Goal: Task Accomplishment & Management: Manage account settings

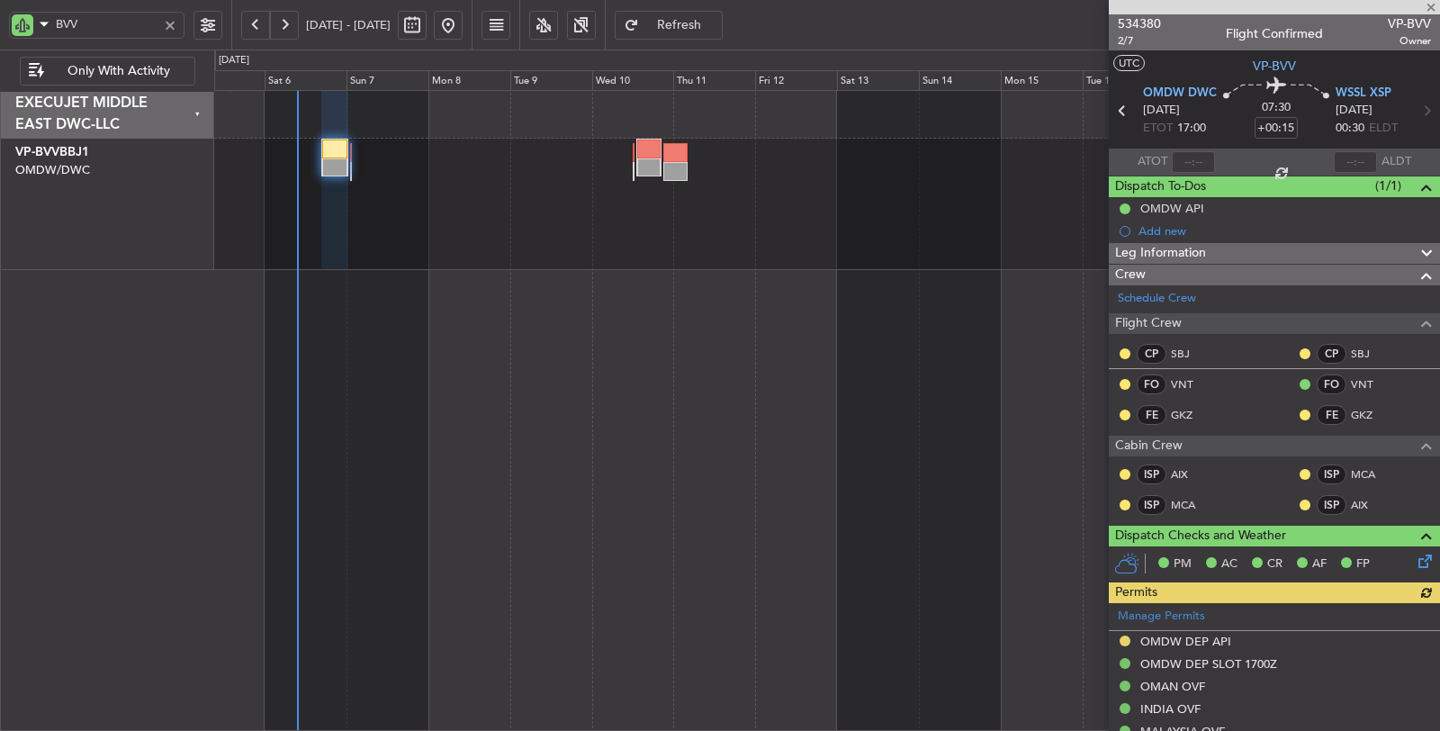
type input "[PERSON_NAME] (SYS)"
type input "7117"
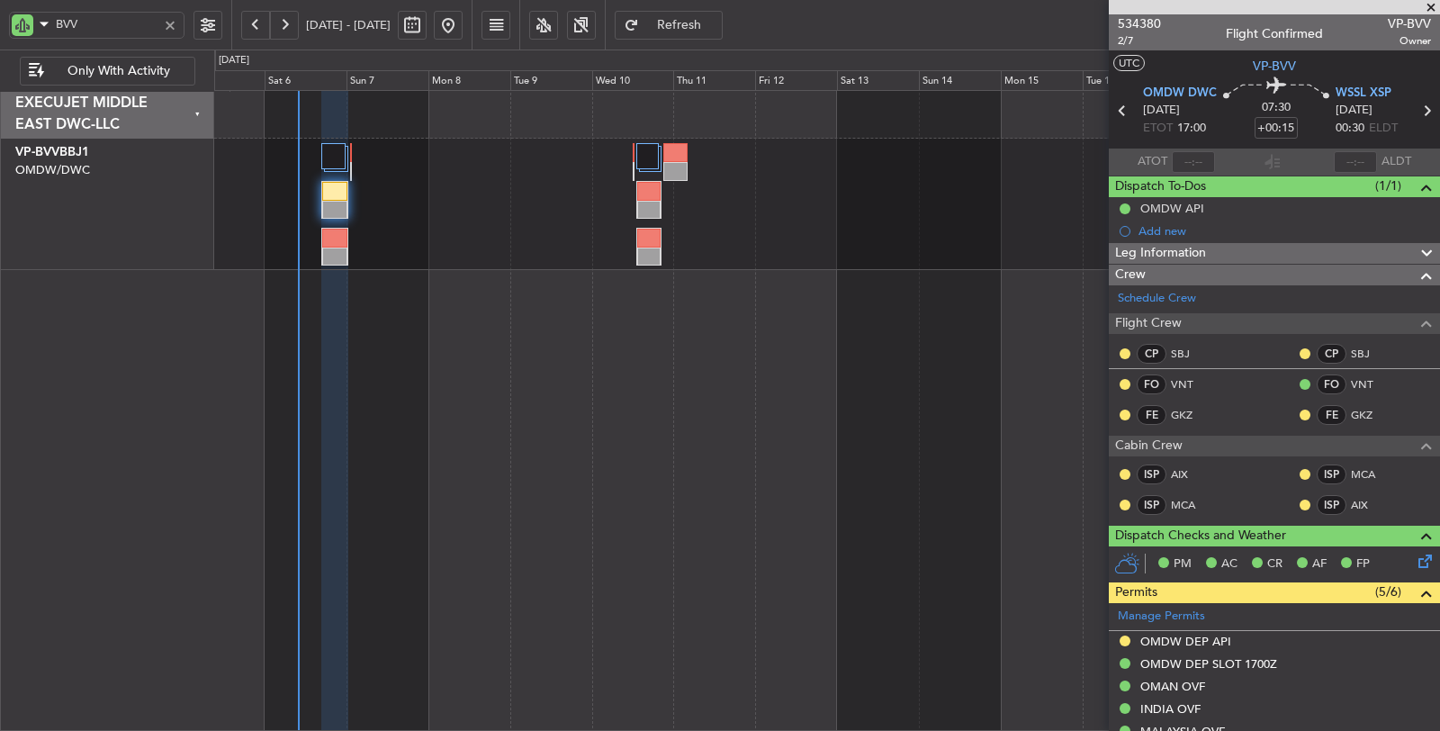
type input "[PERSON_NAME] (SYS)"
type input "7117"
drag, startPoint x: 97, startPoint y: 24, endPoint x: 23, endPoint y: 30, distance: 74.9
click at [27, 30] on div "BVV" at bounding box center [97, 25] width 176 height 27
type input "AIX"
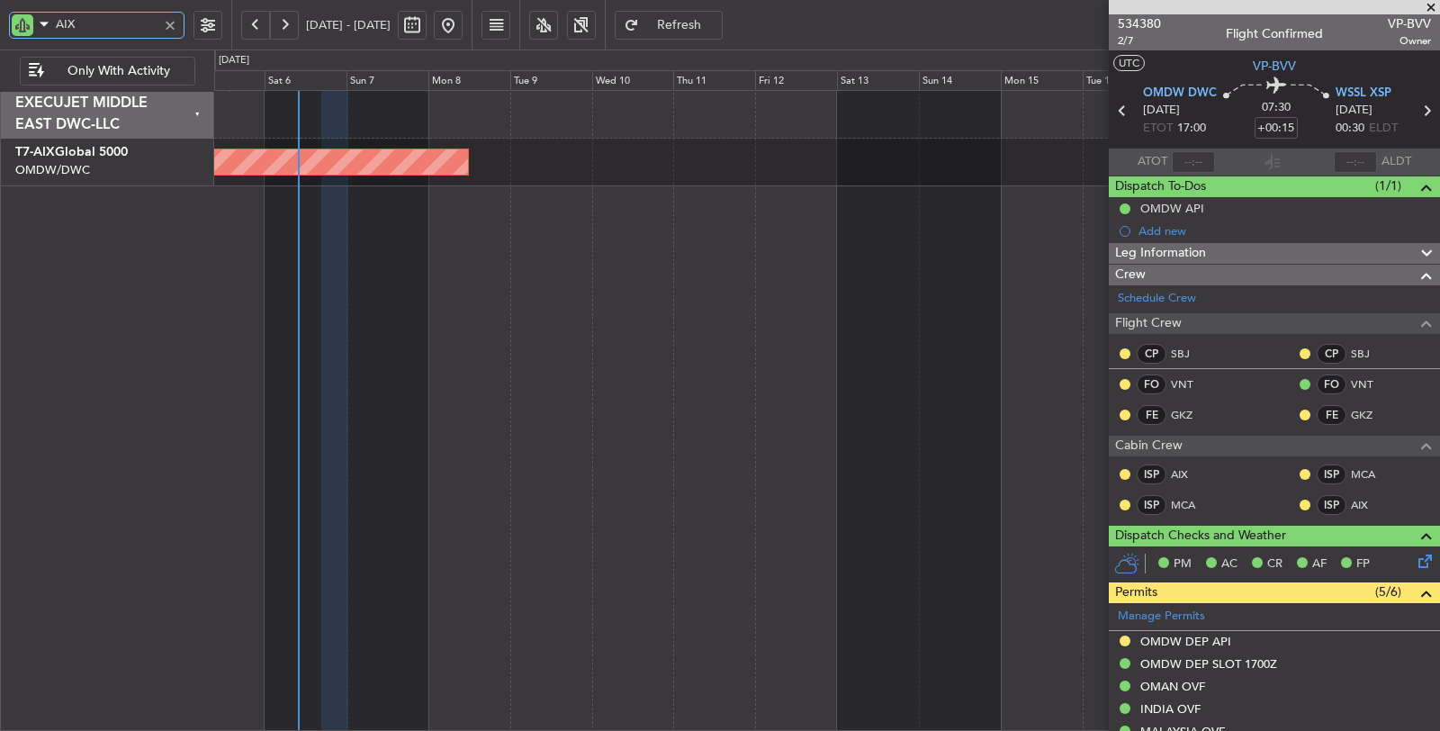
click at [492, 207] on div "AOG Maint" at bounding box center [827, 411] width 1227 height 642
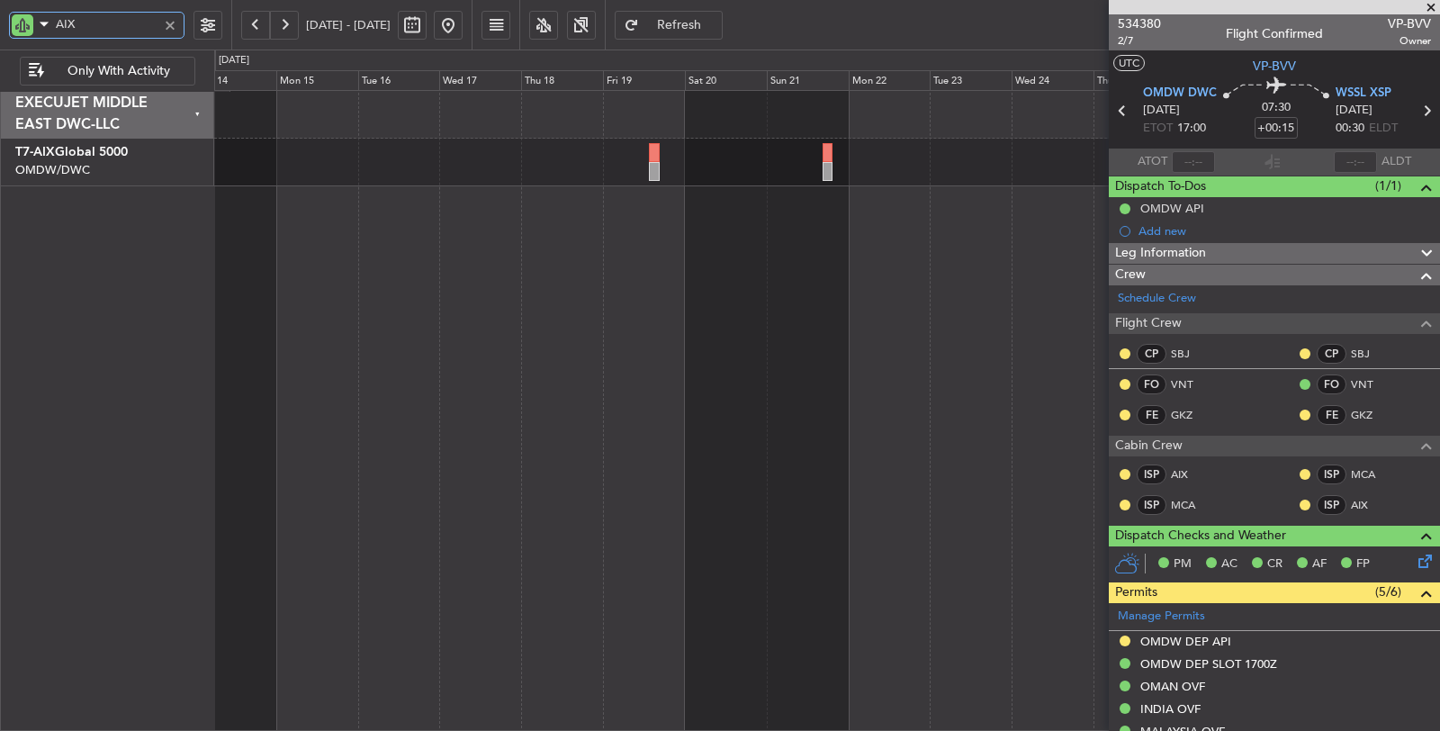
click at [333, 168] on div at bounding box center [827, 411] width 1227 height 642
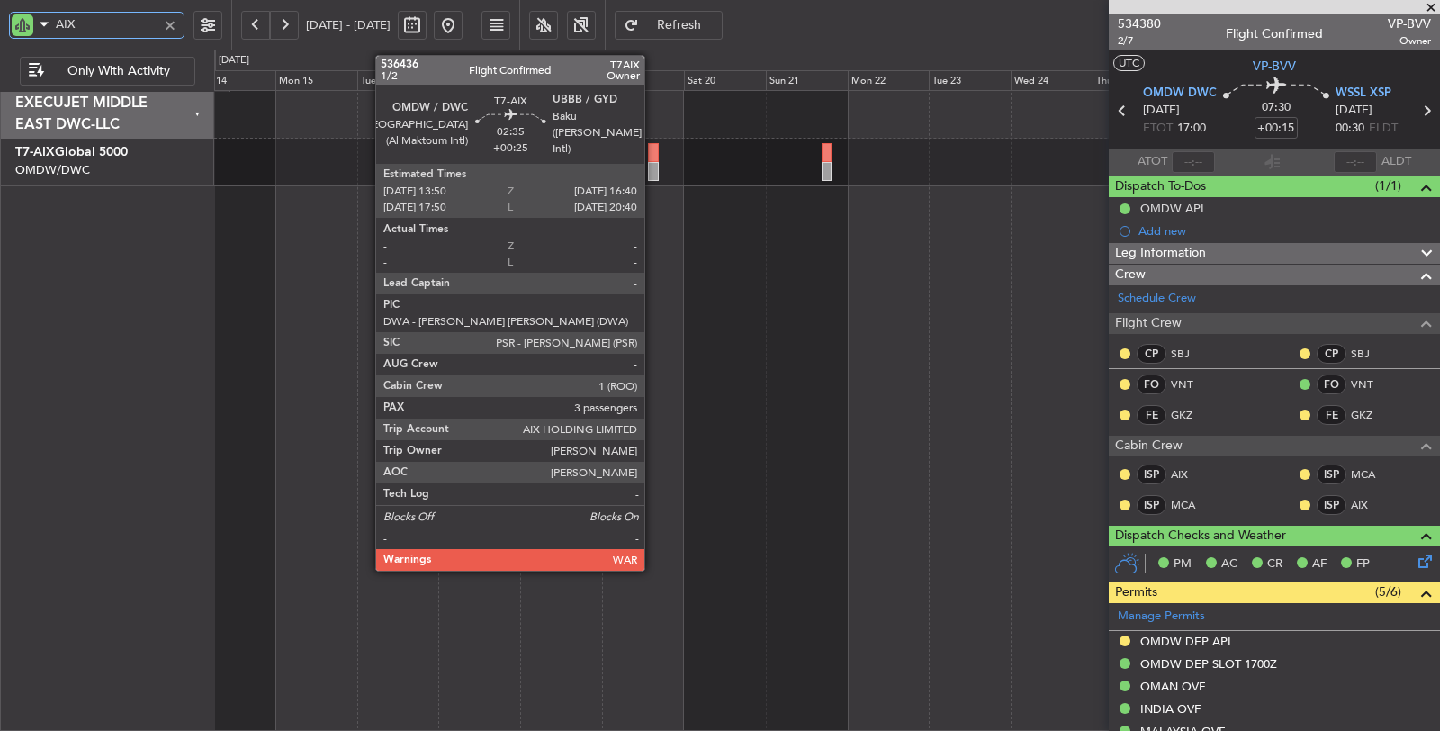
click at [654, 164] on div at bounding box center [653, 171] width 10 height 19
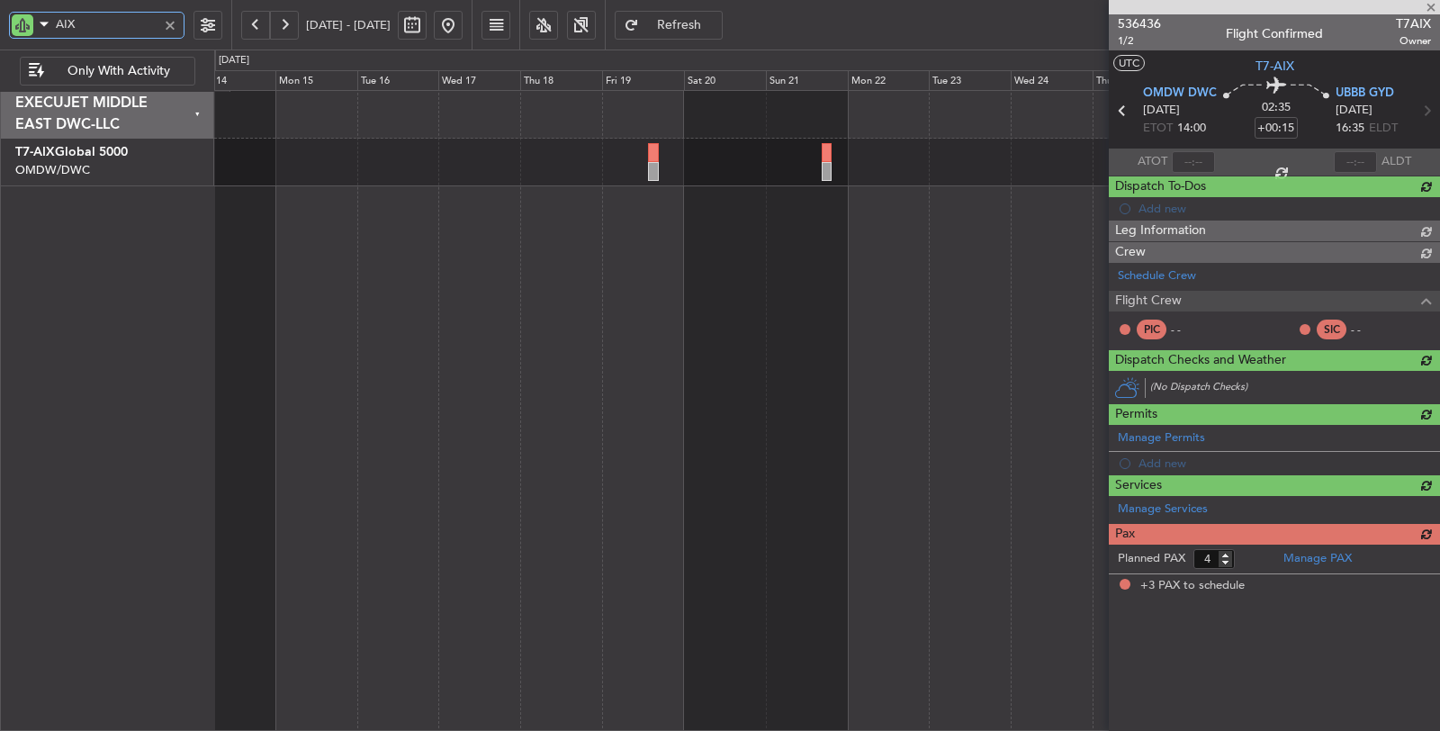
type input "+00:25"
type input "3"
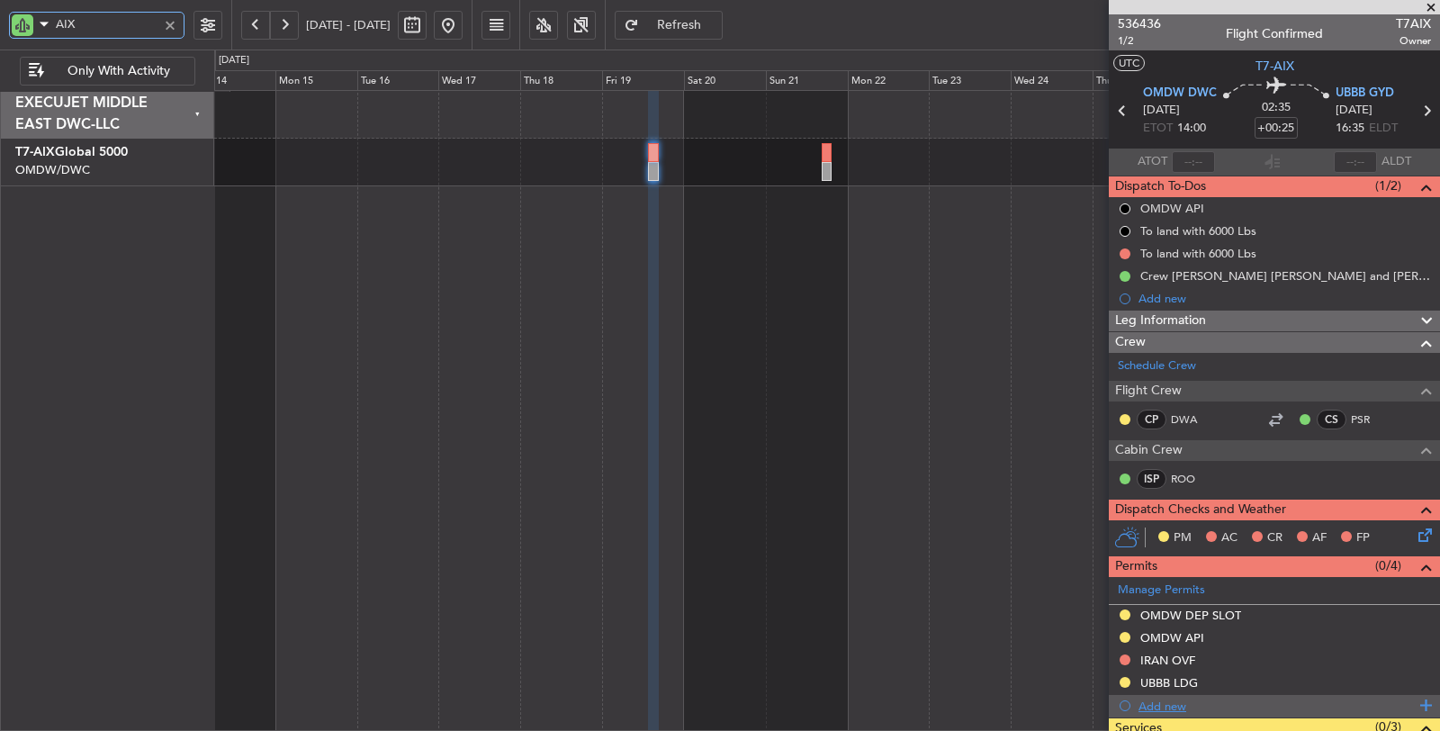
type input "AIX"
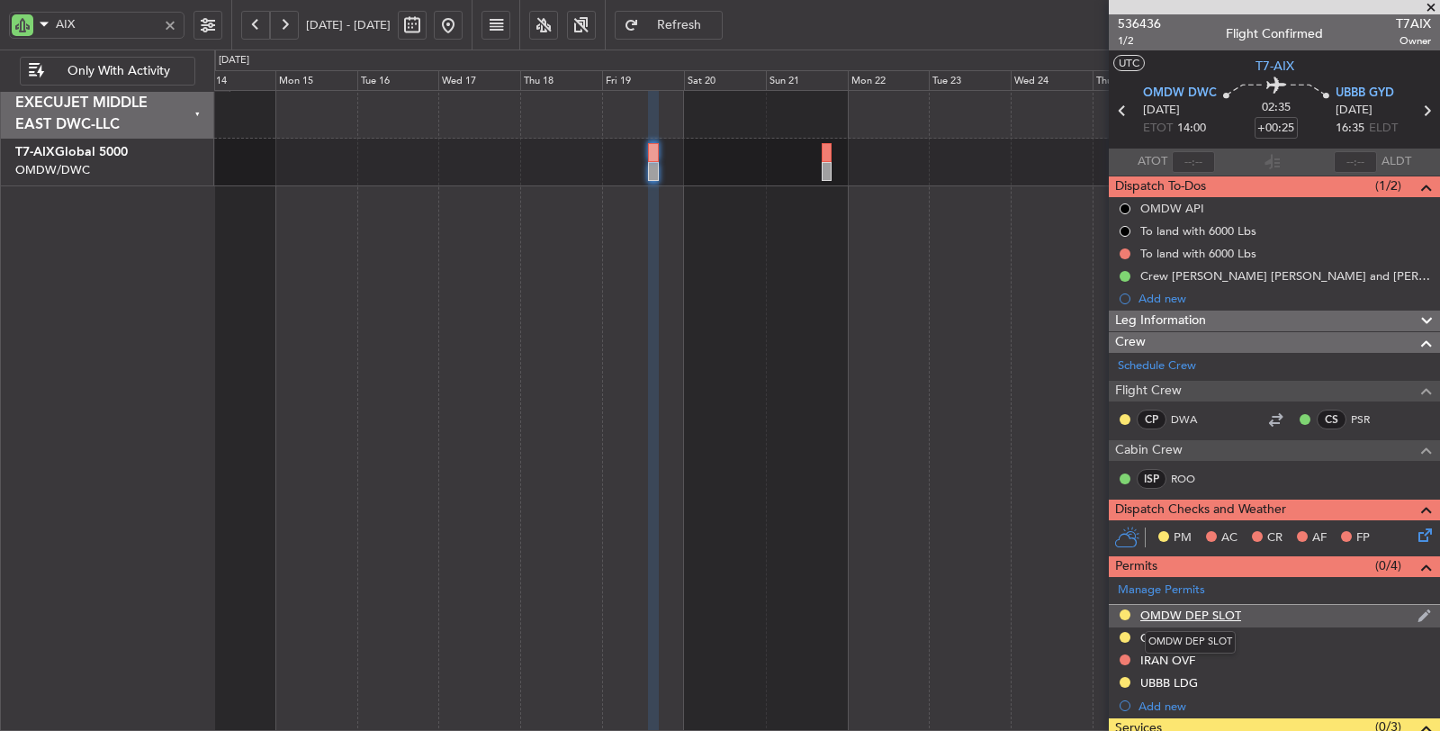
click at [1213, 613] on div "OMDW DEP SLOT" at bounding box center [1191, 615] width 101 height 15
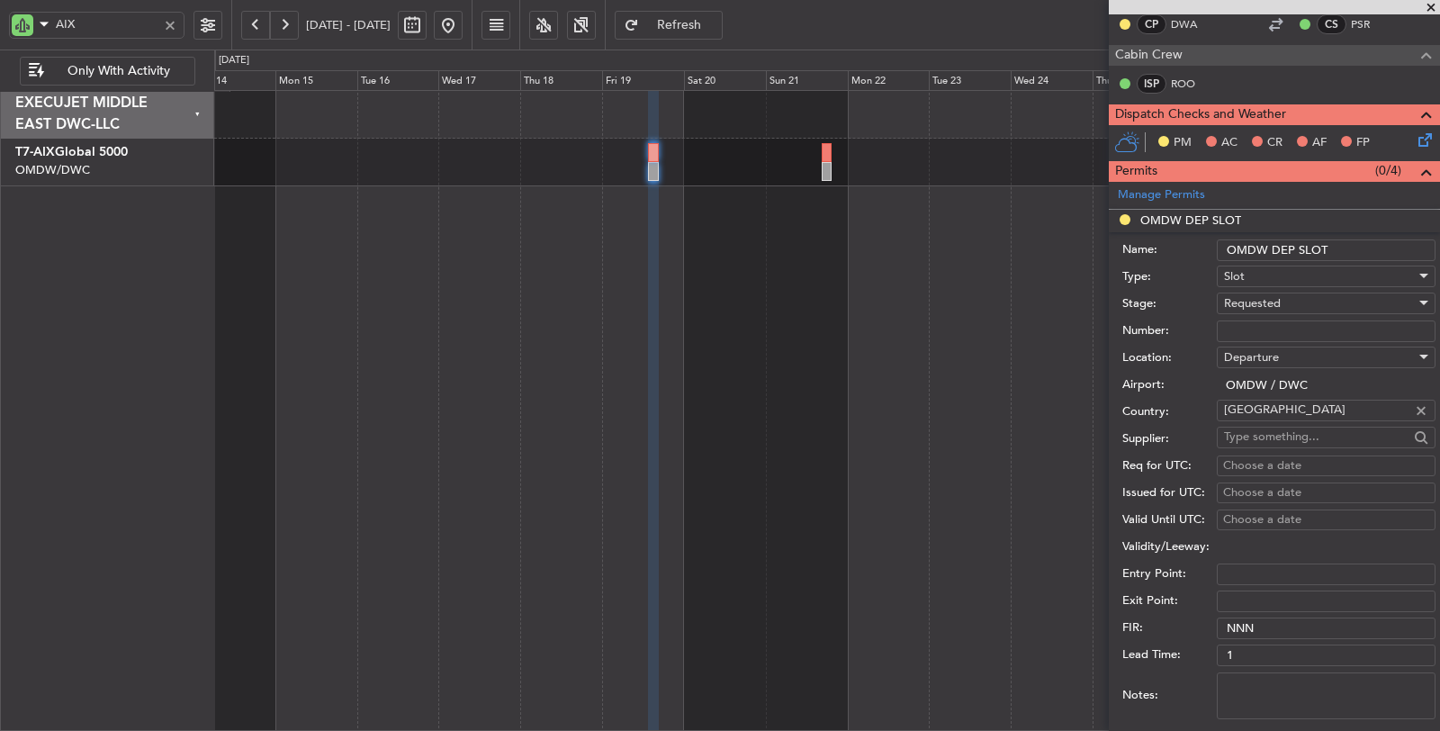
scroll to position [400, 0]
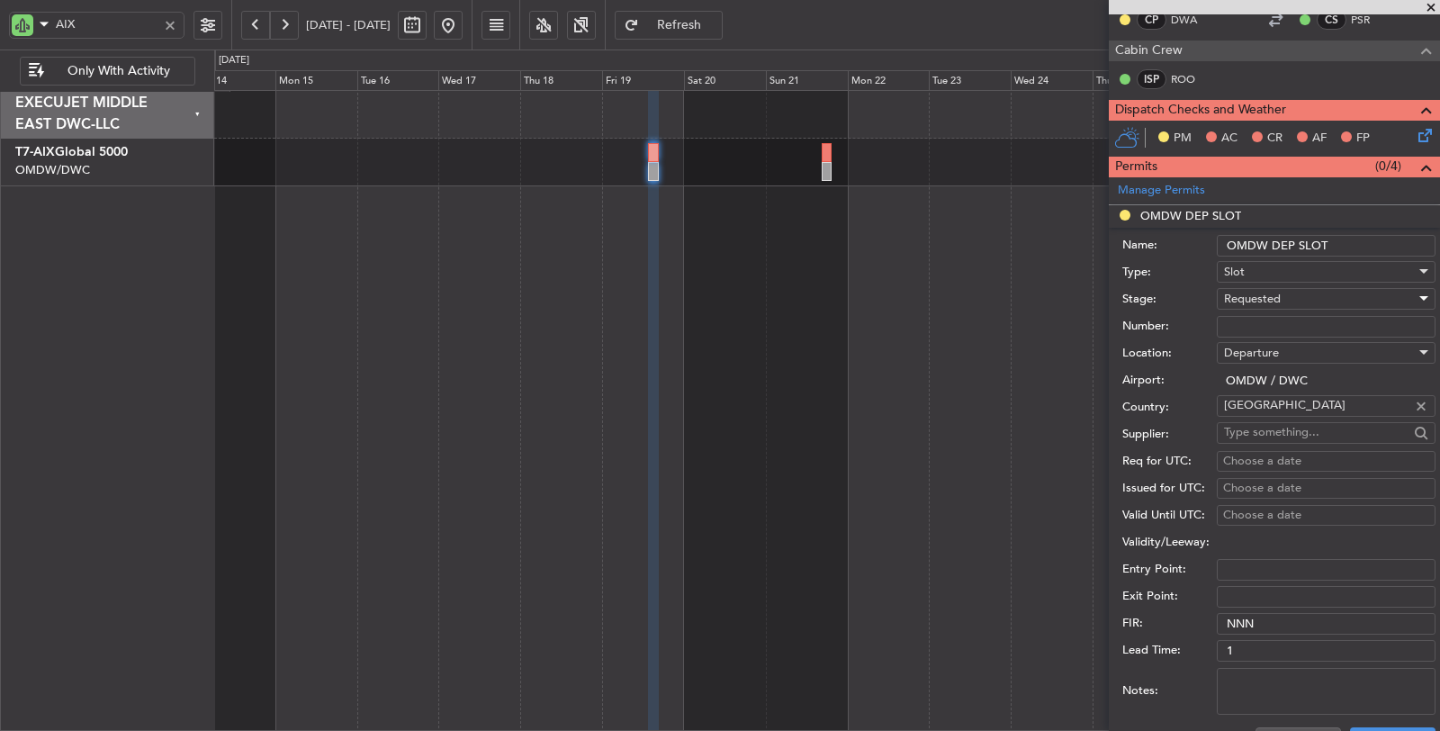
click at [1276, 295] on span "Requested" at bounding box center [1252, 299] width 57 height 16
click at [1280, 429] on span "Received OK" at bounding box center [1319, 432] width 188 height 27
click at [1272, 321] on input "Number:" at bounding box center [1326, 327] width 219 height 22
paste input "K EJO188"
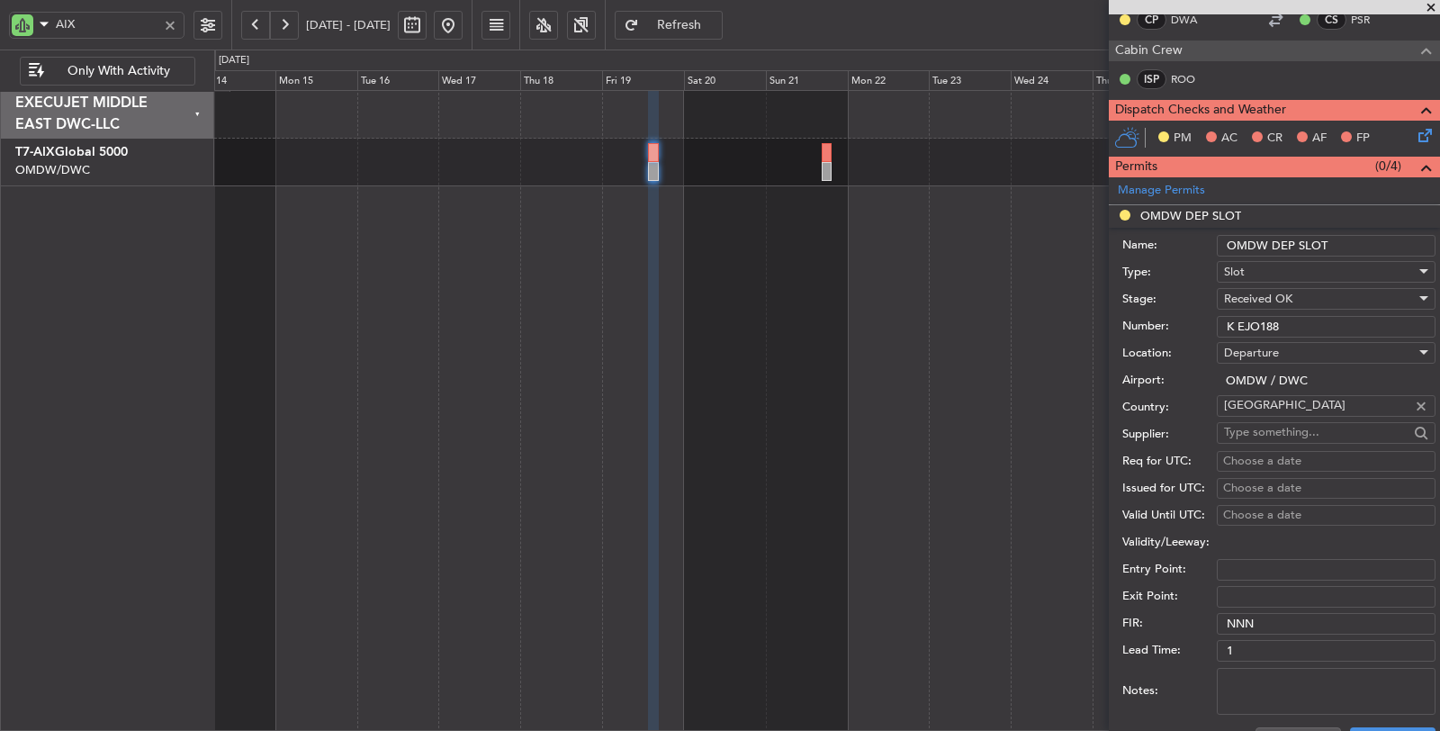
type input "K EJO188"
click at [1262, 453] on div "Choose a date" at bounding box center [1326, 462] width 206 height 18
select select "9"
select select "2025"
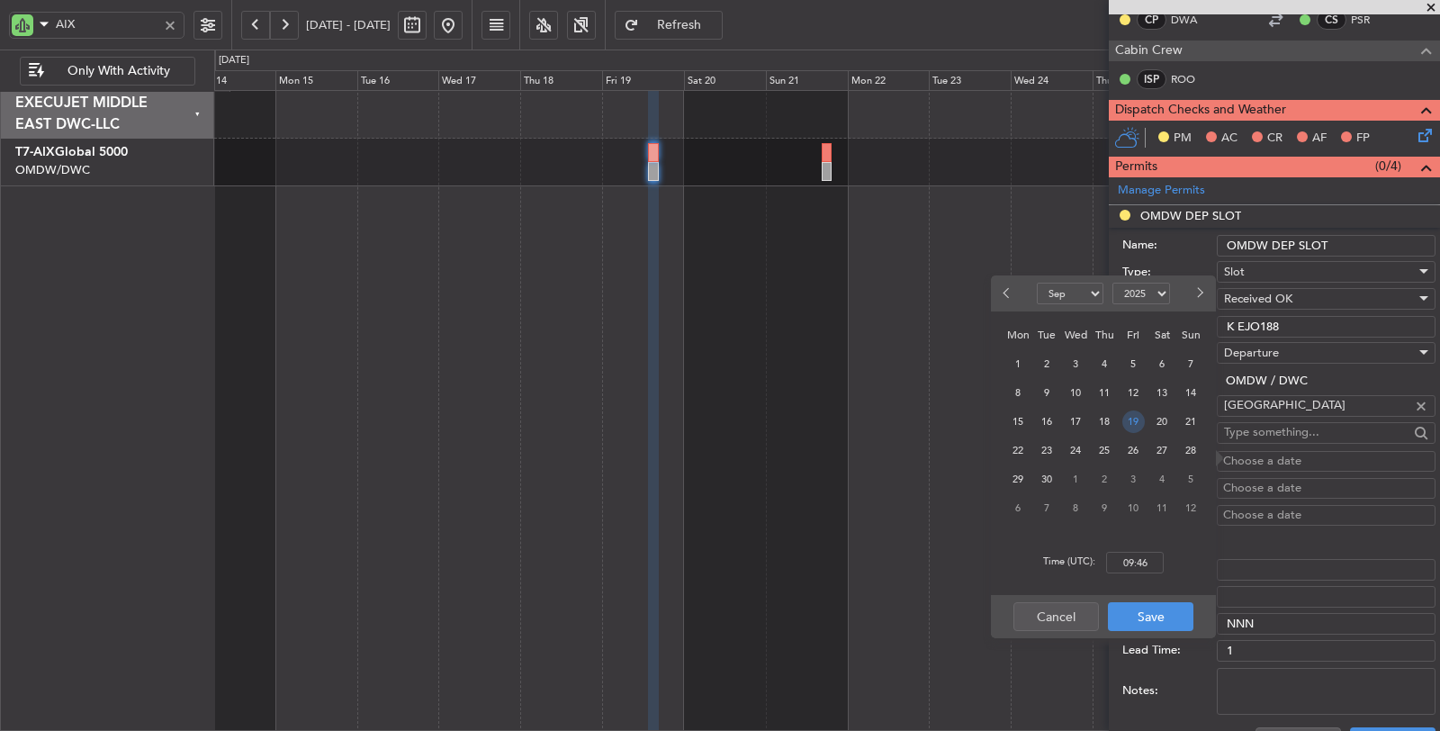
click at [1126, 423] on span "19" at bounding box center [1134, 421] width 23 height 23
click at [1117, 564] on input "00:00" at bounding box center [1135, 563] width 58 height 22
type input "14:00"
click at [1149, 618] on button "Save" at bounding box center [1151, 616] width 86 height 29
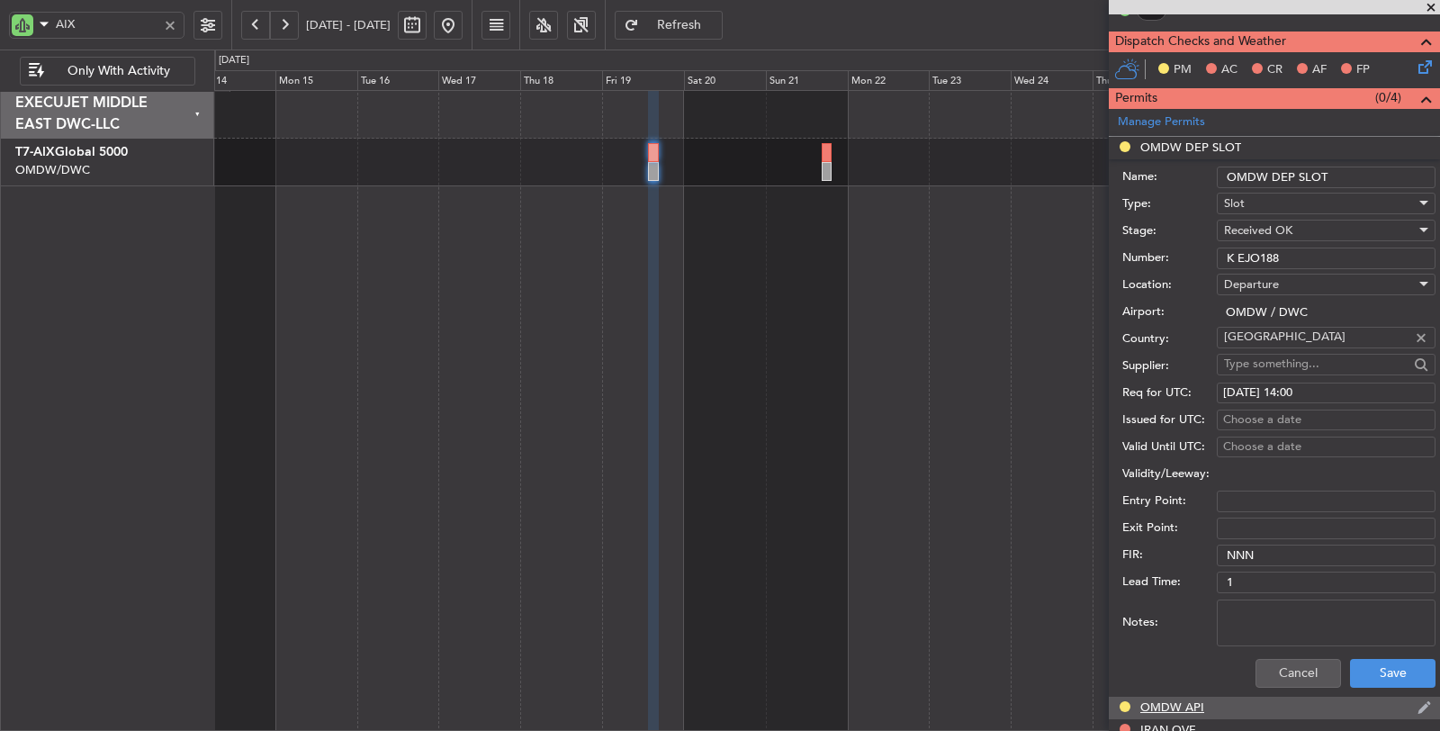
scroll to position [600, 0]
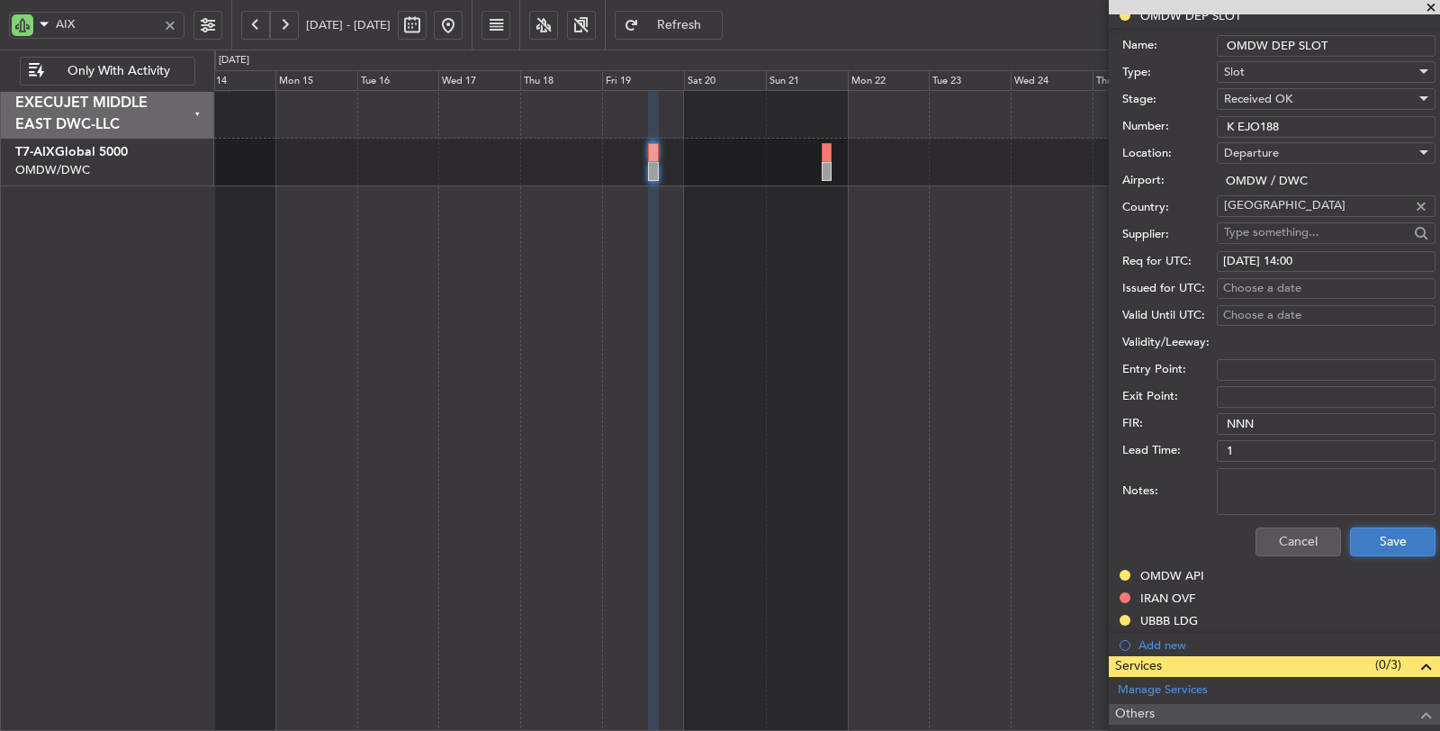
click at [1373, 541] on button "Save" at bounding box center [1393, 542] width 86 height 29
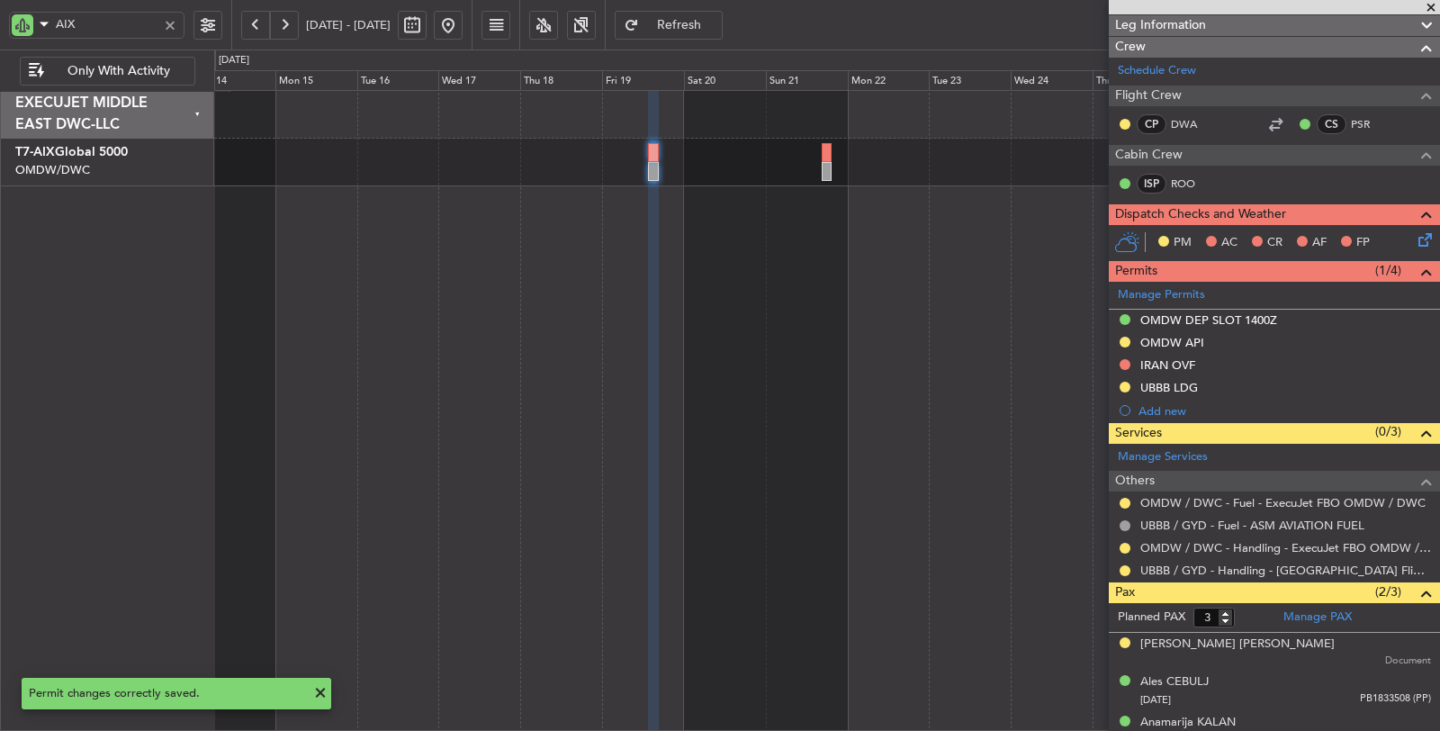
scroll to position [310, 0]
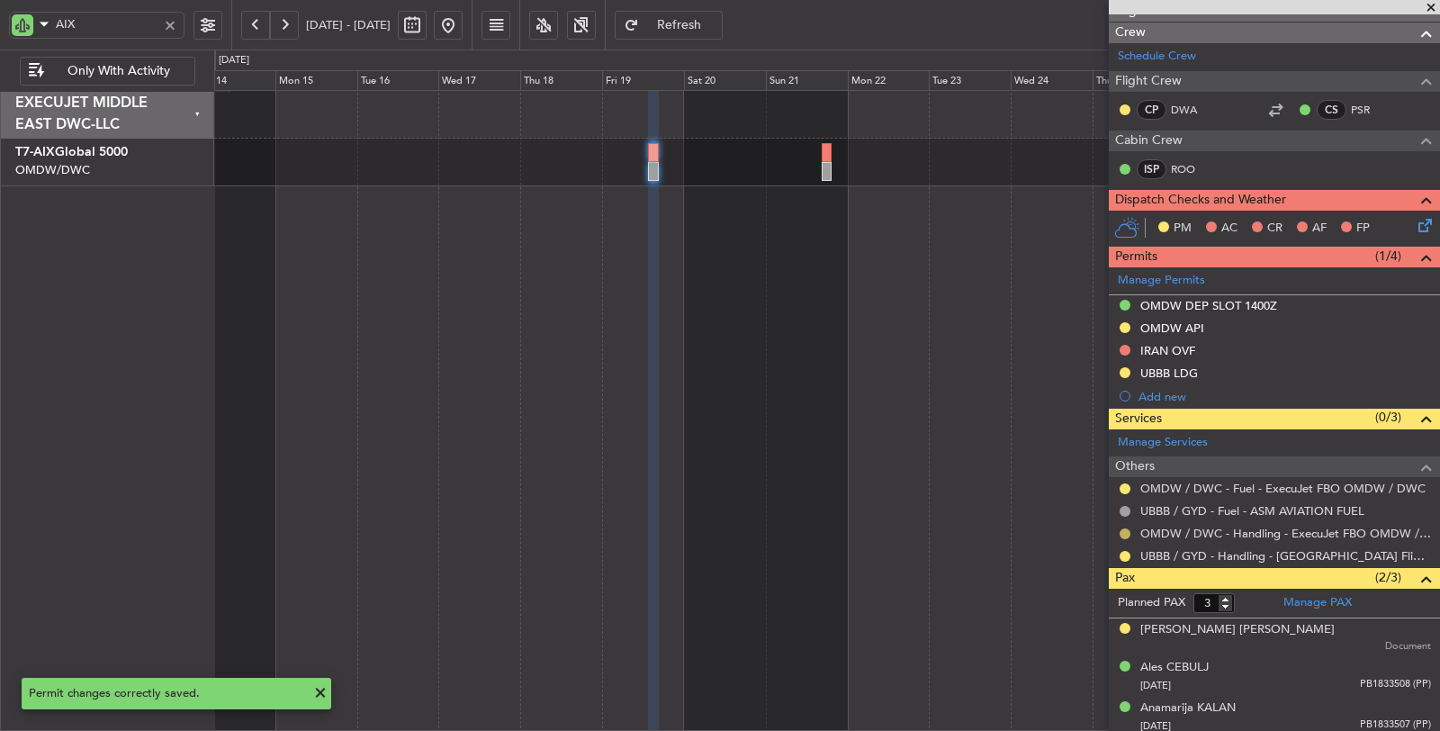
click at [1123, 528] on button at bounding box center [1125, 533] width 11 height 11
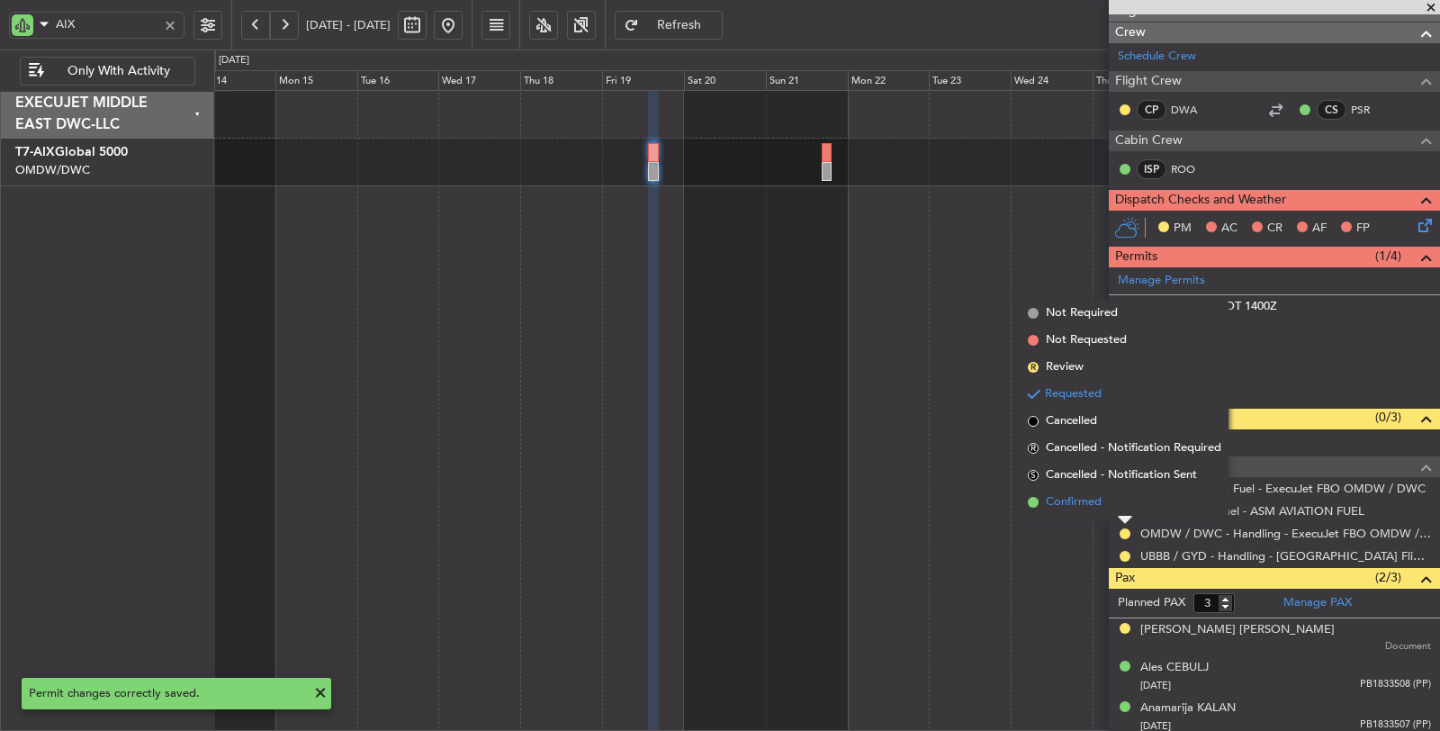
click at [1091, 507] on span "Confirmed" at bounding box center [1074, 502] width 56 height 18
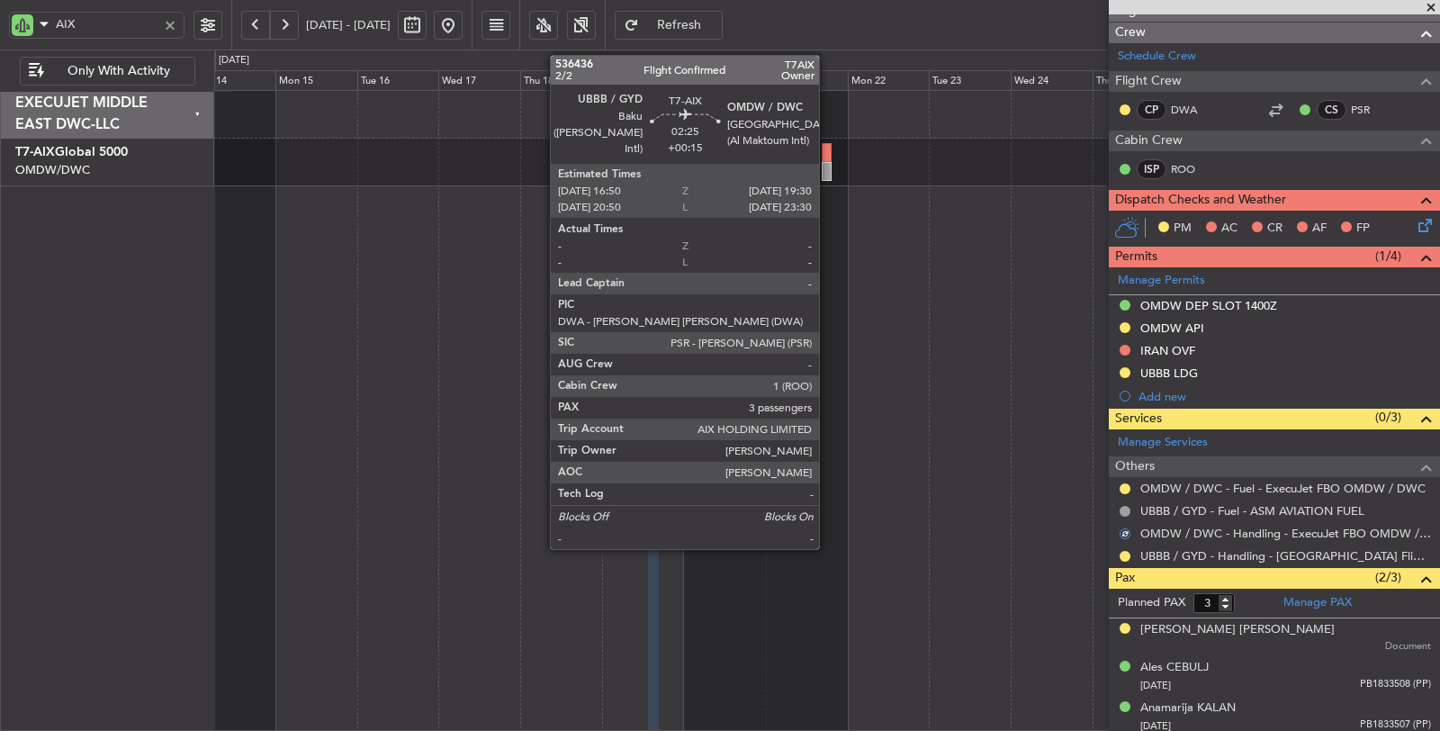
click at [828, 162] on div at bounding box center [827, 171] width 10 height 19
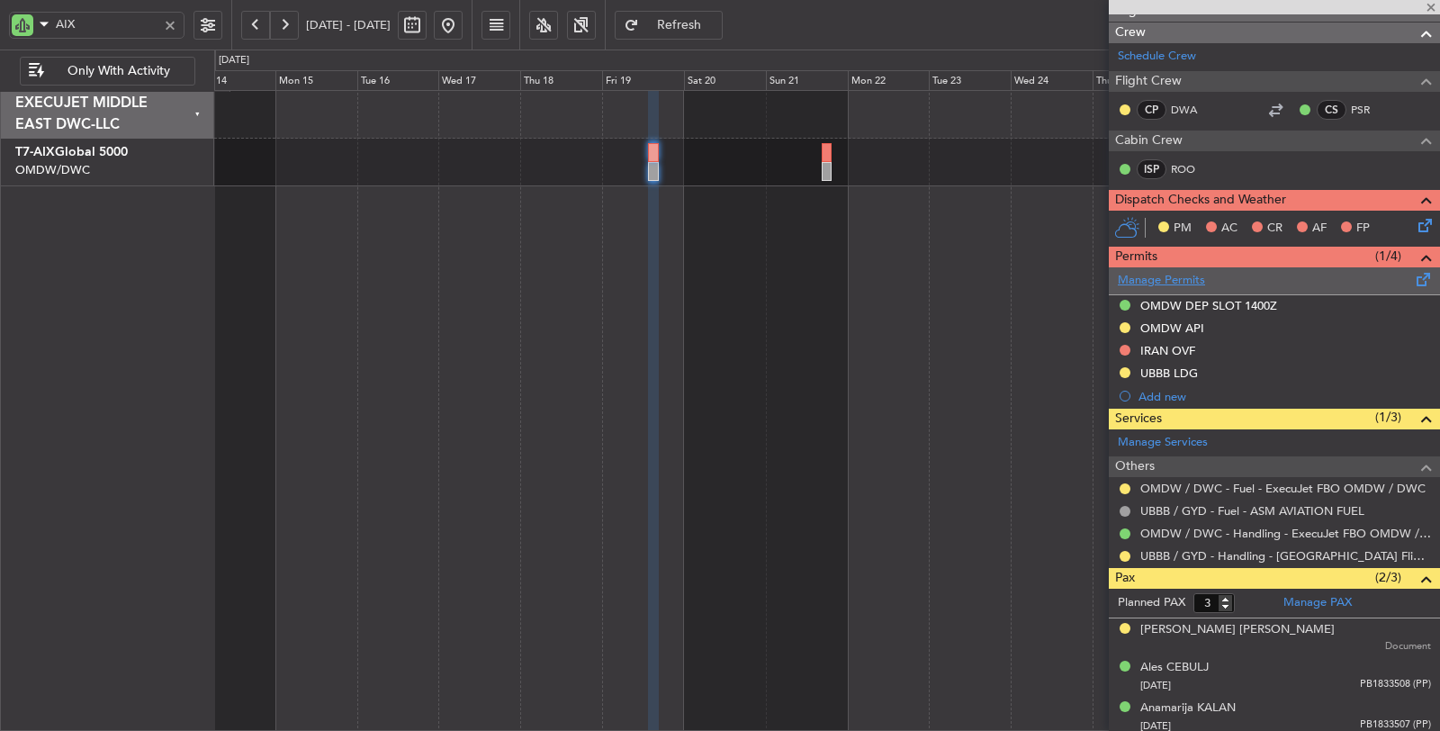
type input "+00:15"
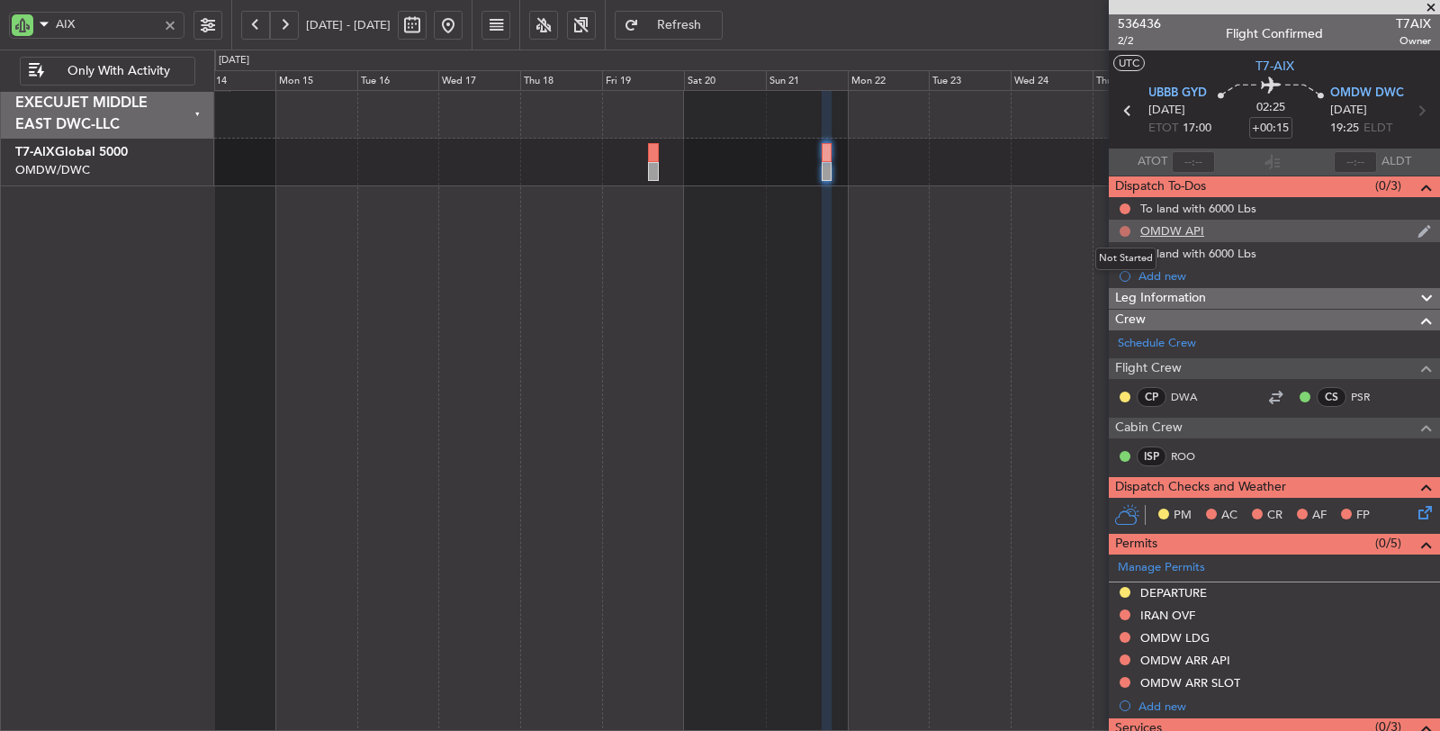
click at [1122, 230] on button at bounding box center [1125, 231] width 11 height 11
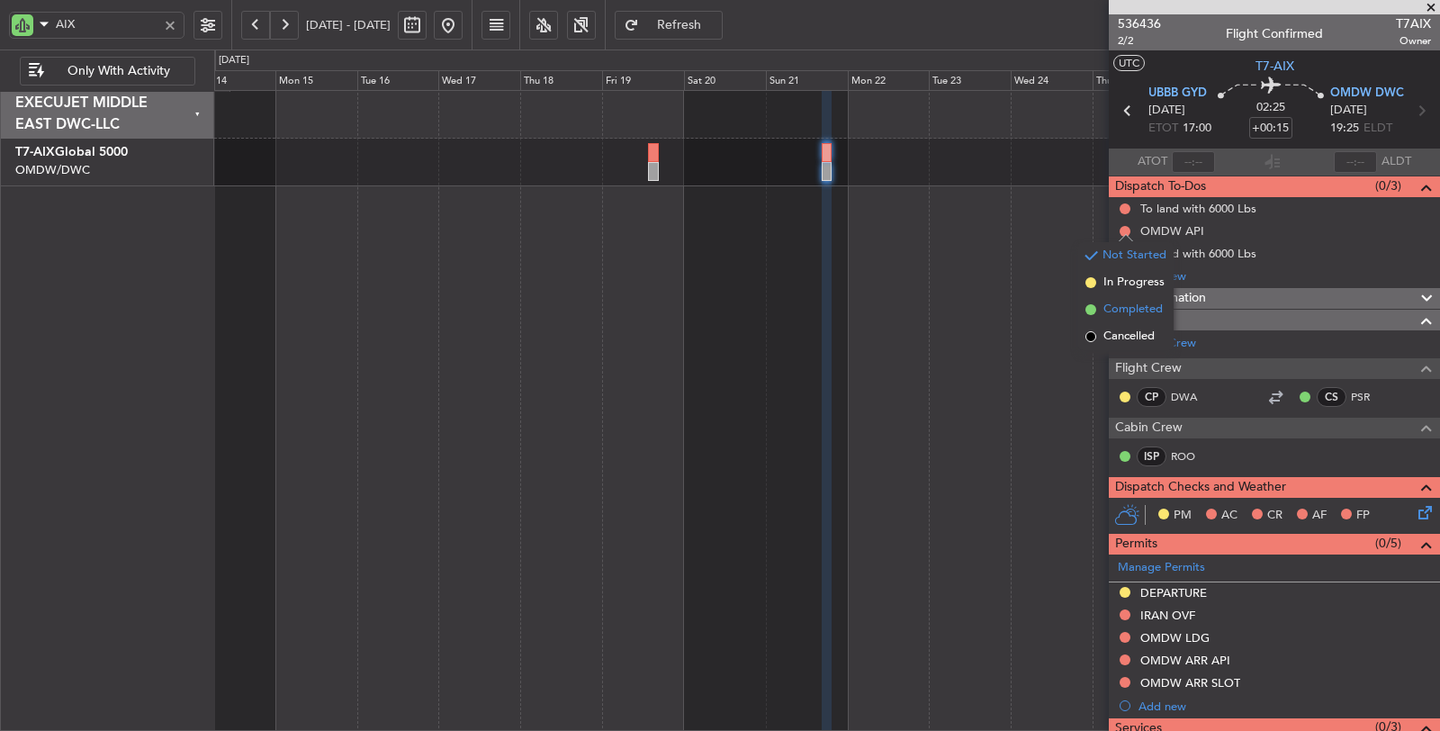
click at [1135, 311] on span "Completed" at bounding box center [1133, 310] width 59 height 18
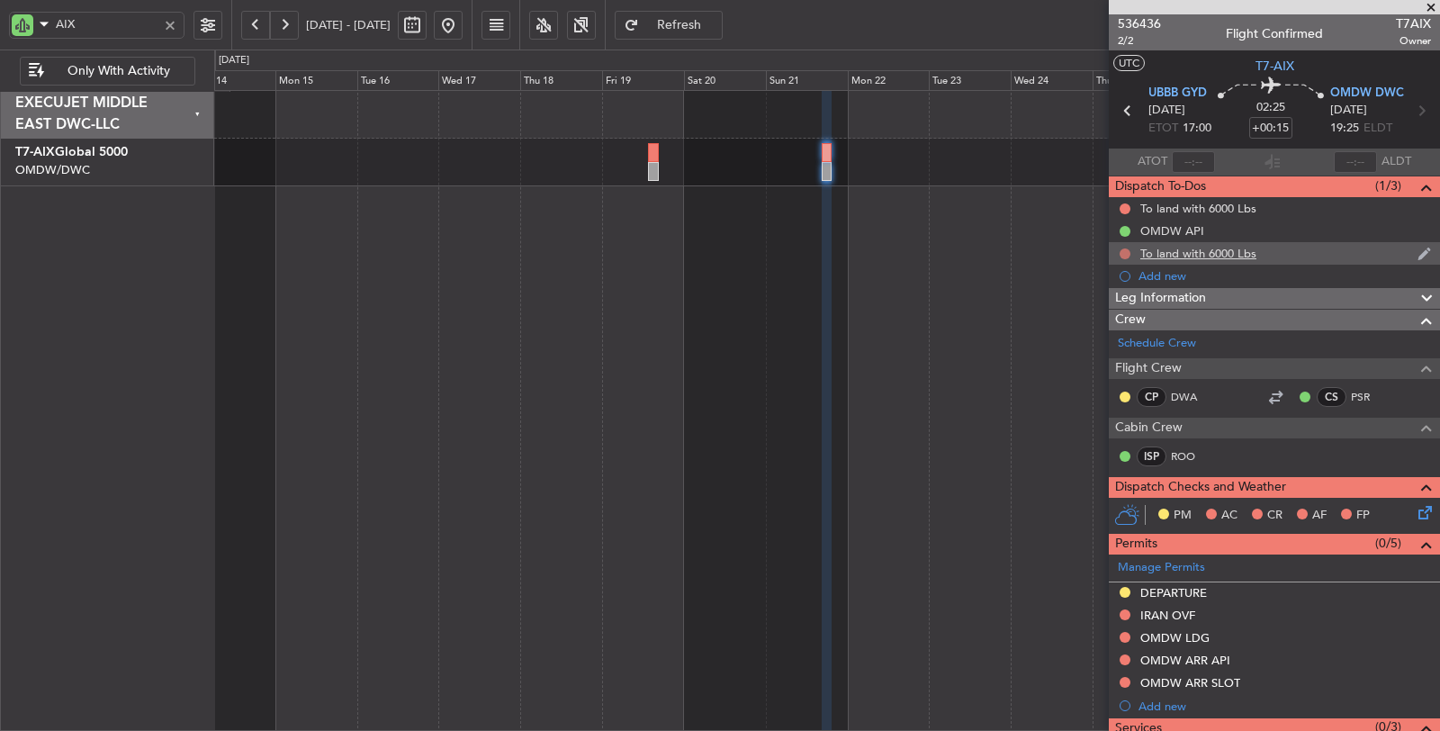
click at [1125, 249] on button at bounding box center [1125, 253] width 11 height 11
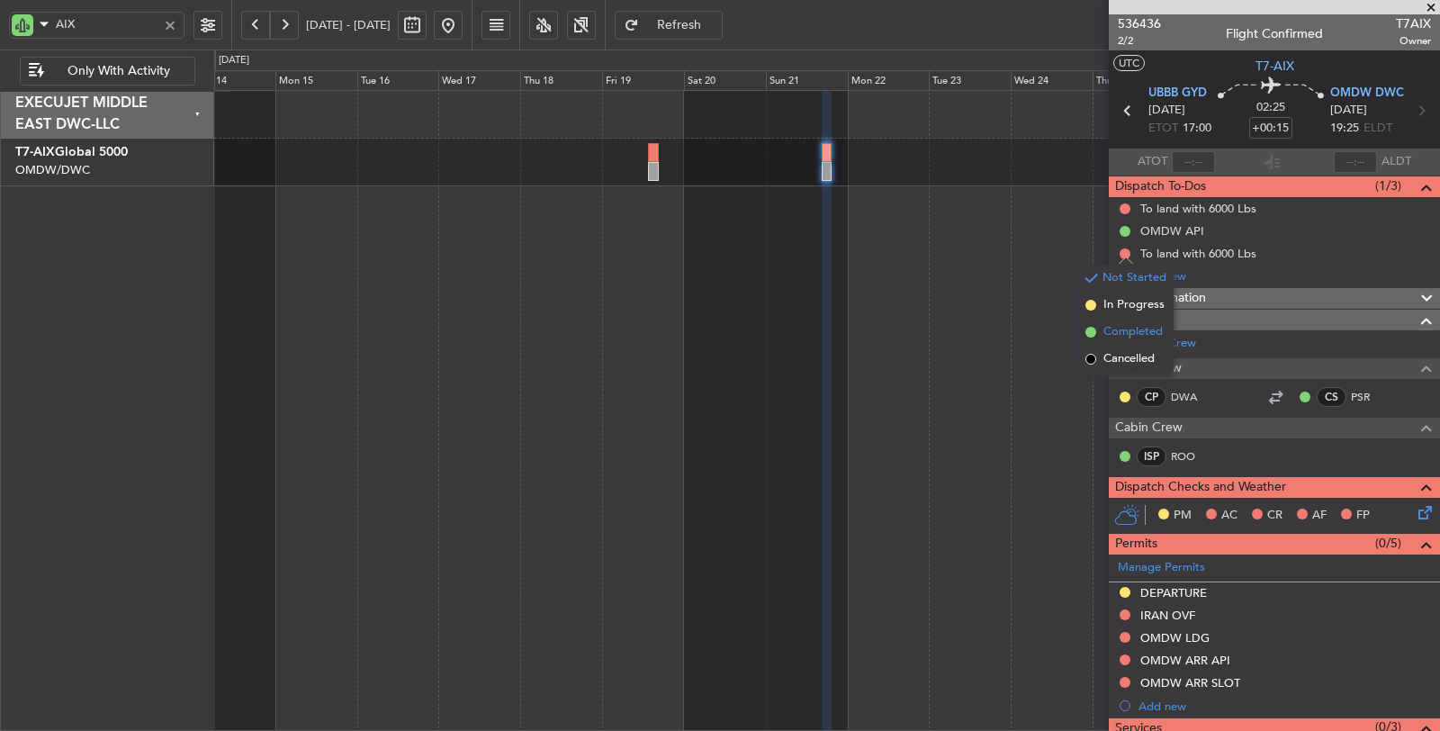
click at [1132, 328] on span "Completed" at bounding box center [1133, 332] width 59 height 18
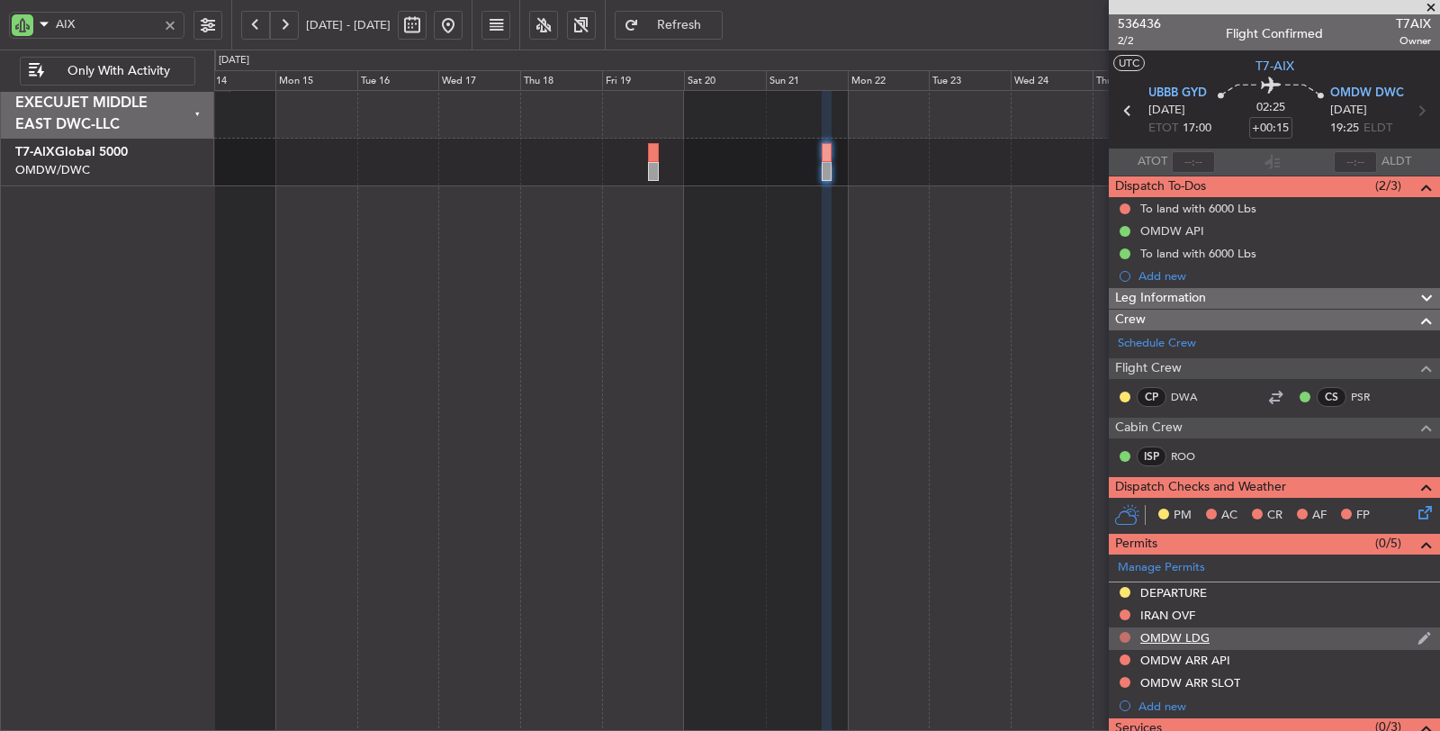
click at [1126, 632] on button at bounding box center [1125, 637] width 11 height 11
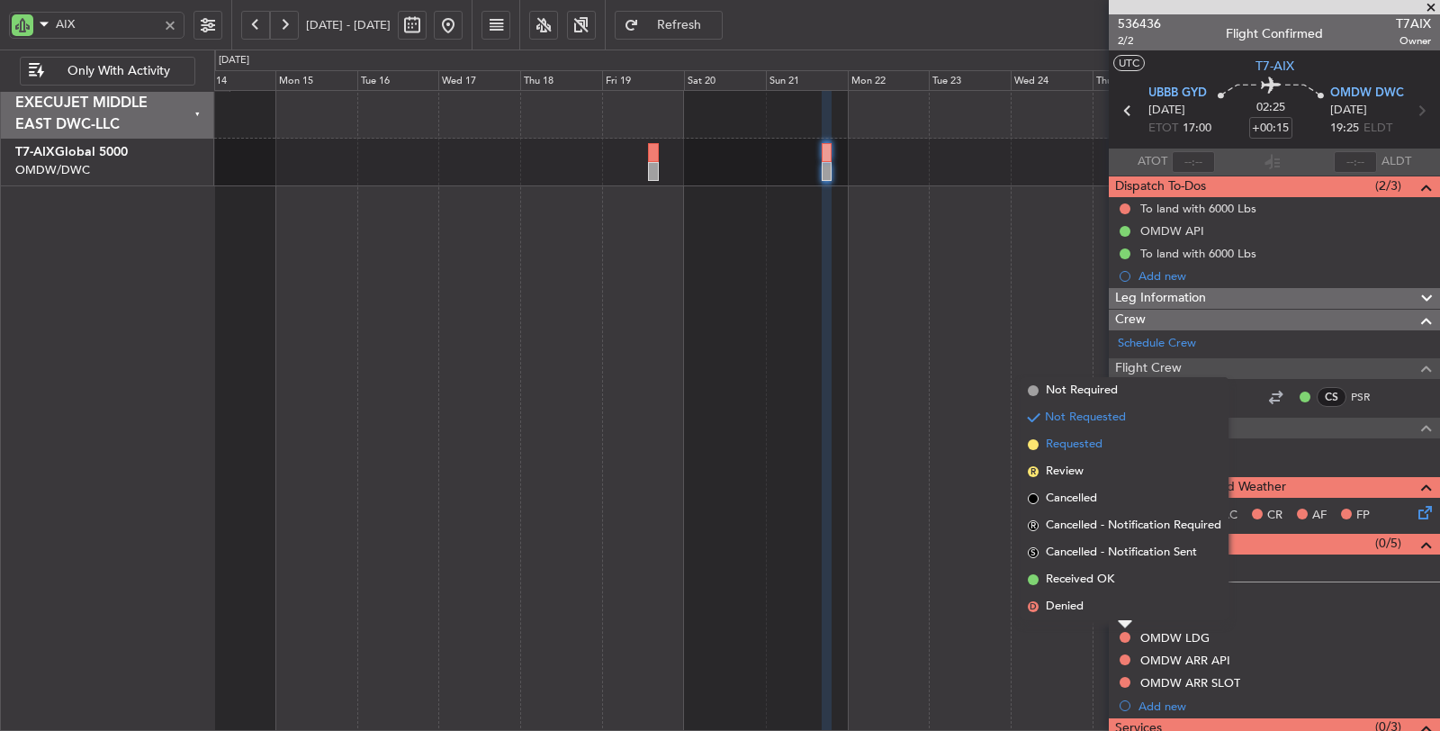
click at [1092, 447] on span "Requested" at bounding box center [1074, 445] width 57 height 18
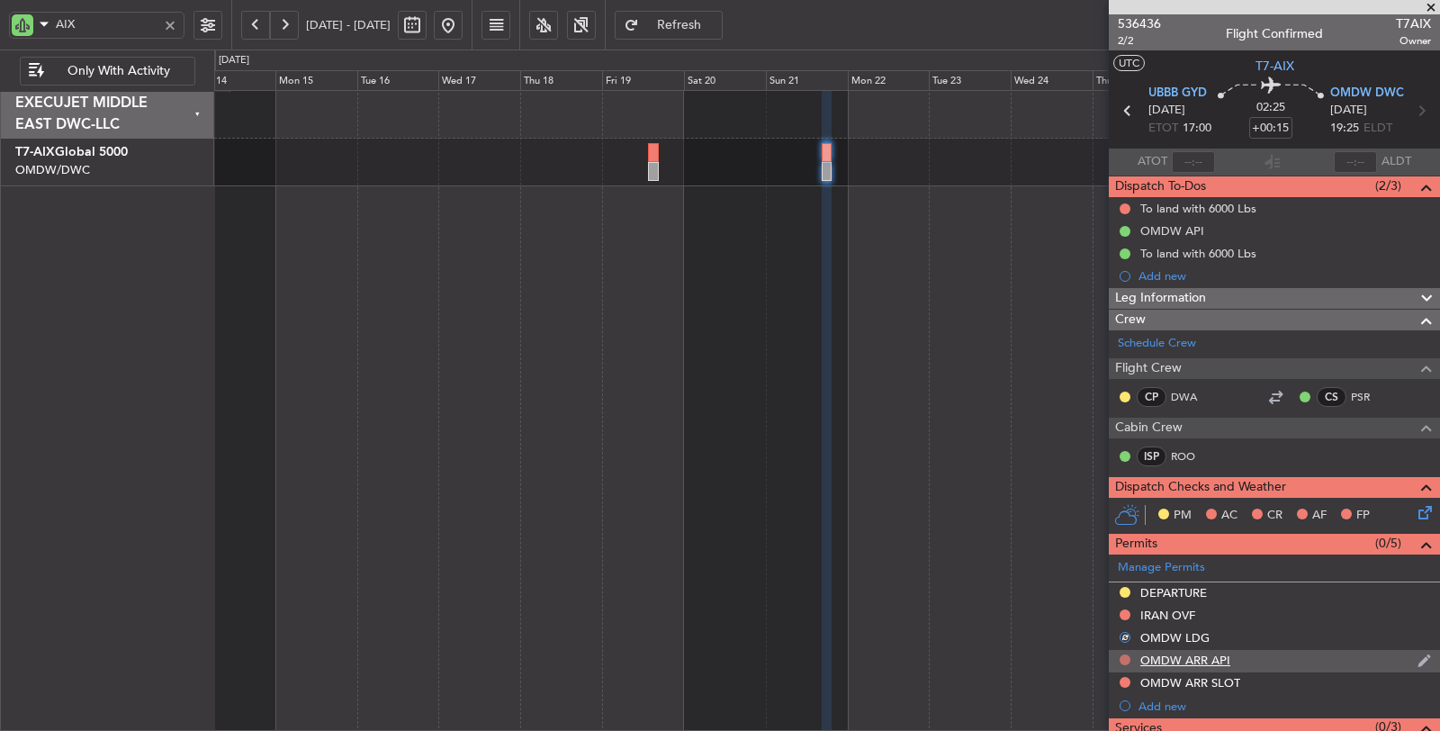
click at [1123, 654] on button at bounding box center [1125, 659] width 11 height 11
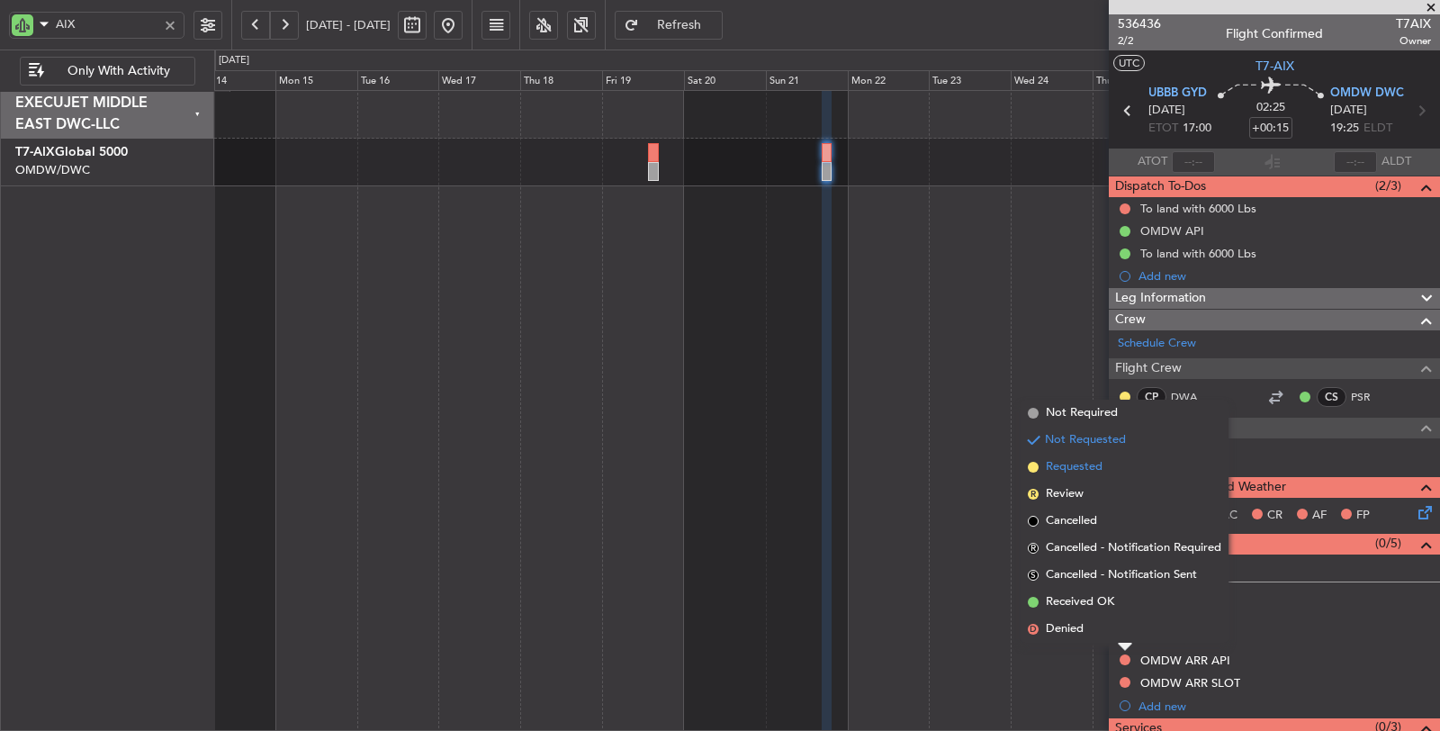
click at [1092, 465] on span "Requested" at bounding box center [1074, 467] width 57 height 18
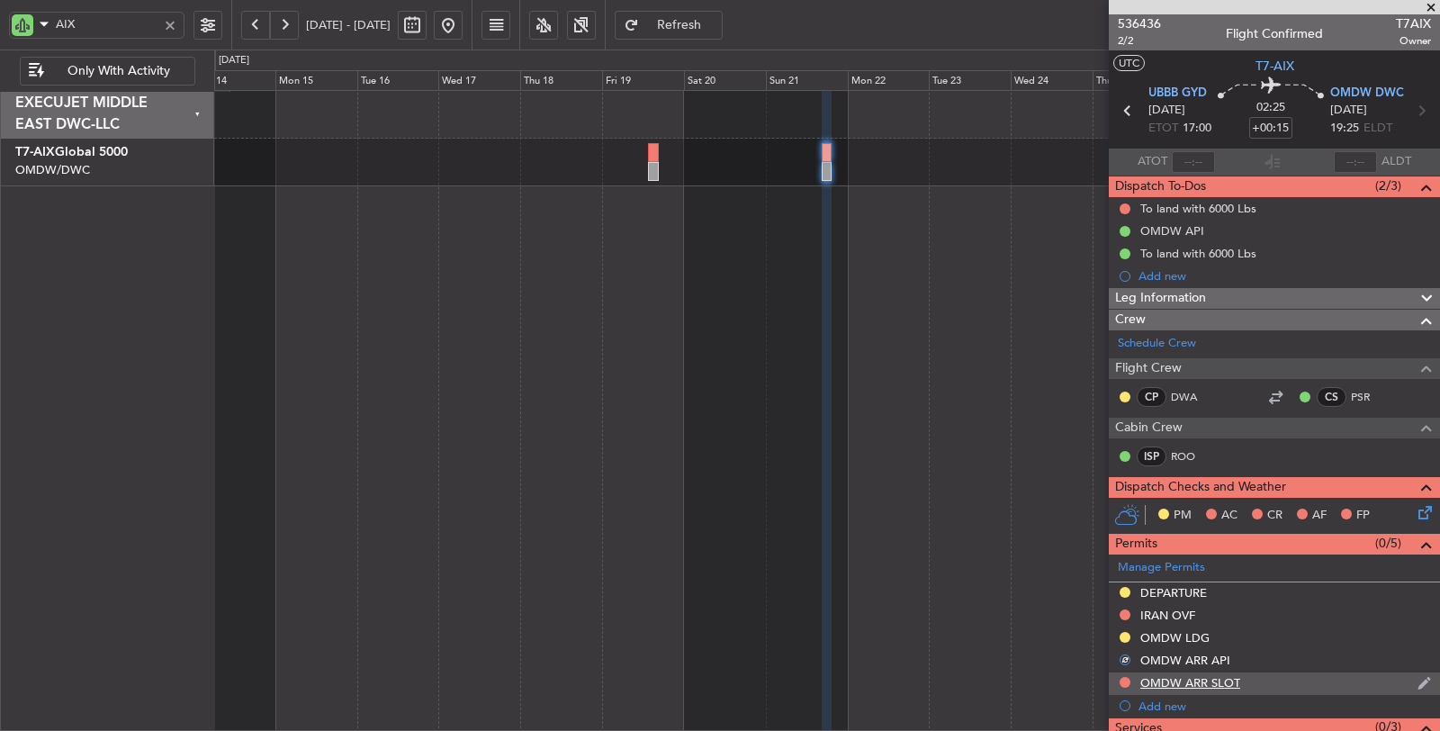
click at [1224, 682] on div "OMDW ARR SLOT" at bounding box center [1191, 682] width 100 height 15
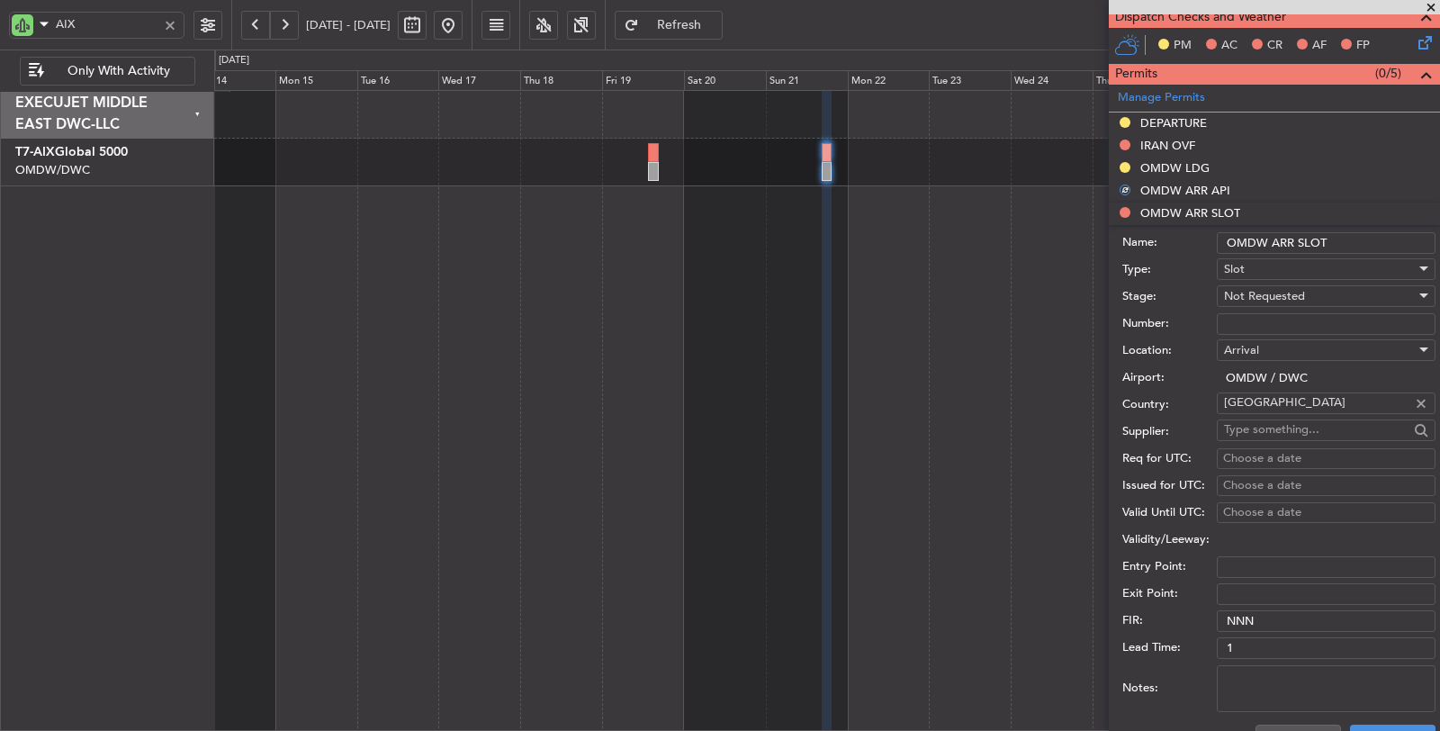
scroll to position [500, 0]
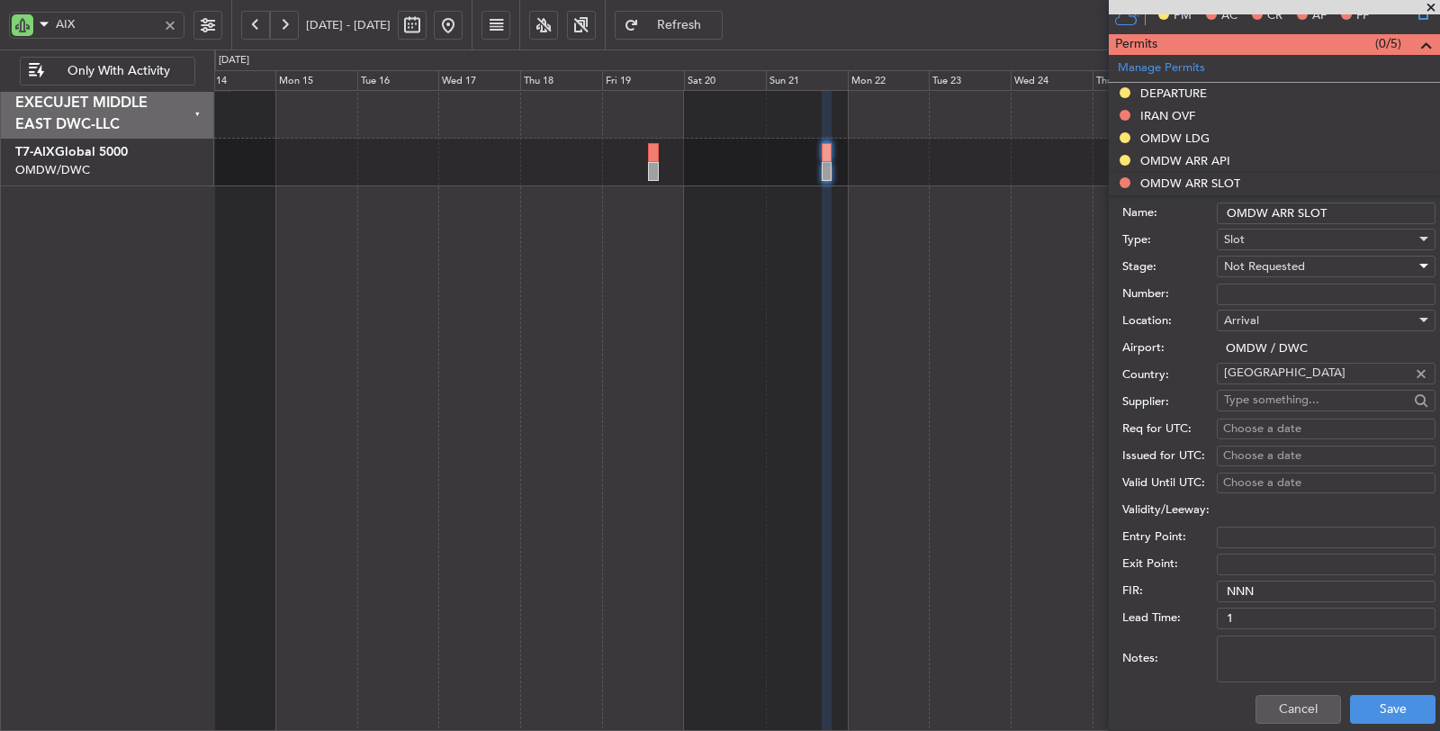
click at [1270, 262] on span "Not Requested" at bounding box center [1264, 266] width 81 height 16
click at [1294, 401] on span "Received OK" at bounding box center [1319, 406] width 188 height 27
click at [1285, 285] on input "Number:" at bounding box center [1326, 295] width 219 height 22
paste input "KEJF117"
type input "KEJF117"
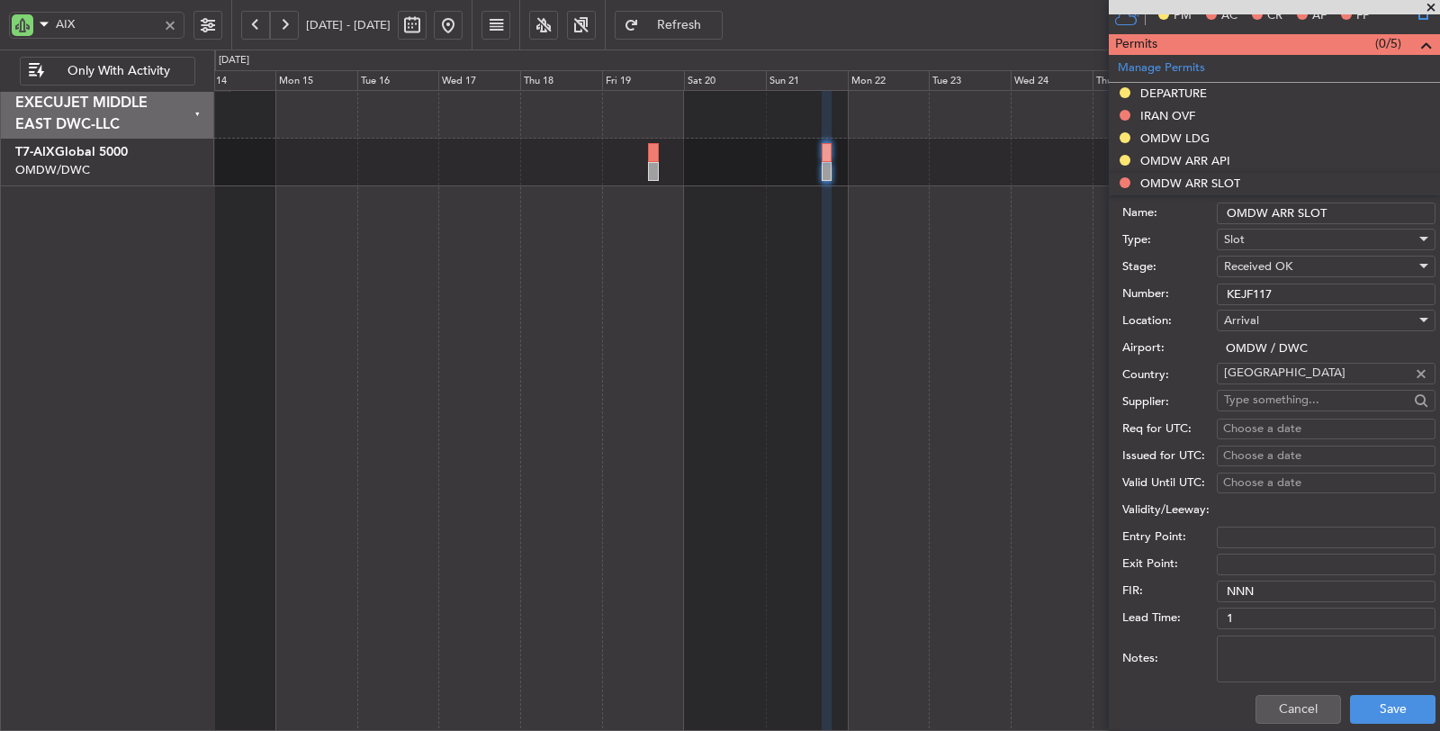
click at [1256, 420] on div "Choose a date" at bounding box center [1326, 429] width 206 height 18
select select "9"
select select "2025"
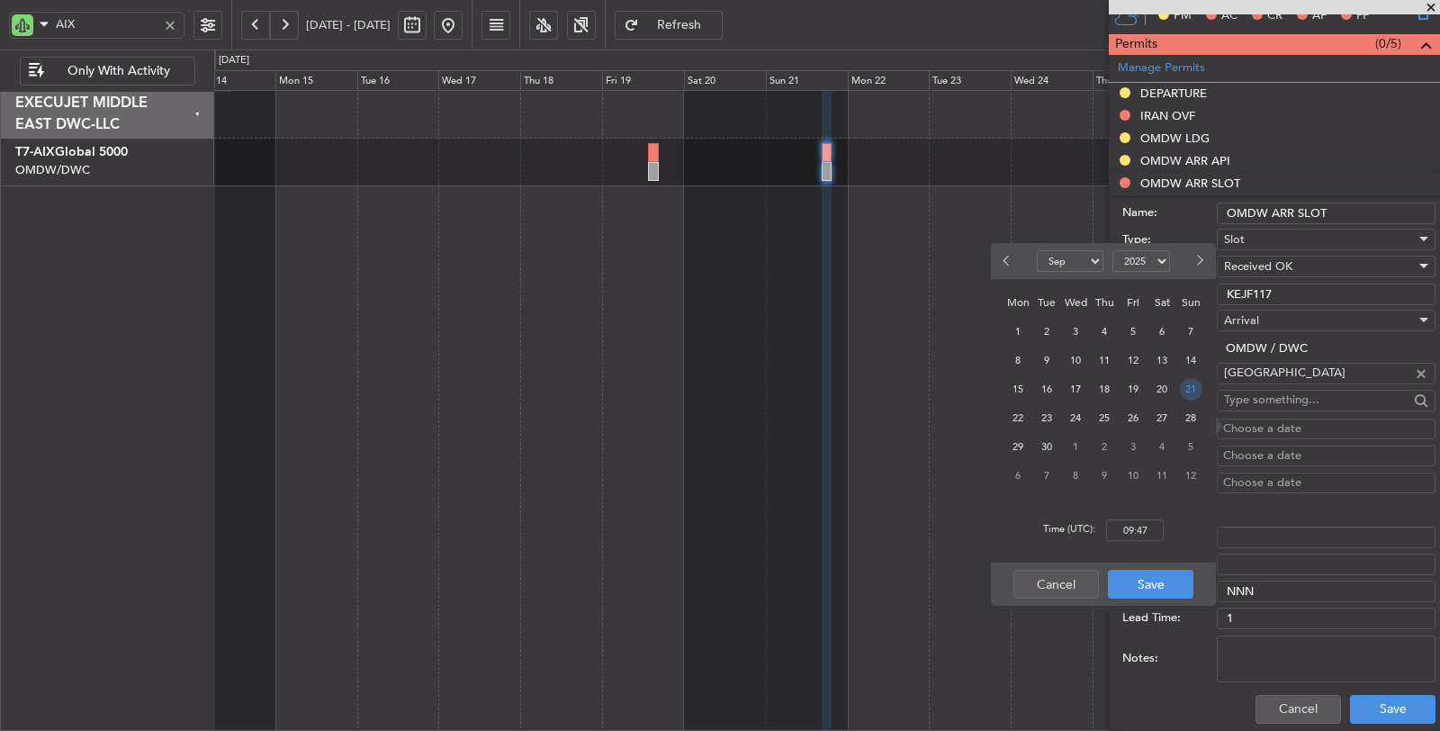
click at [1188, 389] on span "21" at bounding box center [1191, 389] width 23 height 23
click at [1132, 528] on input "00:00" at bounding box center [1135, 530] width 58 height 22
type input "19:25"
click at [1139, 582] on button "Save" at bounding box center [1151, 584] width 86 height 29
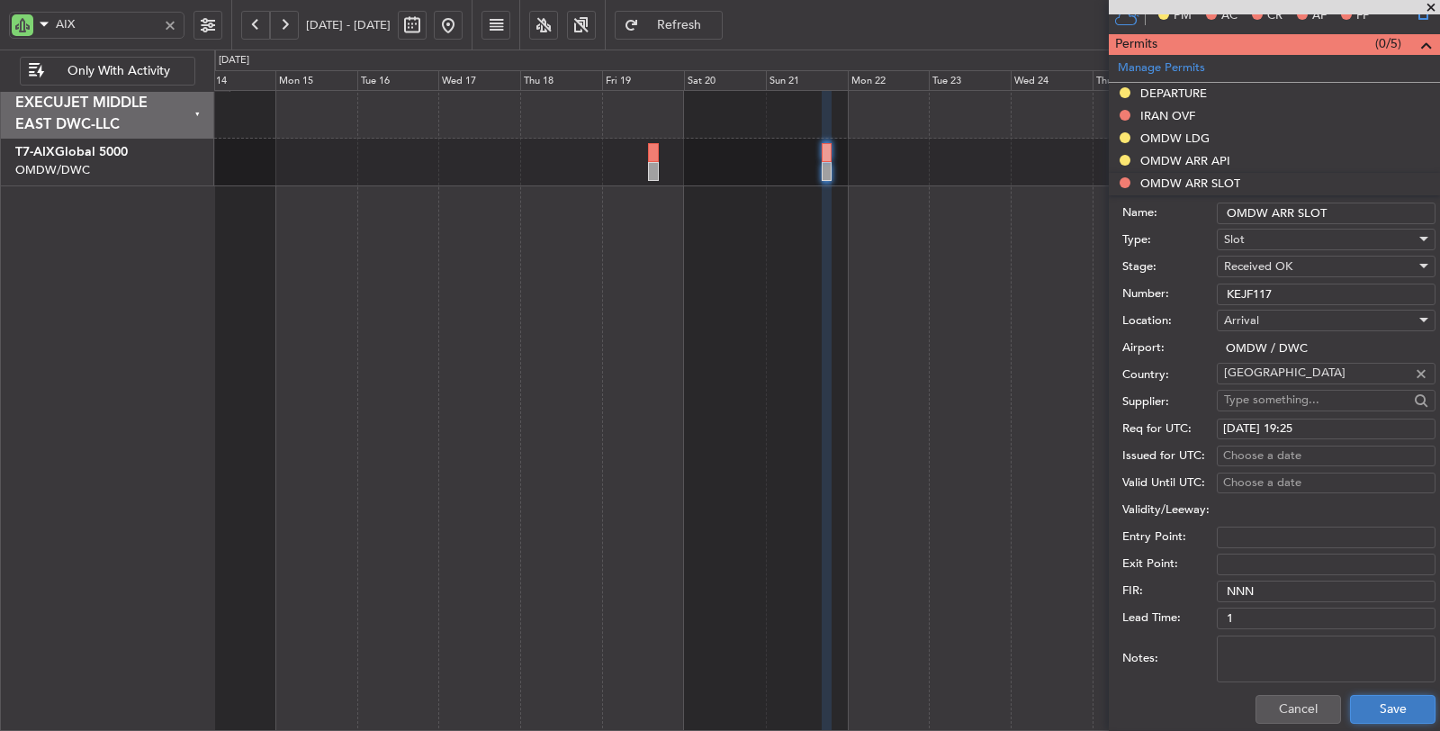
click at [1375, 708] on button "Save" at bounding box center [1393, 709] width 86 height 29
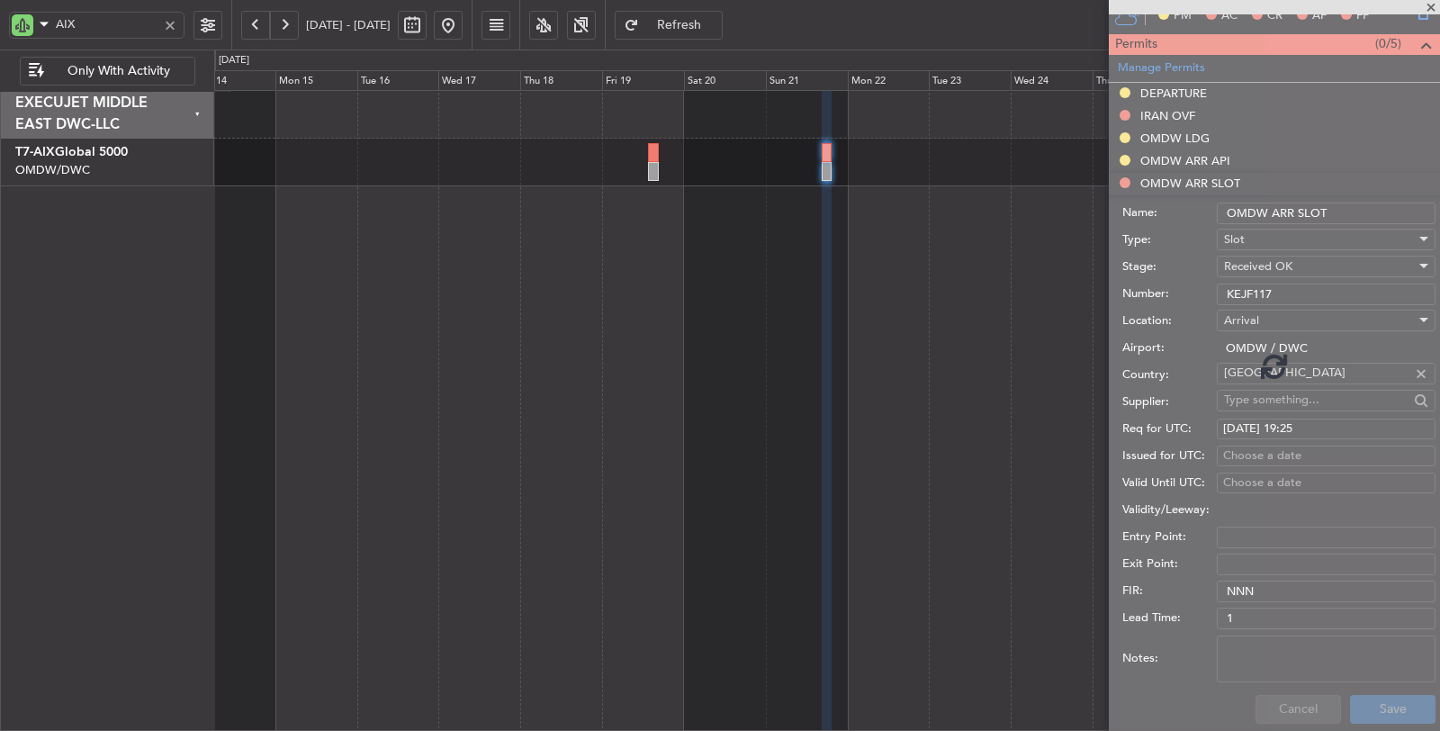
scroll to position [310, 0]
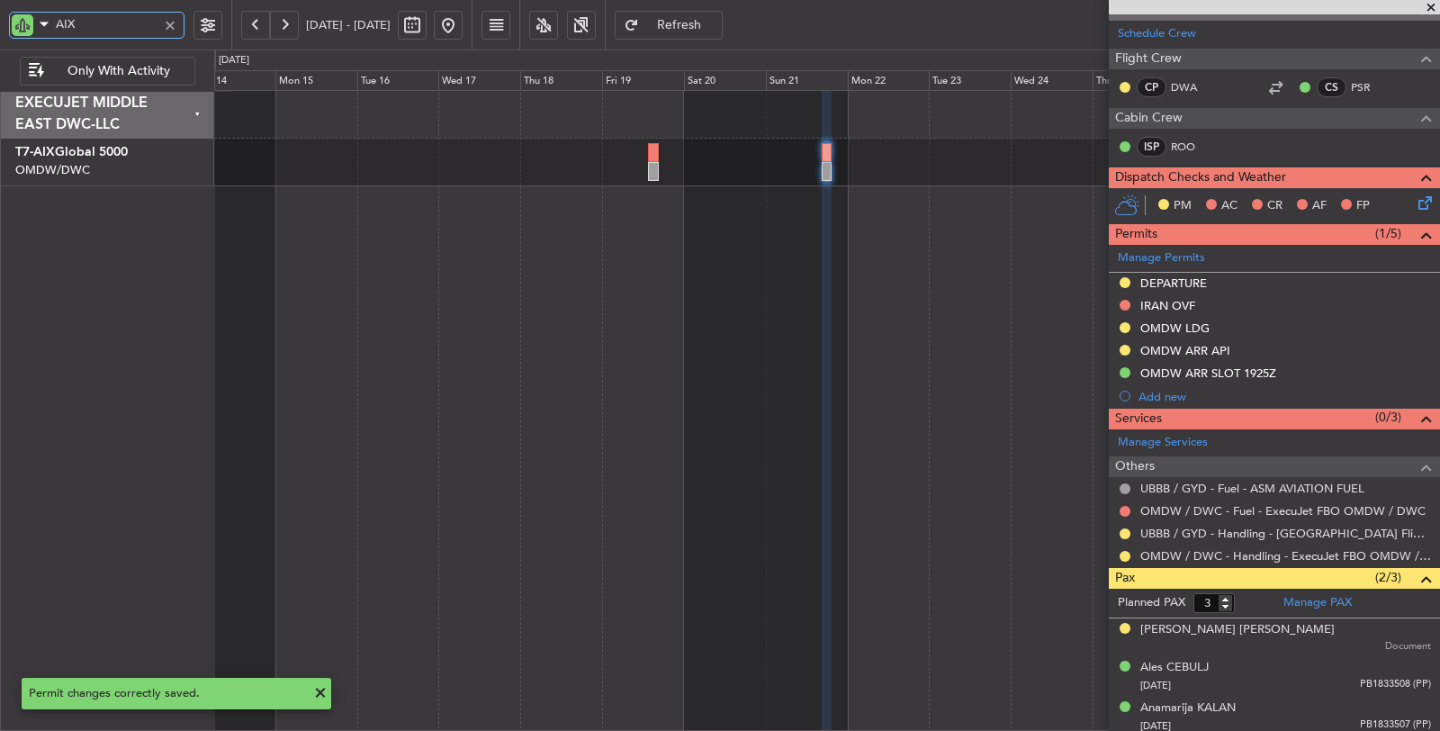
drag, startPoint x: 113, startPoint y: 23, endPoint x: 32, endPoint y: 32, distance: 80.5
click at [33, 31] on div "AIX" at bounding box center [97, 25] width 176 height 27
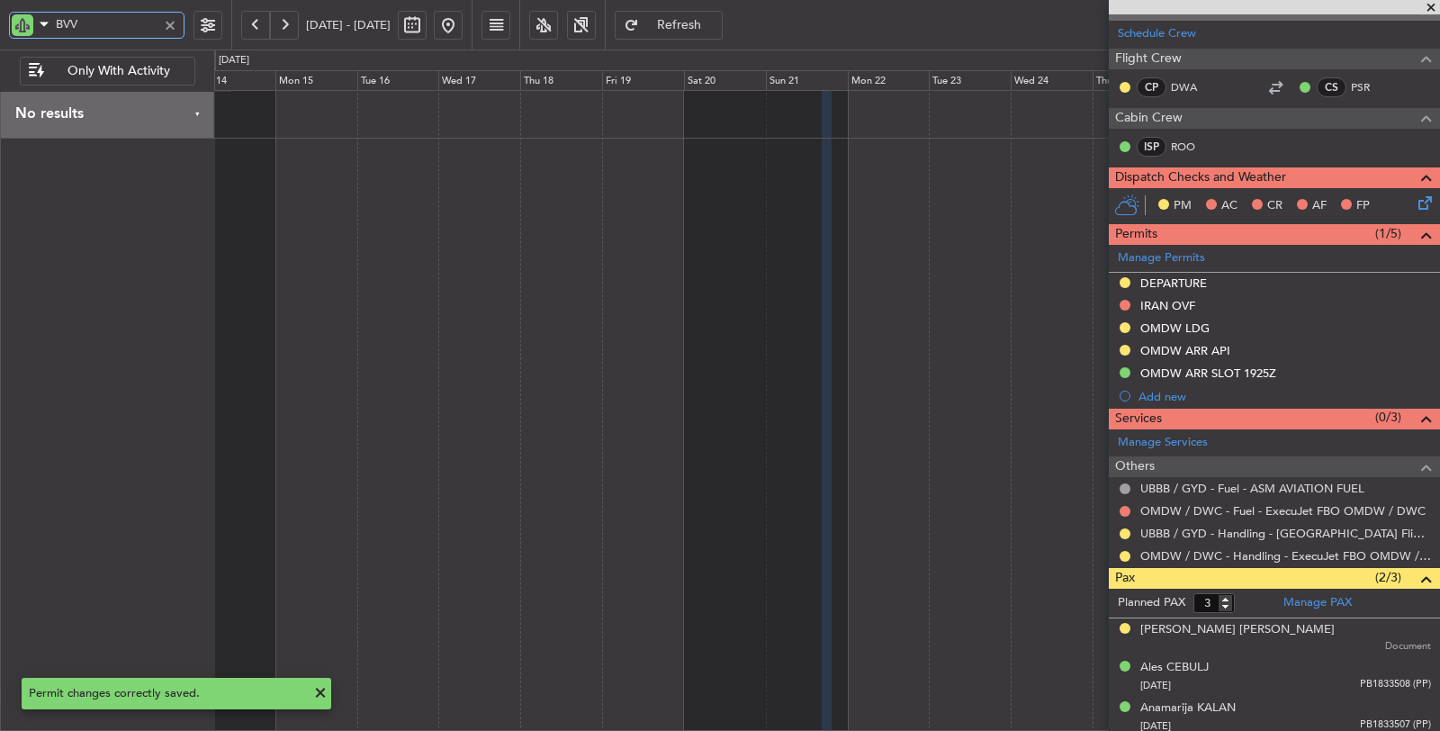
type input "BVV"
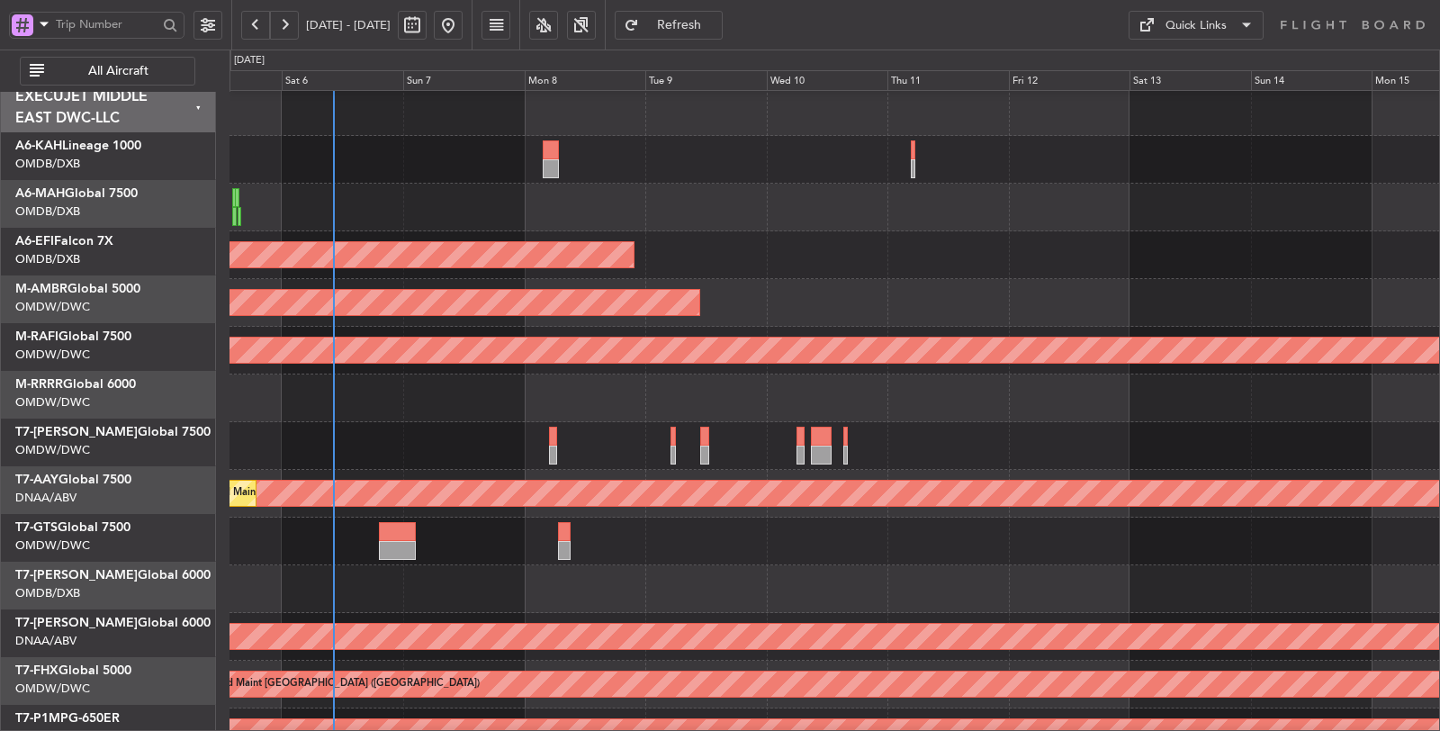
scroll to position [2, 0]
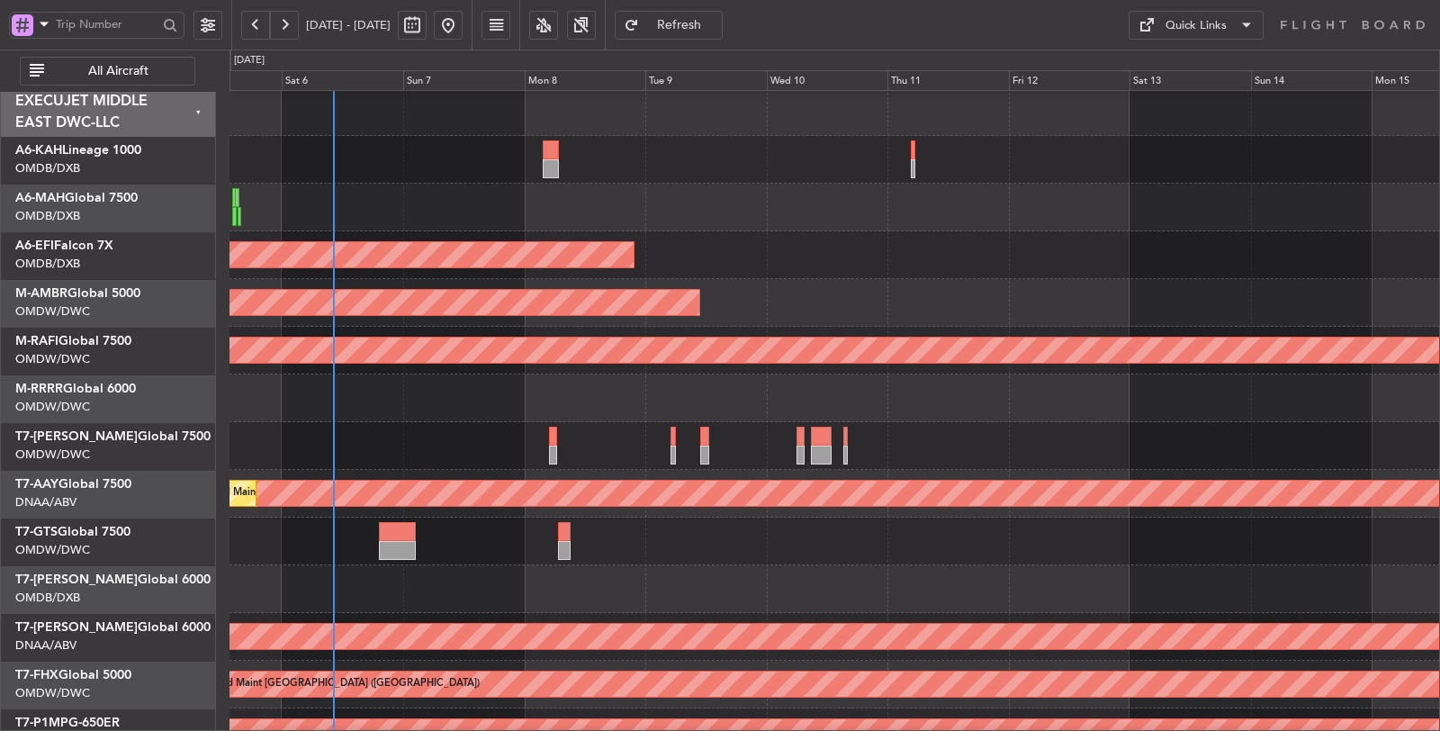
click at [296, 376] on div at bounding box center [835, 398] width 1211 height 48
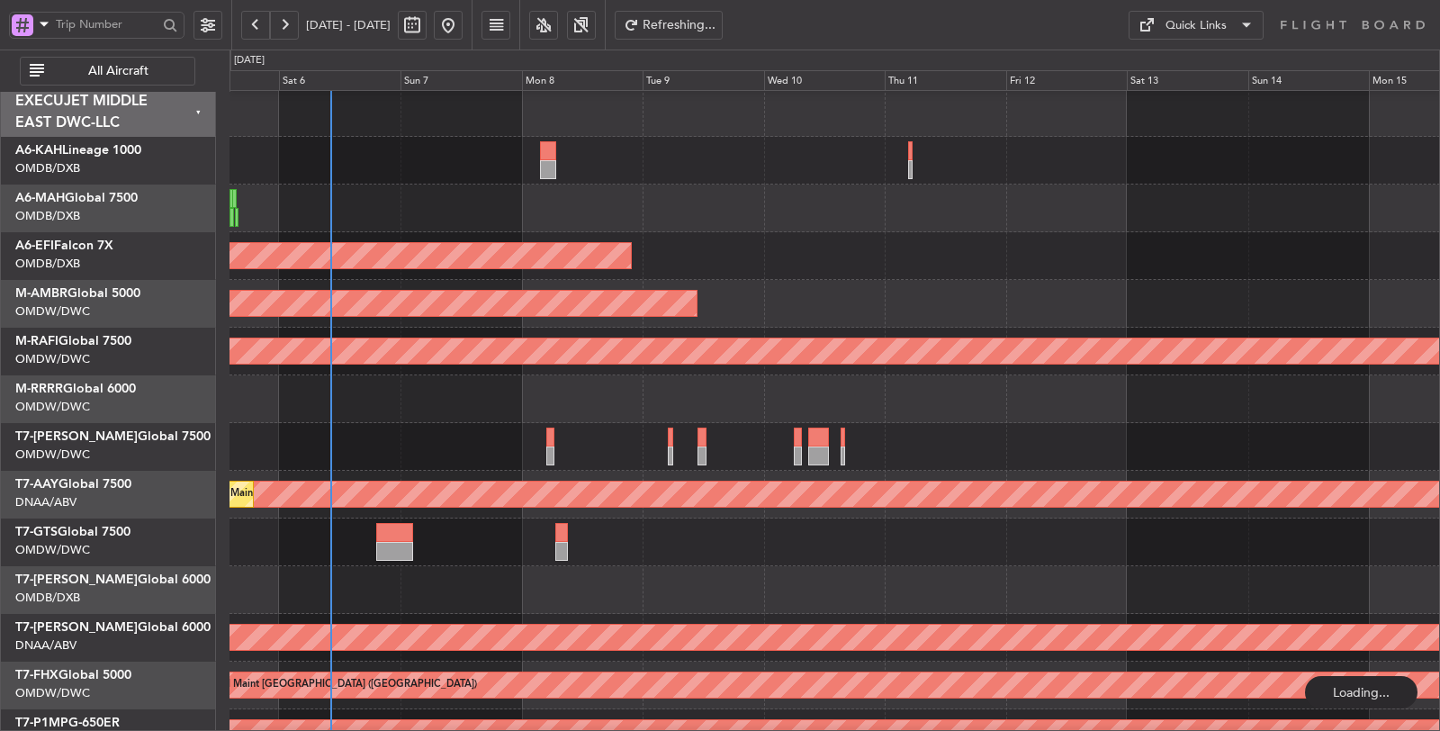
click at [152, 72] on span "All Aircraft" at bounding box center [118, 71] width 141 height 13
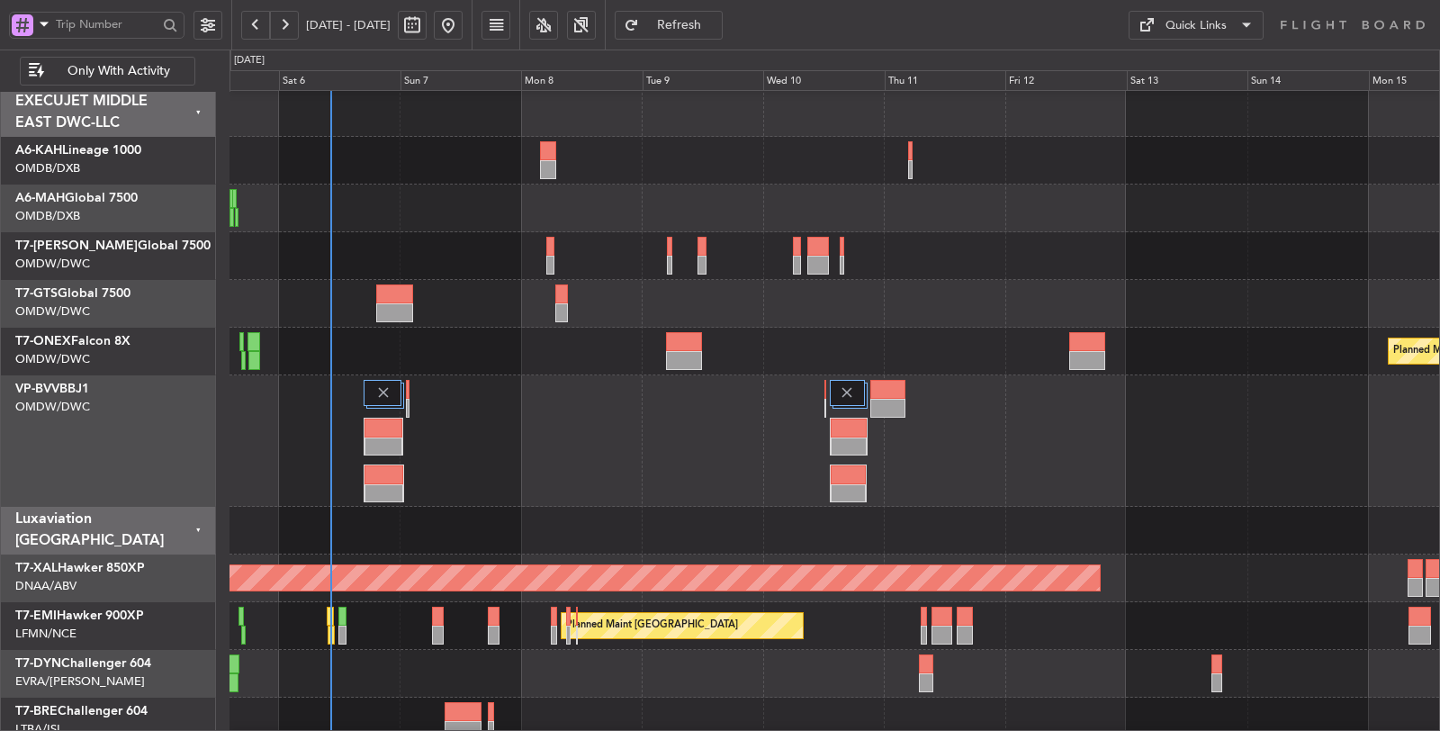
click at [38, 23] on span at bounding box center [44, 24] width 22 height 23
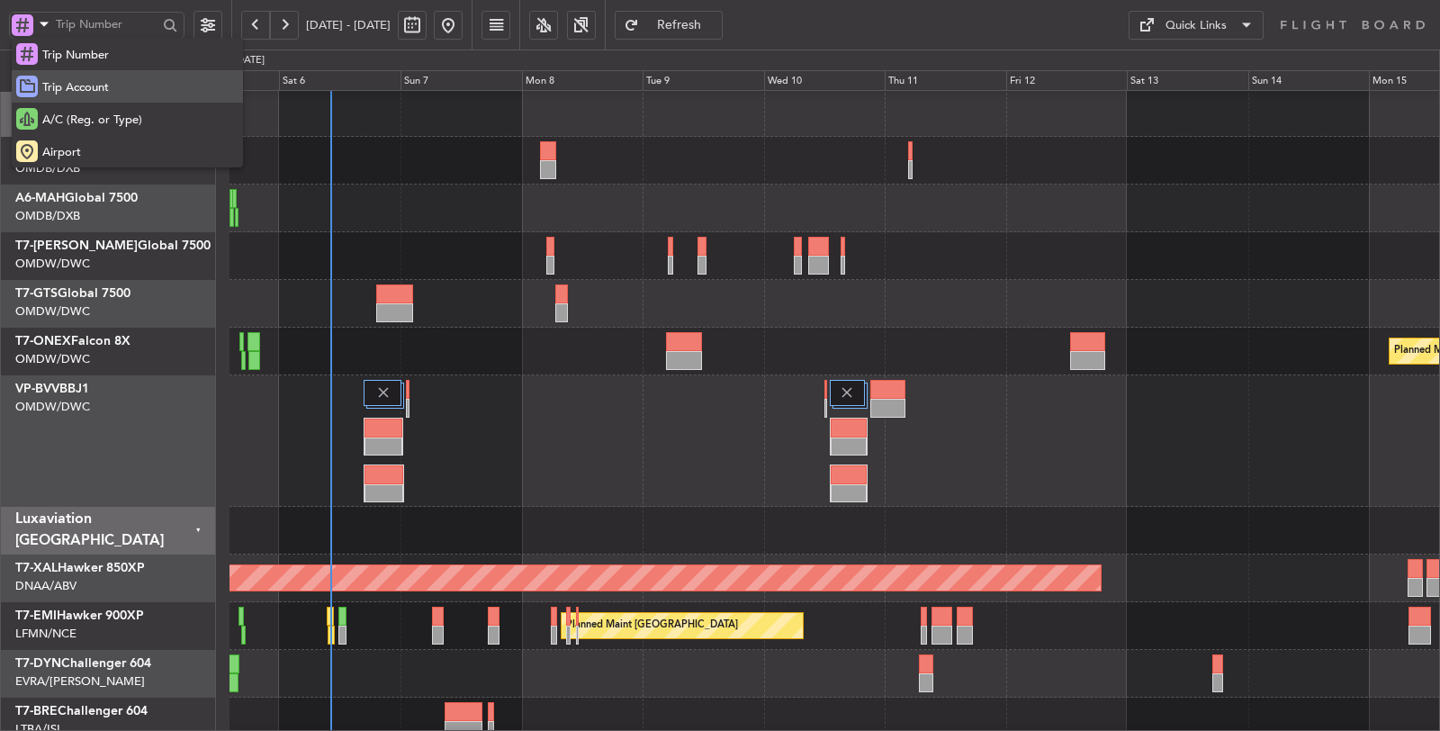
click at [63, 85] on span "Trip Account" at bounding box center [75, 88] width 67 height 18
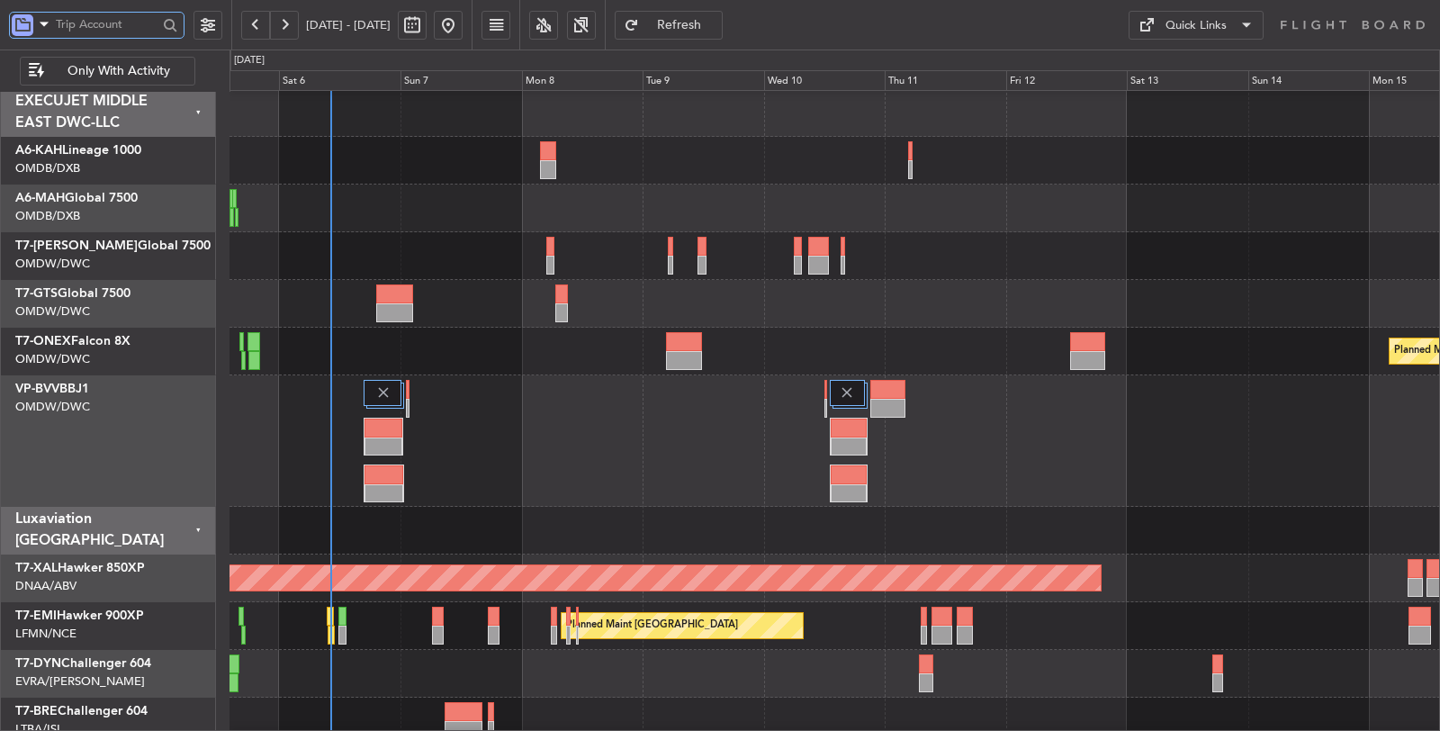
click at [80, 21] on input "text" at bounding box center [107, 24] width 102 height 27
click at [43, 27] on span at bounding box center [44, 24] width 22 height 23
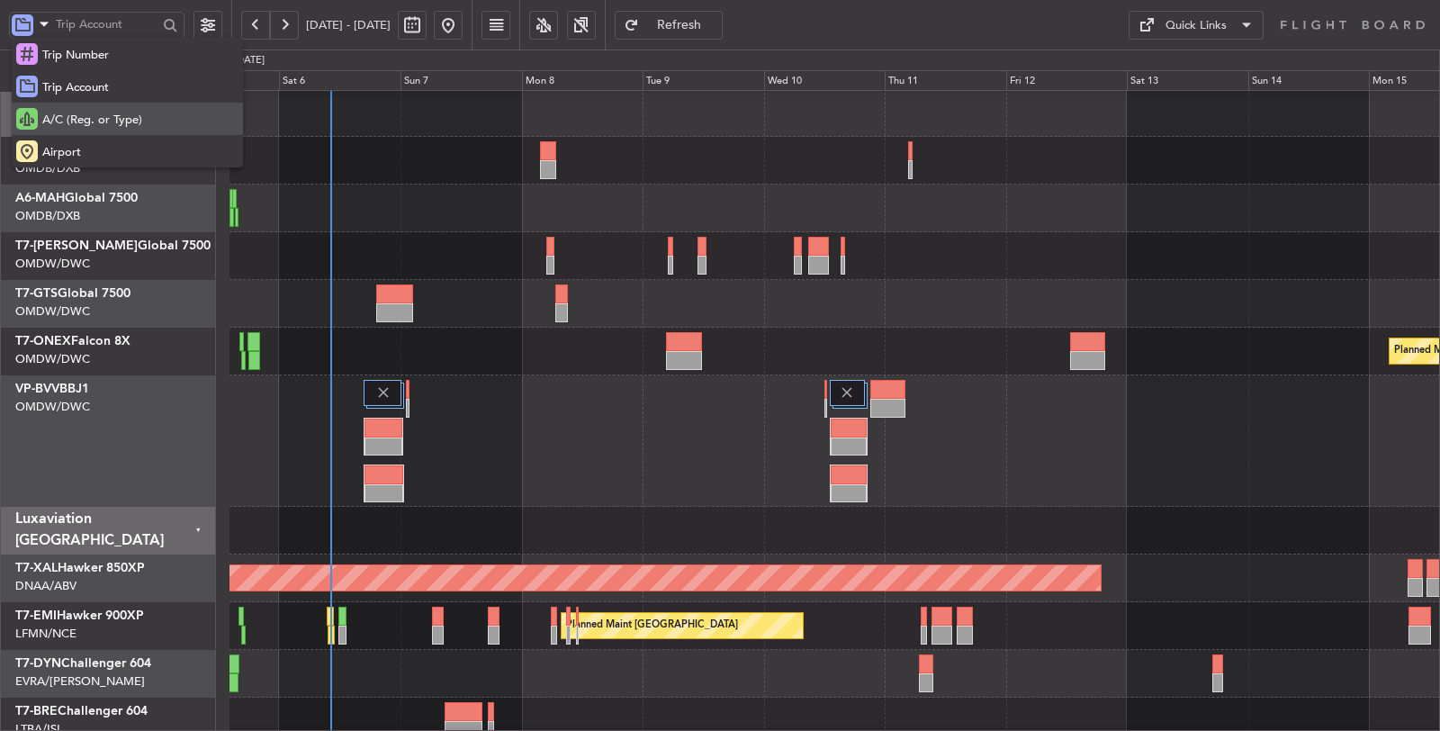
click at [77, 112] on span "A/C (Reg. or Type)" at bounding box center [92, 121] width 100 height 18
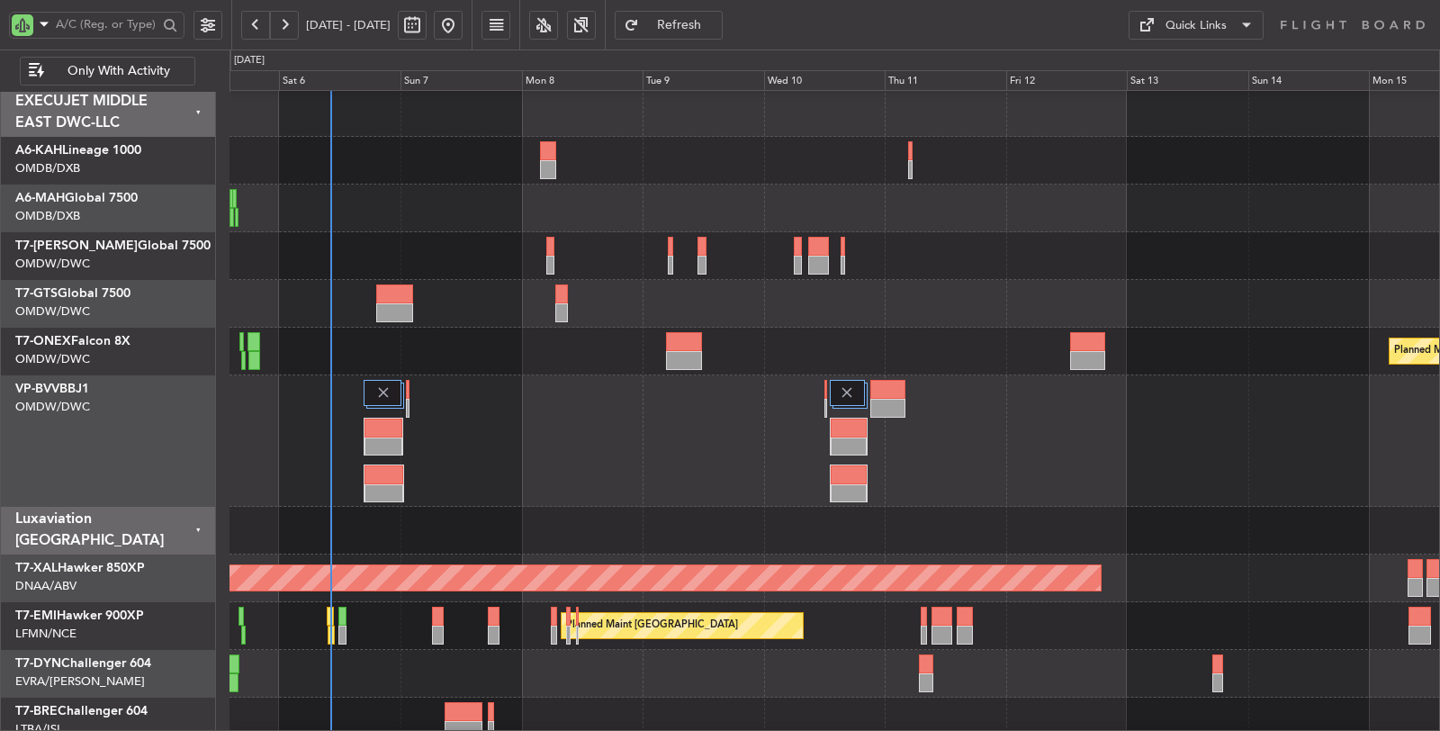
click at [471, 378] on div "Planned Maint Dubai (Al Maktoum Intl)" at bounding box center [835, 440] width 1211 height 131
click at [568, 506] on div "Planned Maint Dubai (Al Maktoum Intl) Planned Maint Dubai (Dubai Intl) Planned …" at bounding box center [835, 678] width 1211 height 1178
click at [133, 23] on input "text" at bounding box center [107, 24] width 102 height 27
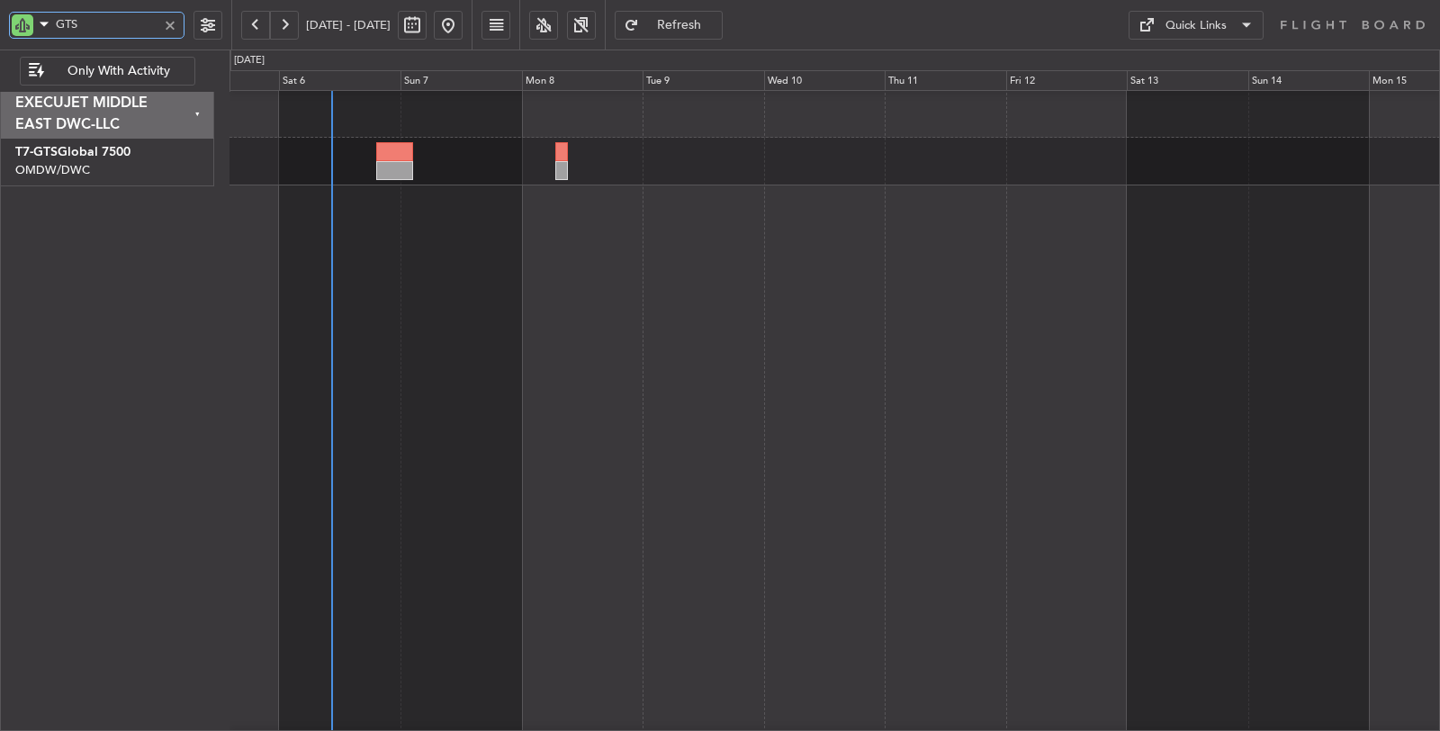
scroll to position [0, 0]
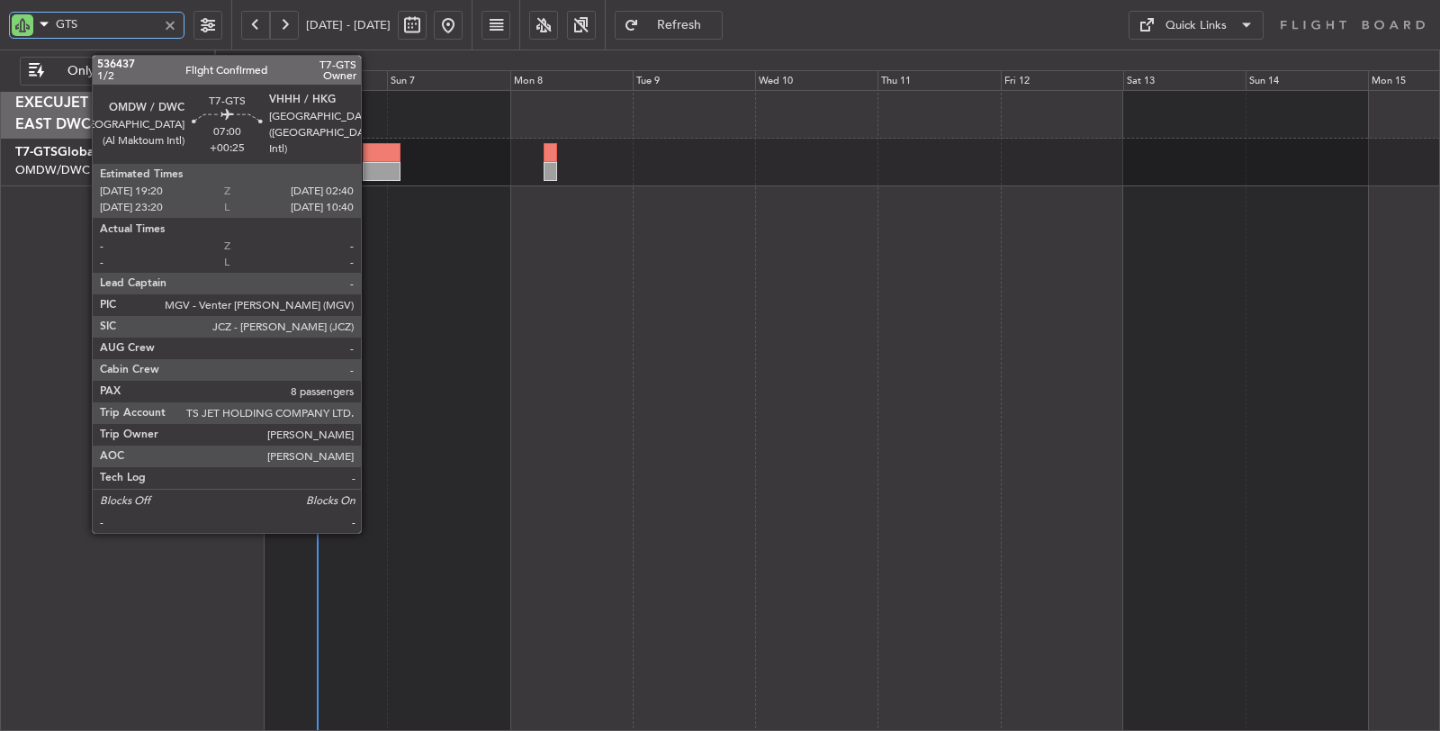
click at [370, 165] on div at bounding box center [382, 171] width 38 height 19
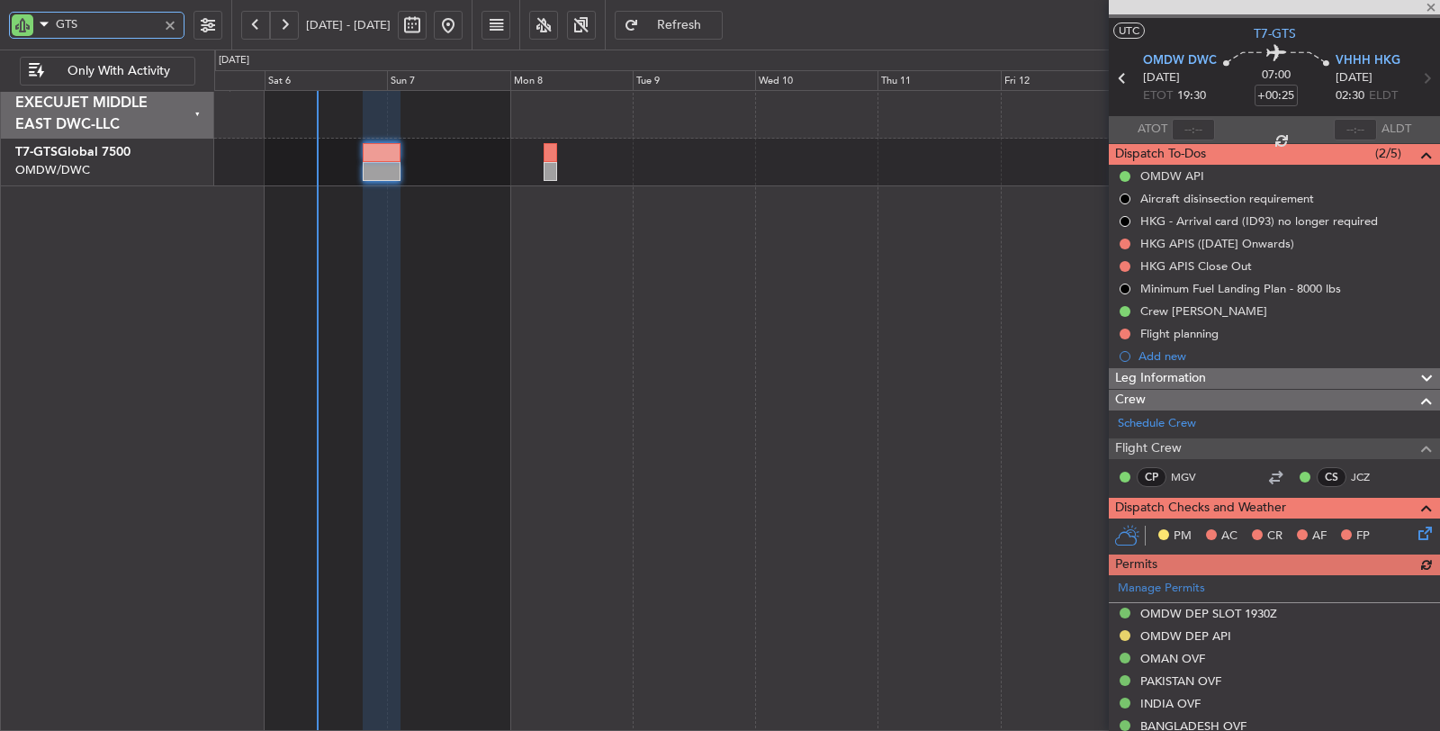
scroll to position [400, 0]
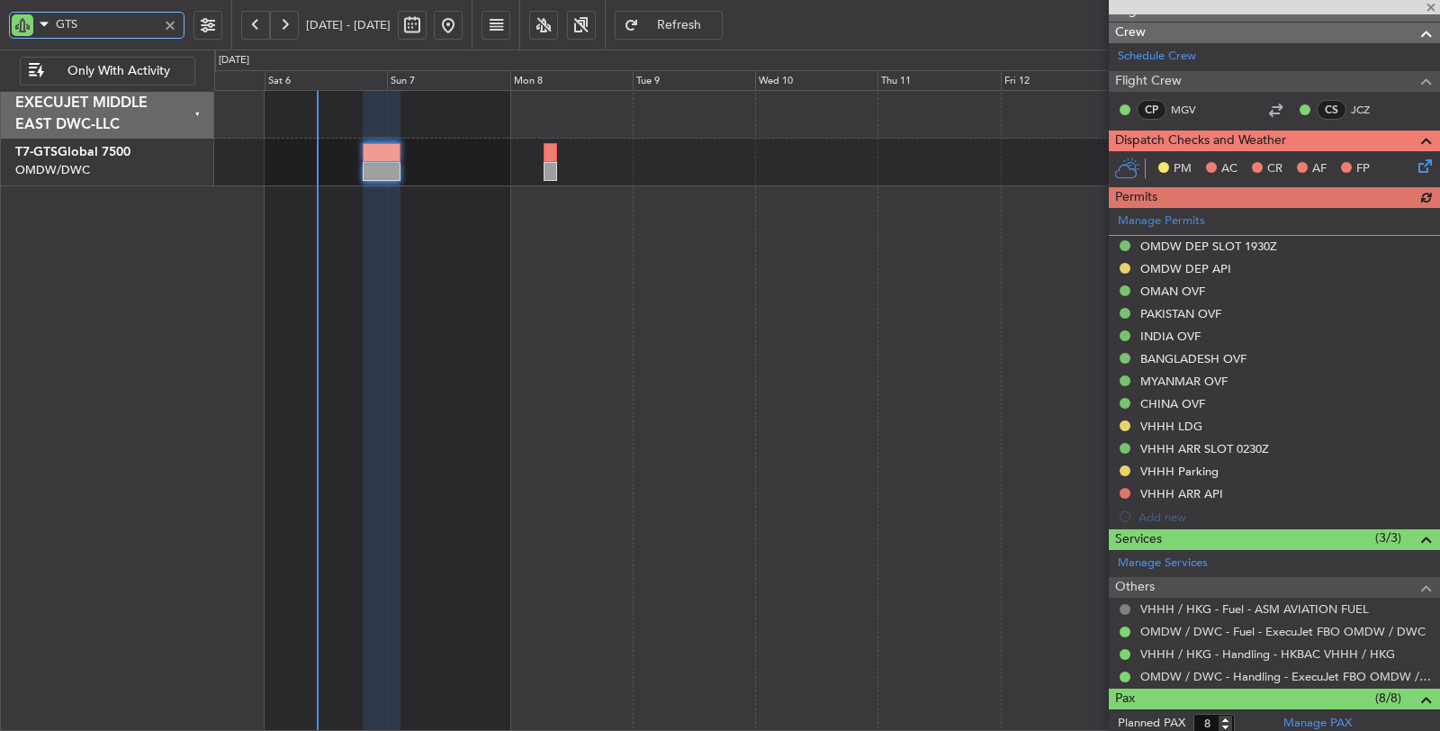
type input "GTS"
click at [1123, 604] on button at bounding box center [1125, 609] width 11 height 11
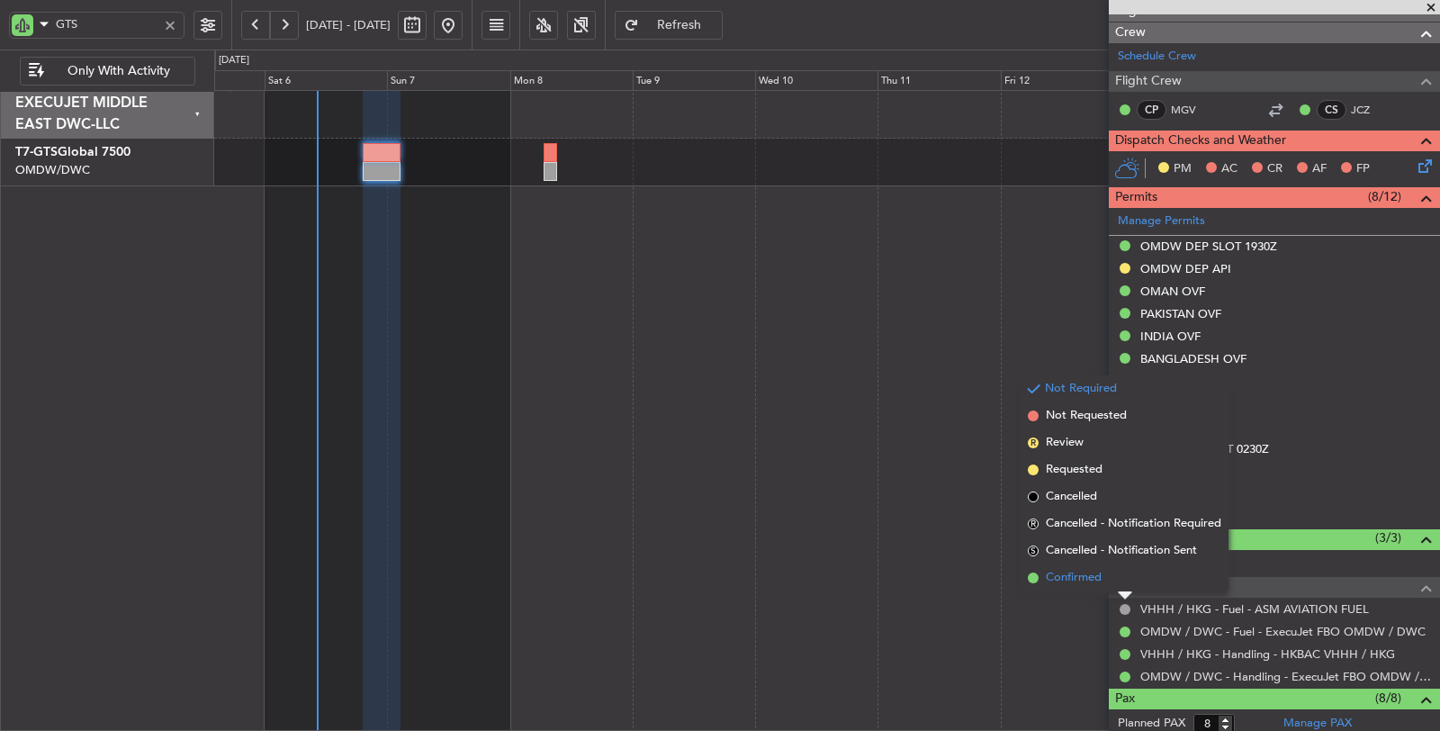
click at [1083, 579] on span "Confirmed" at bounding box center [1074, 578] width 56 height 18
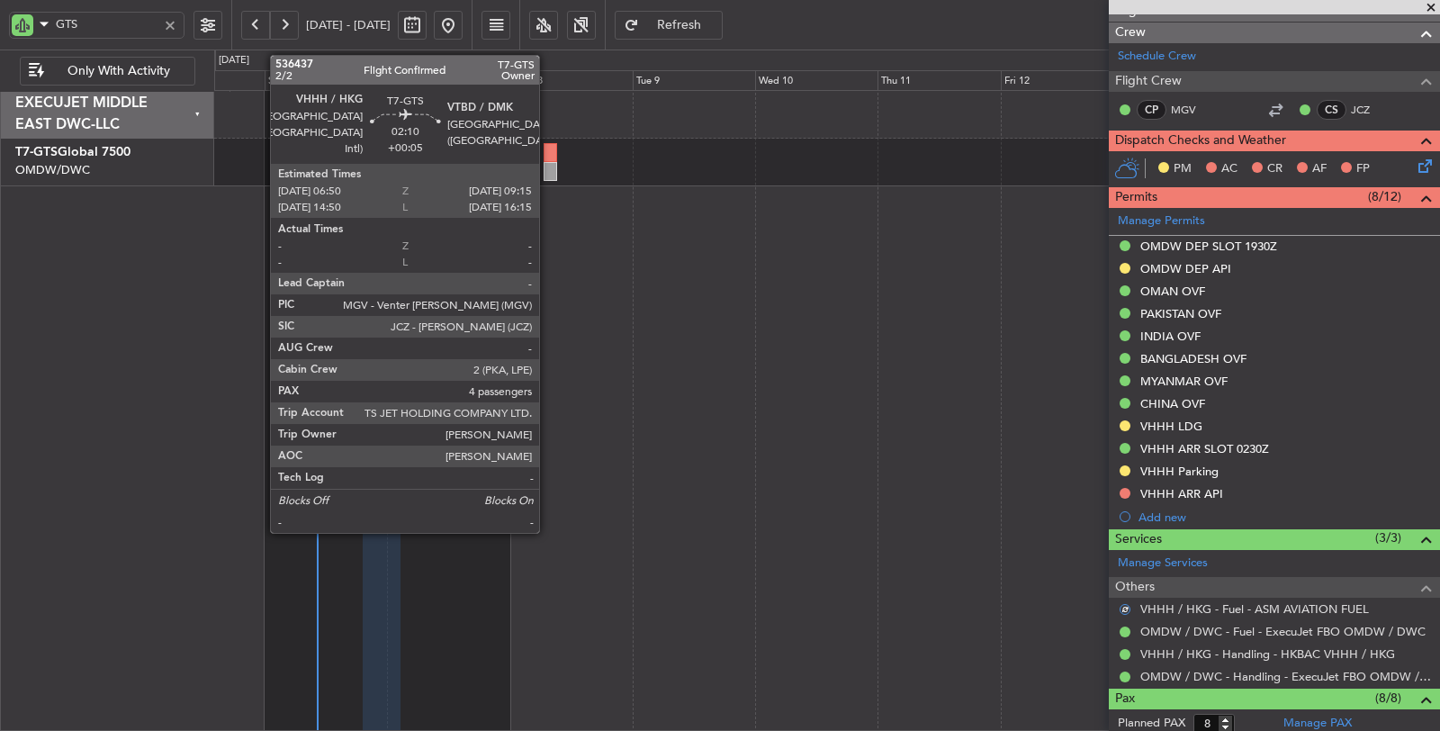
click at [547, 151] on div at bounding box center [550, 152] width 13 height 19
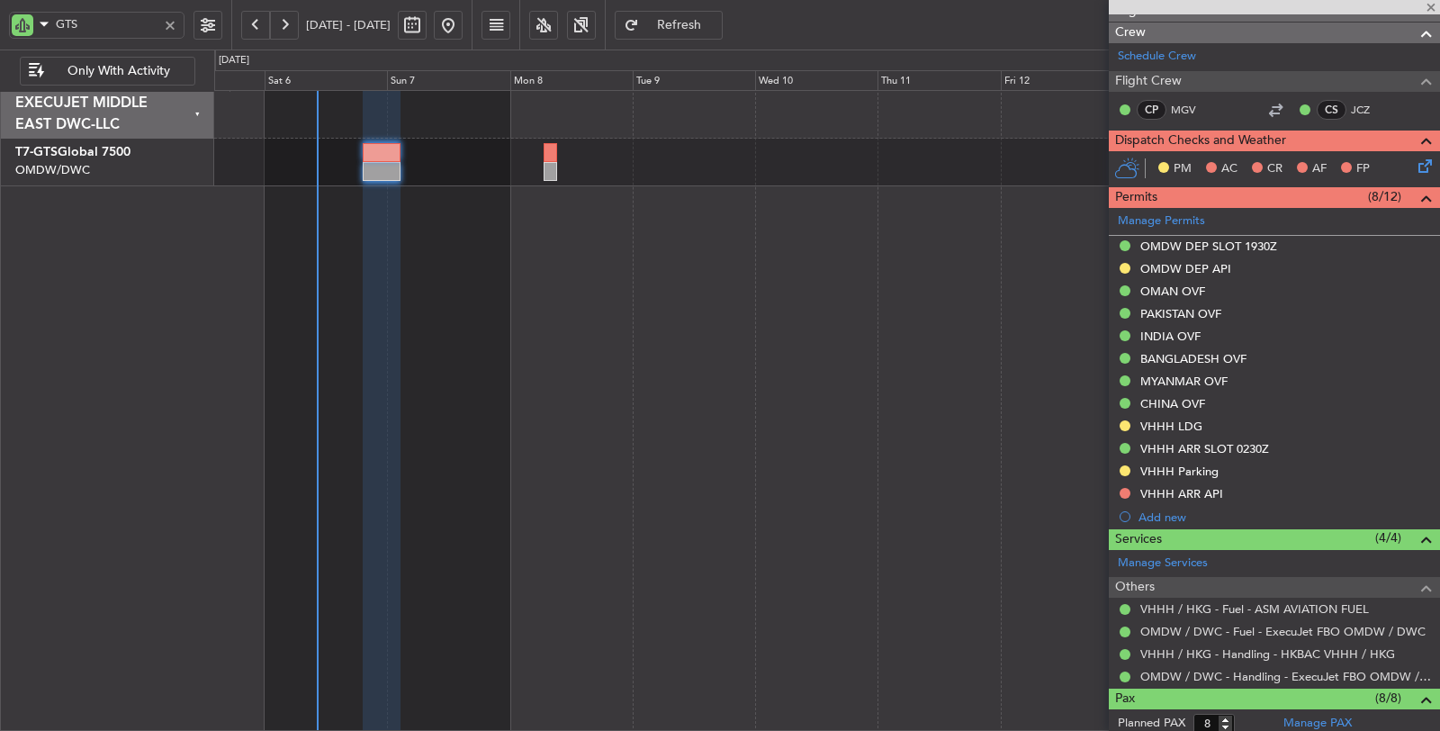
type input "+00:05"
type input "4"
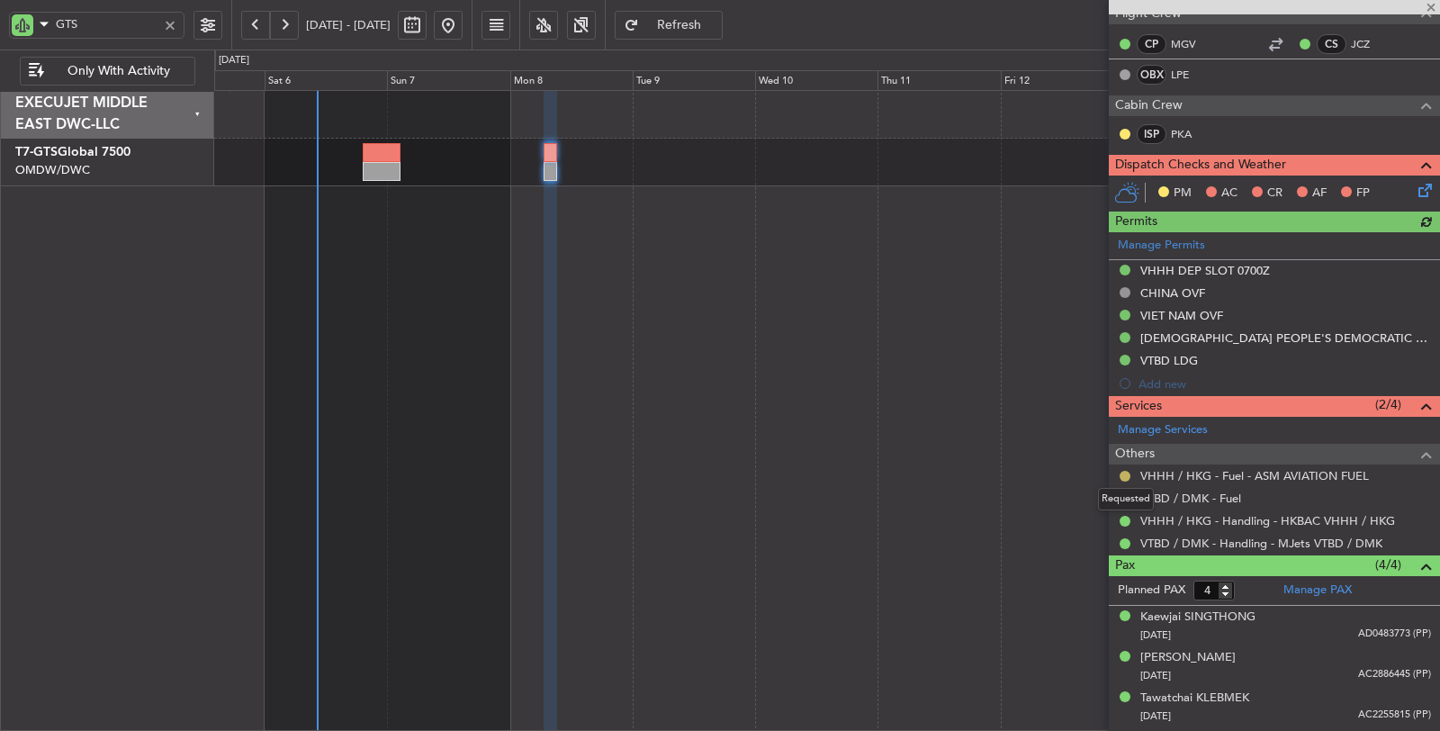
click at [1124, 471] on button at bounding box center [1125, 476] width 11 height 11
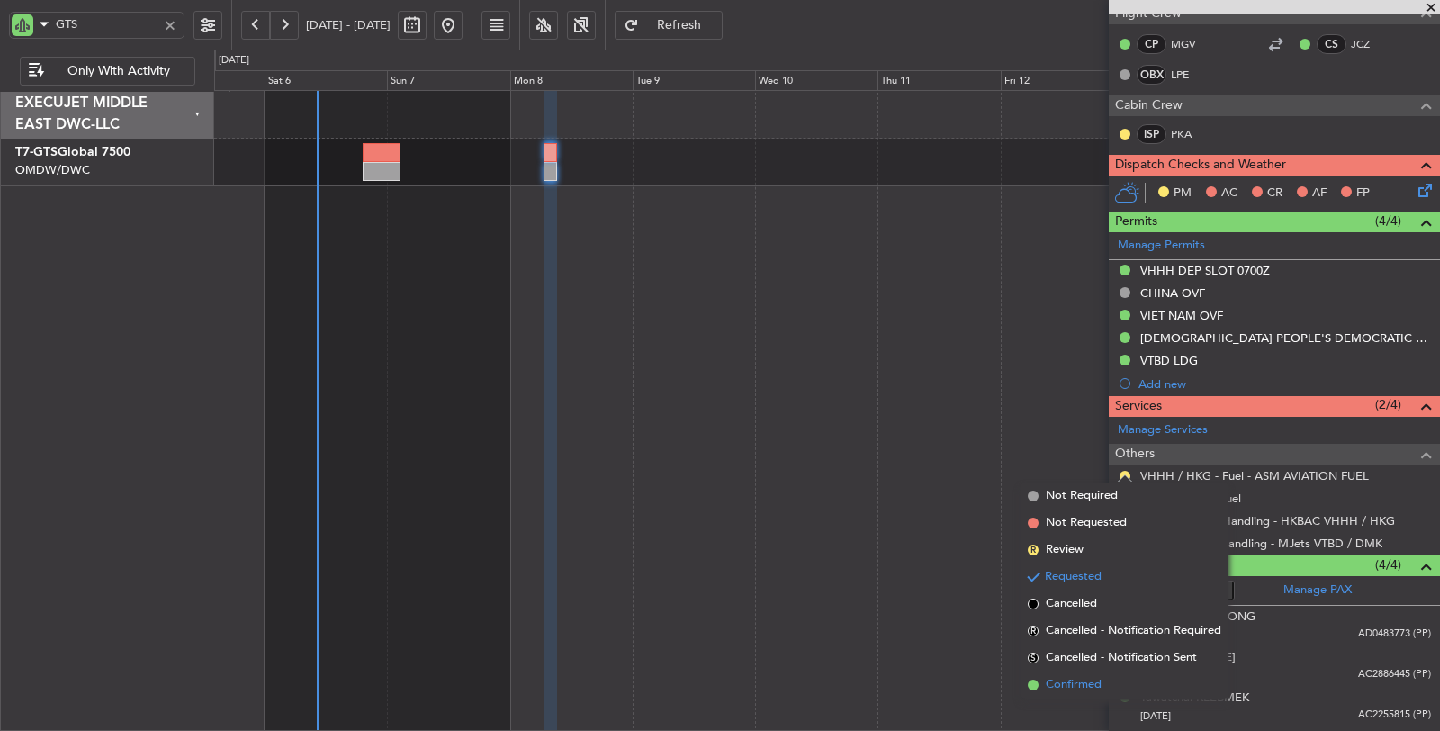
click at [1069, 678] on span "Confirmed" at bounding box center [1074, 685] width 56 height 18
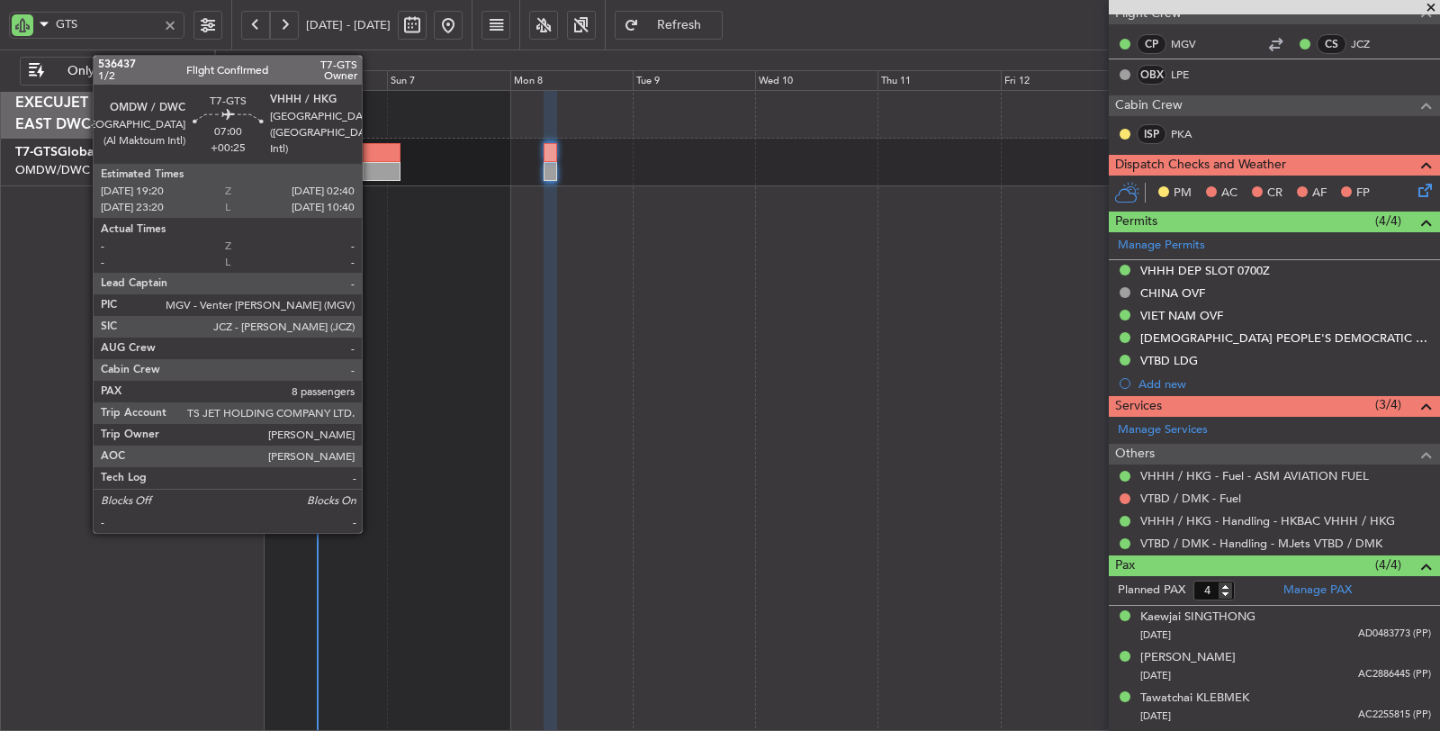
click at [371, 171] on div at bounding box center [382, 171] width 38 height 19
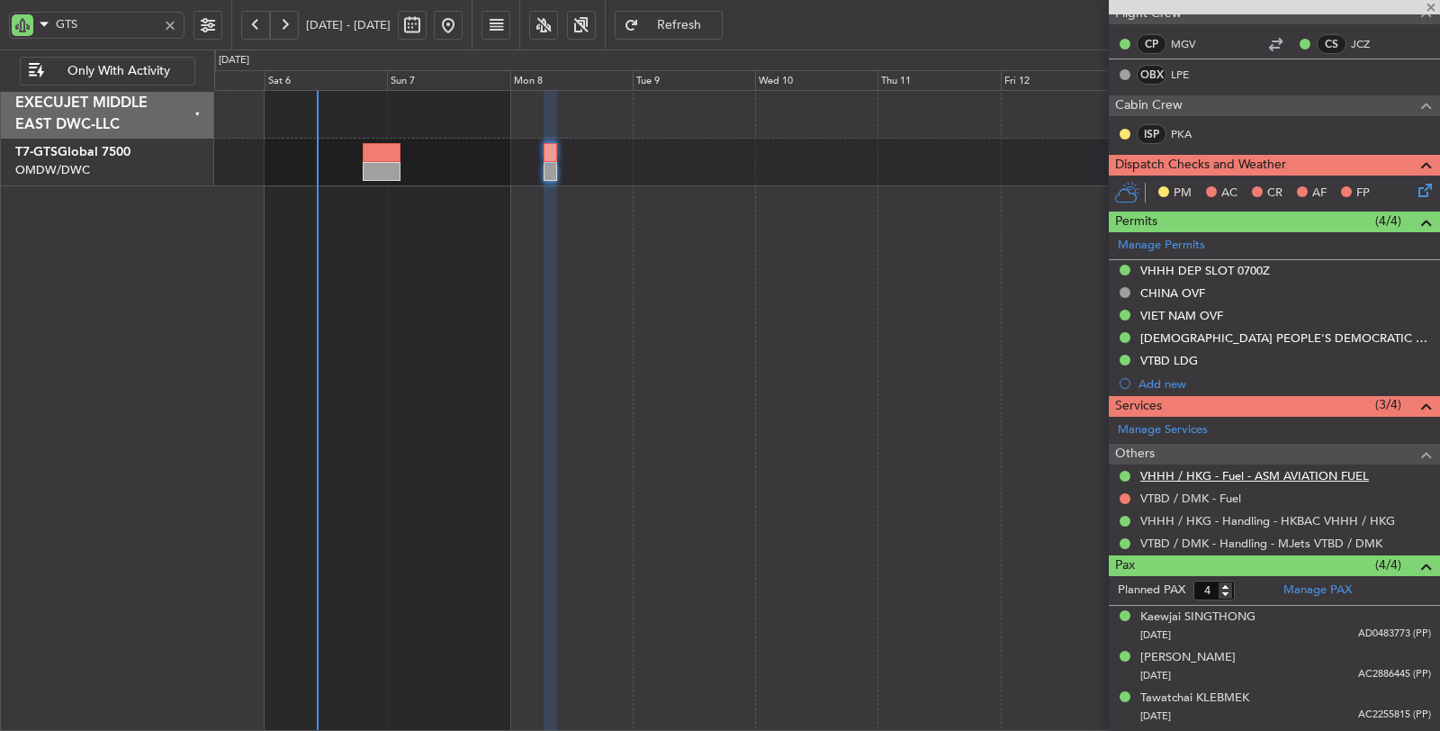
type input "+00:25"
type input "8"
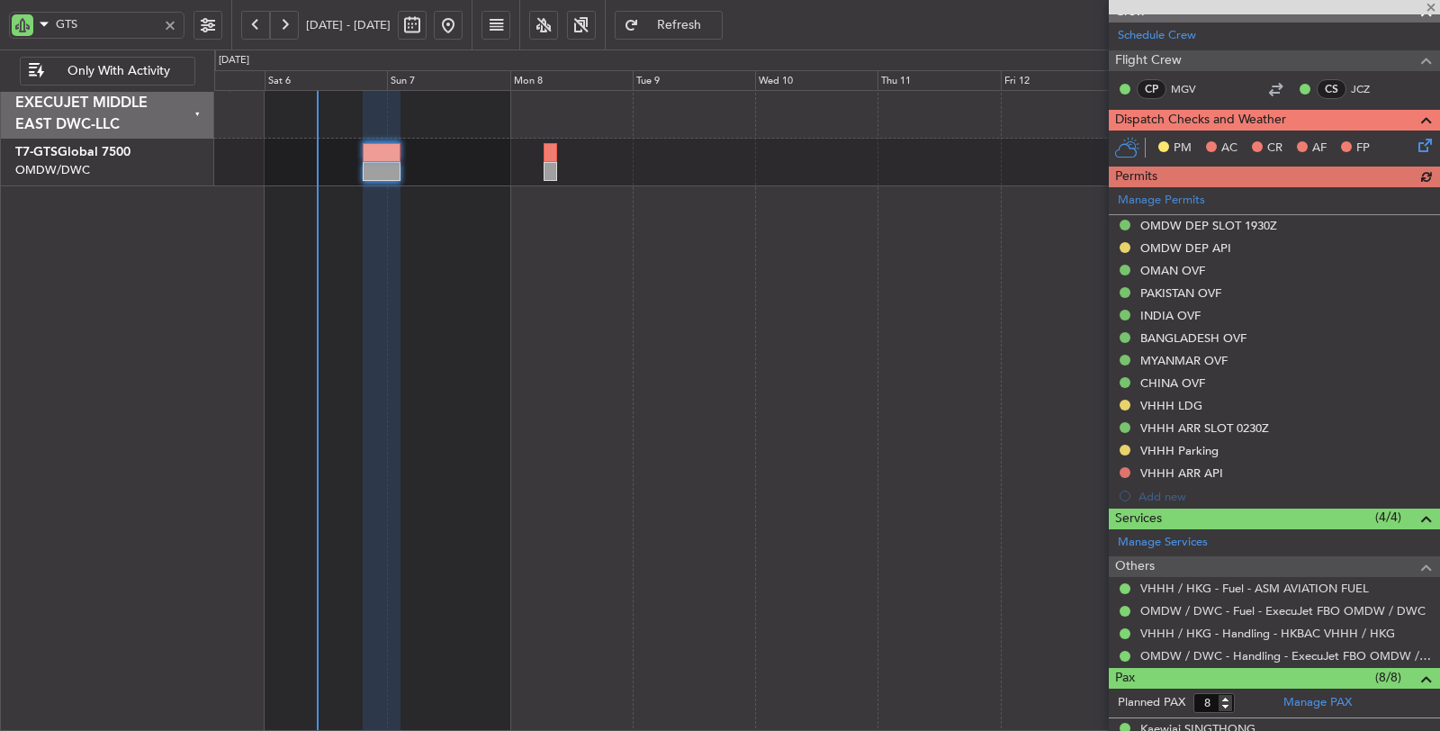
scroll to position [500, 0]
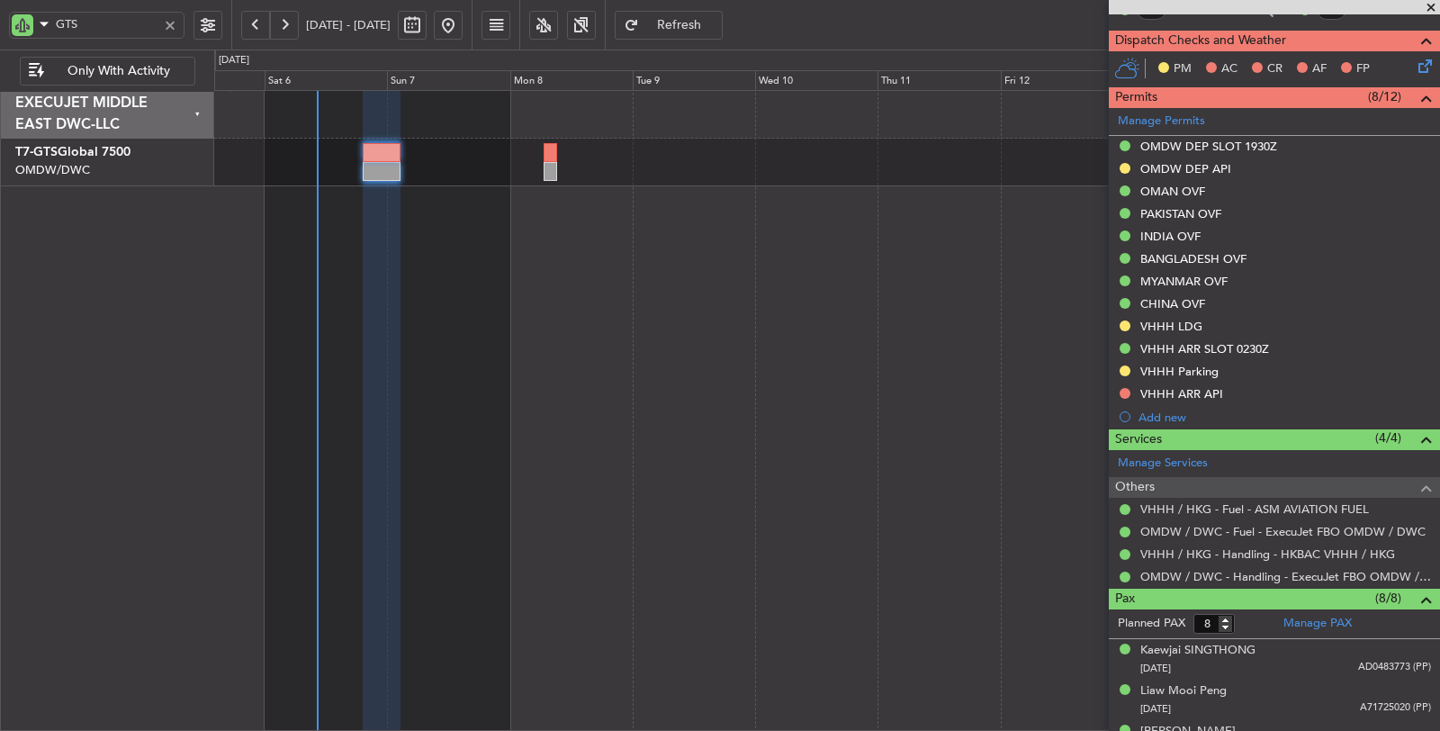
click at [1088, 270] on div at bounding box center [827, 411] width 1227 height 642
click at [174, 23] on div at bounding box center [170, 25] width 20 height 20
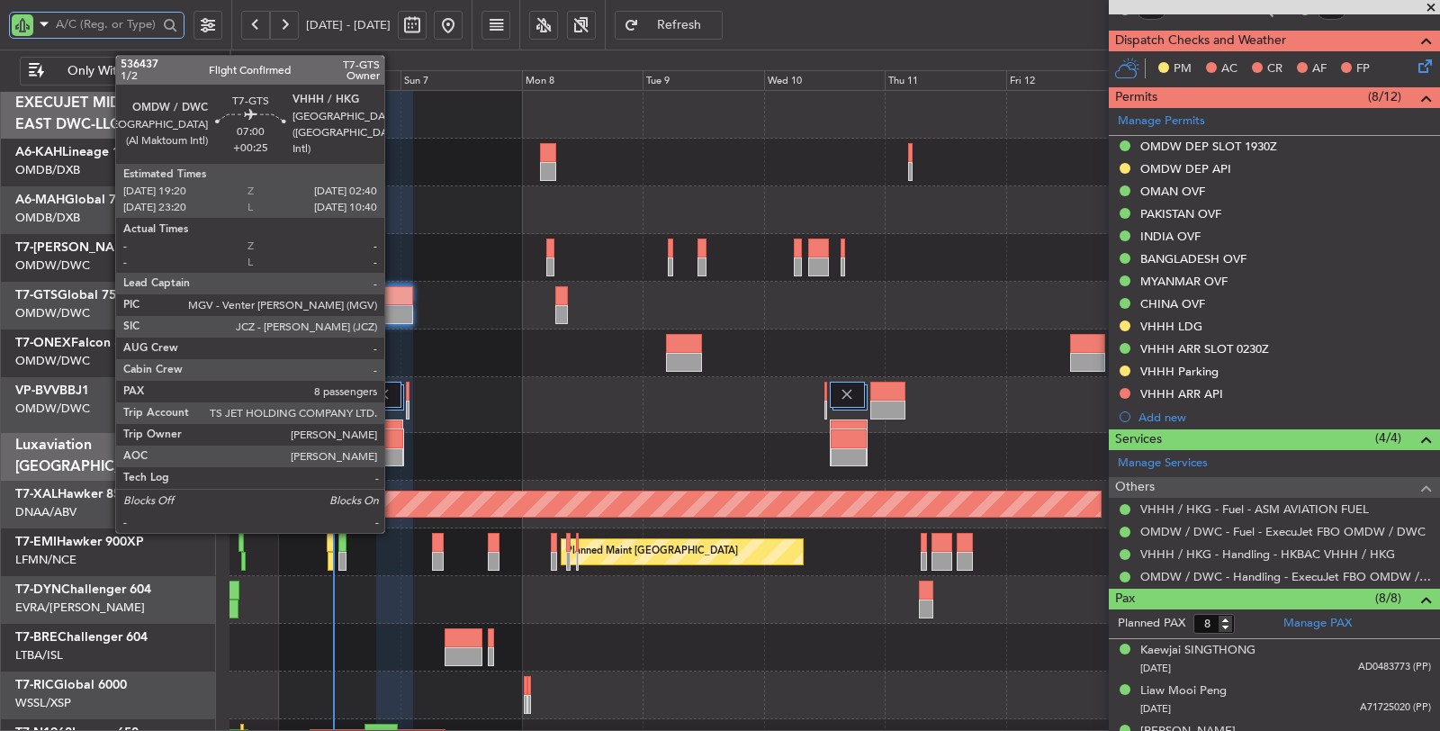
click at [395, 312] on div at bounding box center [395, 314] width 38 height 19
click at [386, 295] on div at bounding box center [395, 295] width 38 height 19
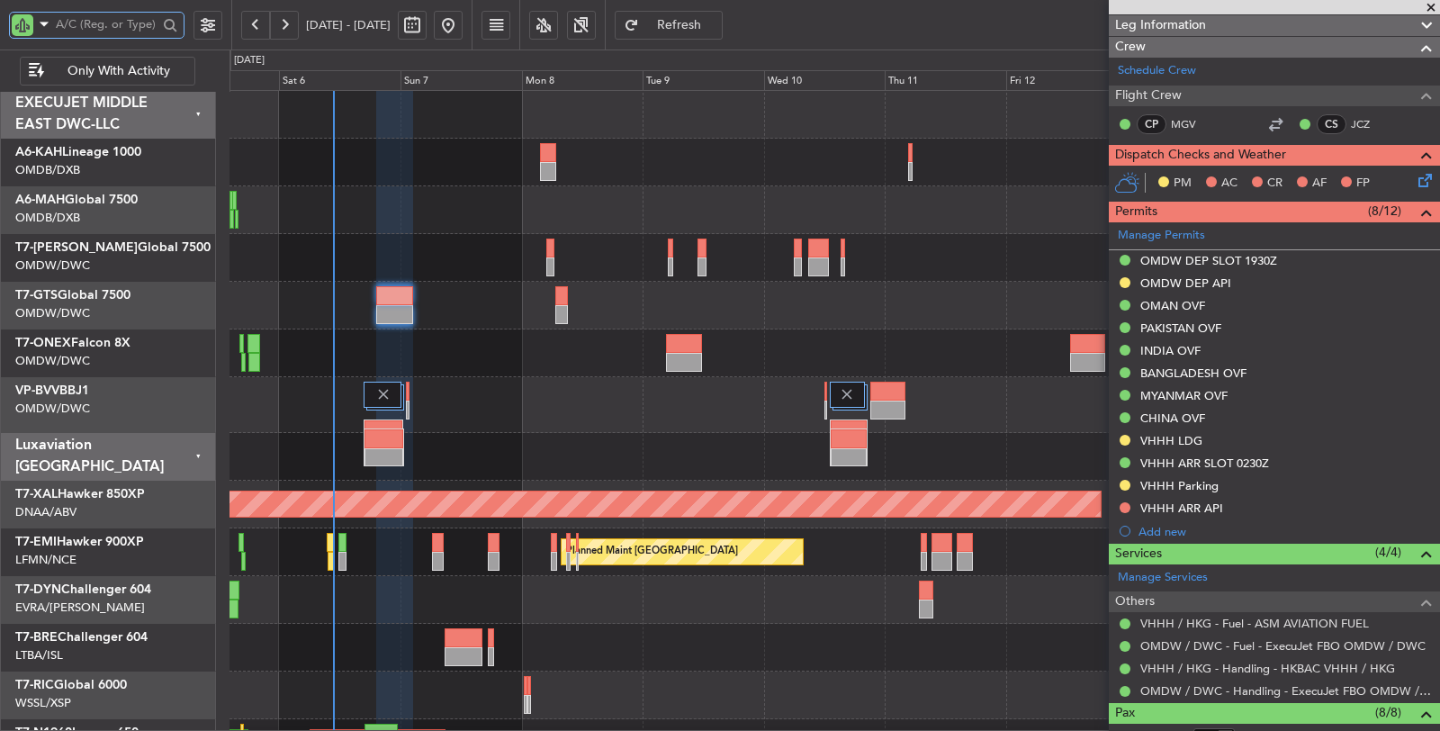
scroll to position [0, 0]
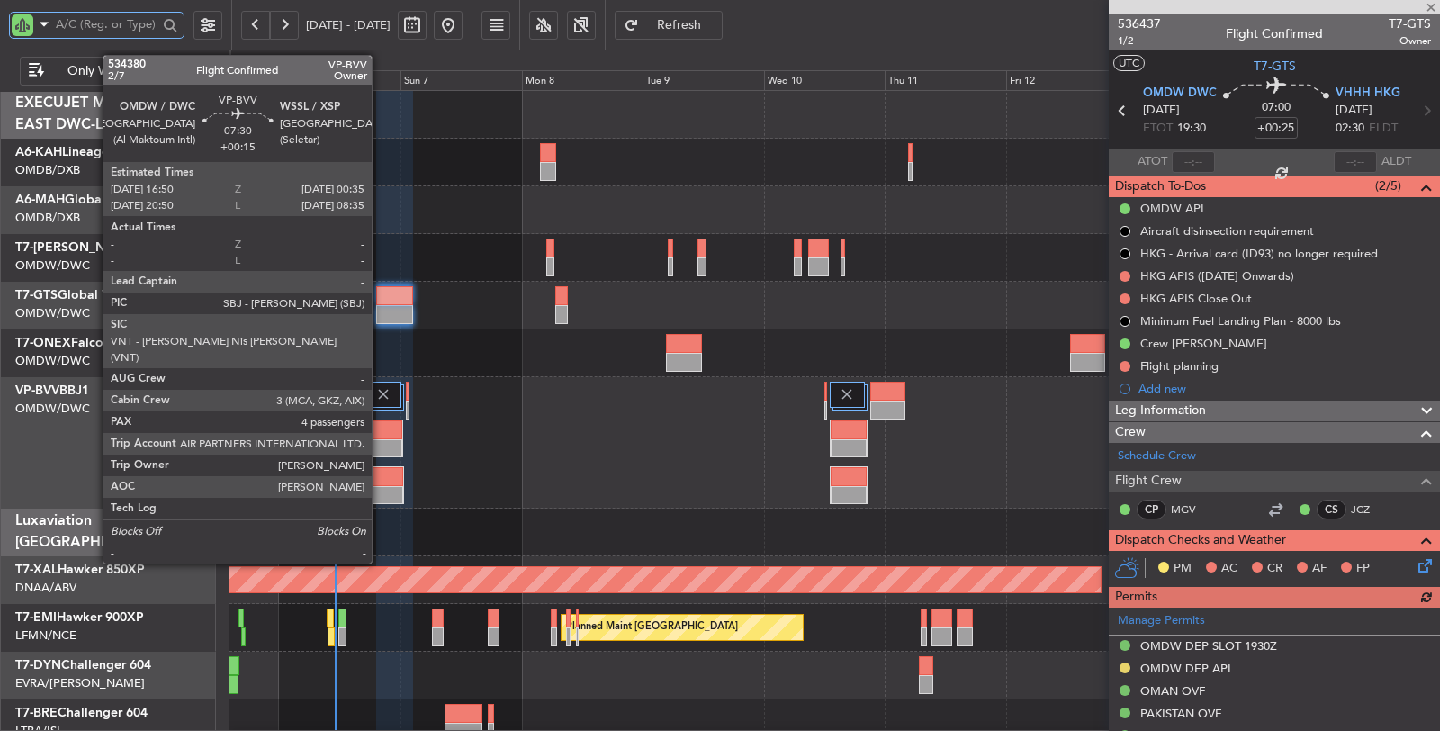
click at [381, 428] on div at bounding box center [384, 429] width 38 height 19
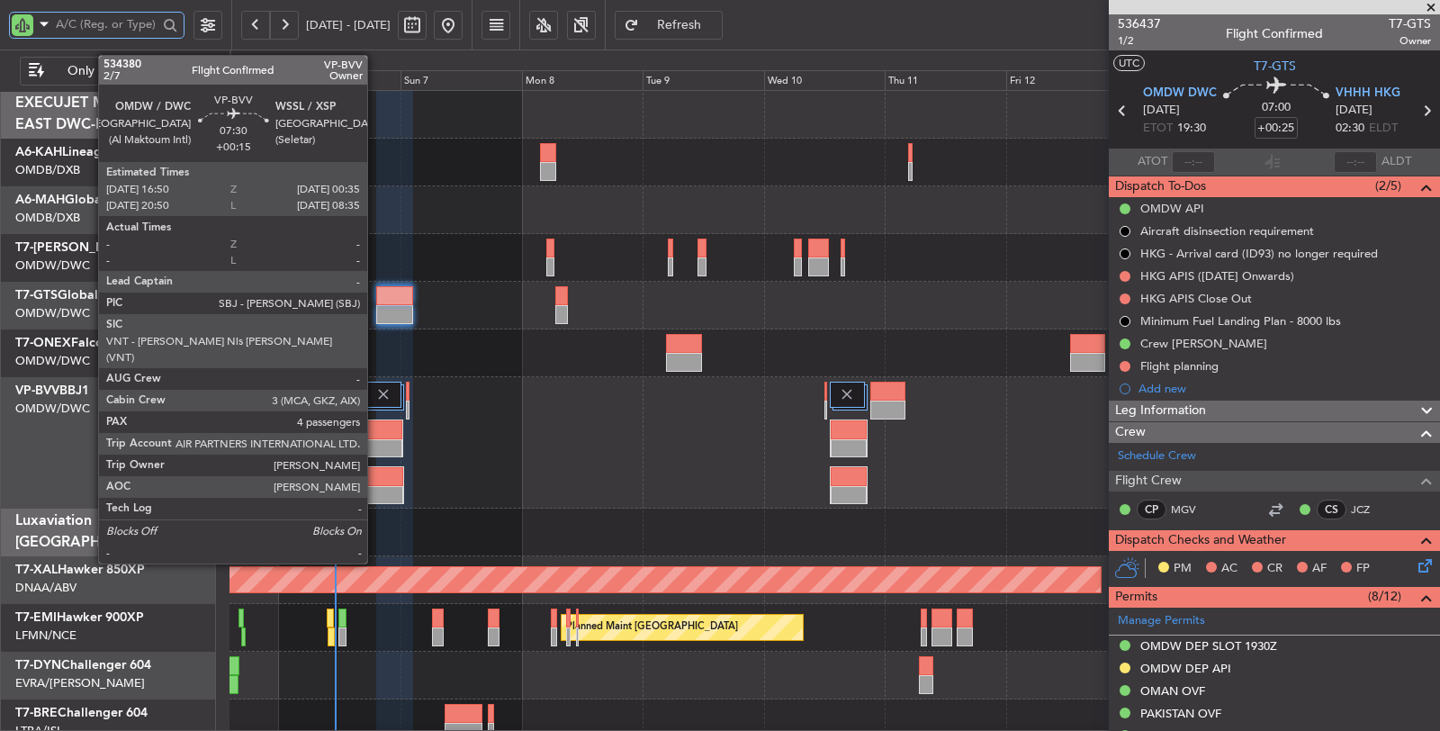
click at [376, 426] on div at bounding box center [384, 429] width 38 height 19
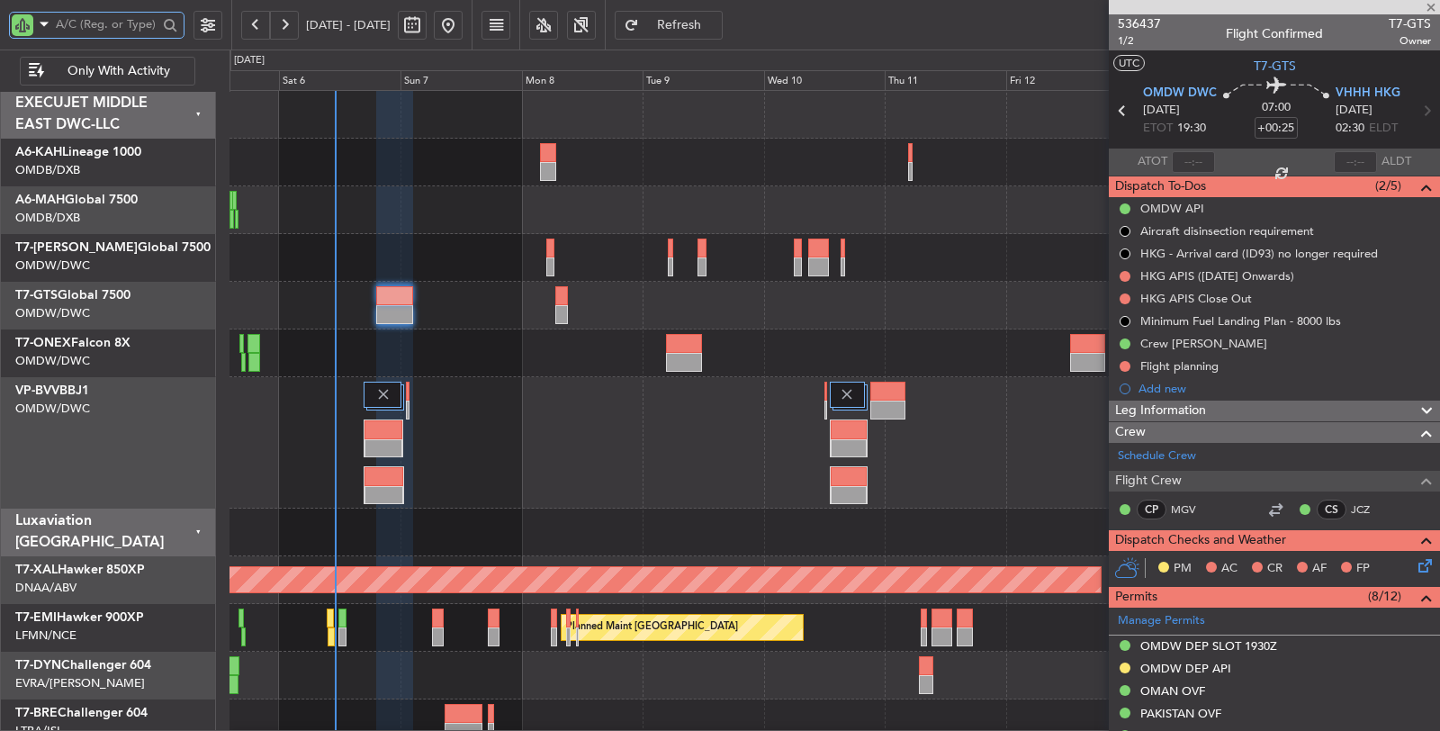
type input "+00:15"
type input "4"
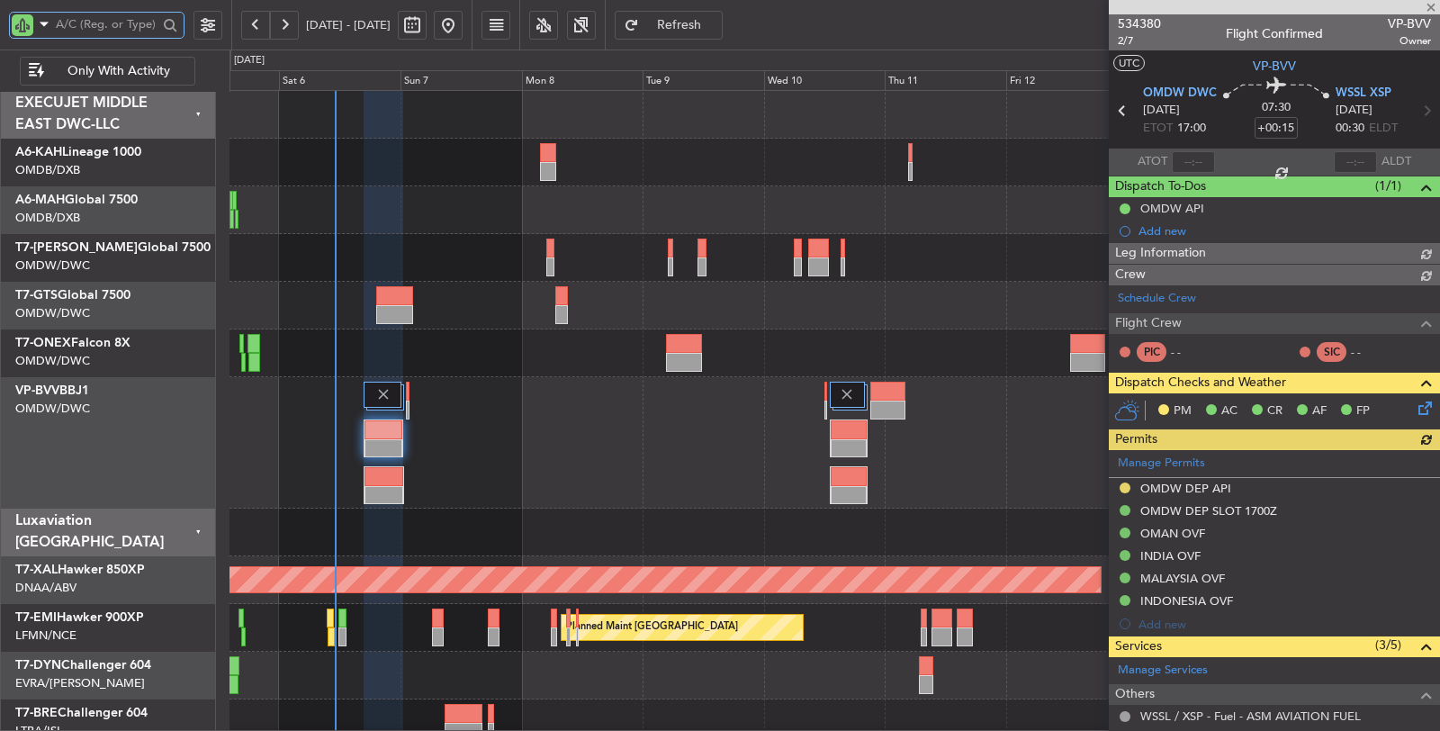
type input "[PERSON_NAME] (SYS)"
type input "7117"
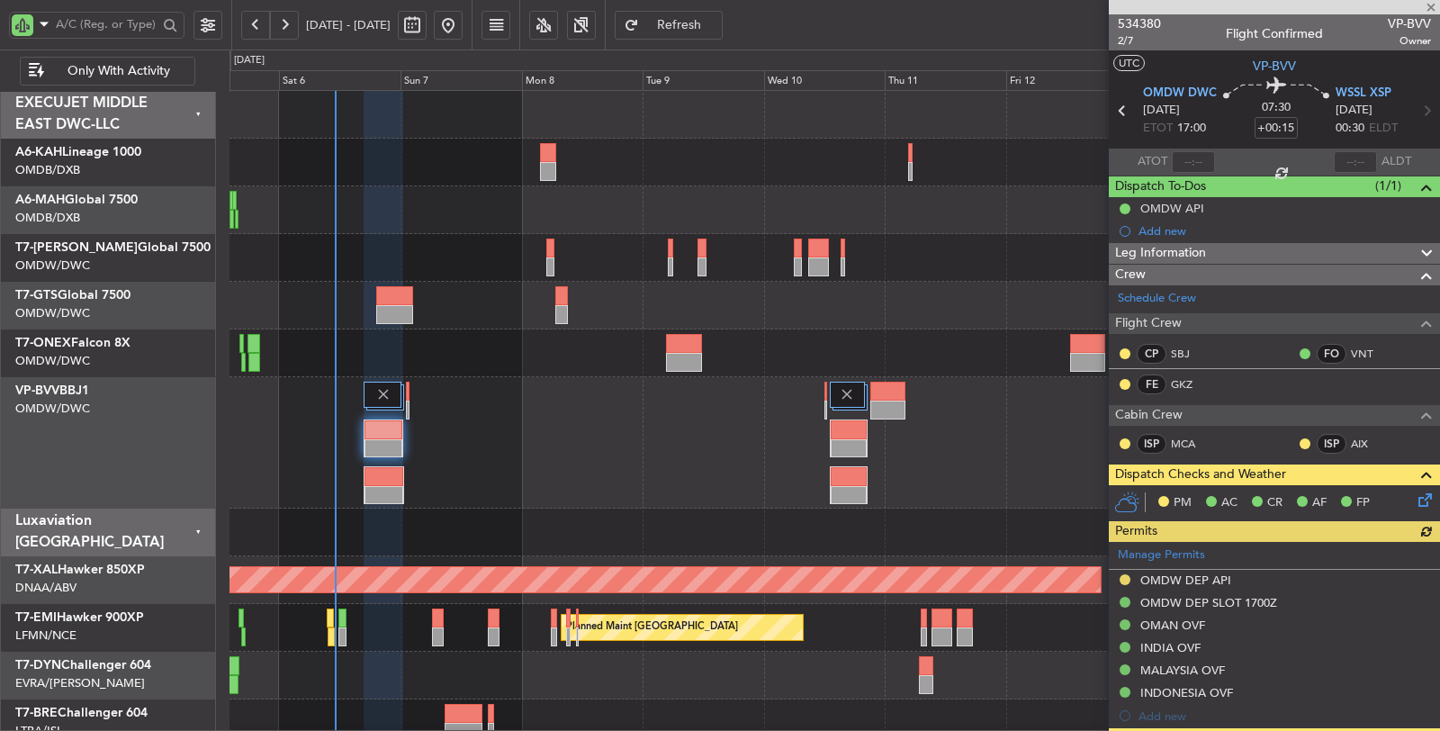
click at [1415, 499] on icon at bounding box center [1422, 497] width 14 height 14
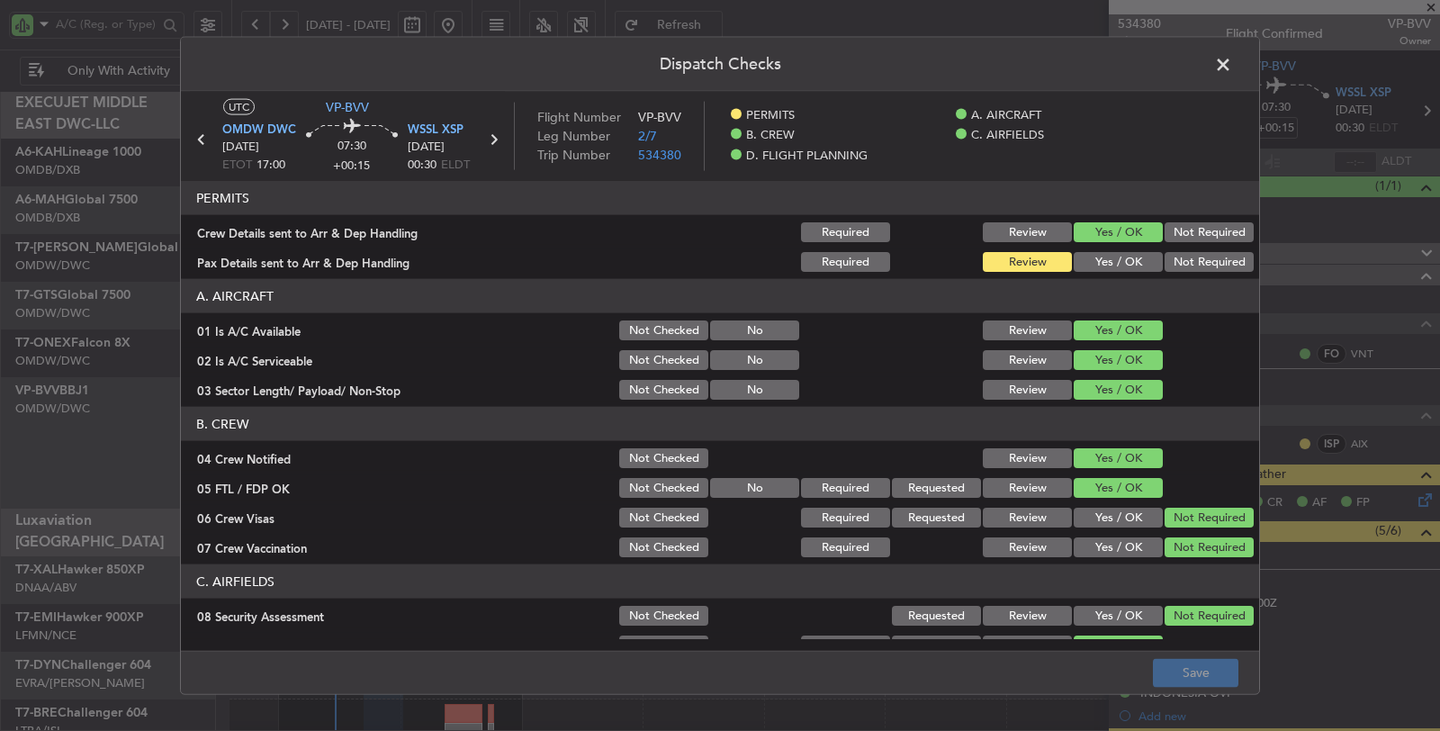
click at [1097, 266] on button "Yes / OK" at bounding box center [1118, 262] width 89 height 20
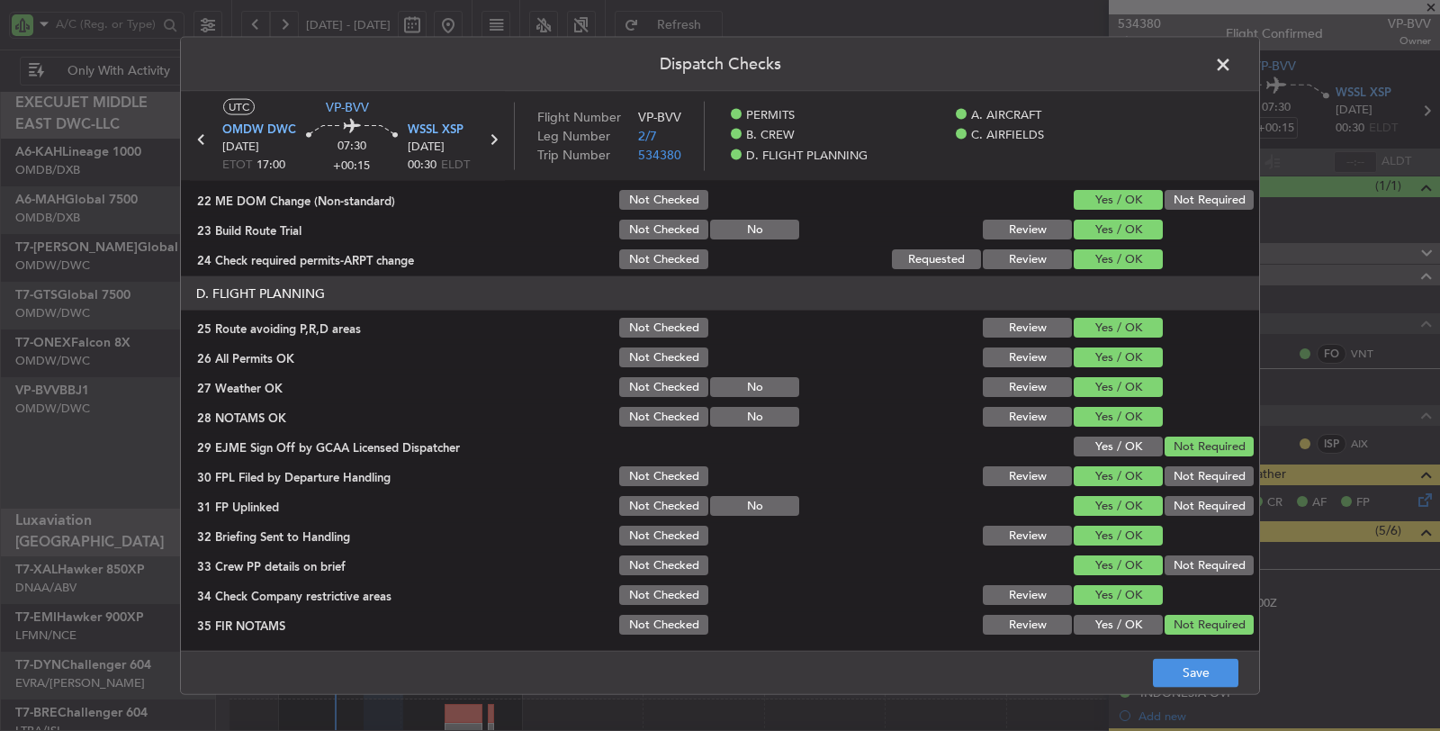
scroll to position [862, 0]
click at [1173, 675] on button "Save" at bounding box center [1196, 672] width 86 height 29
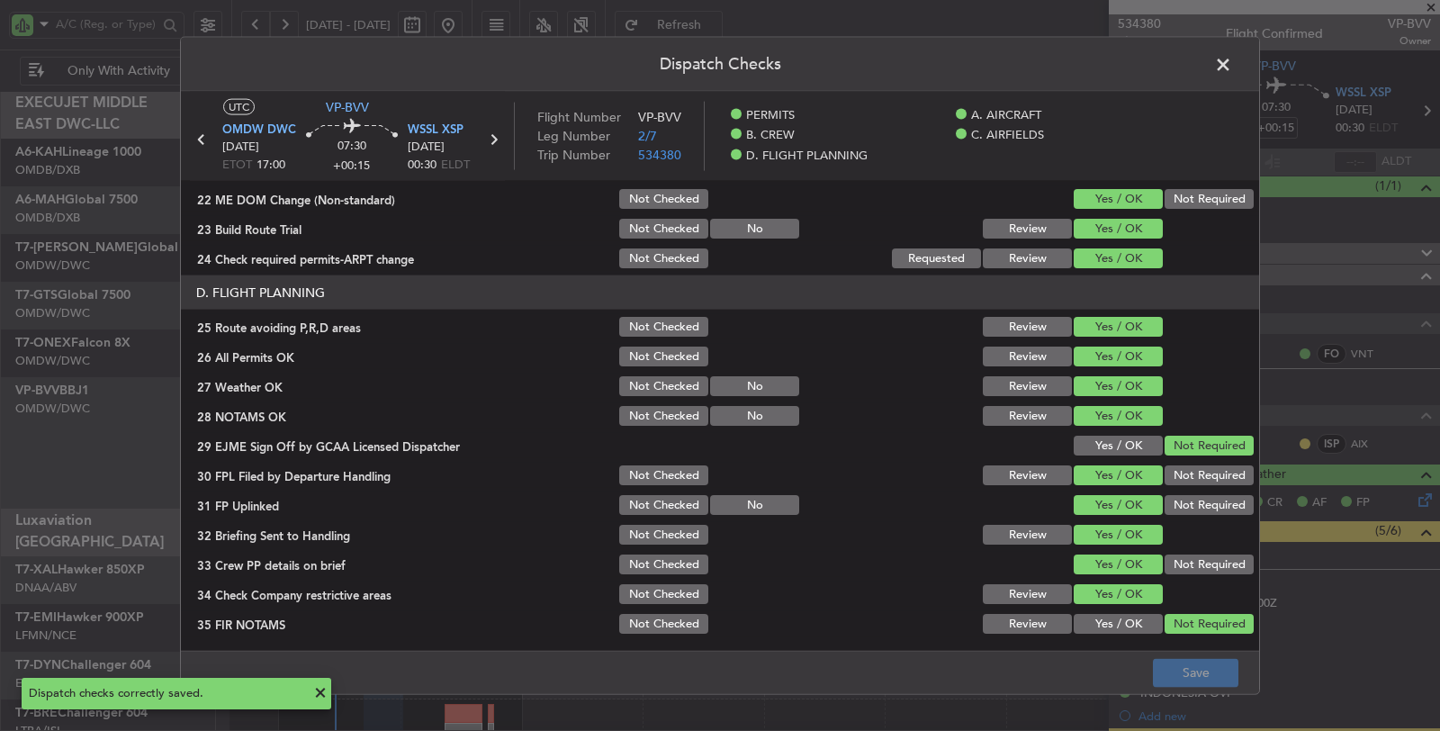
click at [1232, 59] on span at bounding box center [1232, 69] width 0 height 36
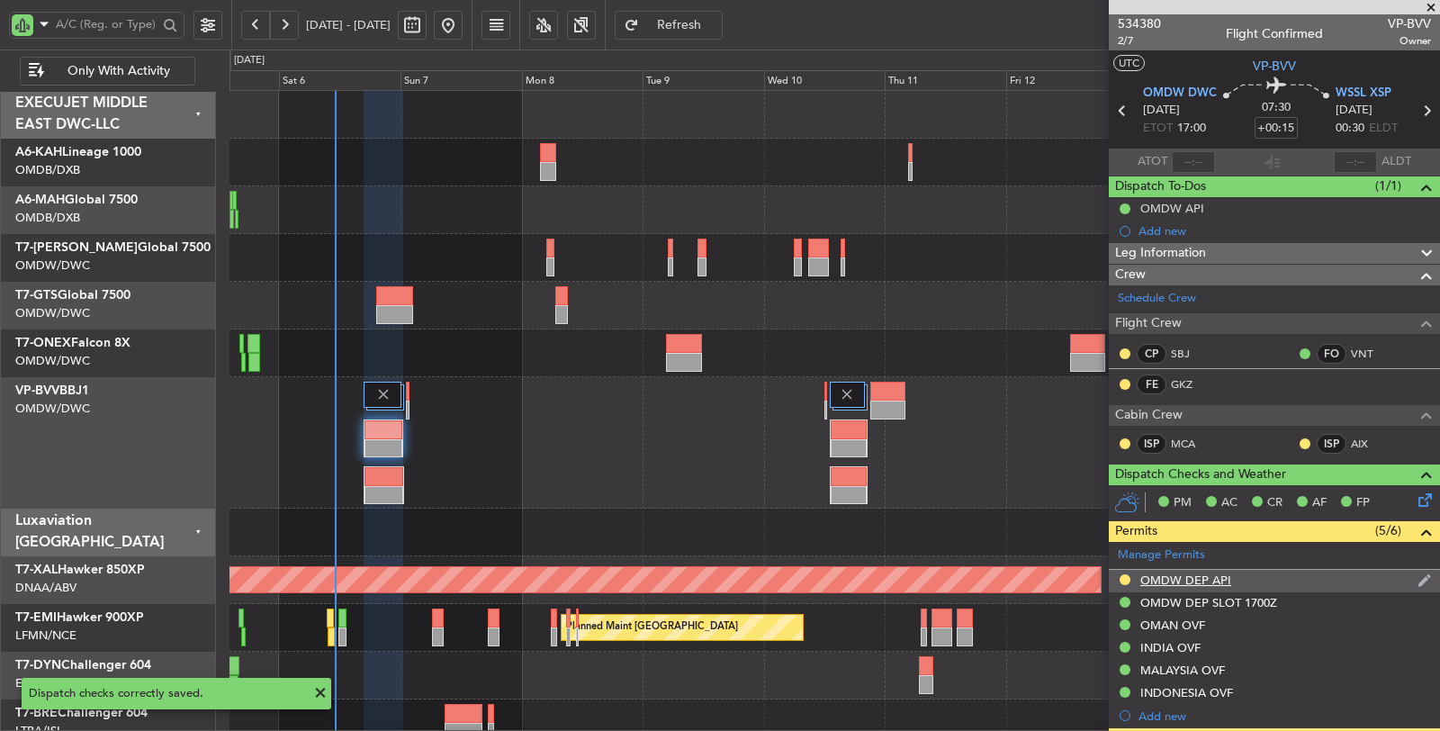
click at [1175, 573] on div "OMDW DEP API" at bounding box center [1186, 580] width 91 height 15
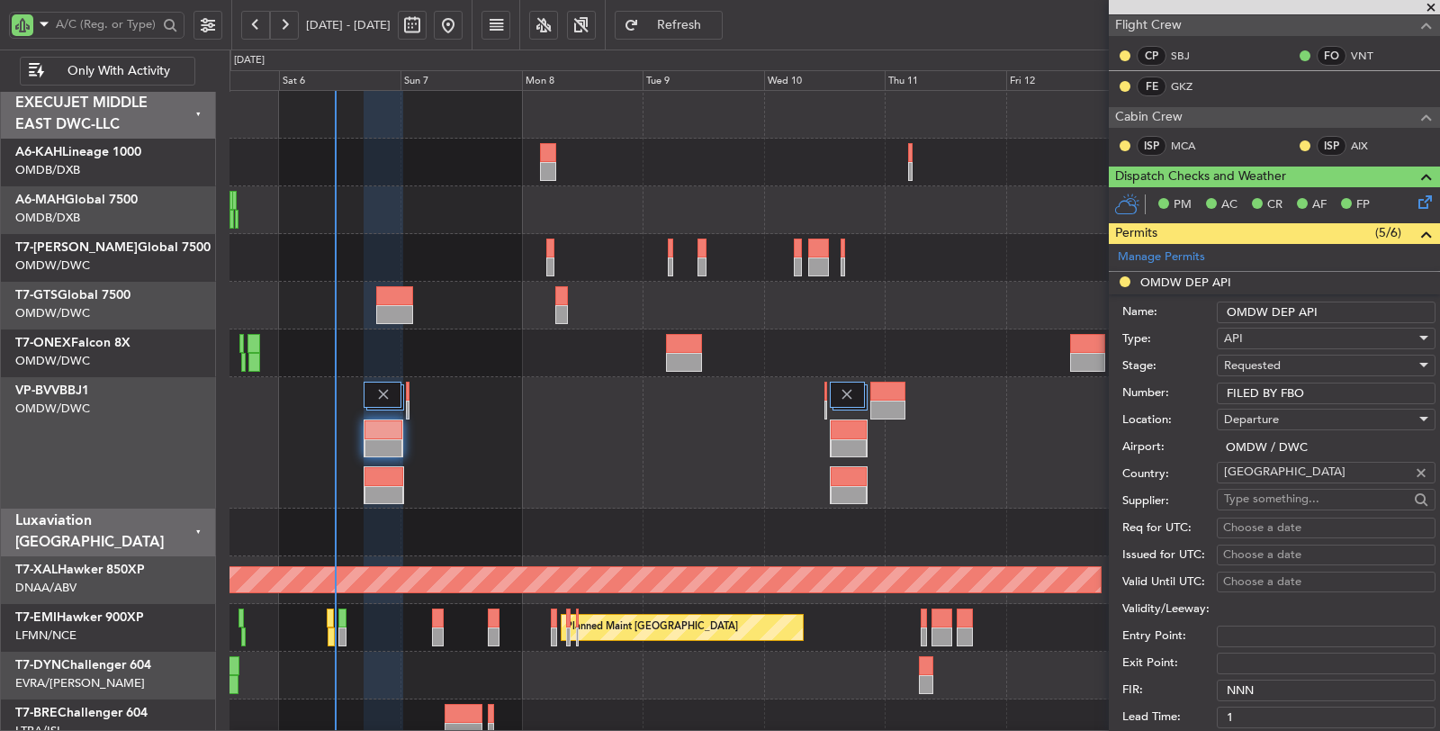
scroll to position [300, 0]
click at [1278, 357] on span "Requested" at bounding box center [1252, 364] width 57 height 16
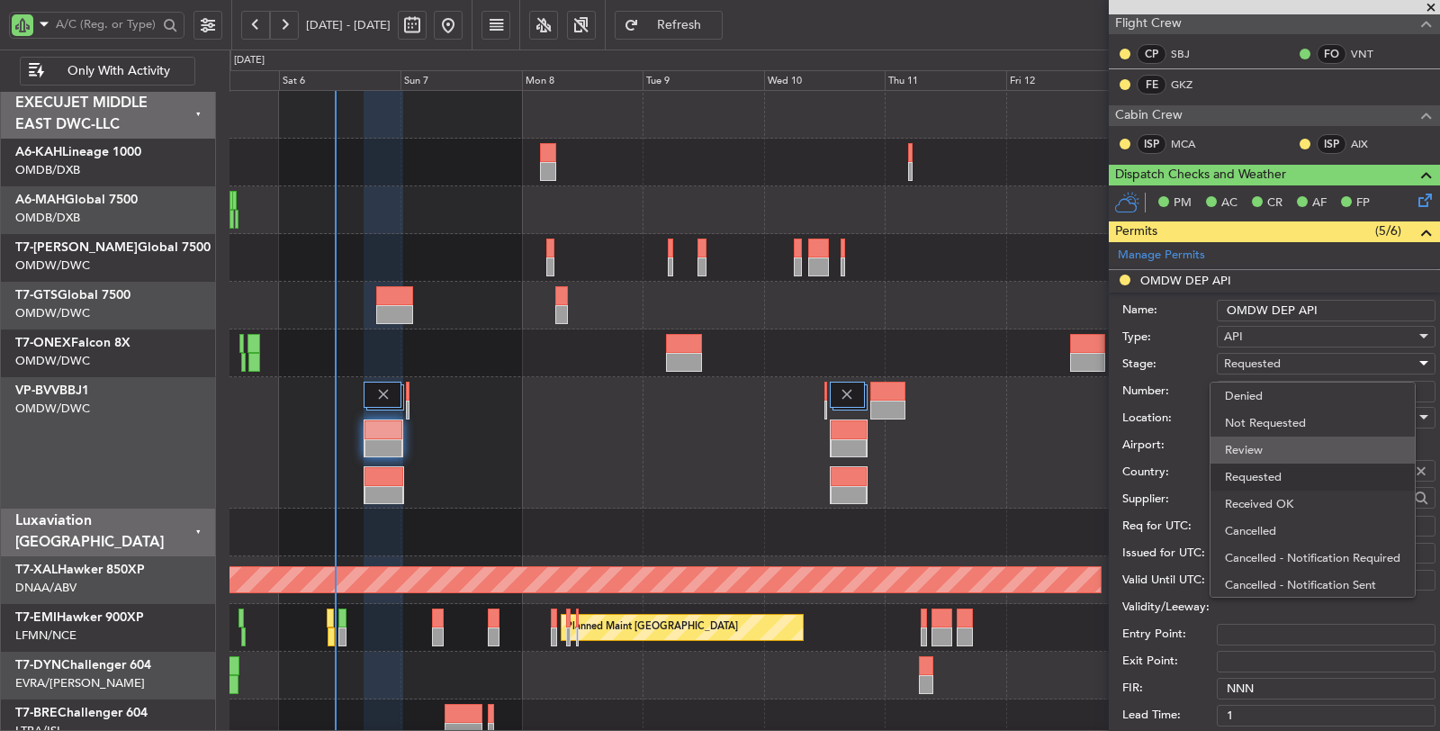
scroll to position [7, 0]
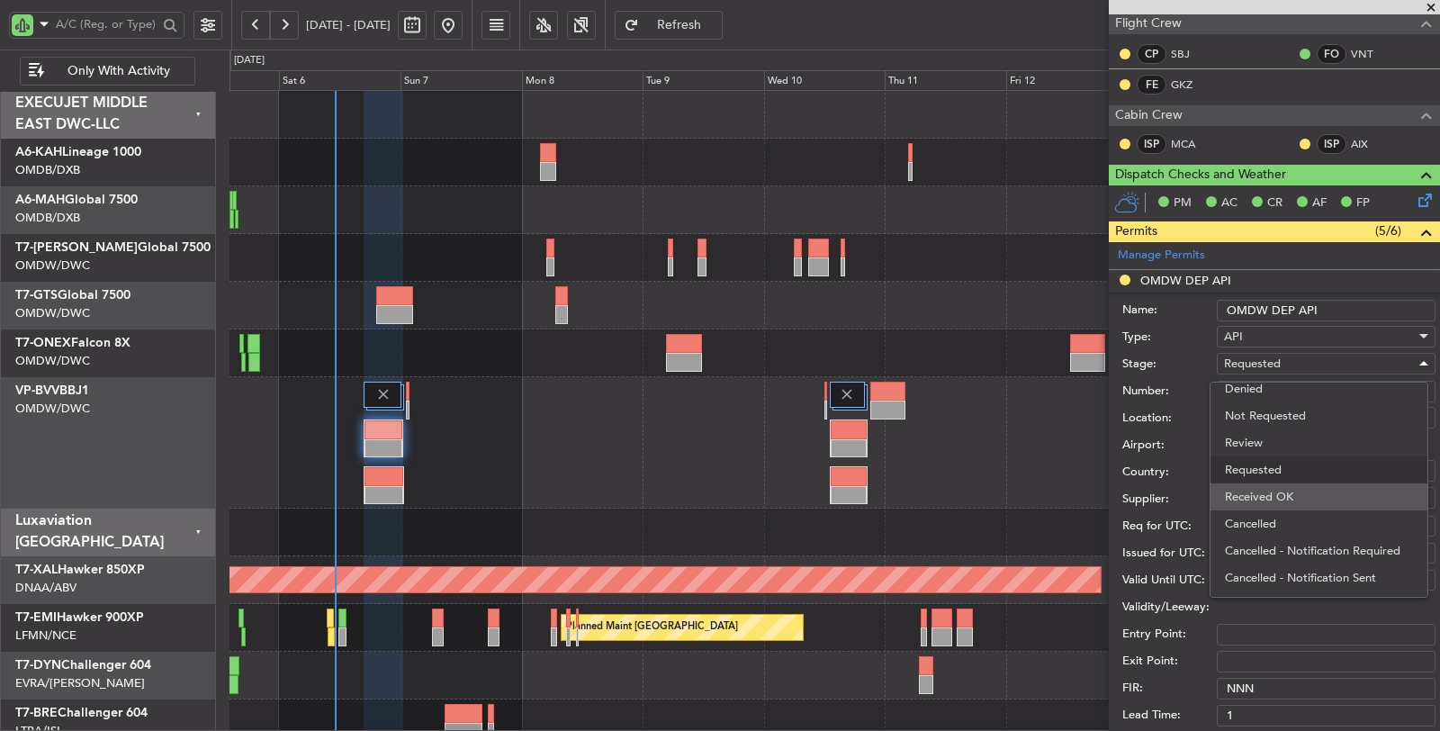
click at [1270, 490] on span "Received OK" at bounding box center [1319, 496] width 188 height 27
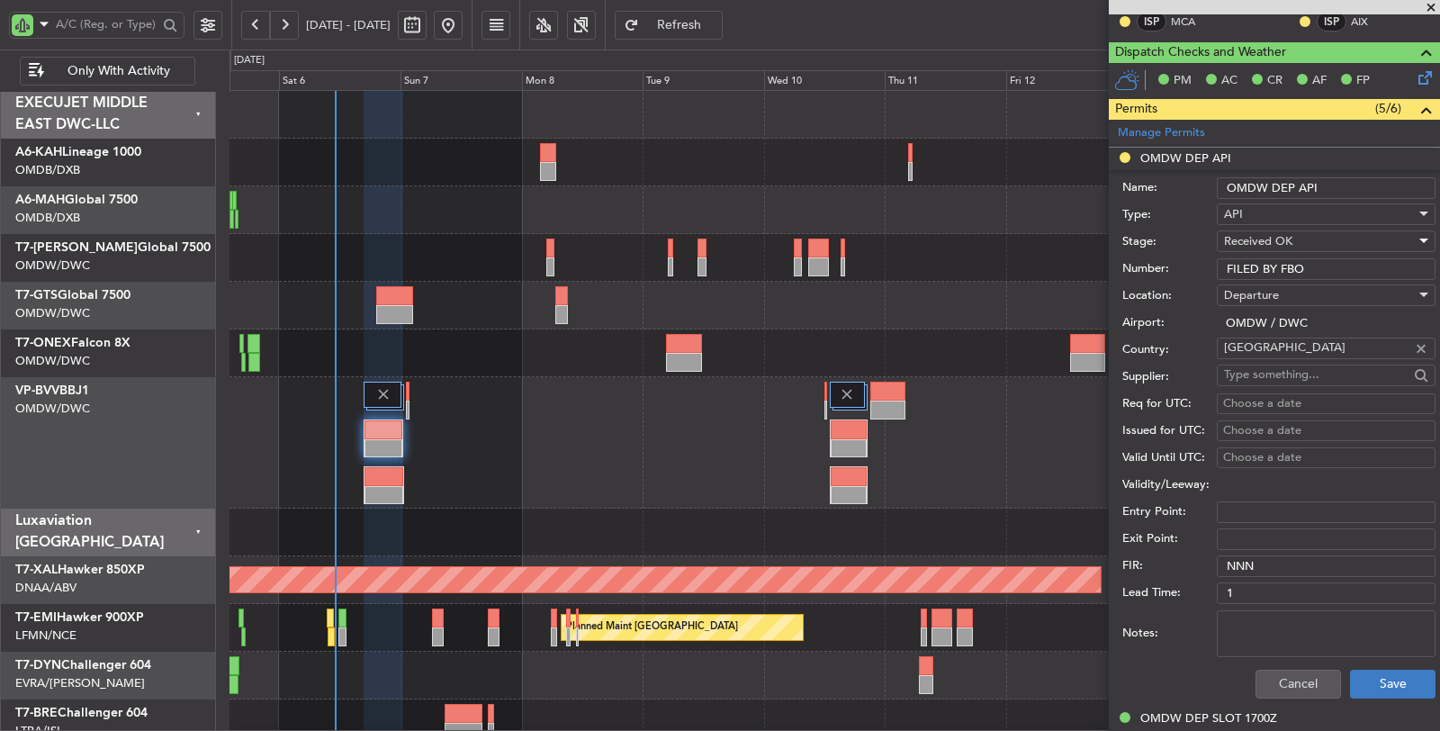
scroll to position [600, 0]
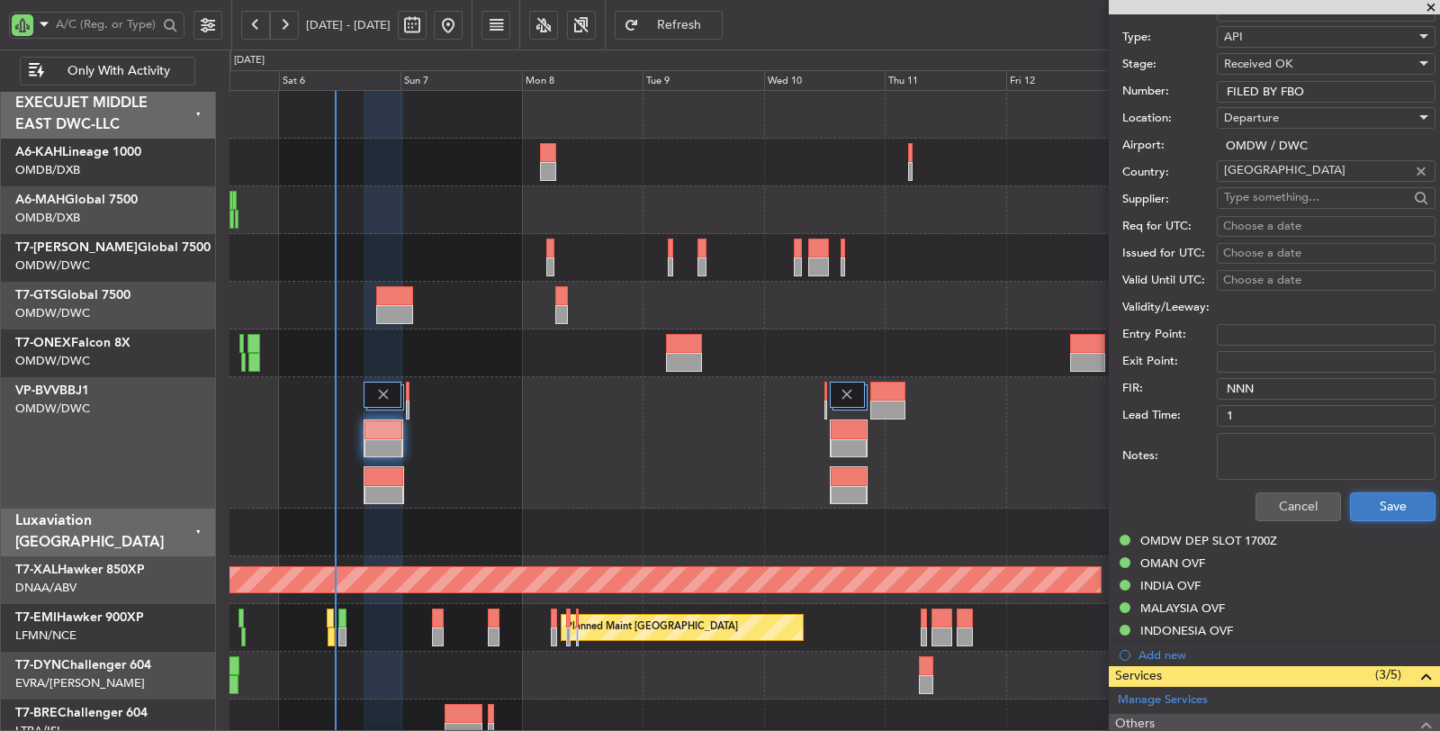
click at [1366, 502] on button "Save" at bounding box center [1393, 506] width 86 height 29
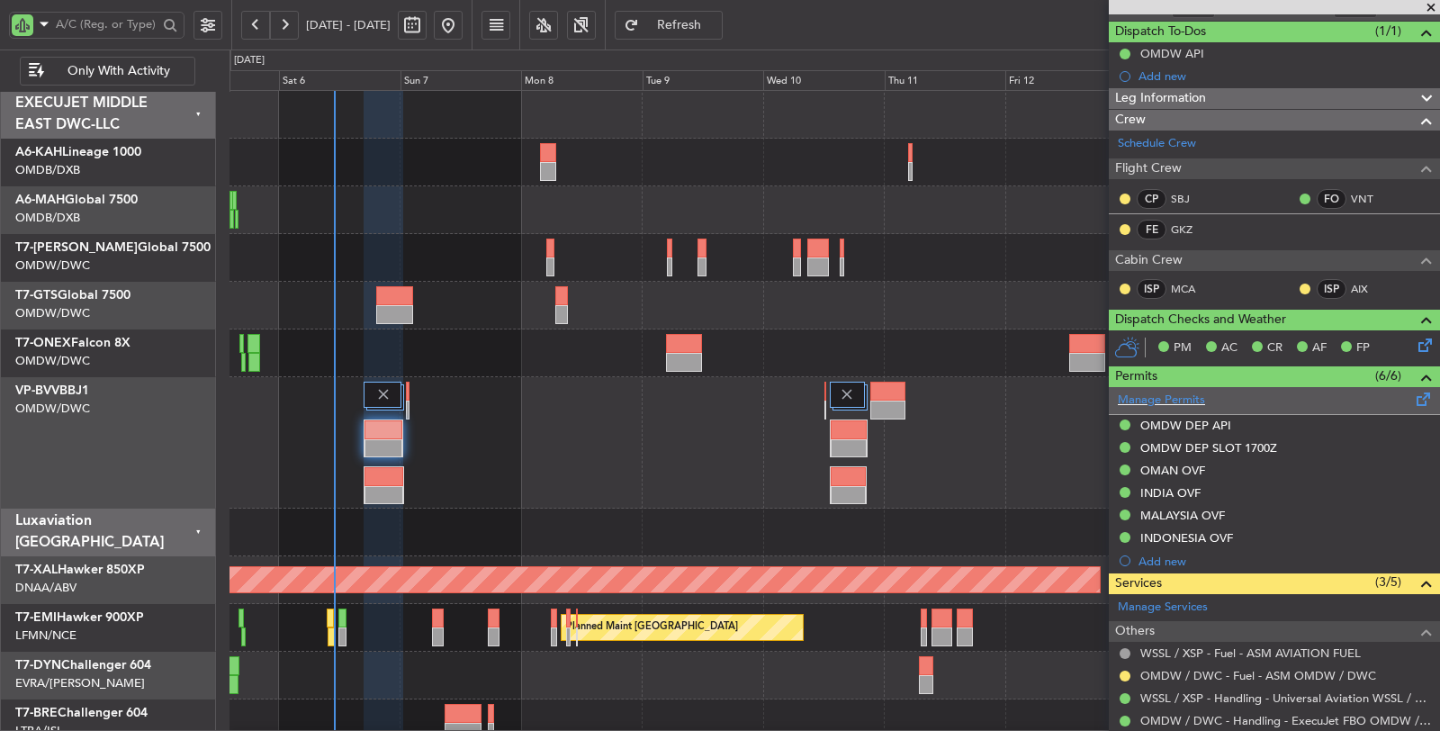
scroll to position [407, 0]
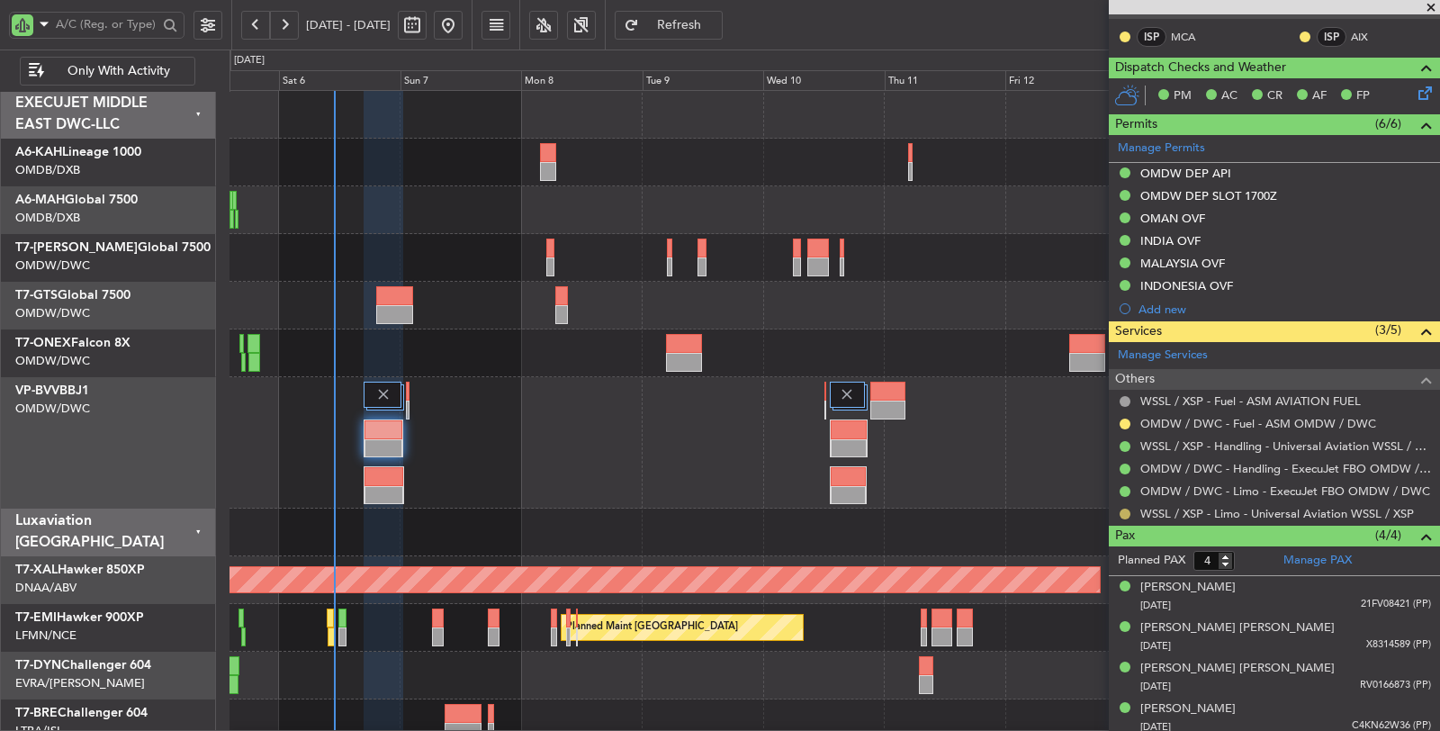
click at [1123, 509] on button at bounding box center [1125, 514] width 11 height 11
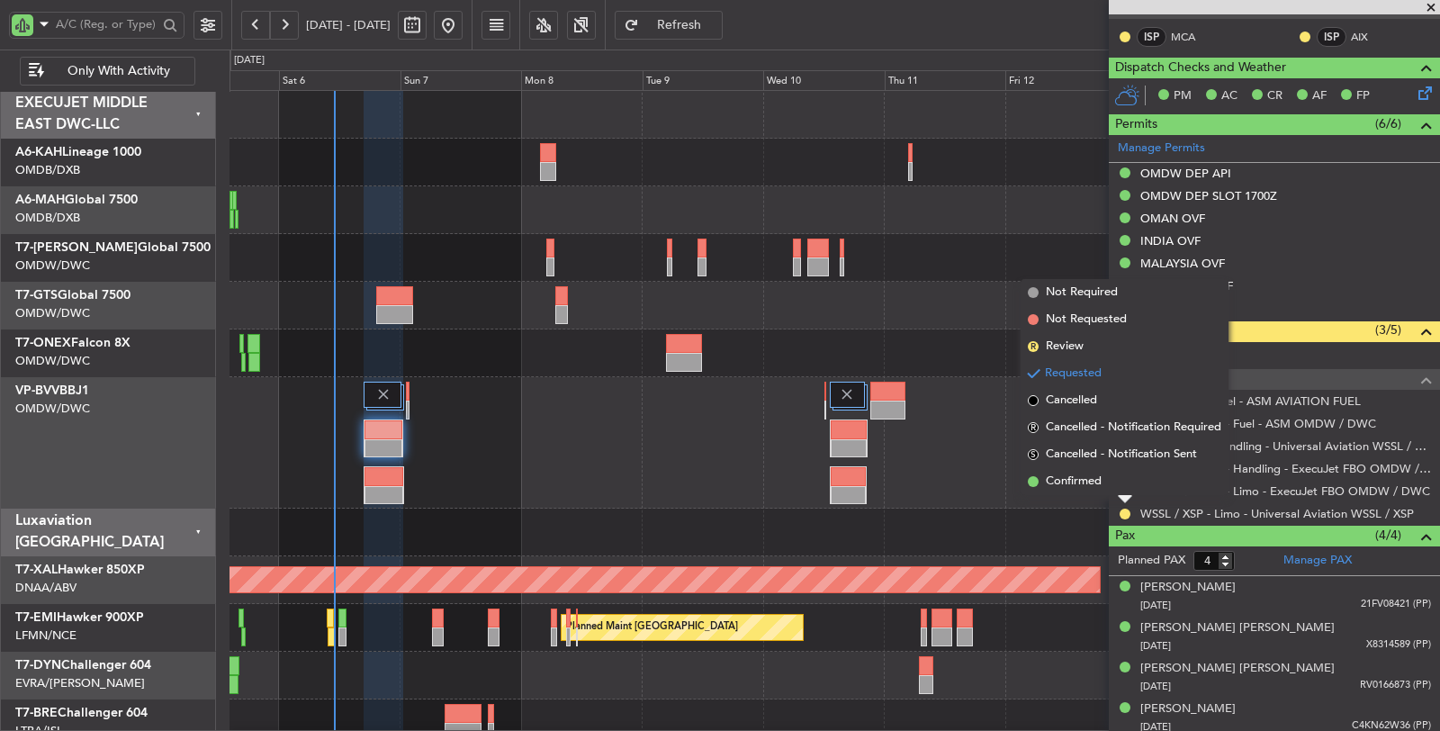
click at [1082, 528] on div at bounding box center [835, 533] width 1210 height 48
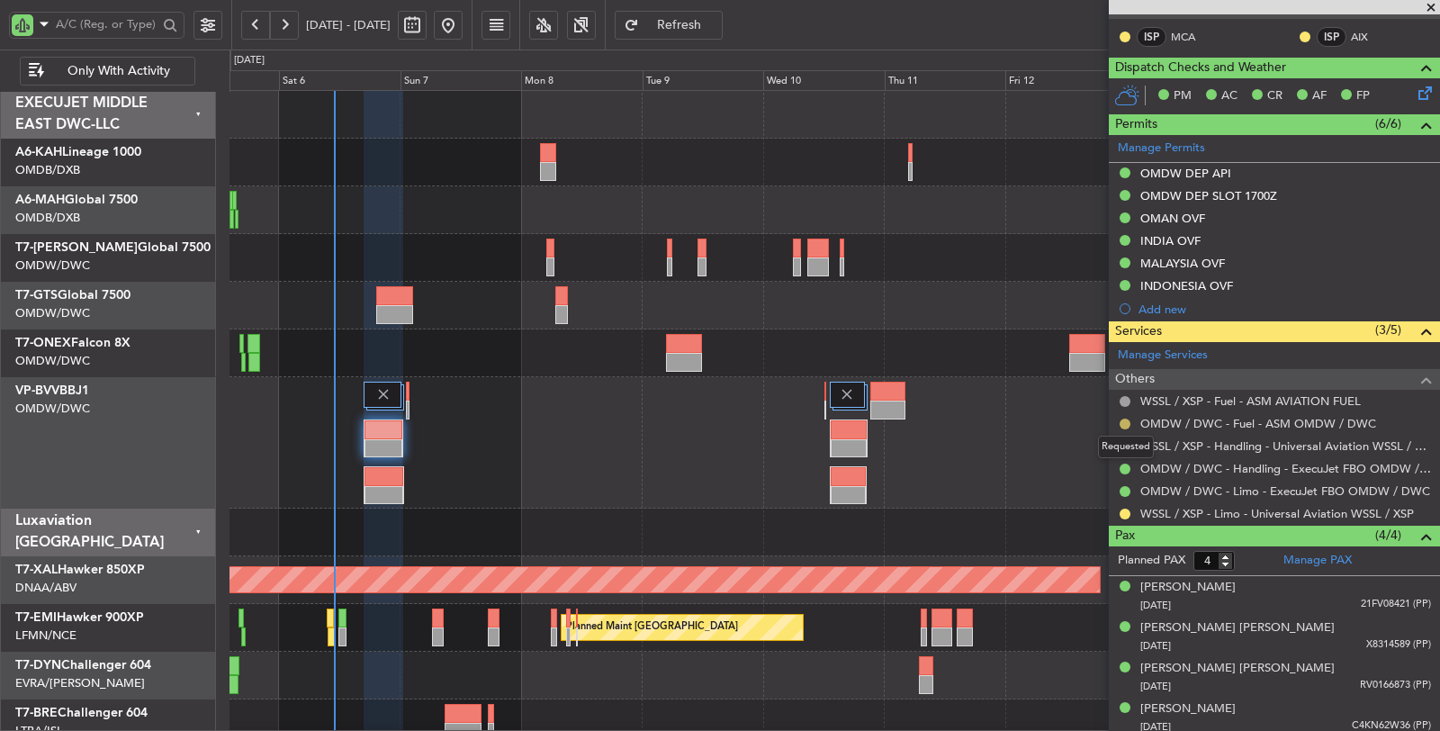
click at [1125, 419] on button at bounding box center [1125, 424] width 11 height 11
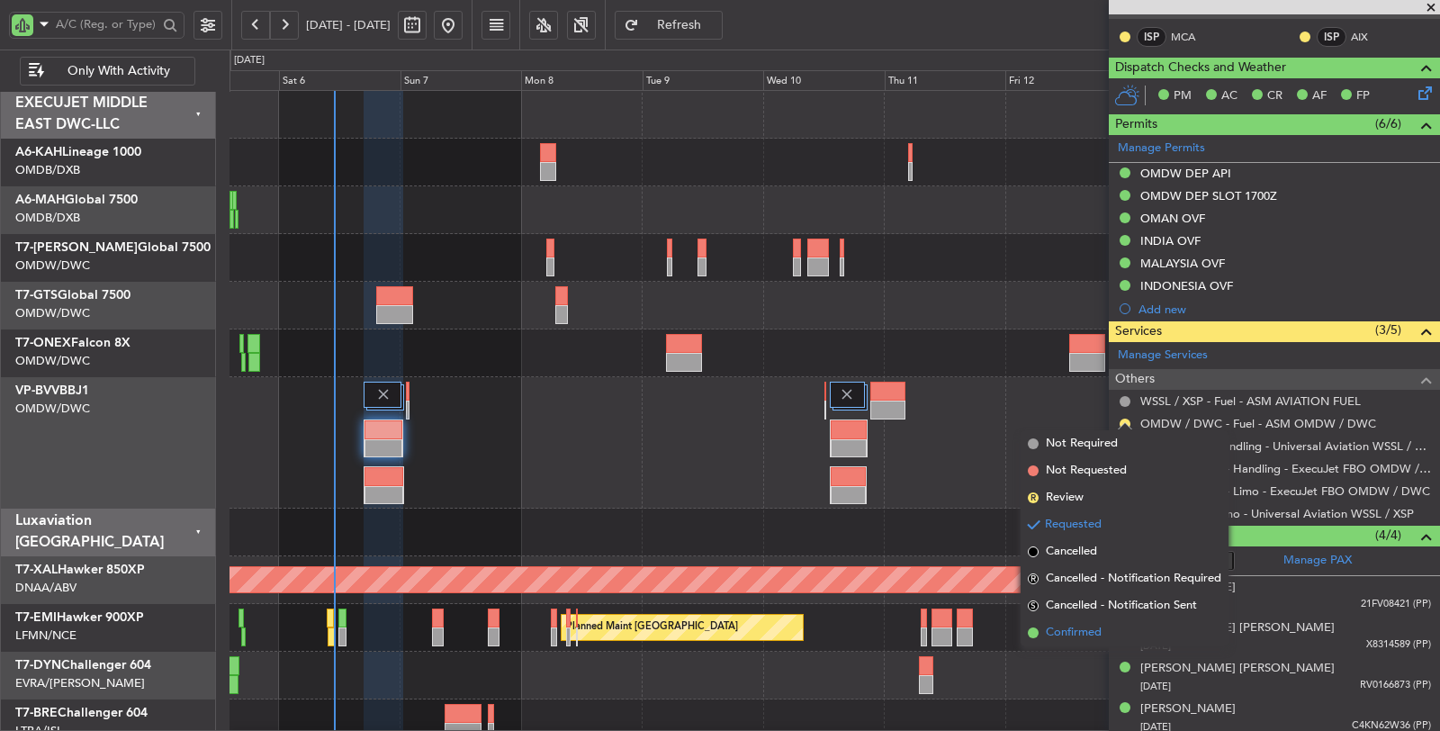
click at [1077, 632] on span "Confirmed" at bounding box center [1074, 633] width 56 height 18
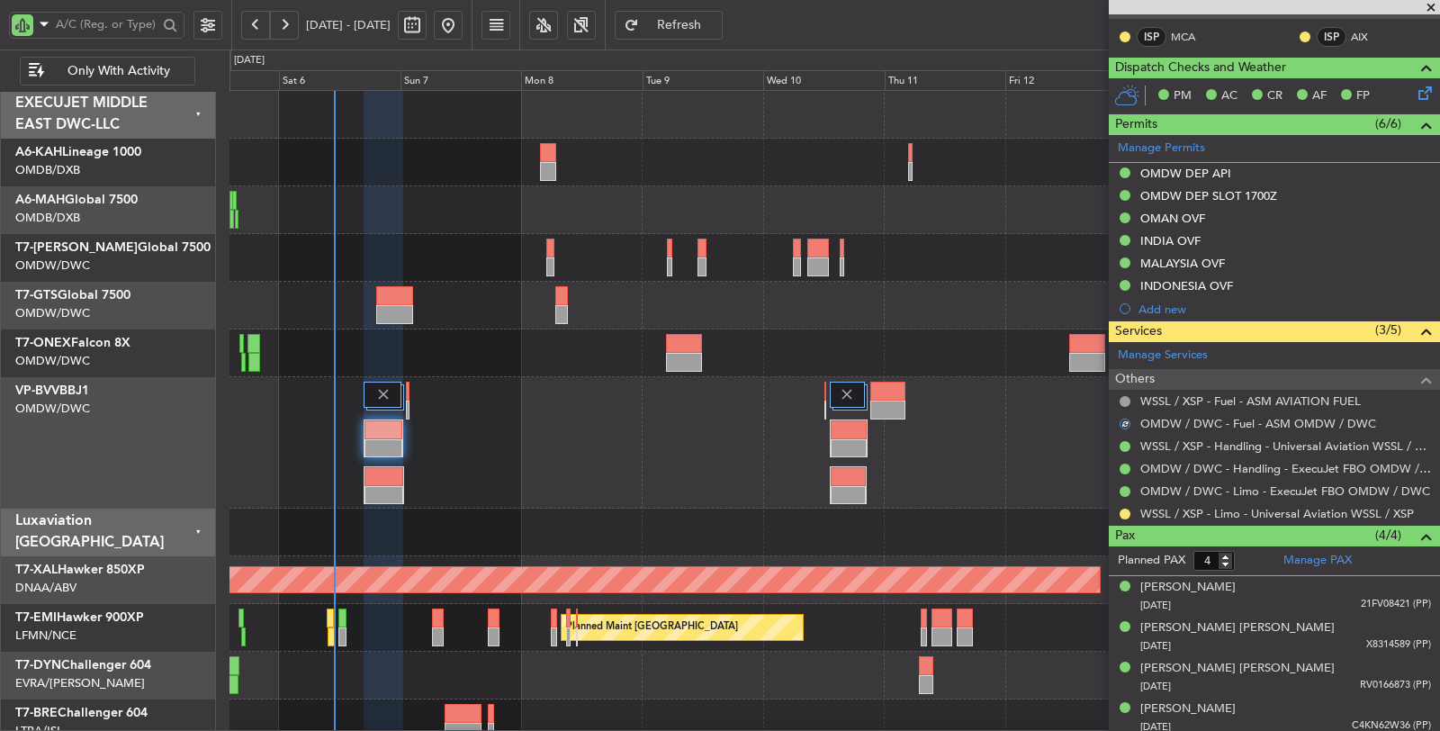
click at [762, 475] on div "Planned Maint Dubai (Al Maktoum Intl)" at bounding box center [835, 442] width 1210 height 131
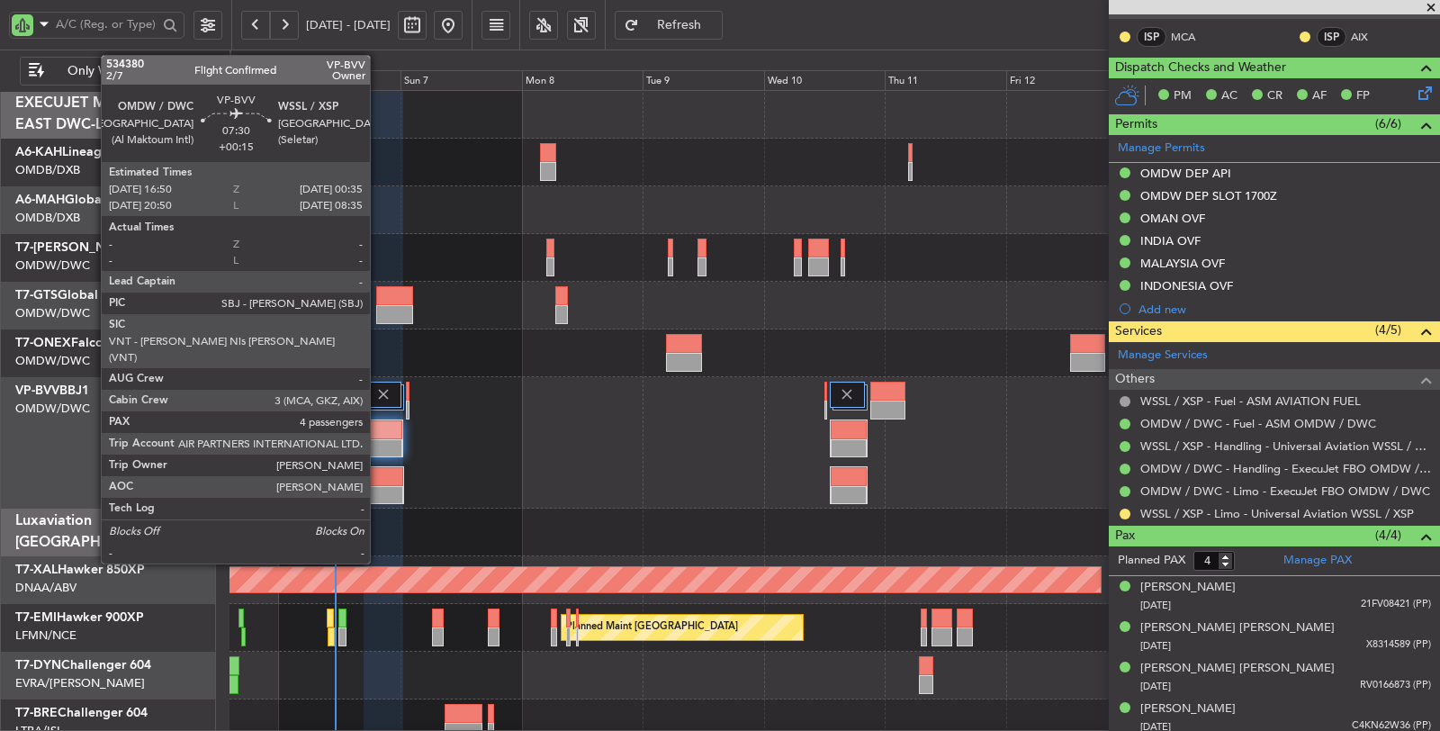
click at [379, 439] on div at bounding box center [384, 448] width 38 height 19
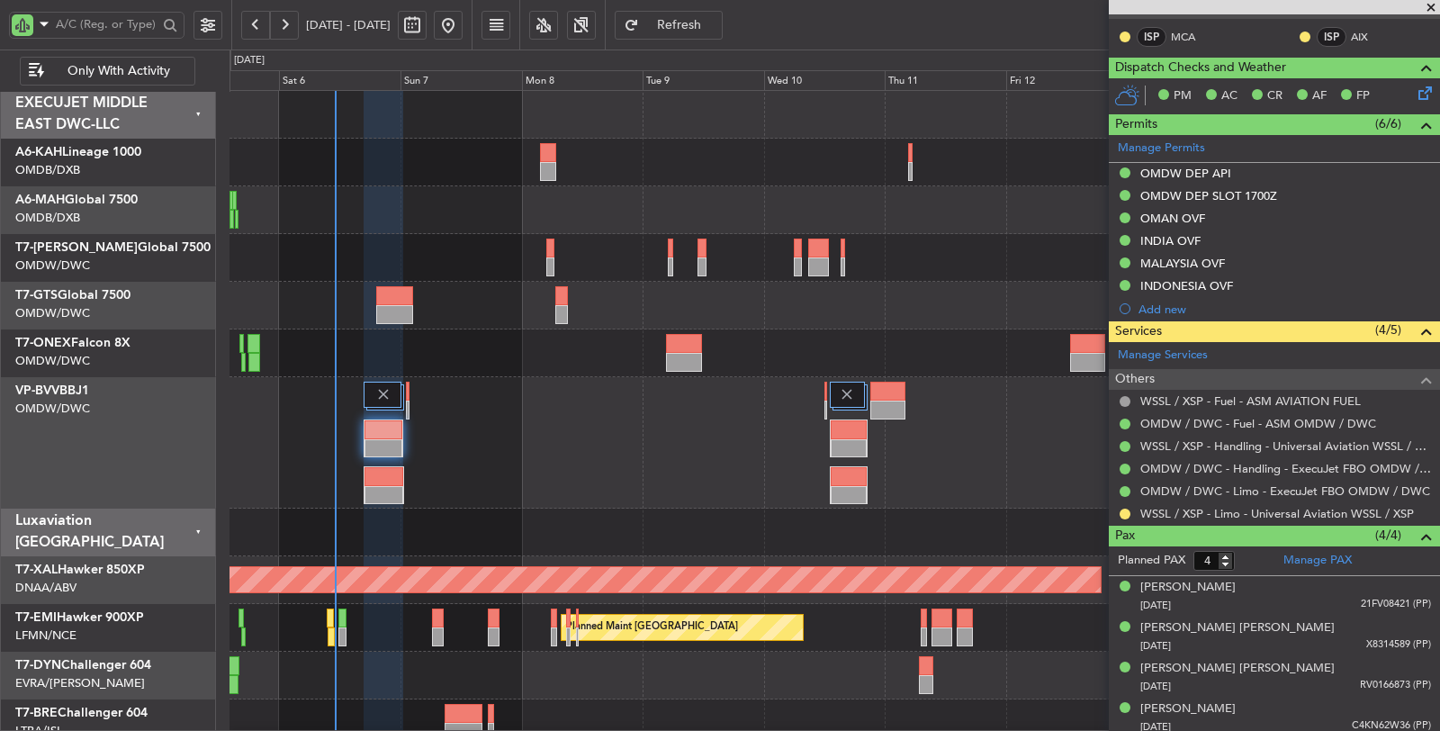
click at [705, 25] on span "Refresh" at bounding box center [680, 25] width 74 height 13
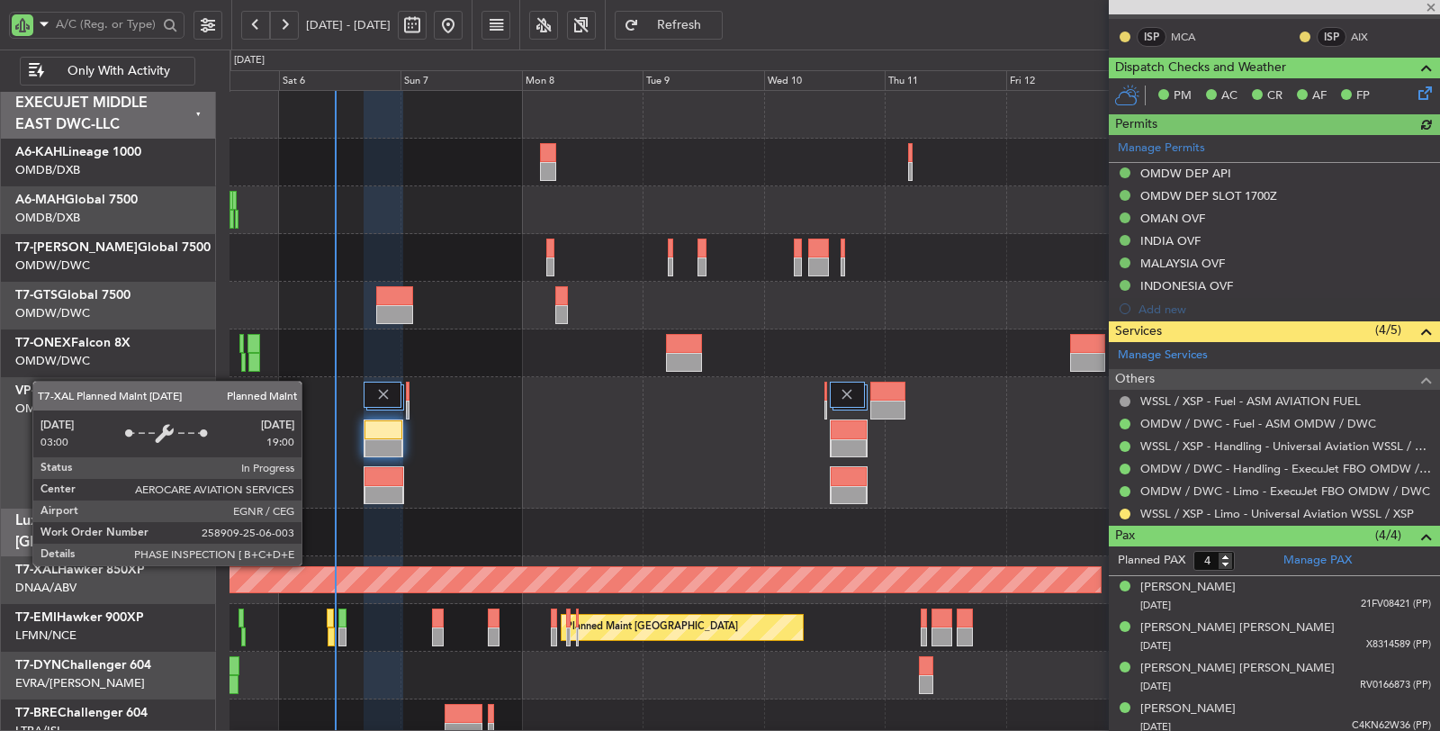
type input "[PERSON_NAME] (SYS)"
type input "7117"
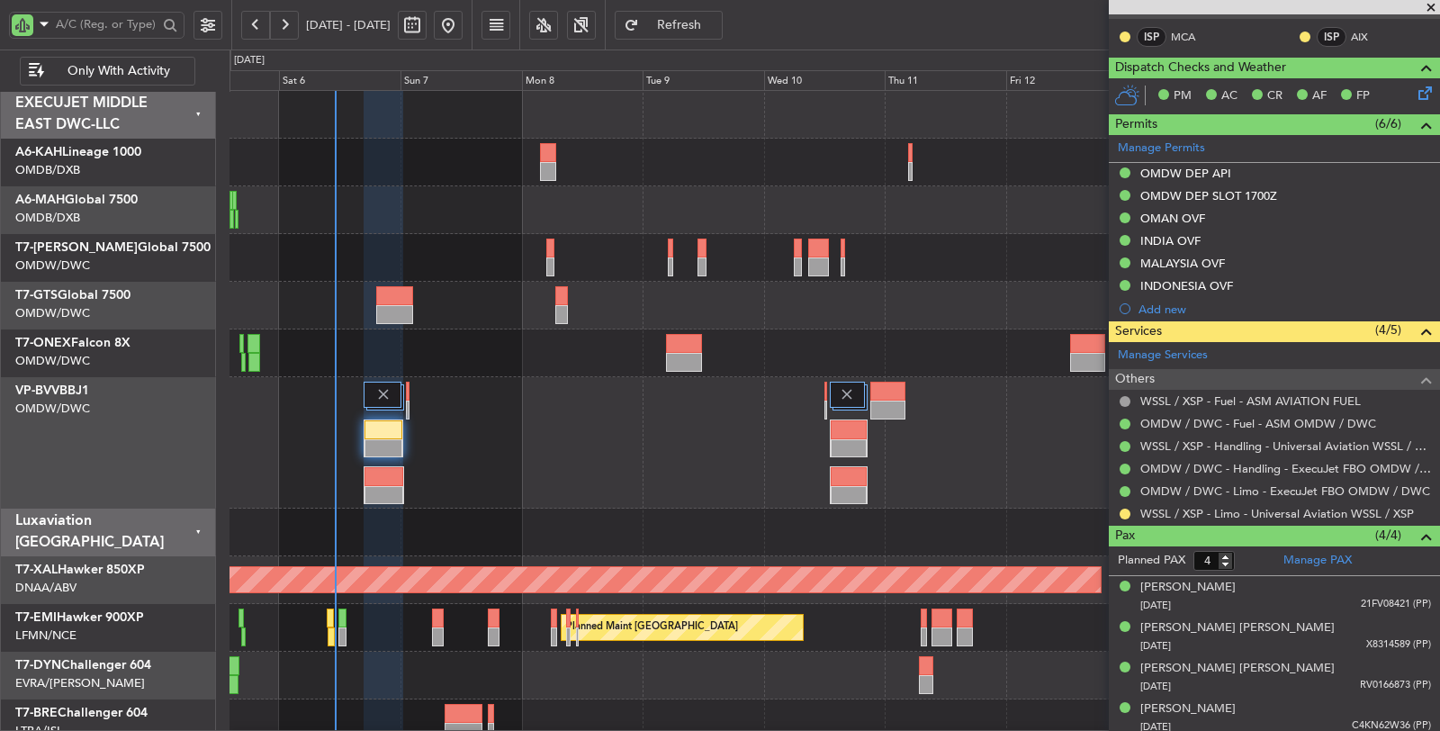
click at [569, 478] on div "Planned Maint Dubai (Al Maktoum Intl)" at bounding box center [835, 442] width 1211 height 131
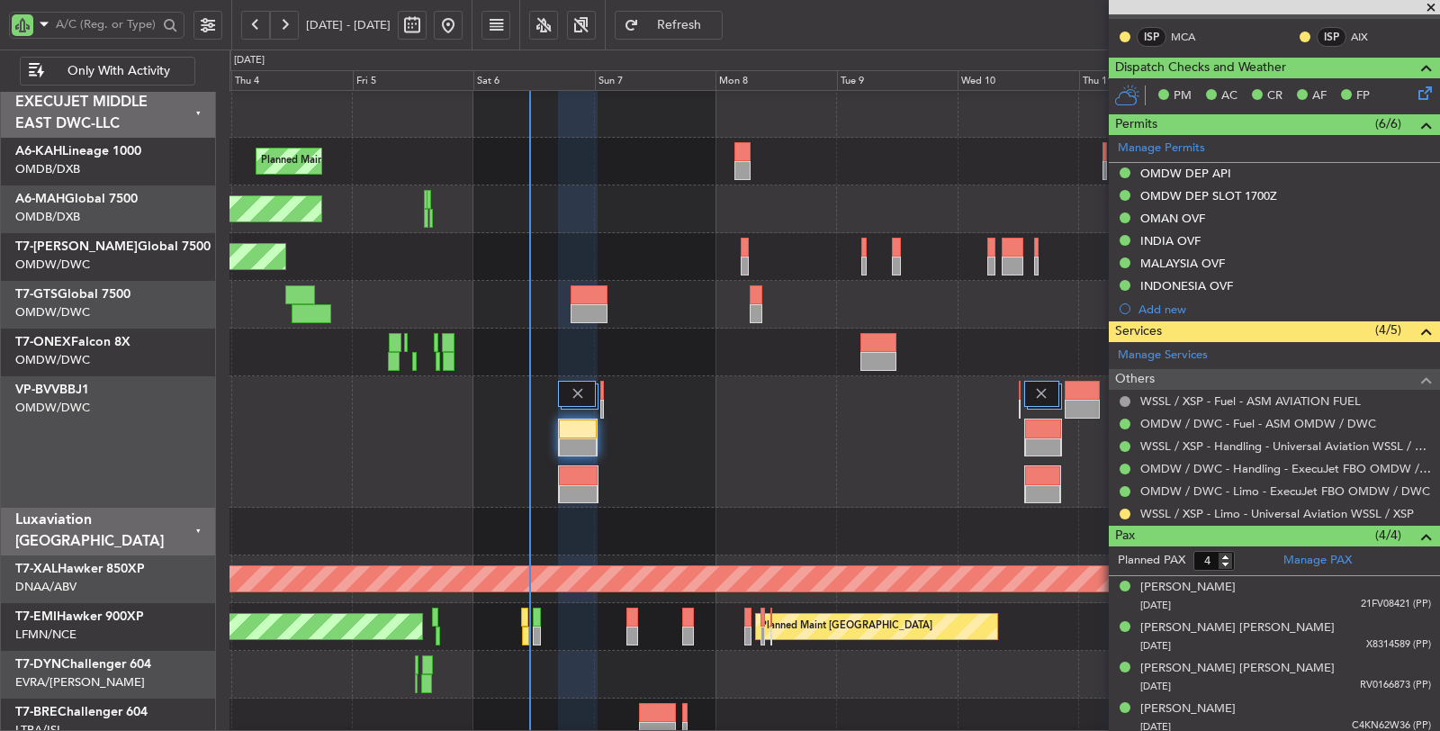
click at [537, 275] on div "Planned Maint Dubai (Al Maktoum Intl)" at bounding box center [835, 257] width 1210 height 48
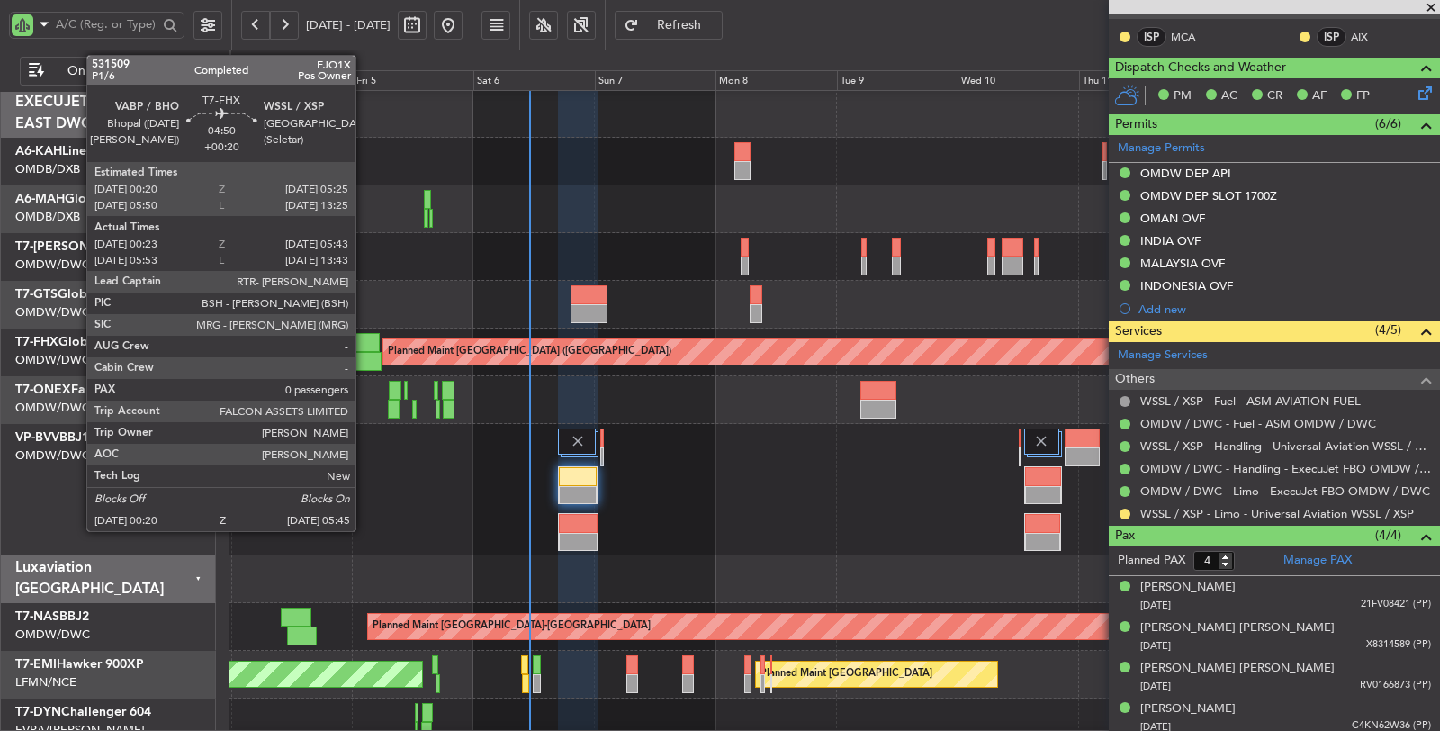
click at [365, 354] on div at bounding box center [368, 361] width 28 height 19
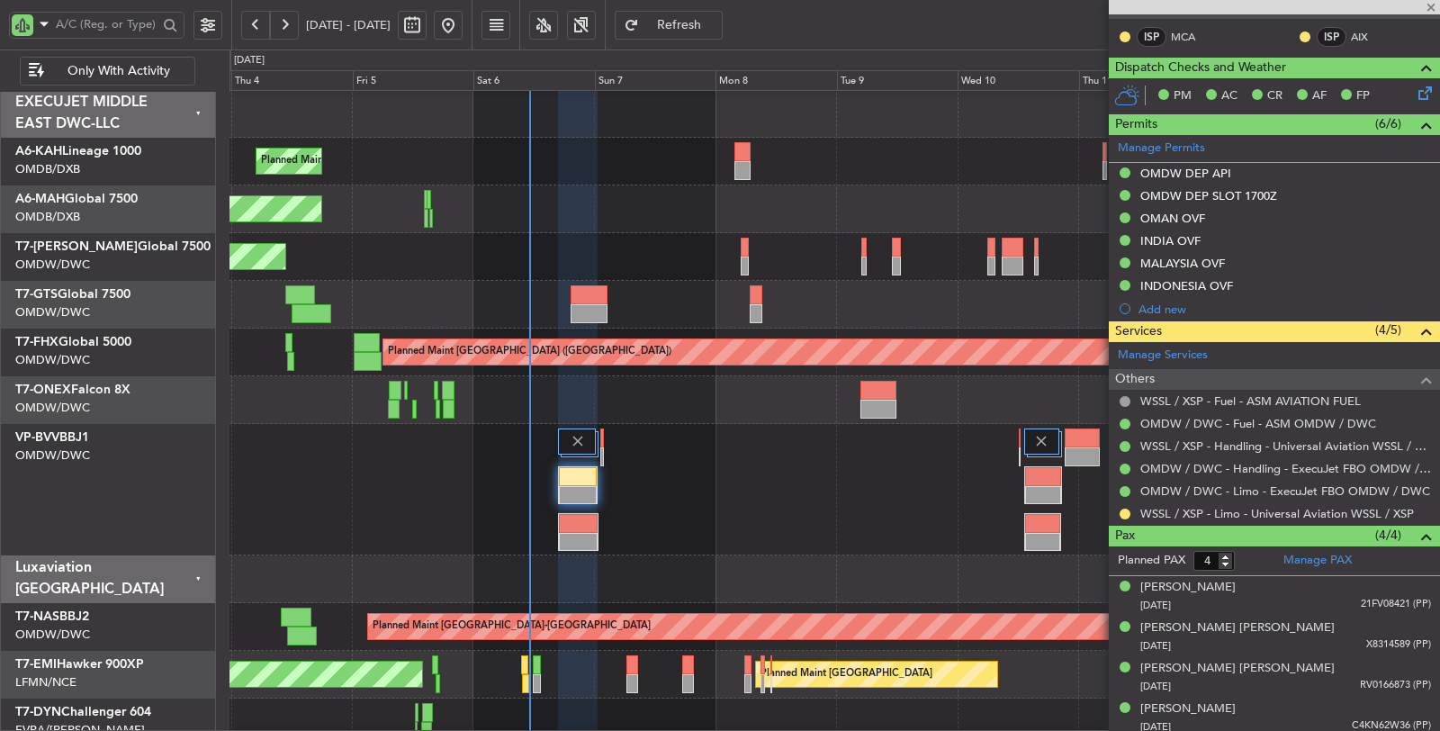
type input "+00:20"
type input "00:33"
type input "05:38"
type input "0"
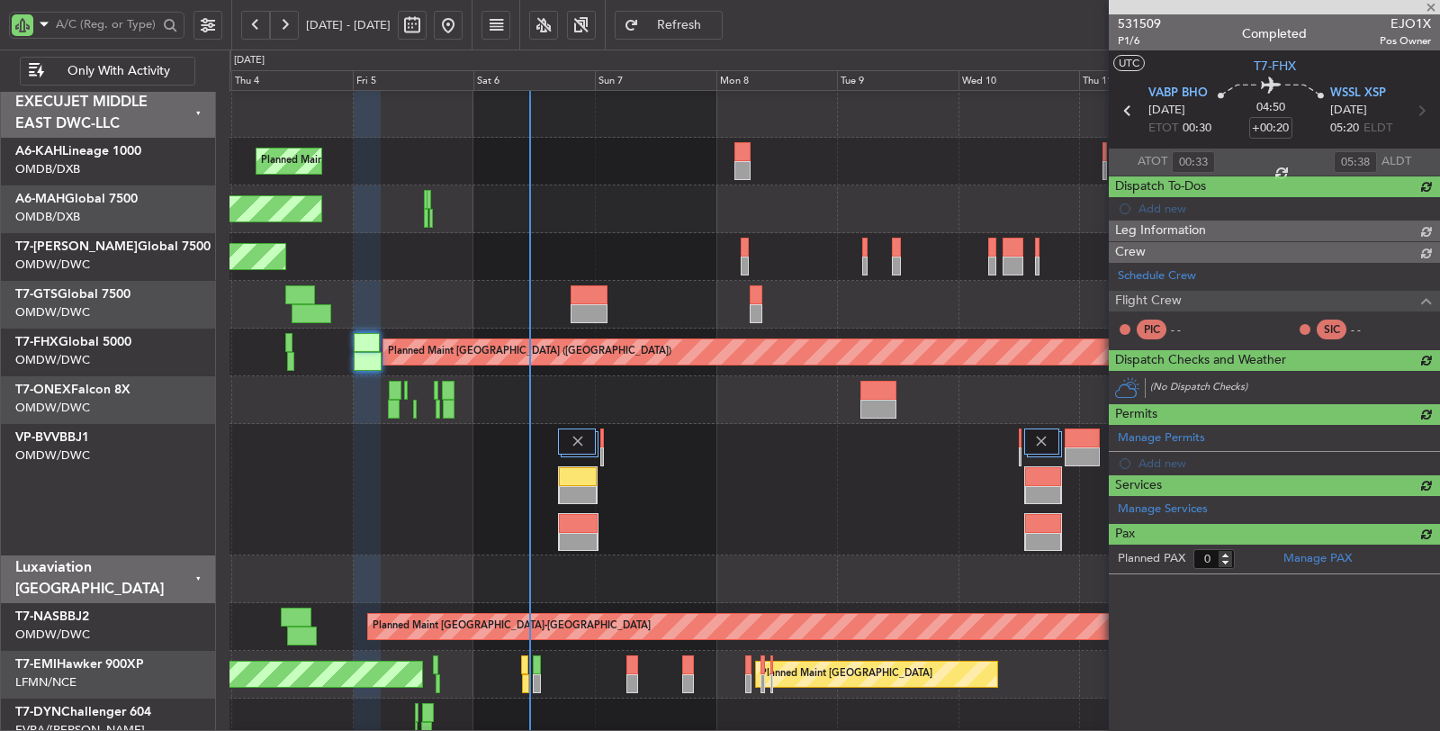
scroll to position [0, 0]
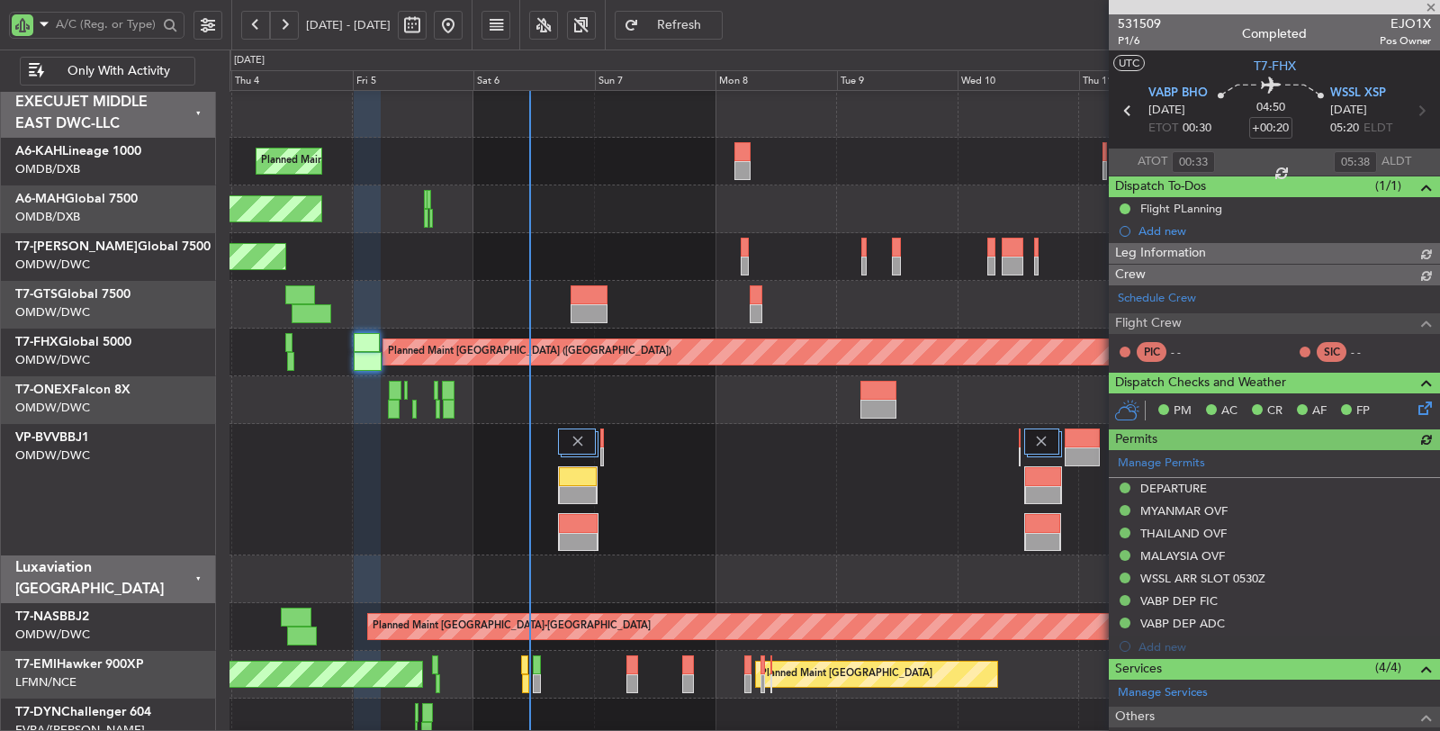
type input "[PERSON_NAME] (SYS)"
type input "7052"
type input "[PERSON_NAME] (SYS)"
type input "7052"
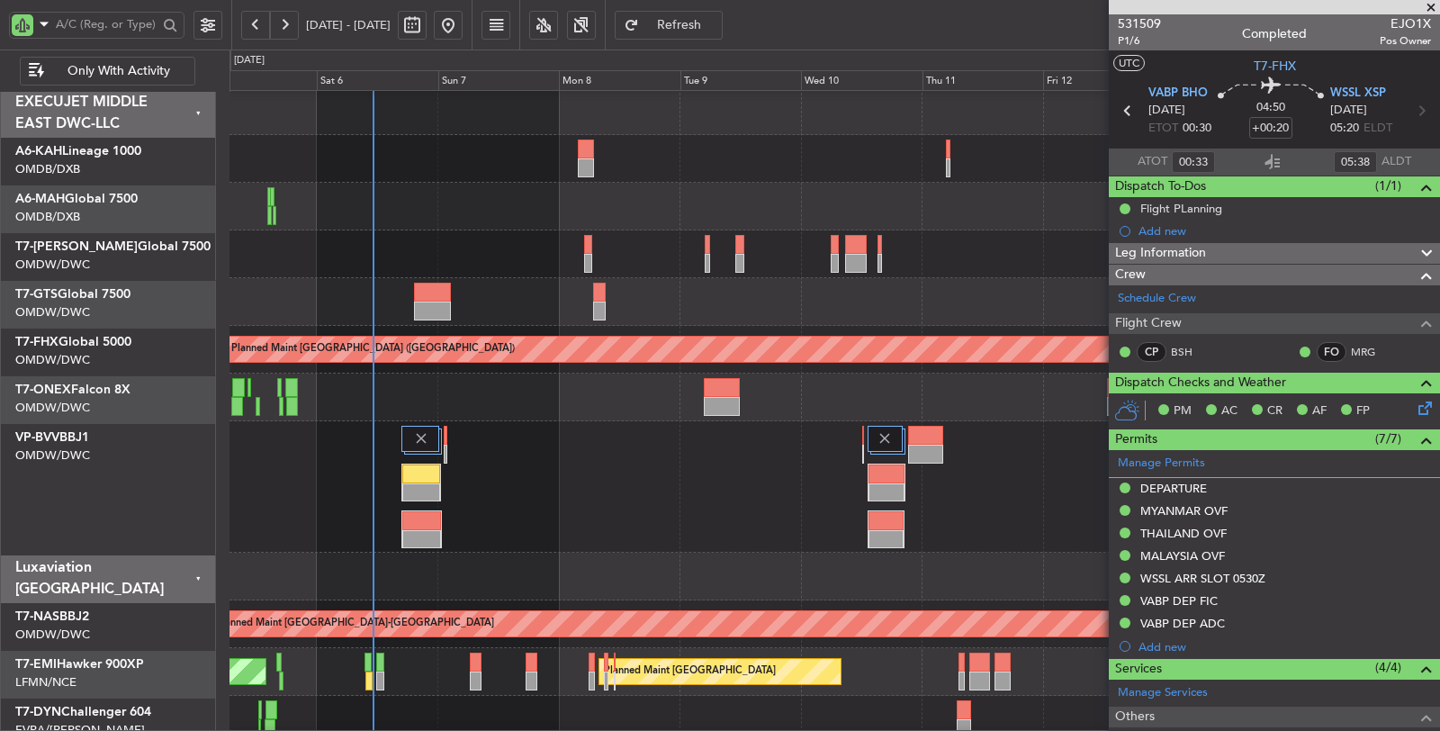
click at [547, 465] on div "Planned Maint Dubai (Al Maktoum Intl)" at bounding box center [835, 486] width 1210 height 131
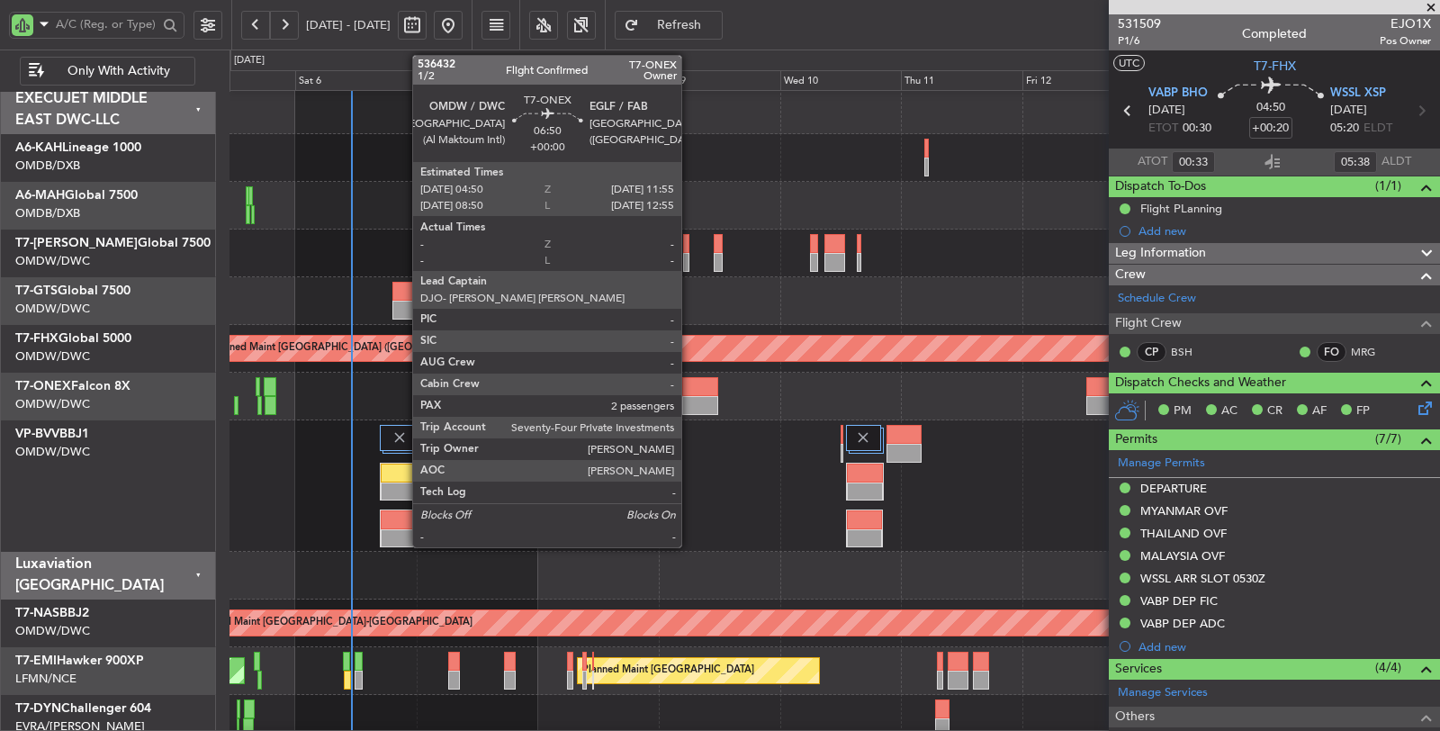
click at [690, 394] on div at bounding box center [700, 386] width 36 height 19
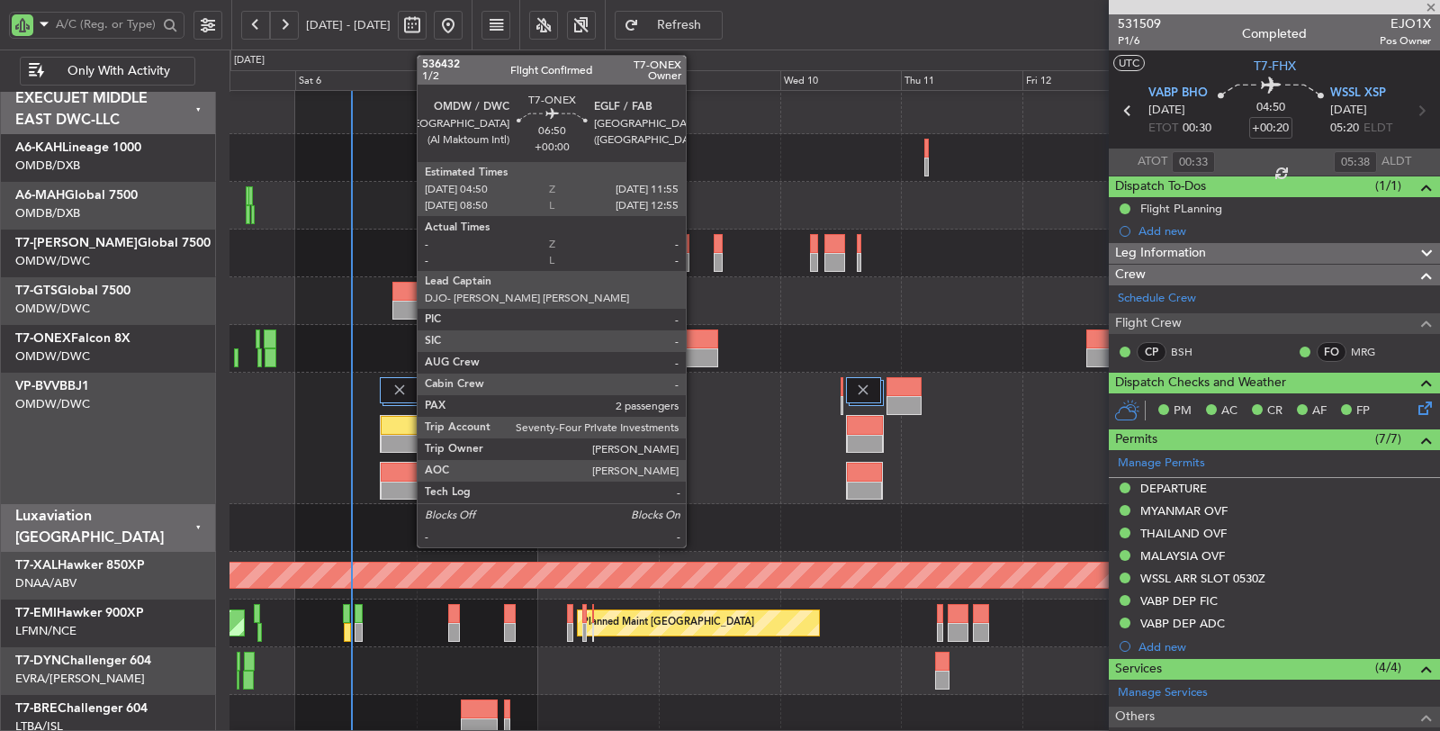
click at [695, 342] on div at bounding box center [700, 338] width 36 height 19
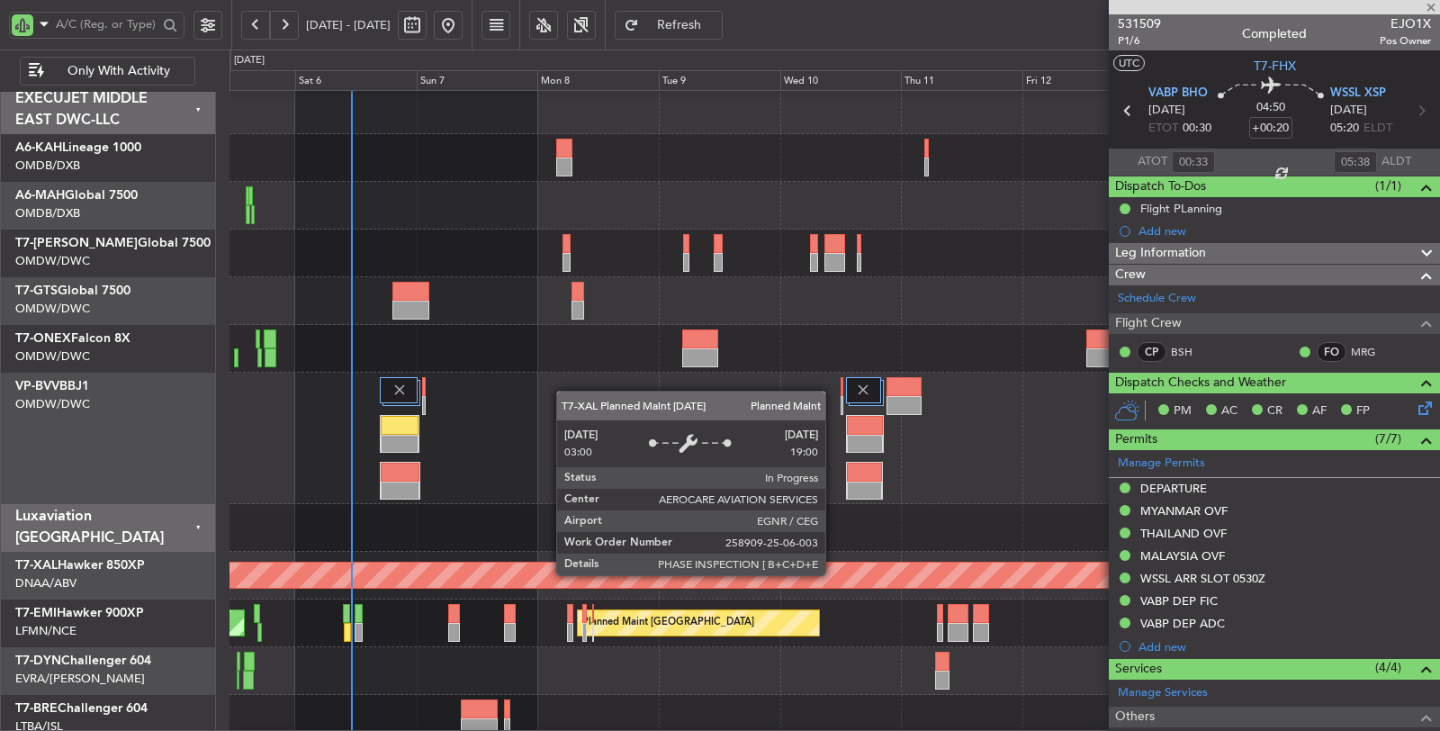
type input "2"
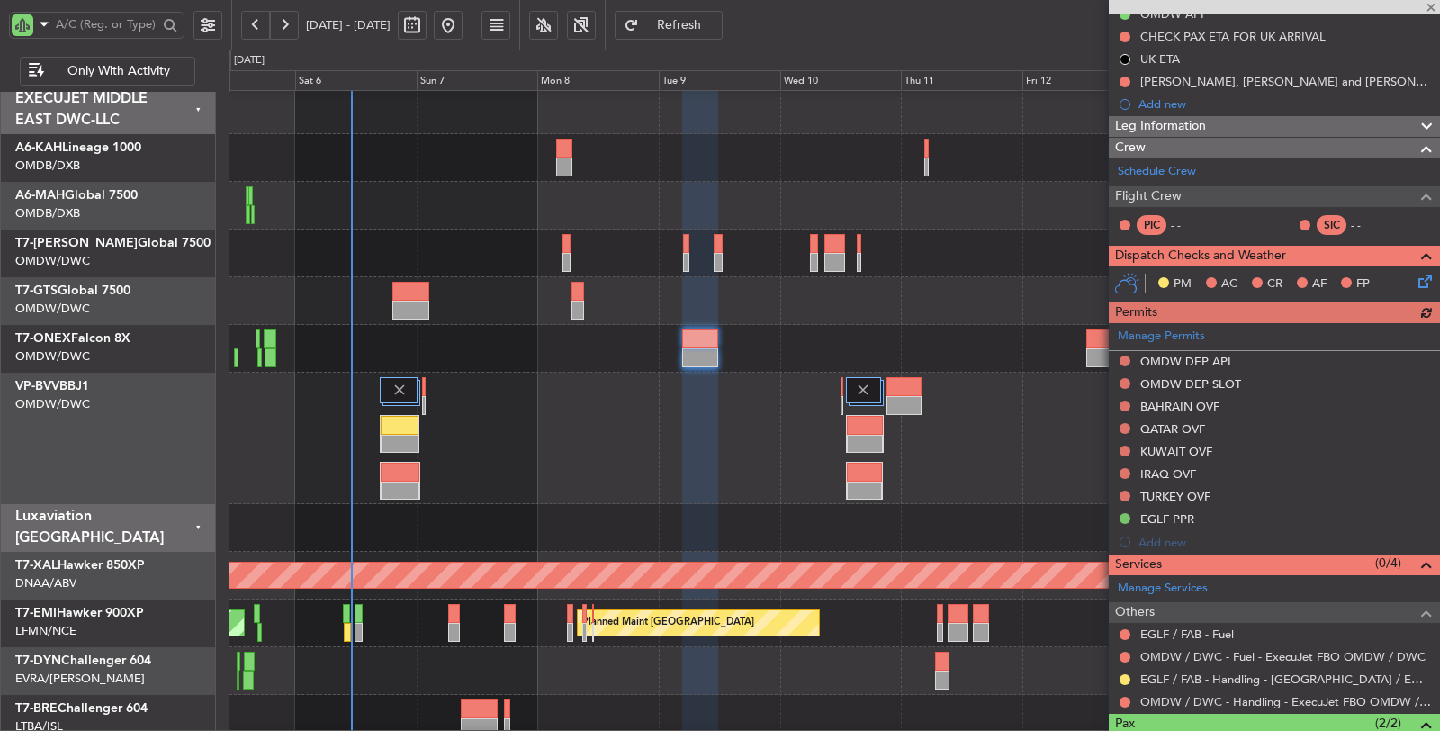
scroll to position [300, 0]
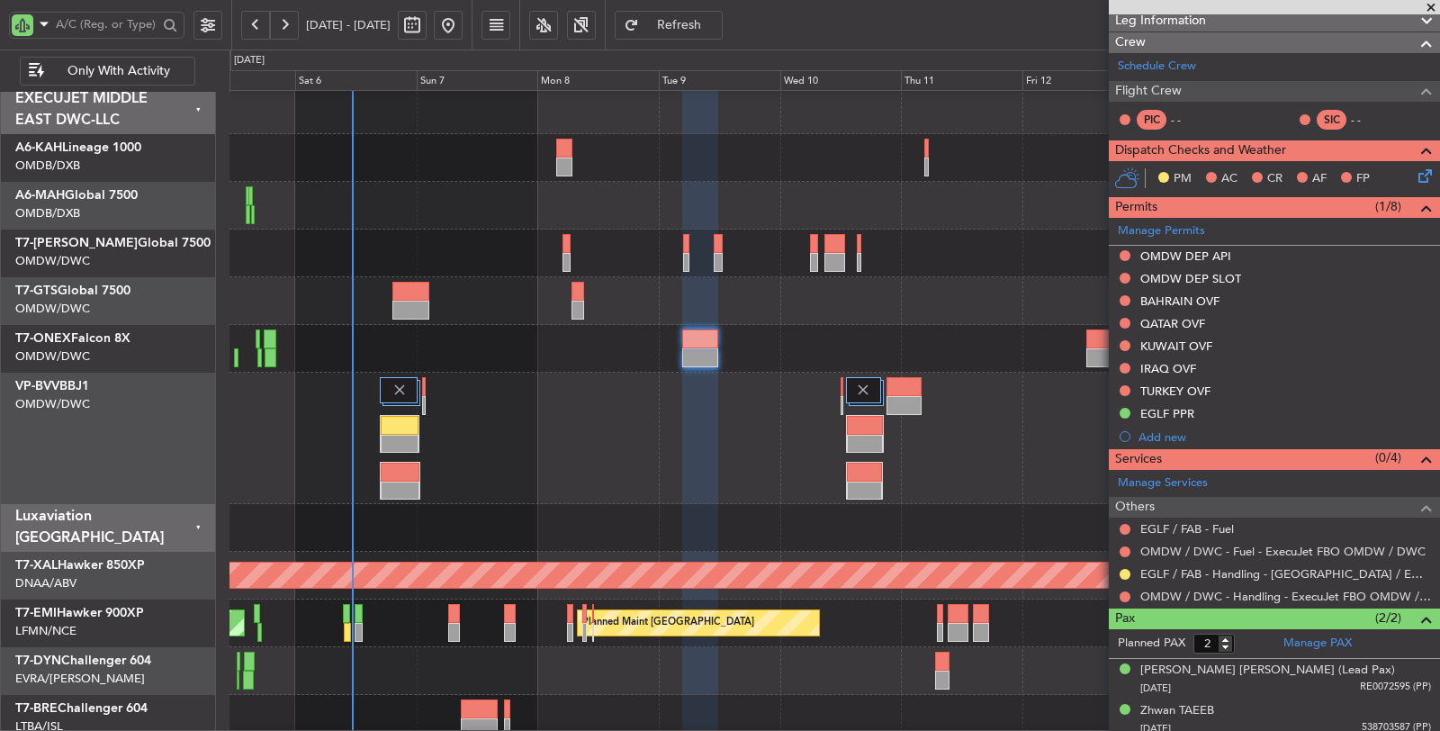
click at [717, 30] on span "Refresh" at bounding box center [680, 25] width 74 height 13
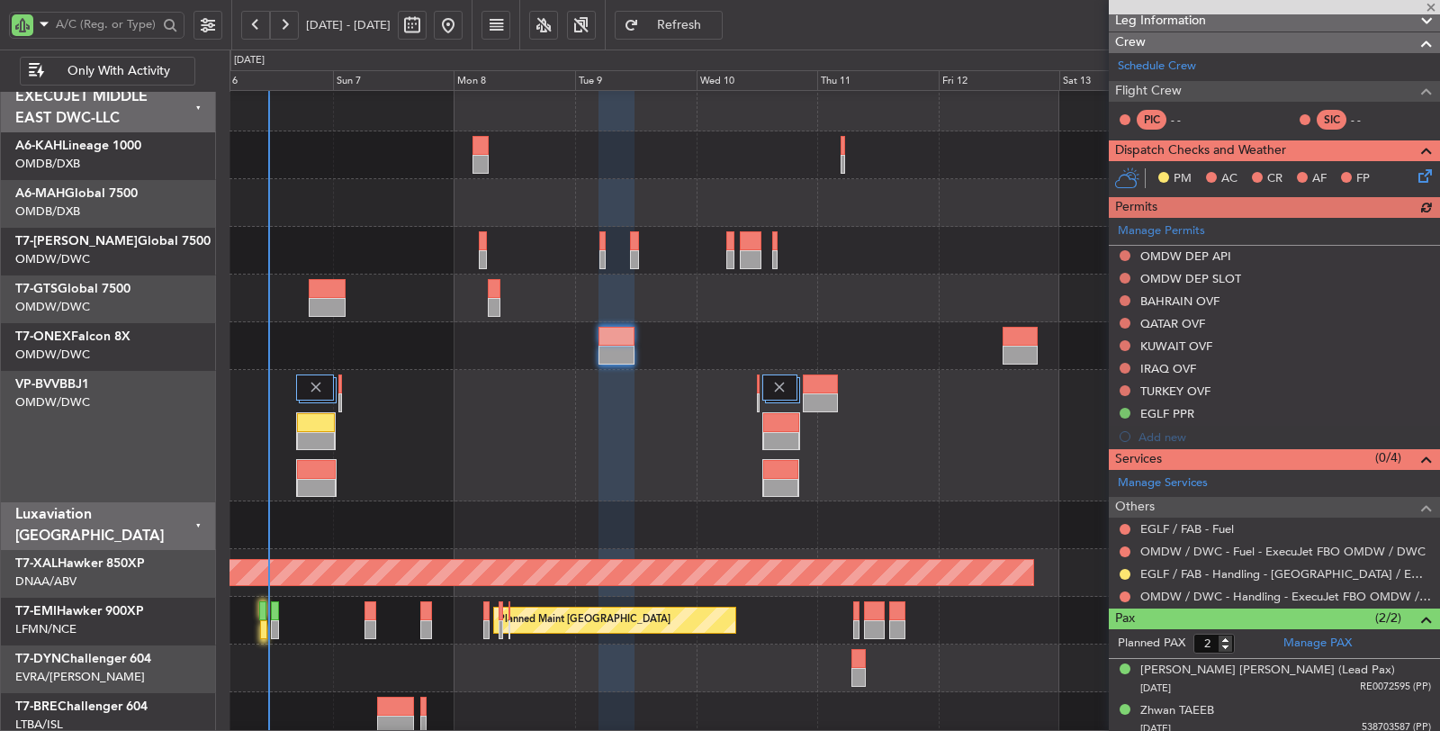
click at [421, 439] on div at bounding box center [835, 435] width 1211 height 131
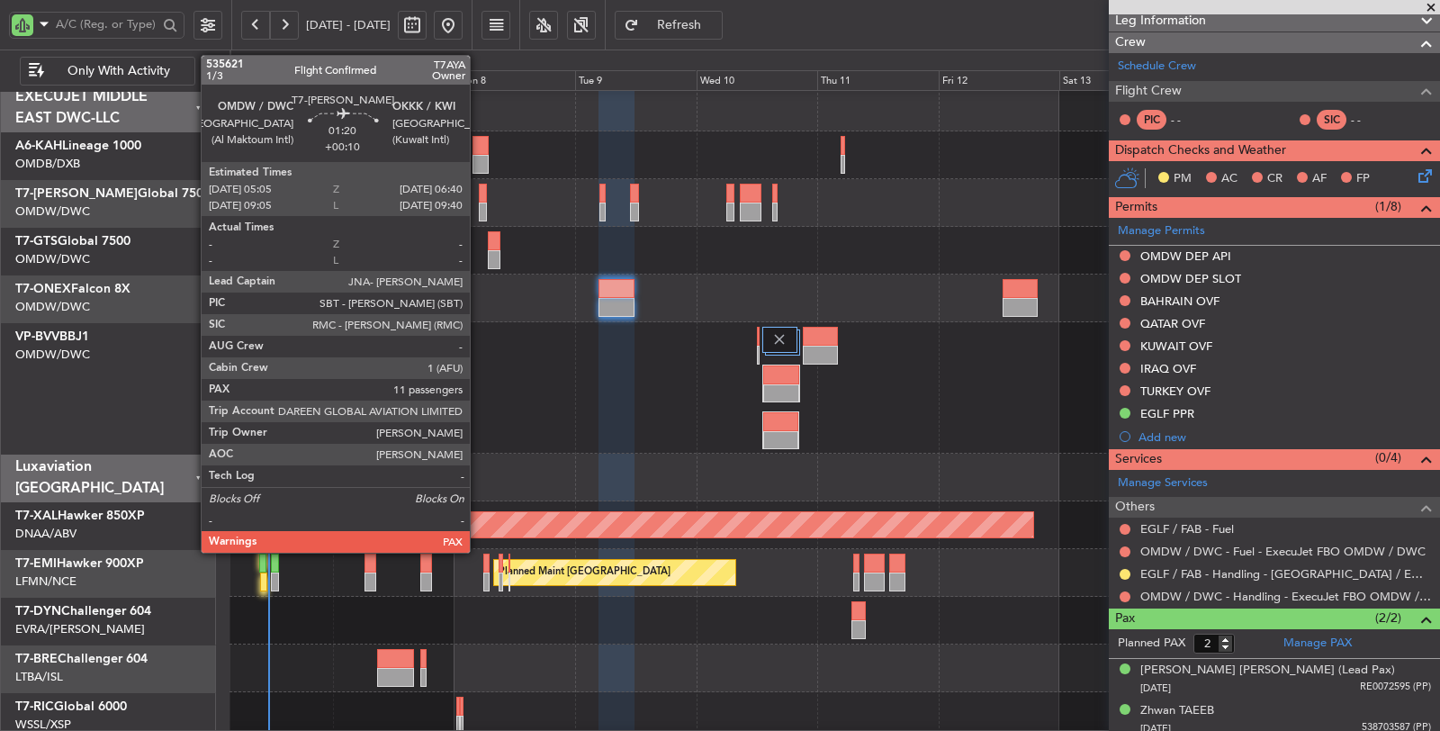
click at [479, 203] on div at bounding box center [483, 212] width 8 height 19
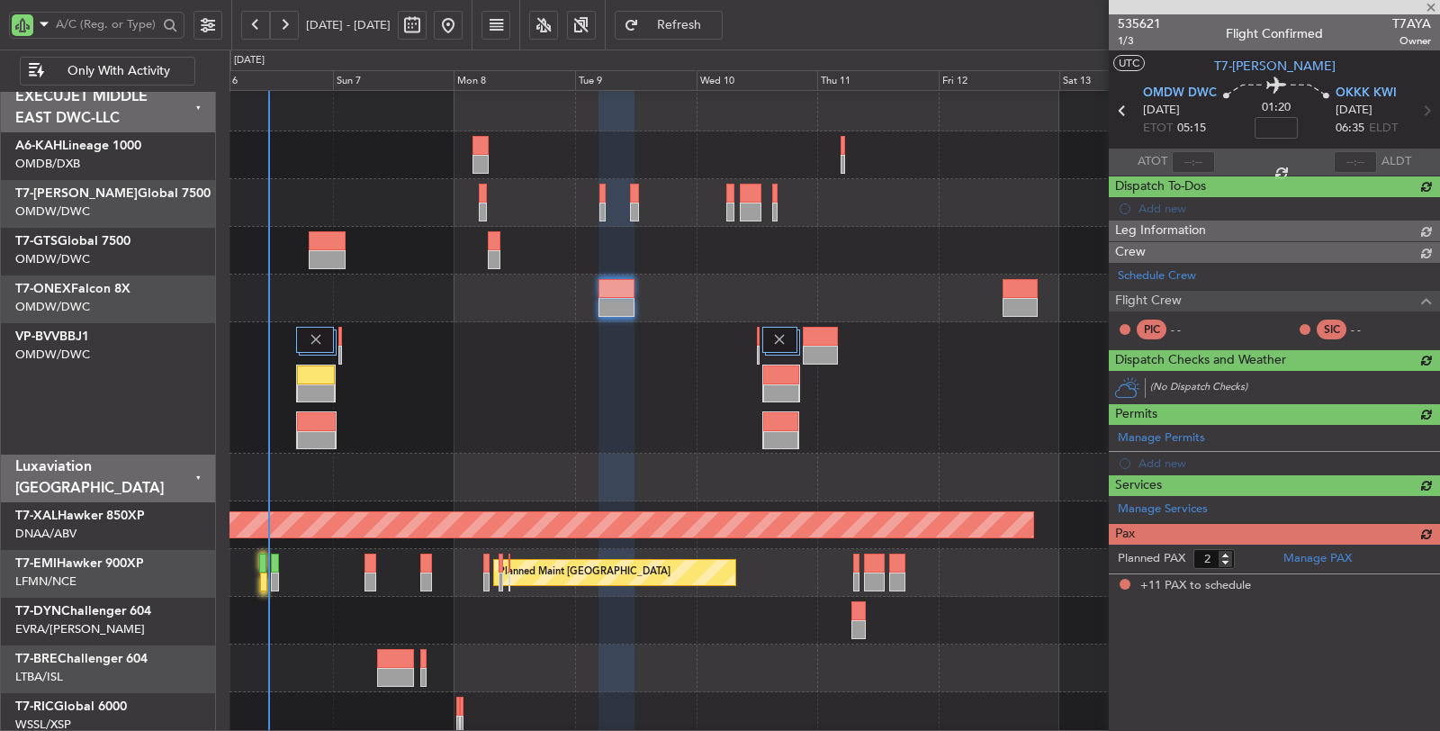
type input "+00:10"
type input "11"
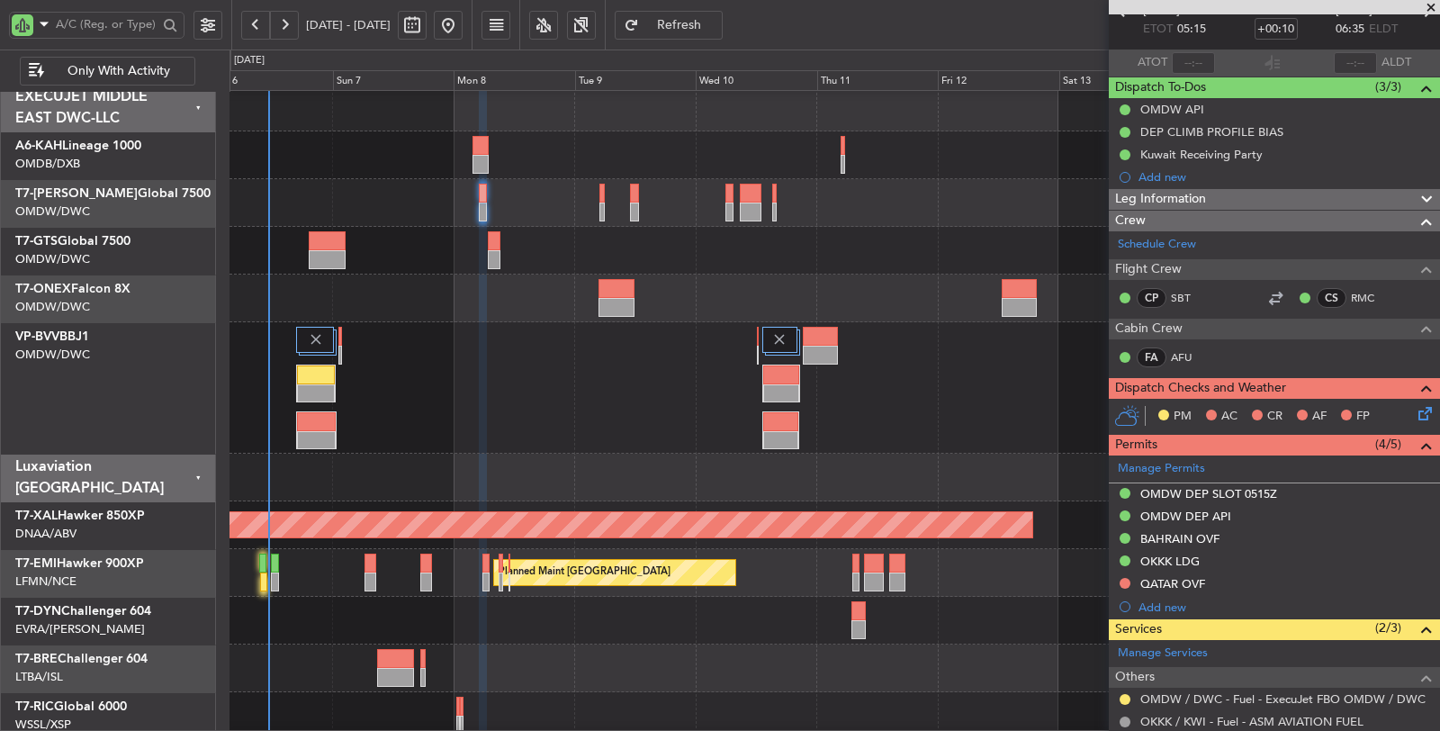
scroll to position [100, 0]
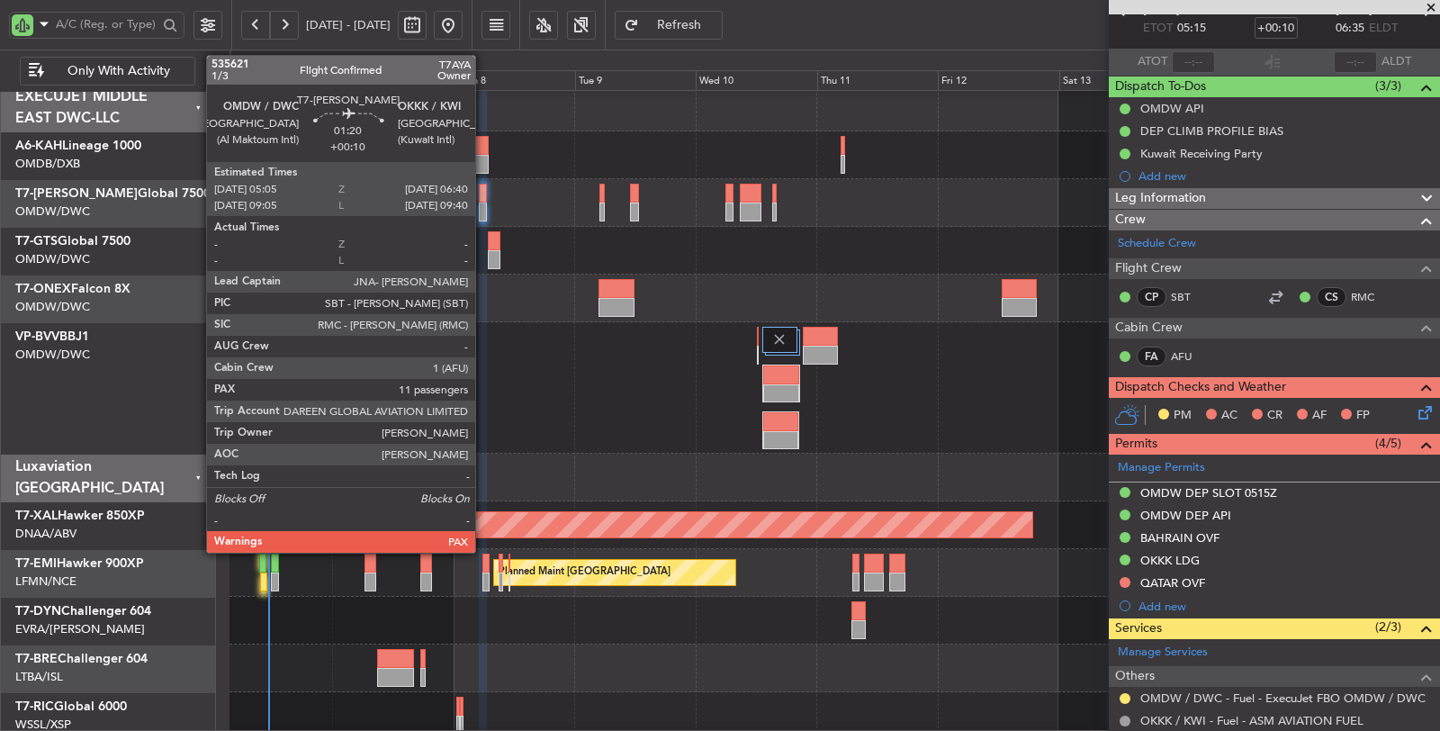
click at [483, 205] on div at bounding box center [483, 212] width 8 height 19
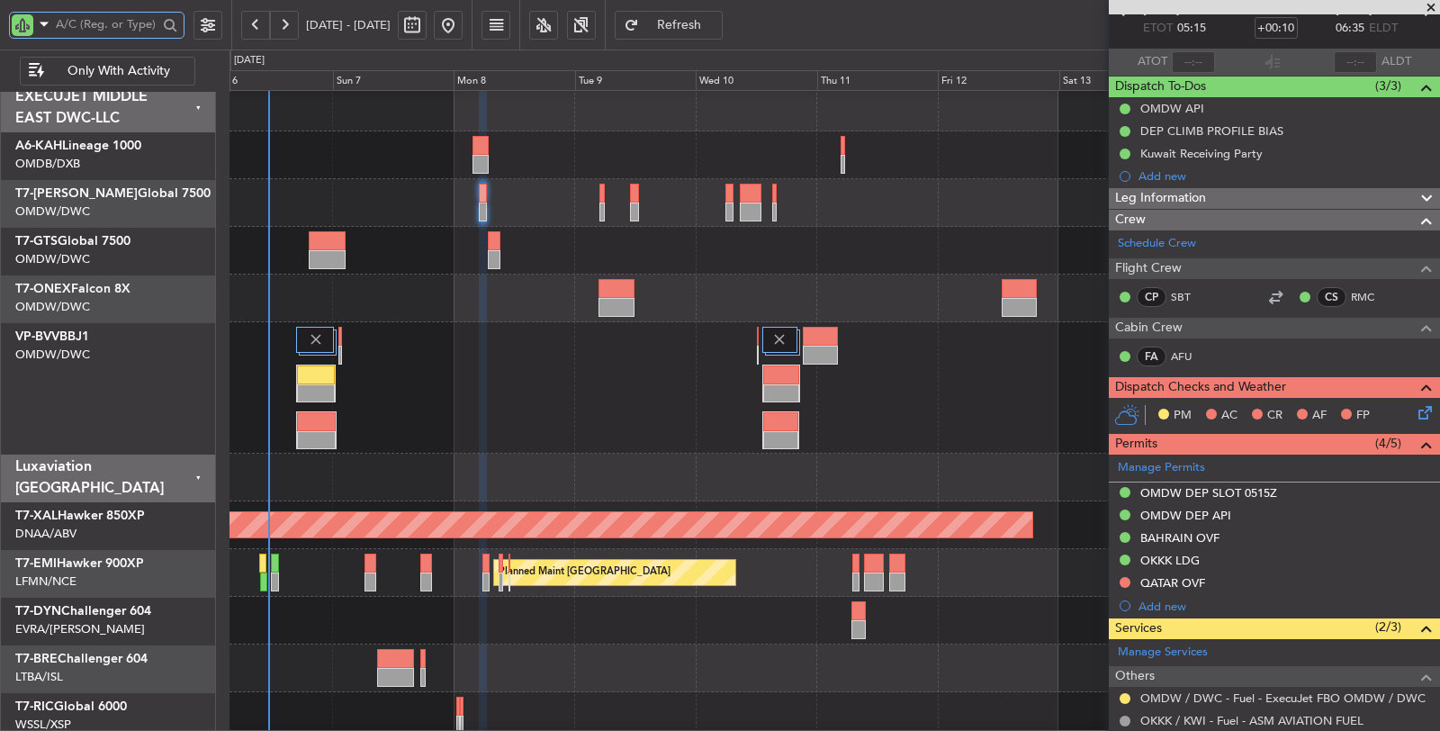
click at [149, 32] on input "text" at bounding box center [107, 24] width 102 height 27
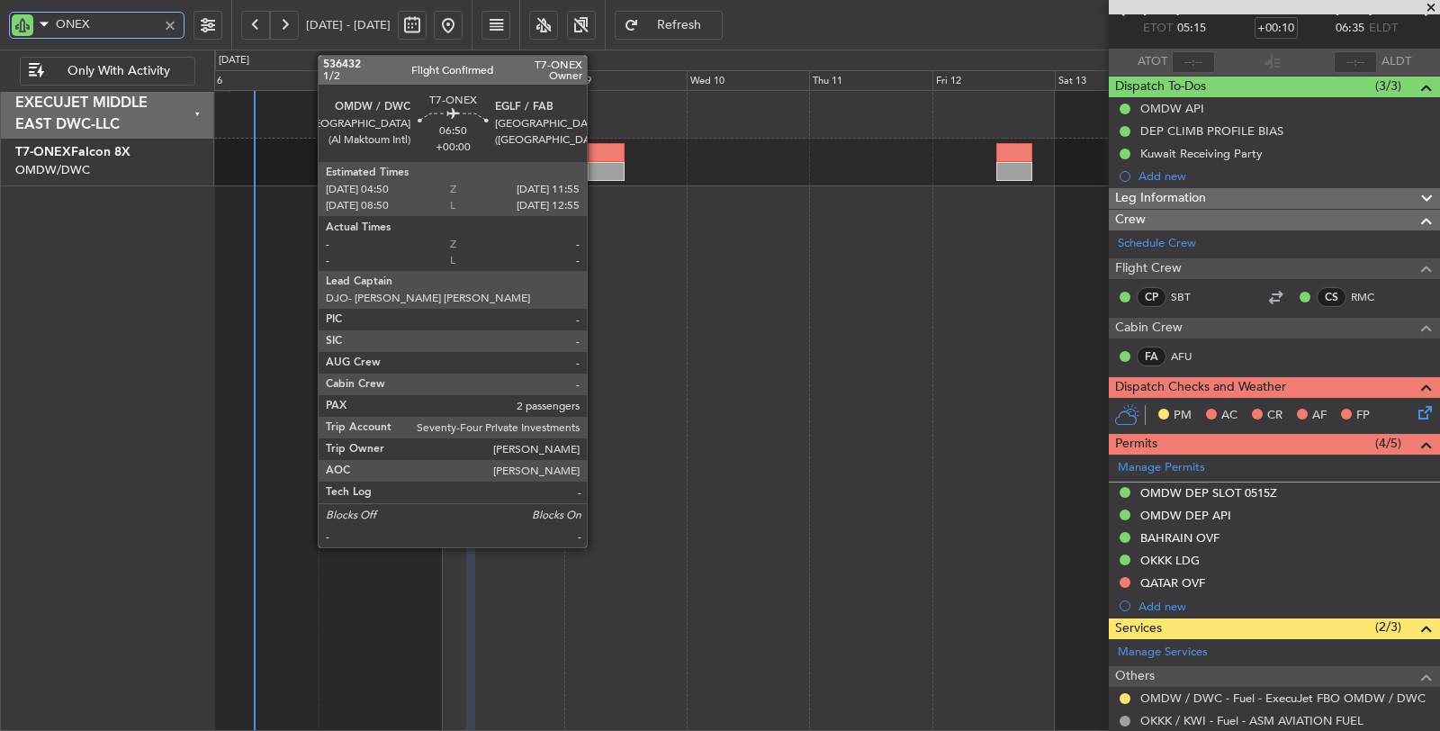
click at [596, 159] on div at bounding box center [606, 152] width 37 height 19
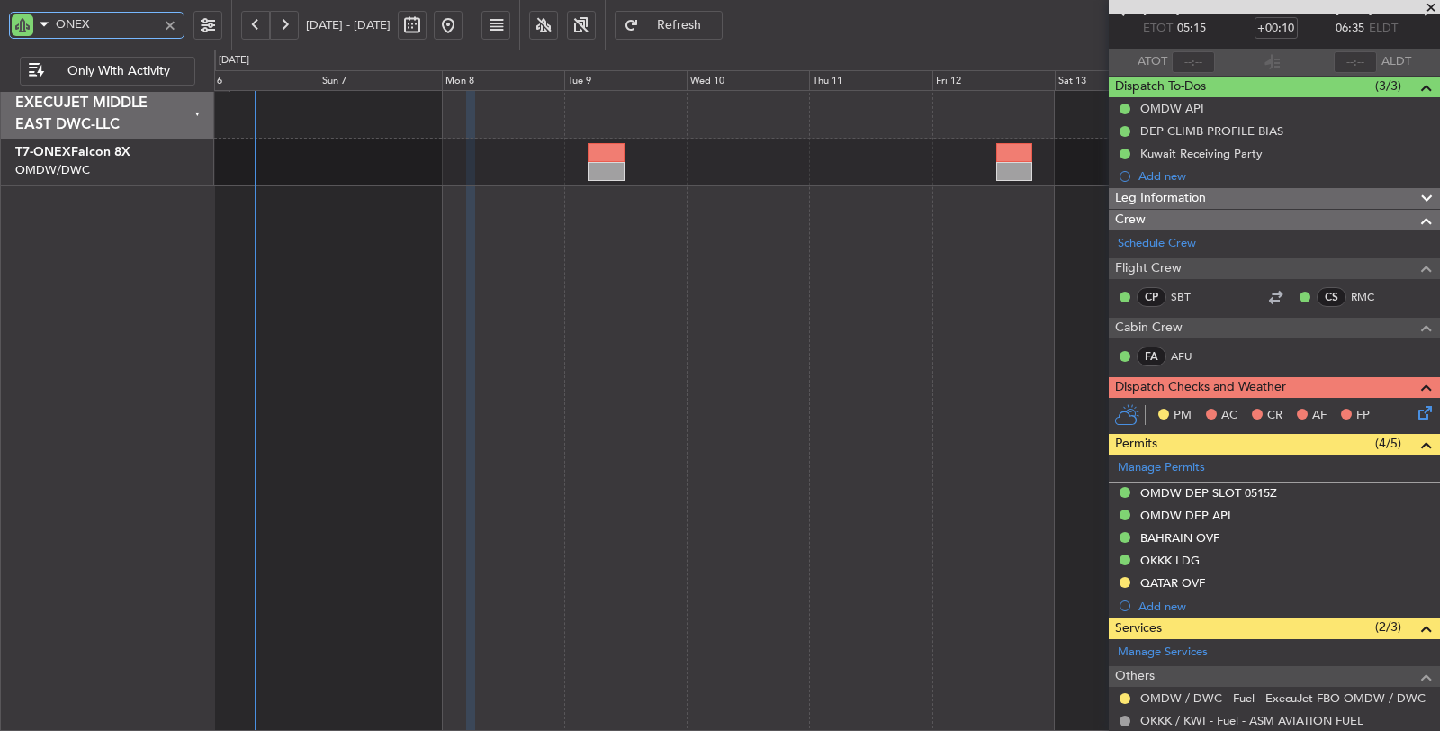
drag, startPoint x: 110, startPoint y: 25, endPoint x: 0, endPoint y: 33, distance: 110.1
click at [0, 32] on div "ONEX" at bounding box center [115, 25] width 231 height 50
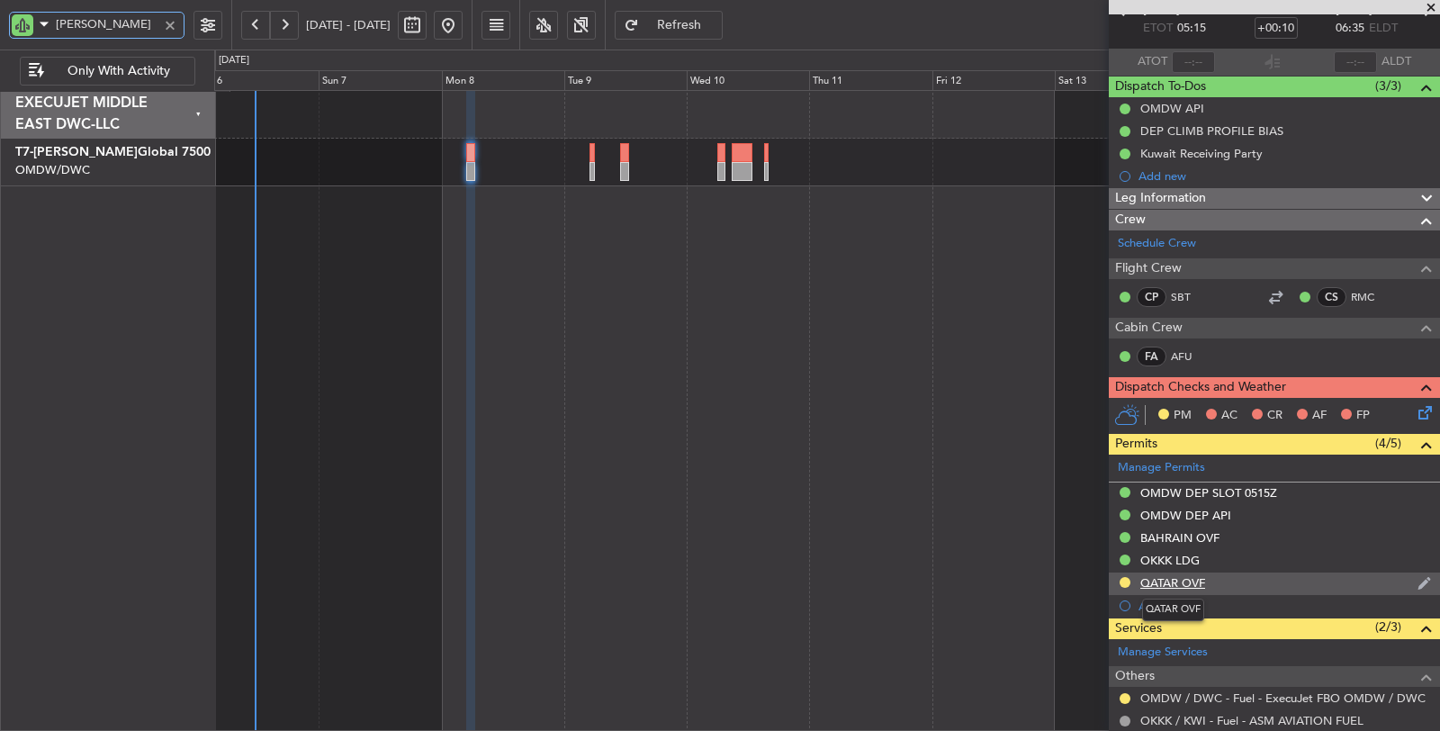
type input "AYA"
click at [1161, 582] on div "QATAR OVF" at bounding box center [1173, 582] width 65 height 15
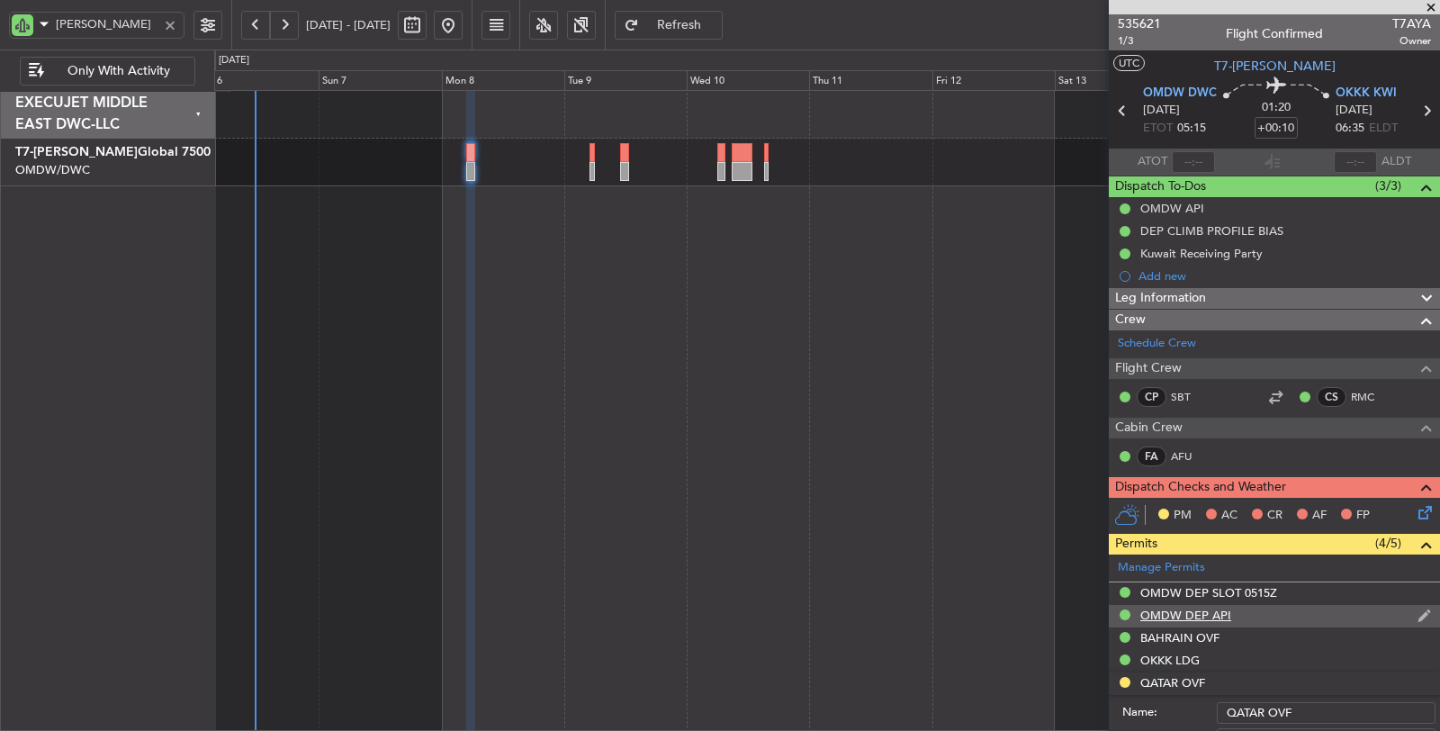
scroll to position [300, 0]
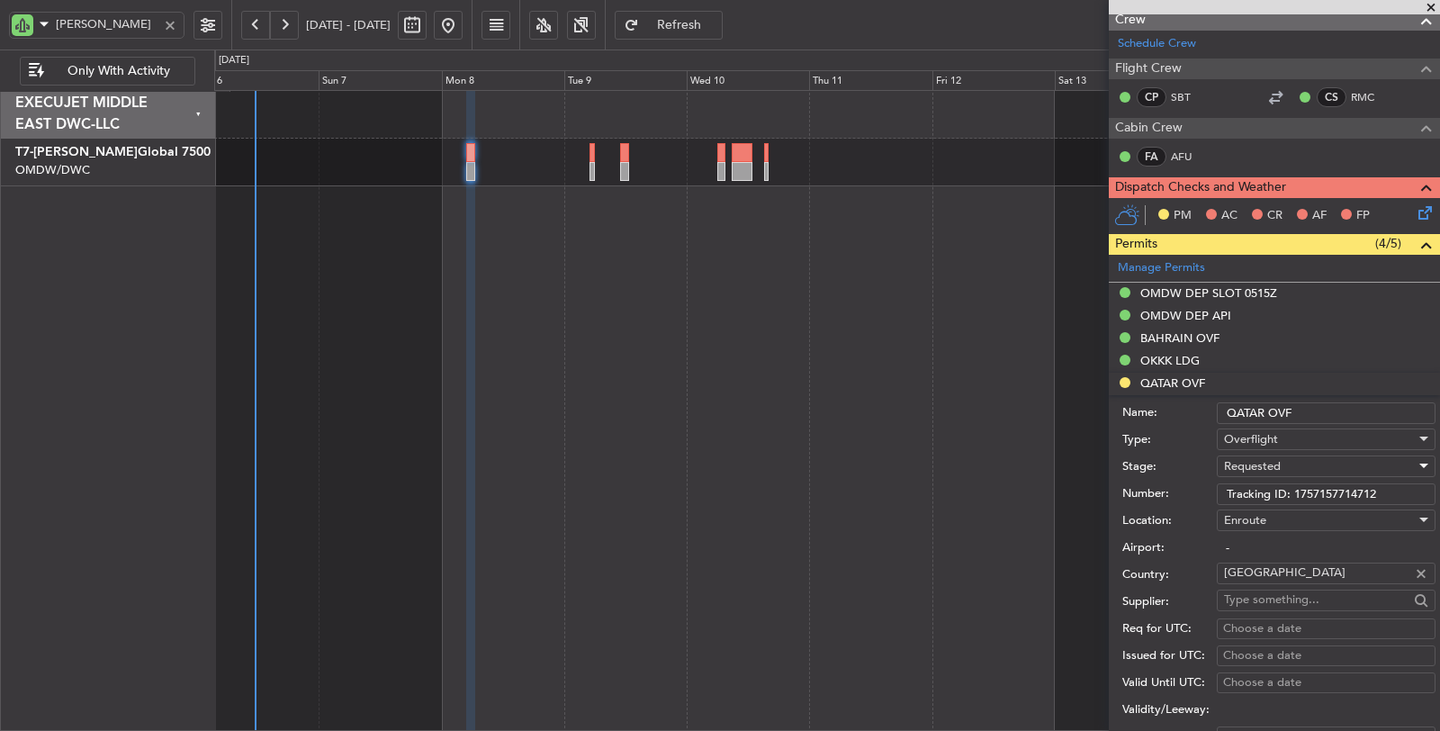
click at [1266, 458] on span "Requested" at bounding box center [1252, 466] width 57 height 16
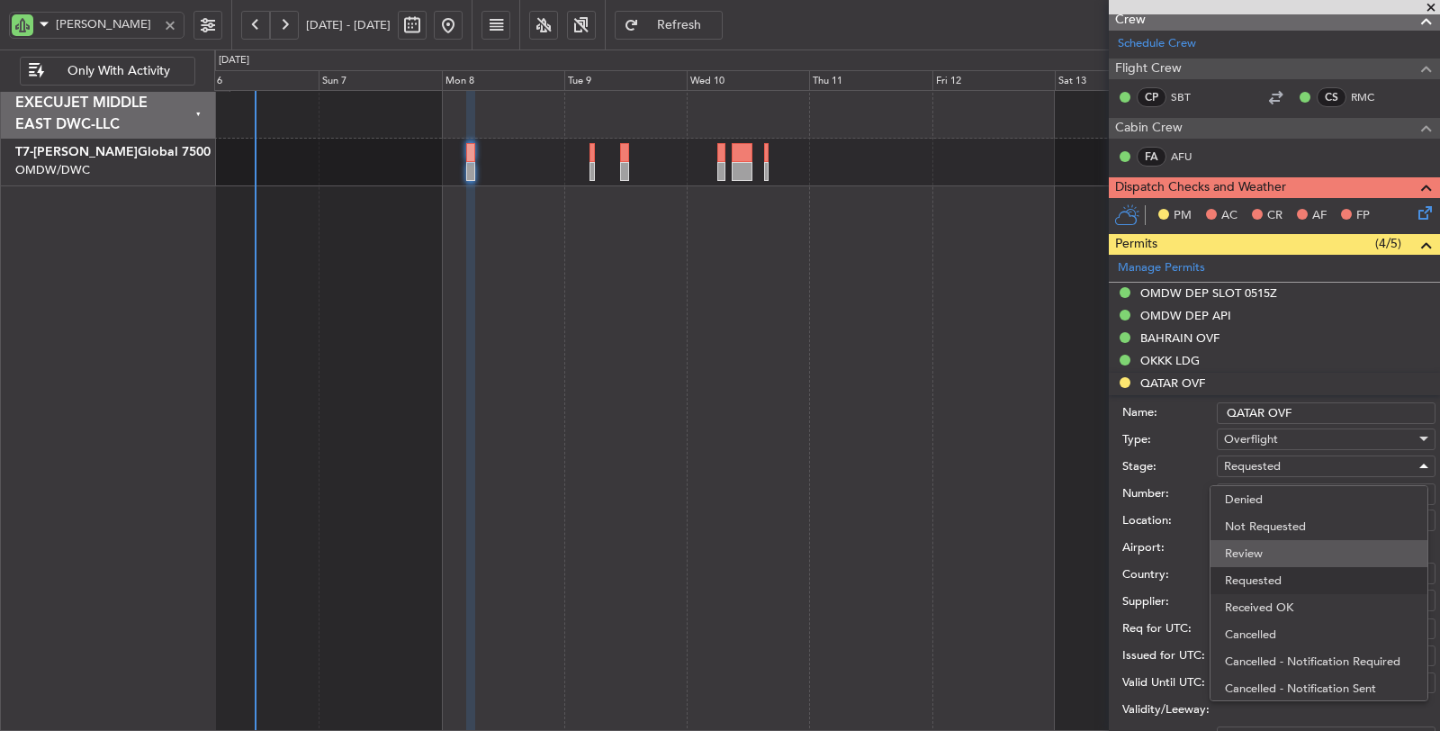
scroll to position [7, 0]
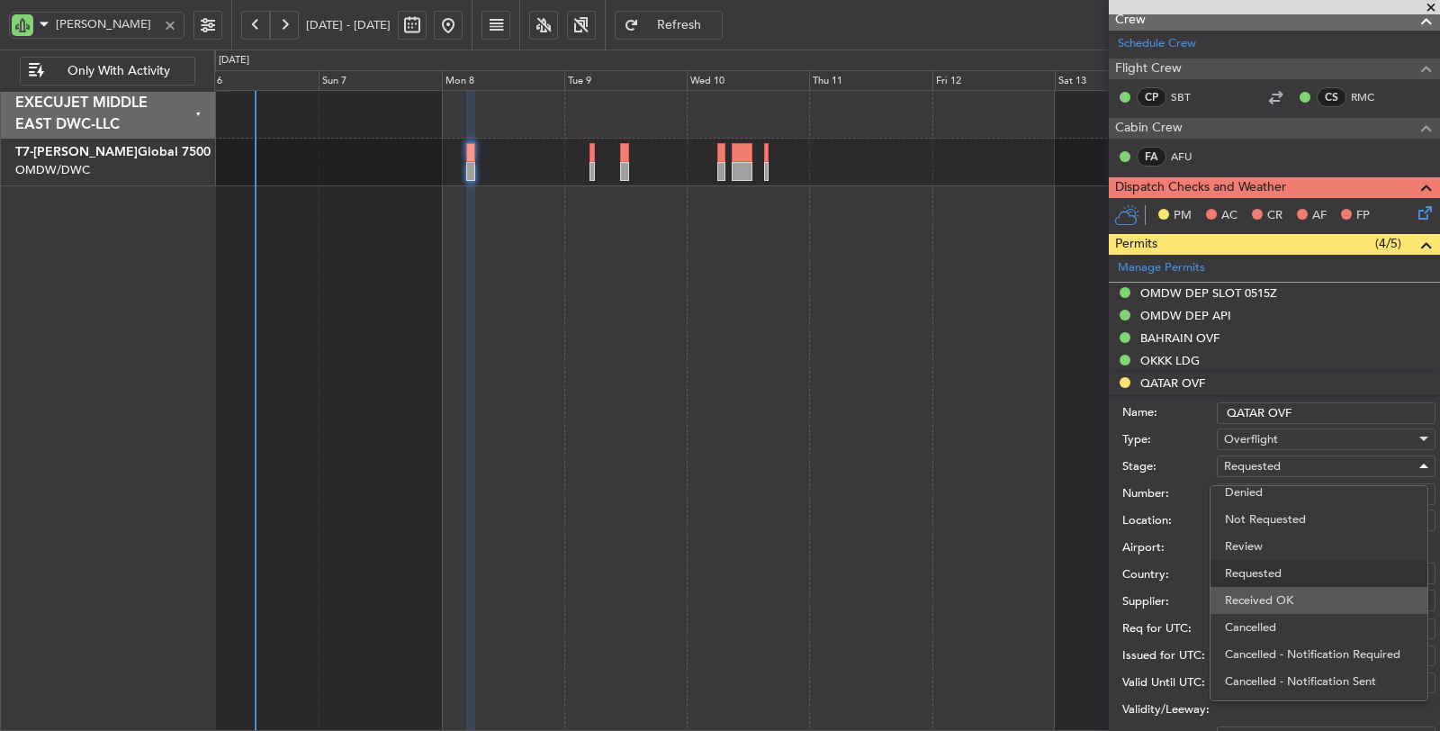
click at [1306, 592] on span "Received OK" at bounding box center [1319, 600] width 188 height 27
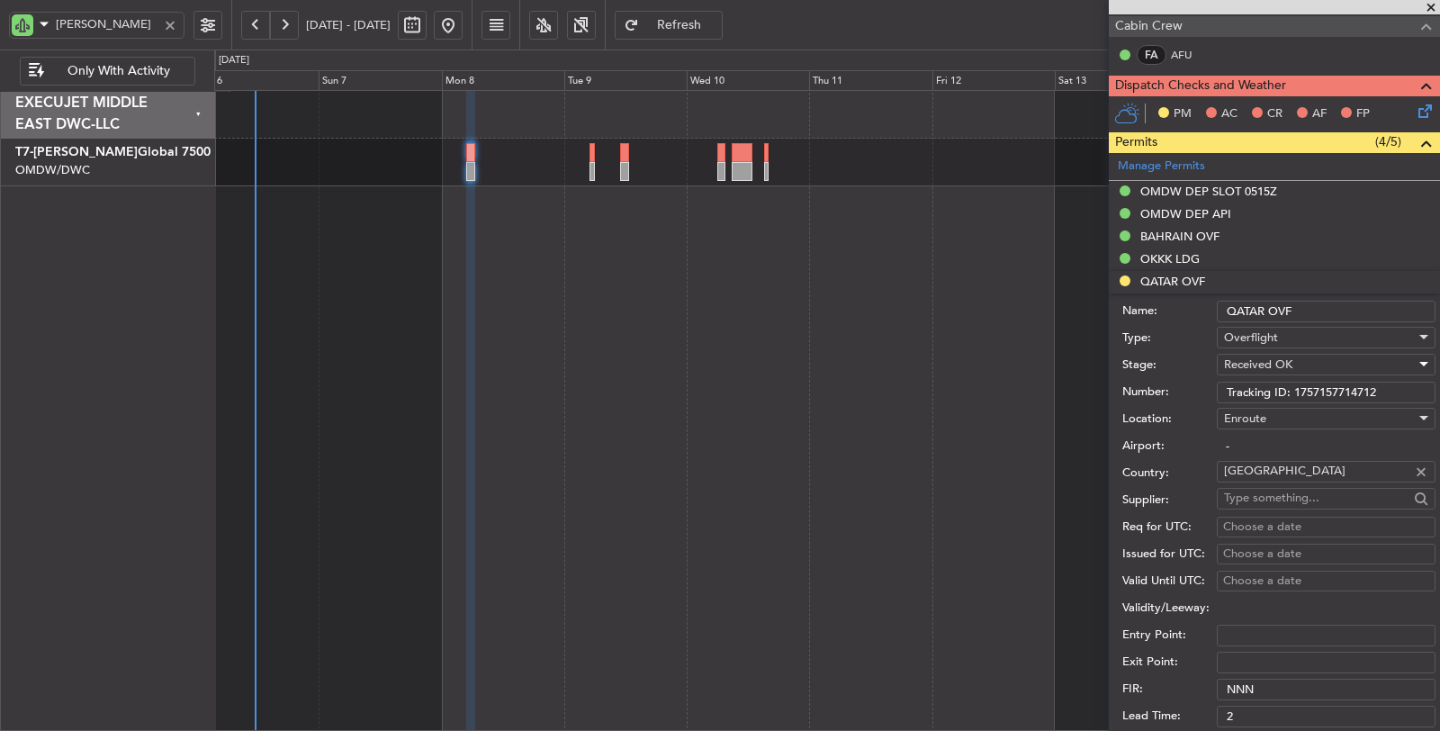
scroll to position [699, 0]
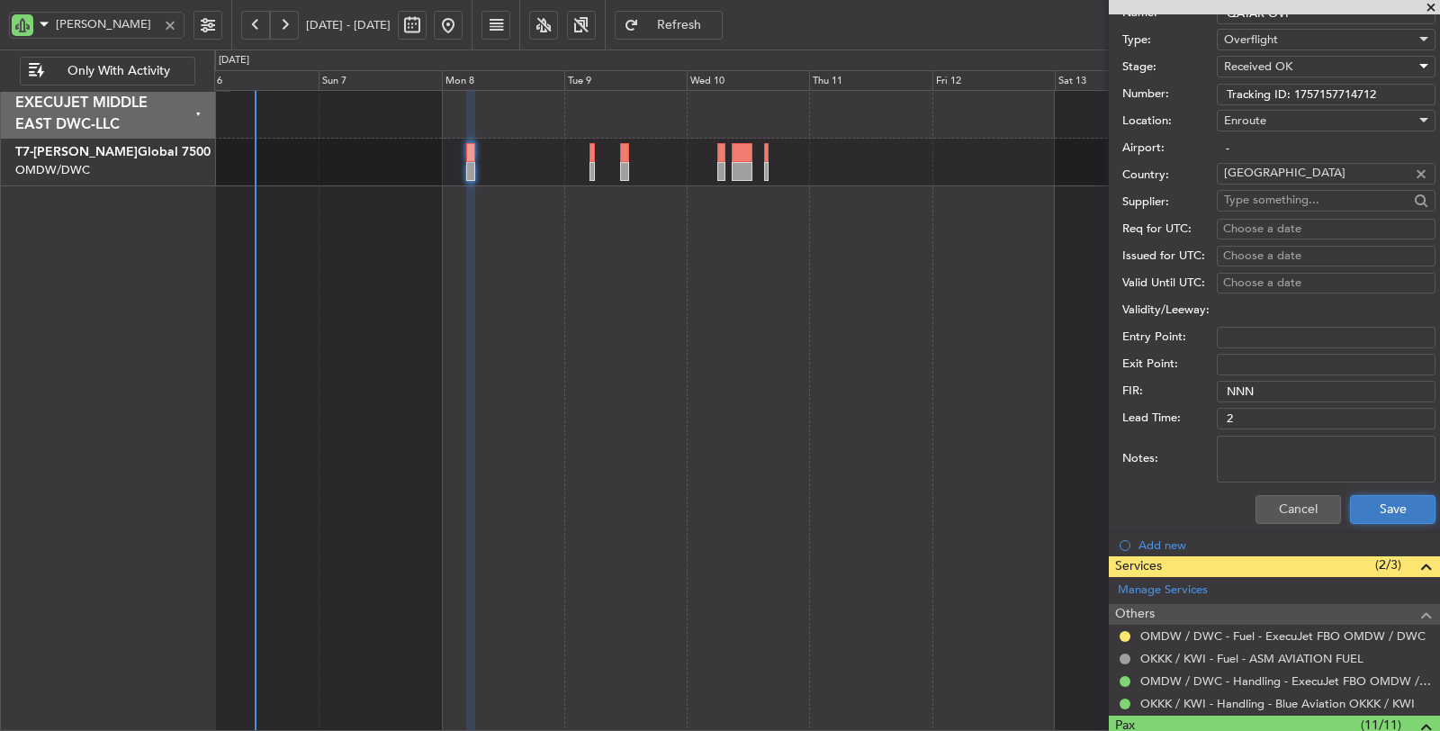
click at [1365, 508] on button "Save" at bounding box center [1393, 509] width 86 height 29
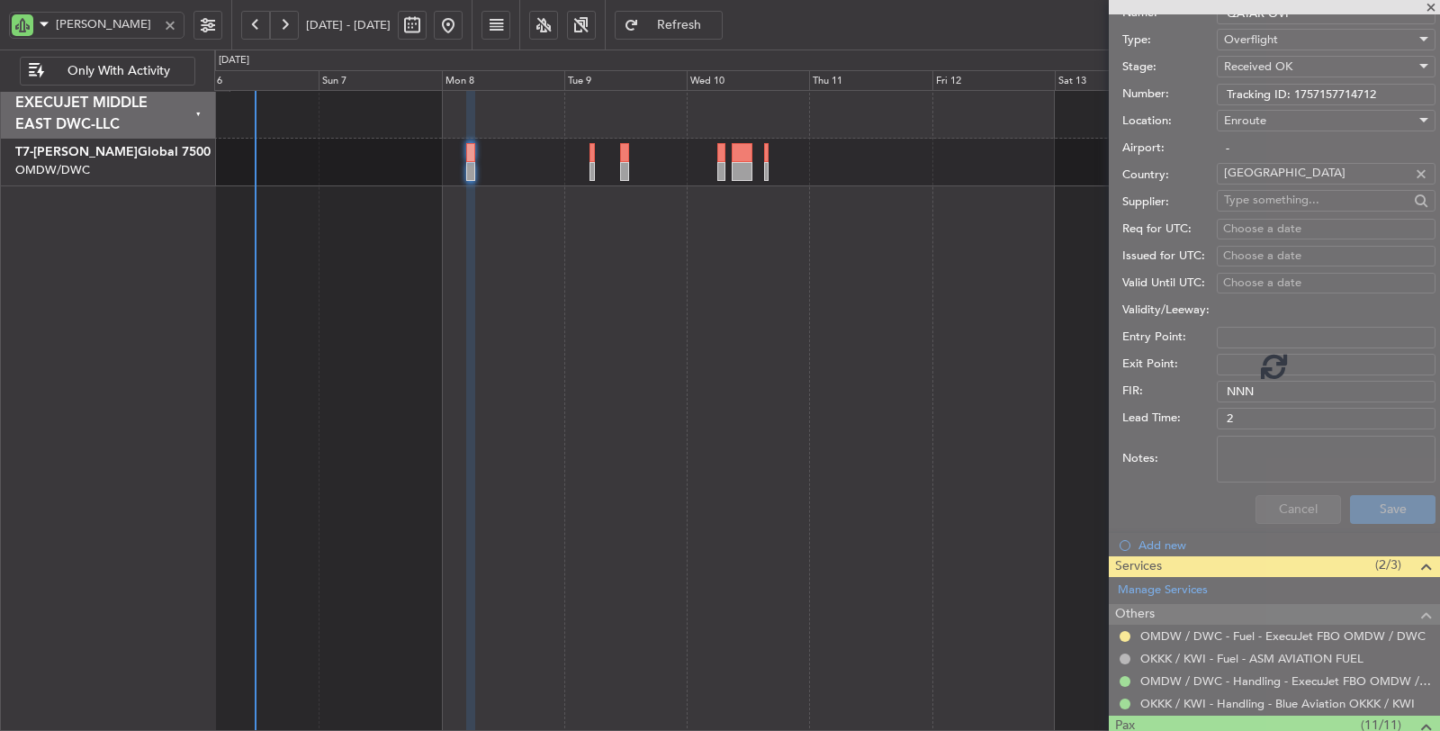
scroll to position [163, 0]
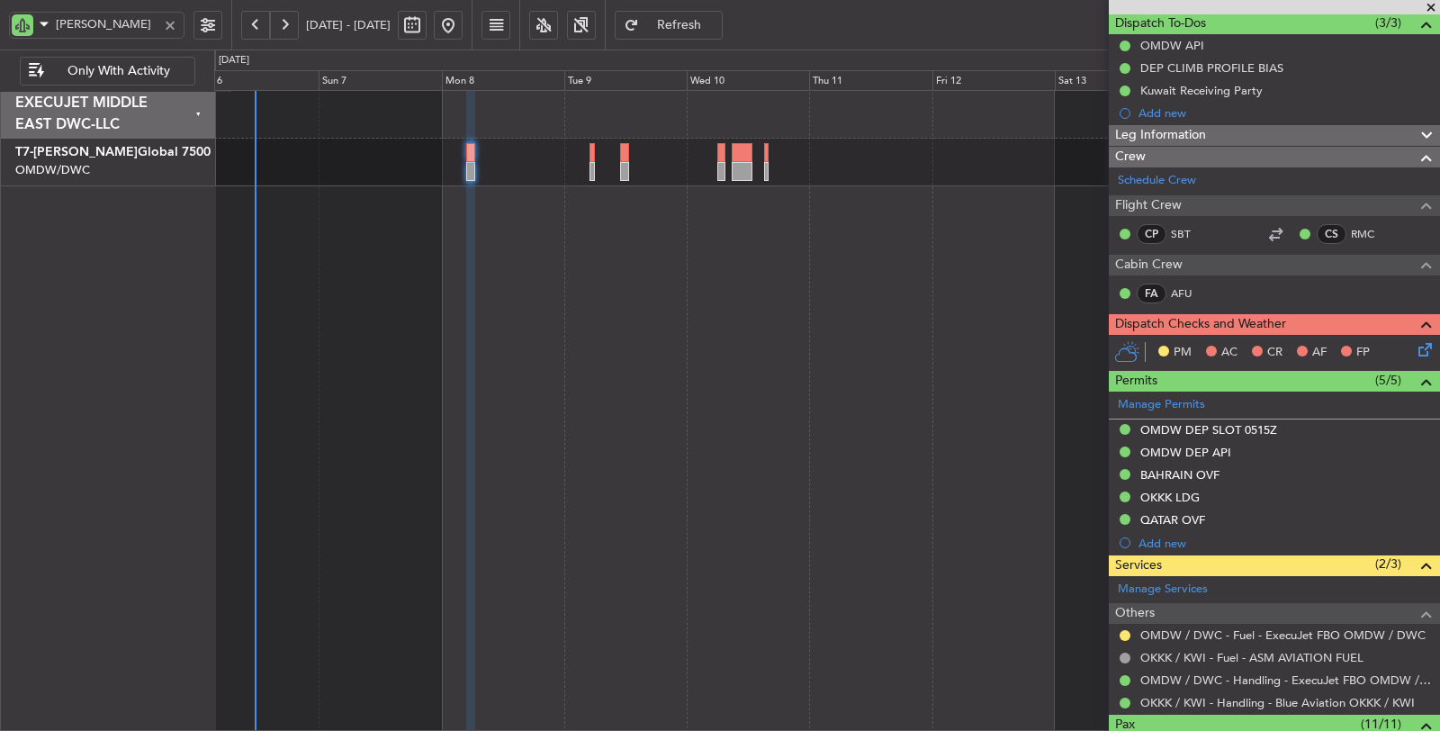
click at [166, 22] on div at bounding box center [170, 25] width 20 height 20
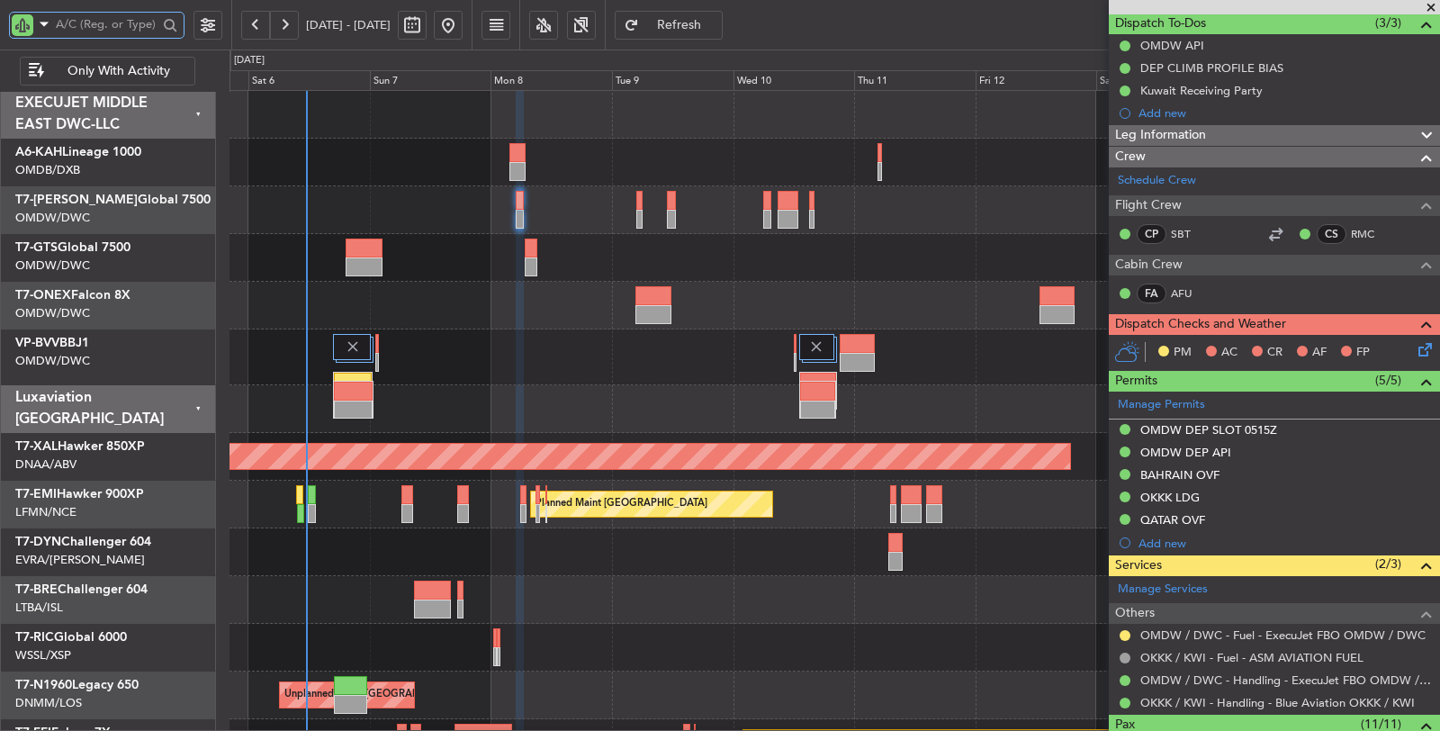
click at [495, 399] on div at bounding box center [835, 409] width 1211 height 48
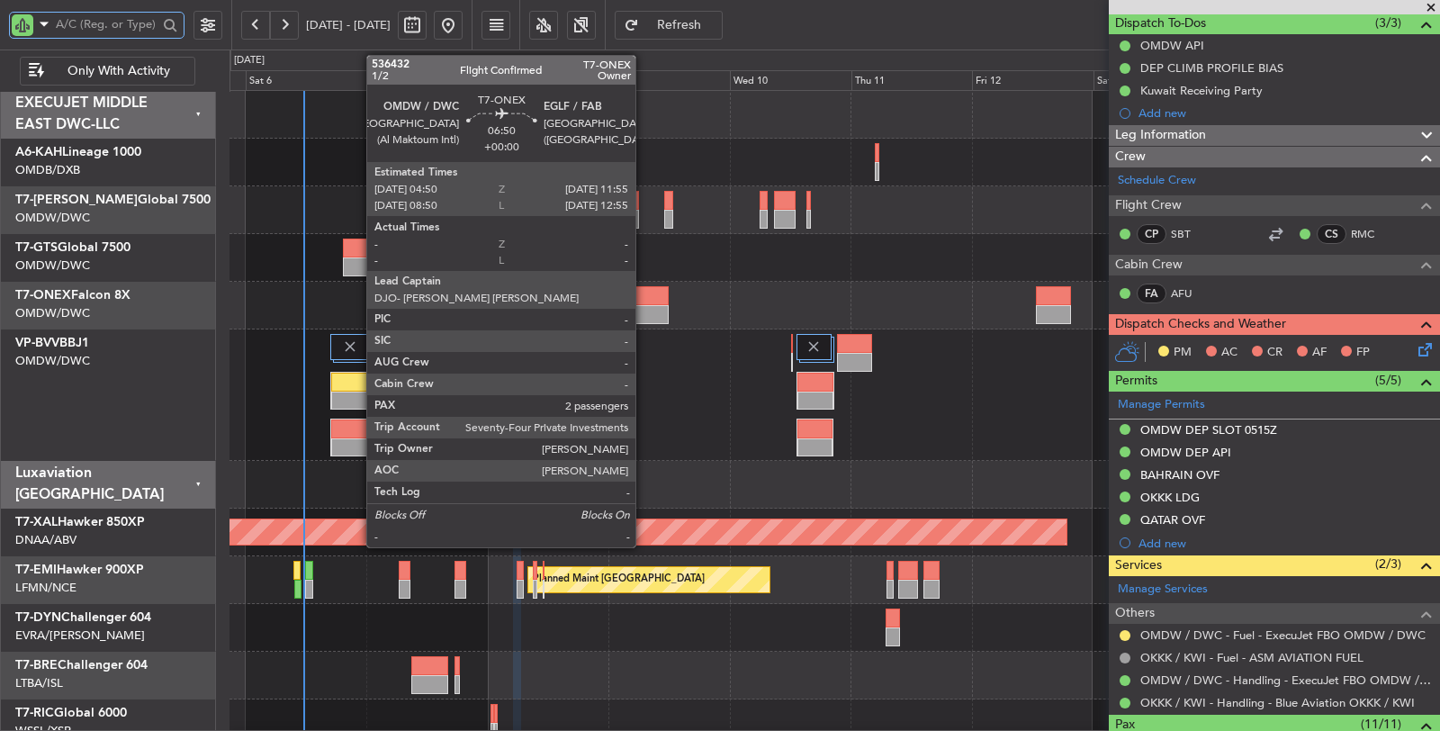
click at [645, 294] on div at bounding box center [651, 295] width 36 height 19
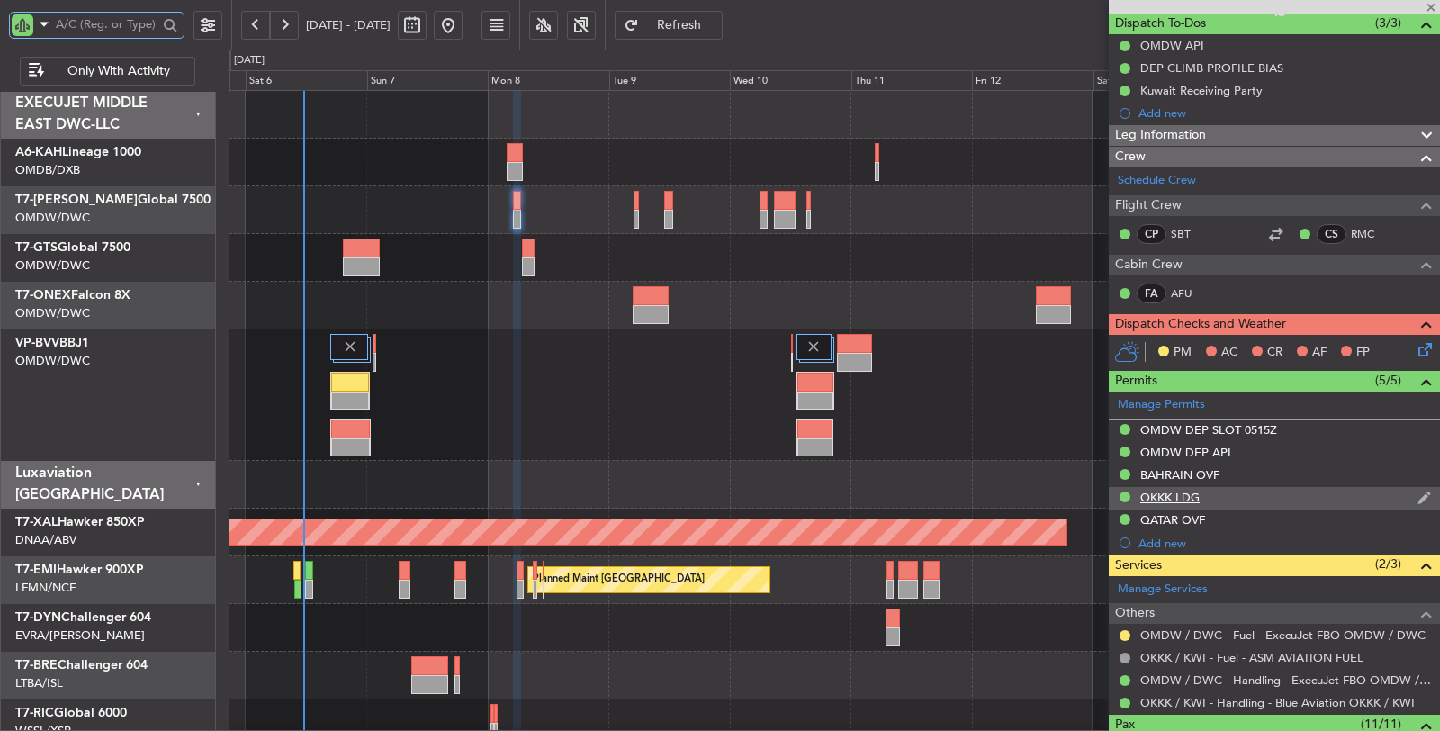
type input "2"
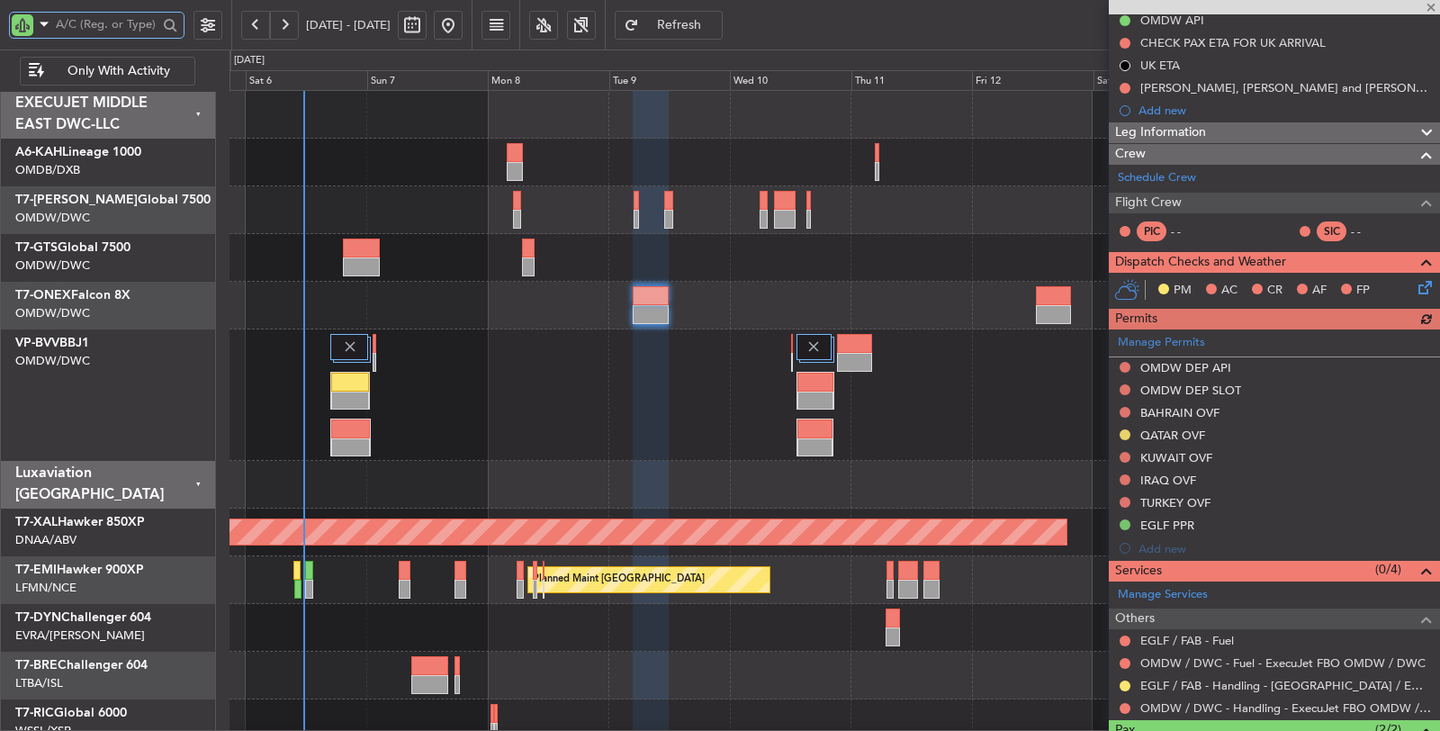
scroll to position [300, 0]
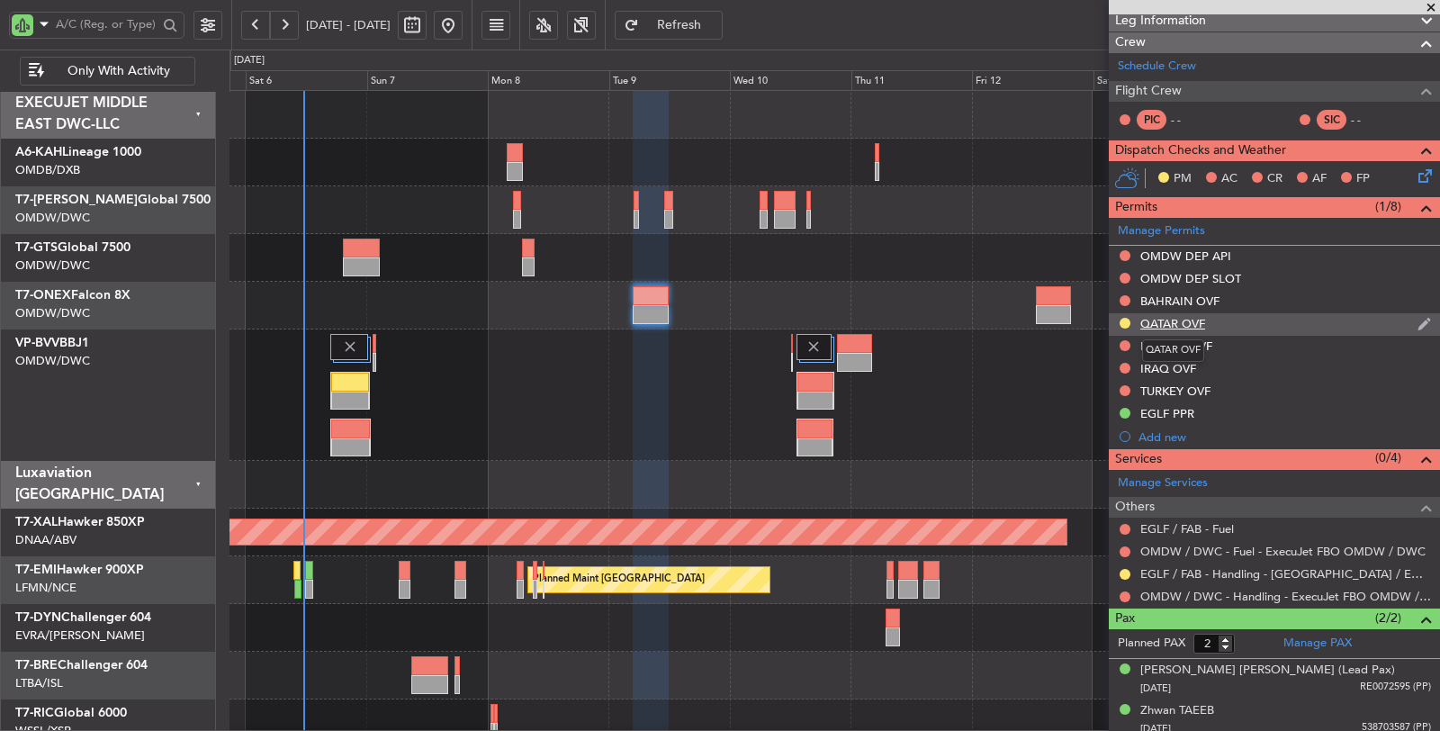
click at [1180, 324] on div "QATAR OVF" at bounding box center [1173, 323] width 65 height 15
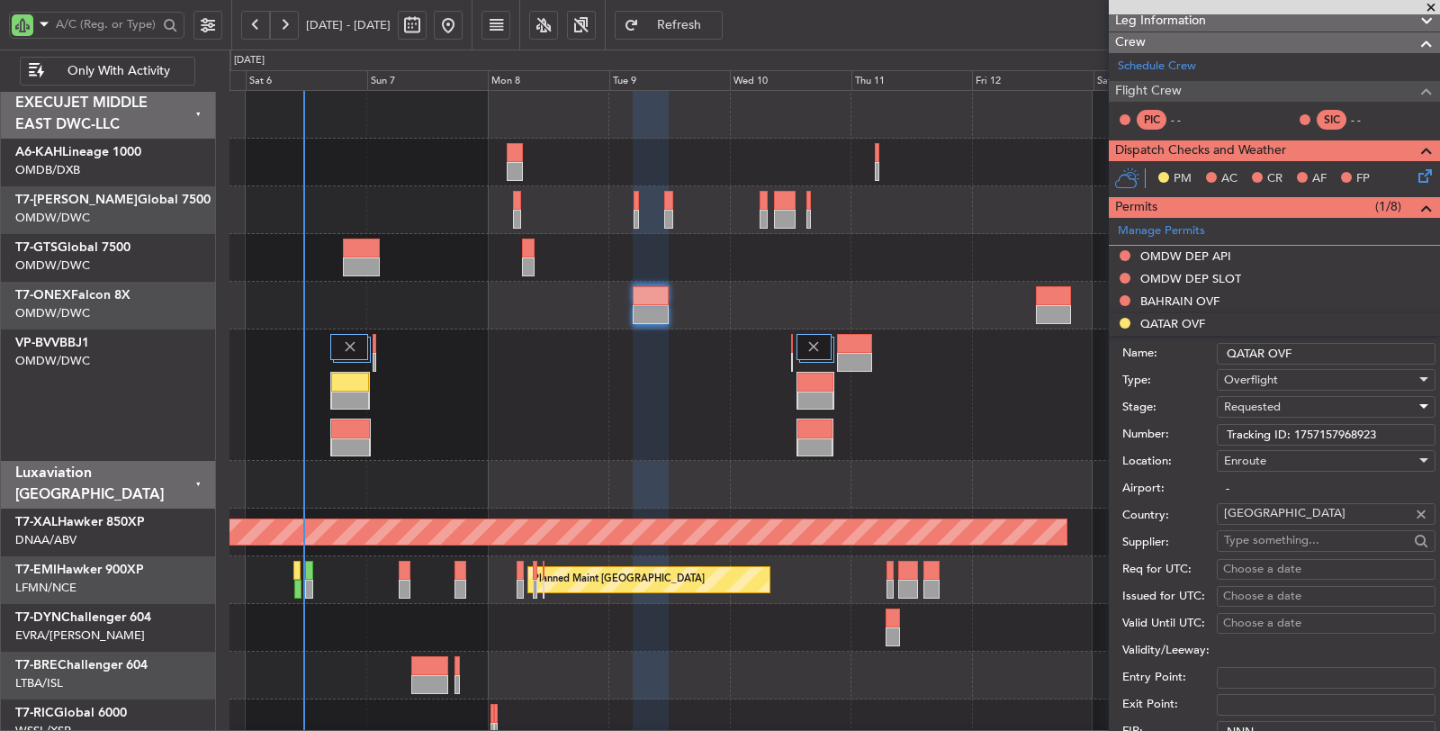
click at [1236, 400] on span "Requested" at bounding box center [1252, 407] width 57 height 16
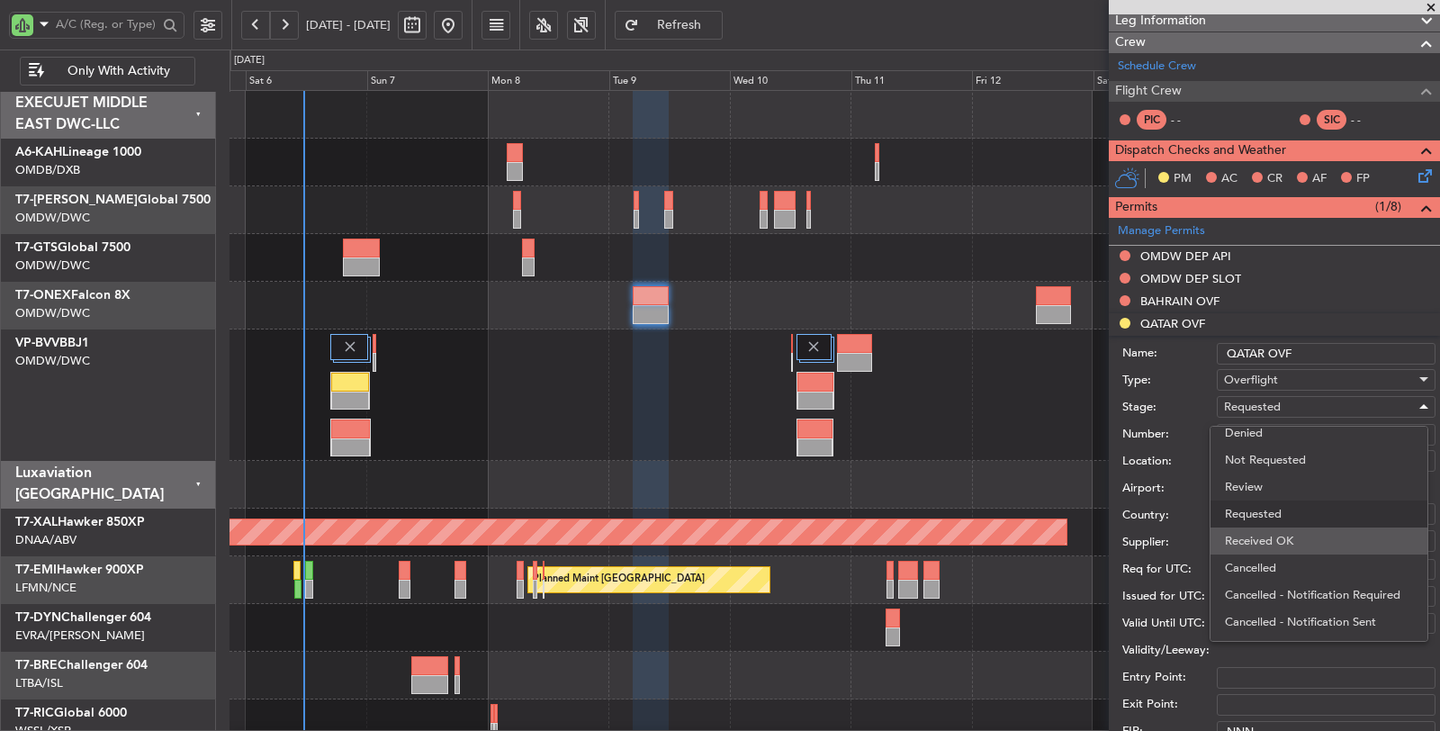
click at [1255, 542] on span "Received OK" at bounding box center [1319, 541] width 188 height 27
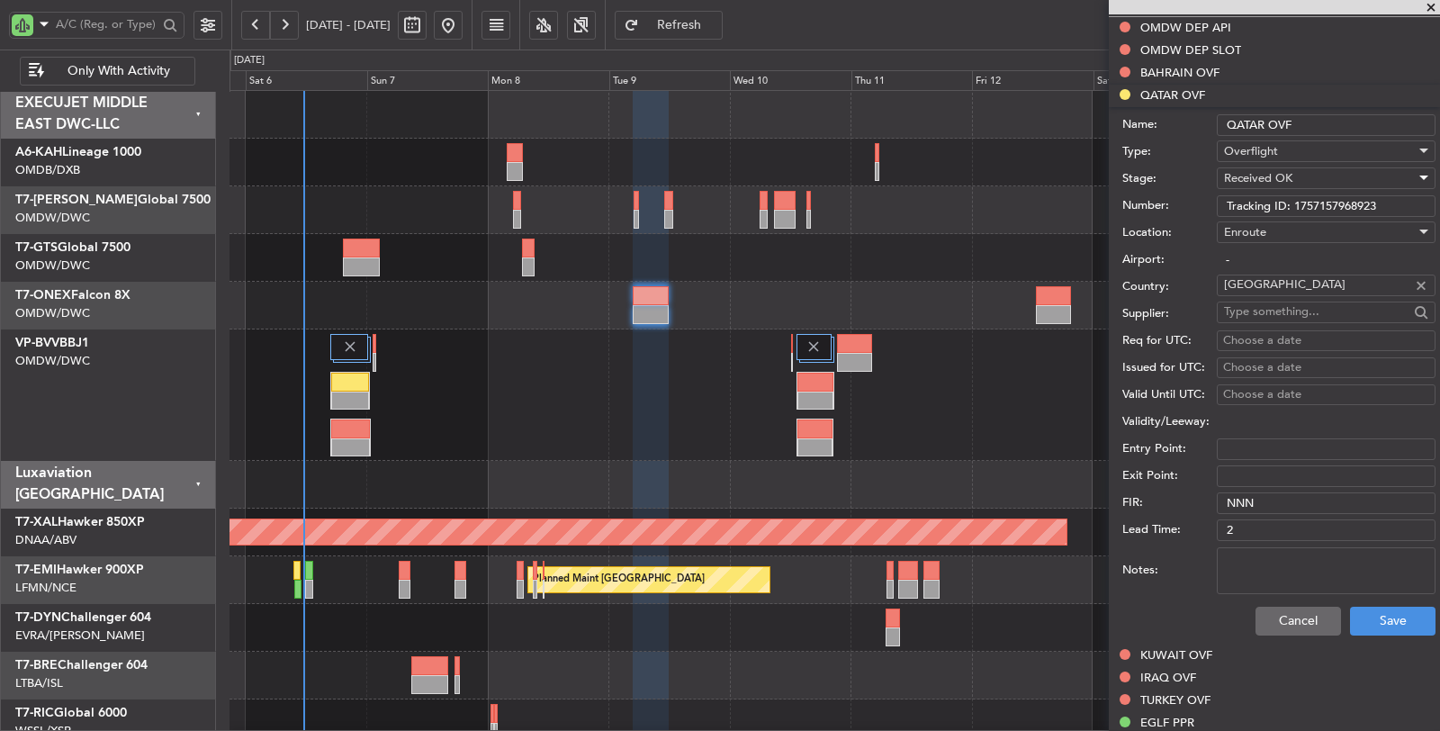
scroll to position [600, 0]
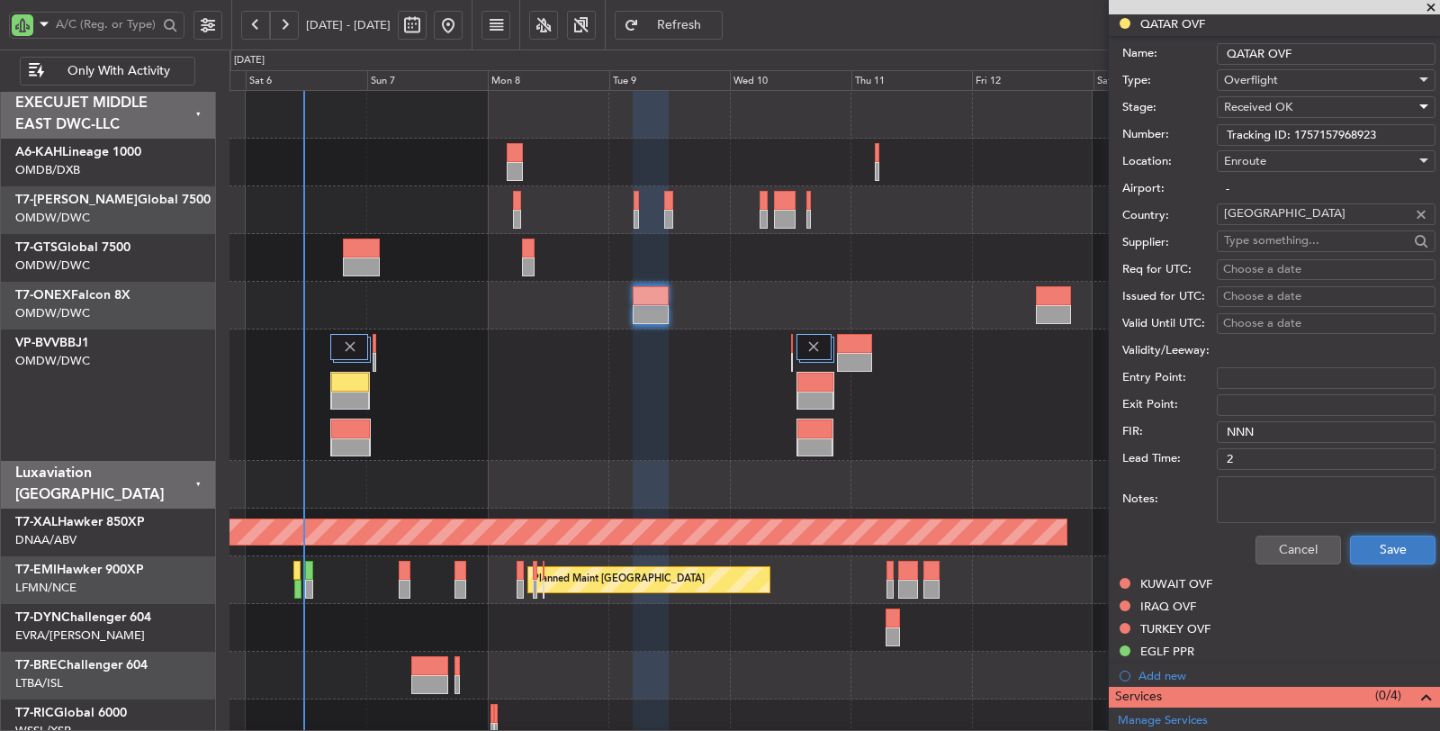
click at [1350, 549] on button "Save" at bounding box center [1393, 550] width 86 height 29
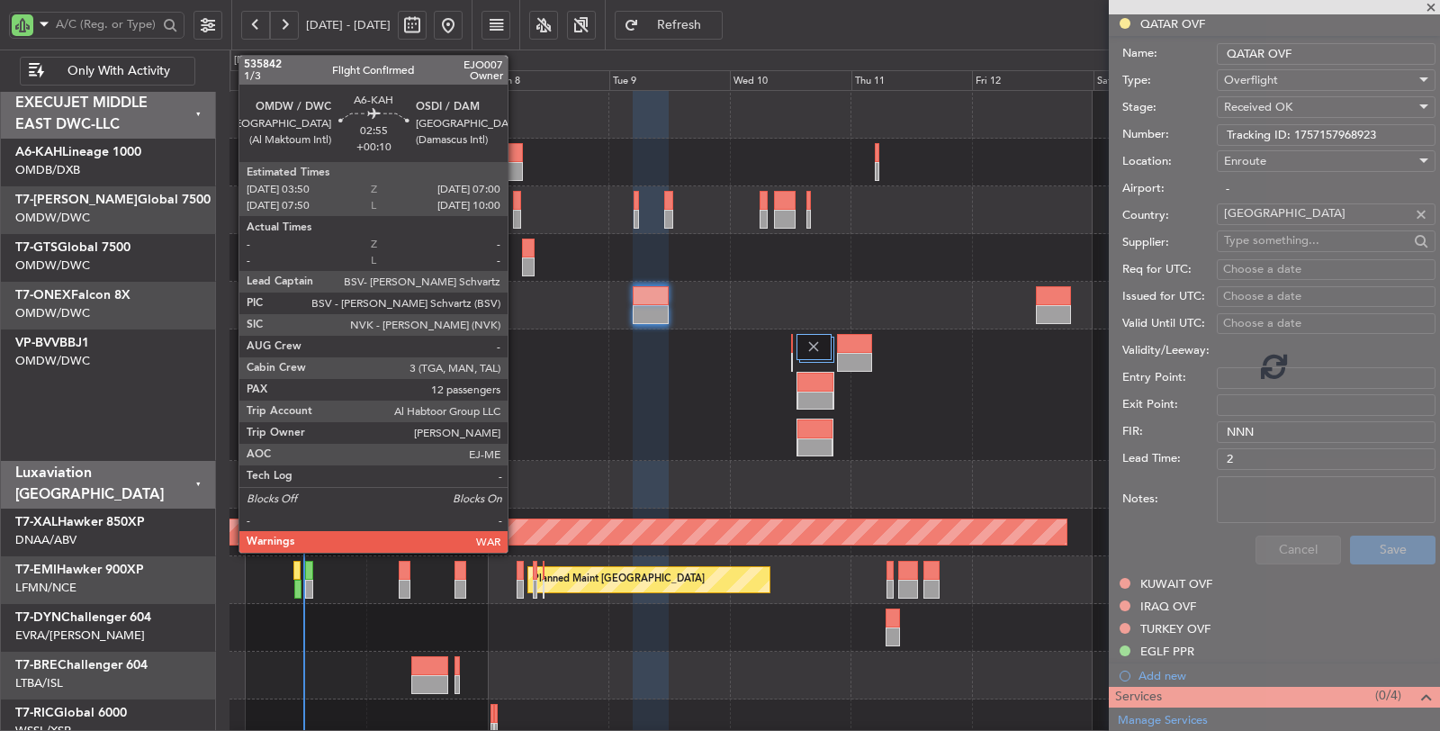
click at [517, 169] on div at bounding box center [515, 171] width 16 height 19
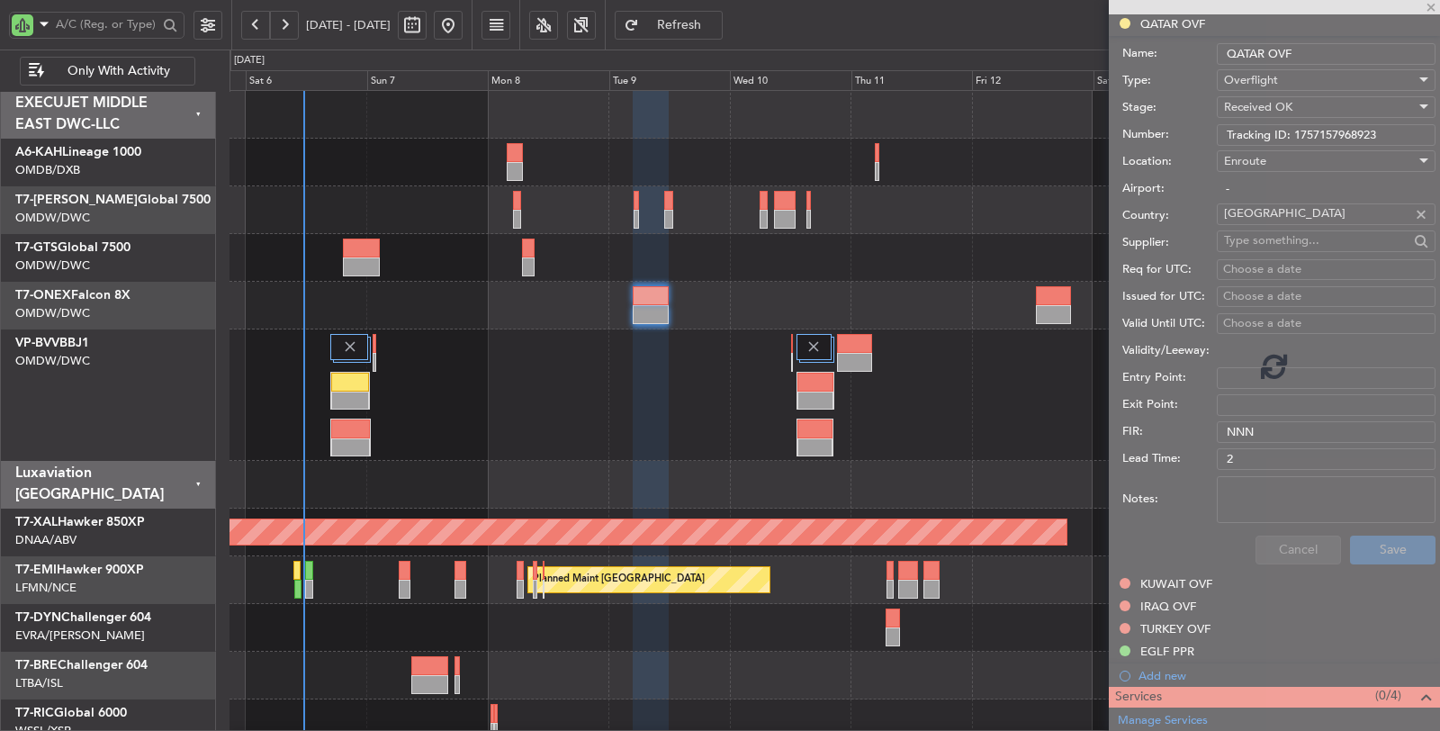
scroll to position [63, 0]
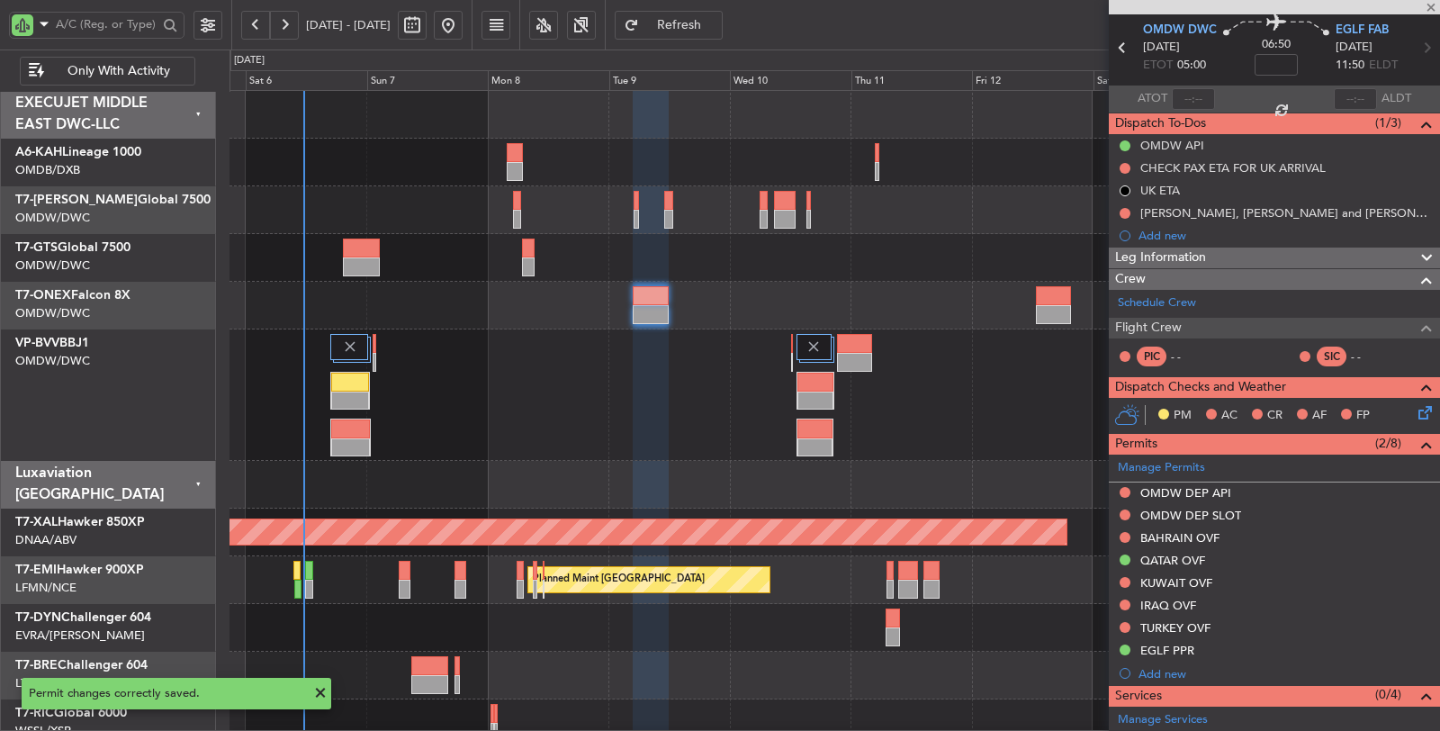
click at [517, 165] on div at bounding box center [515, 171] width 16 height 19
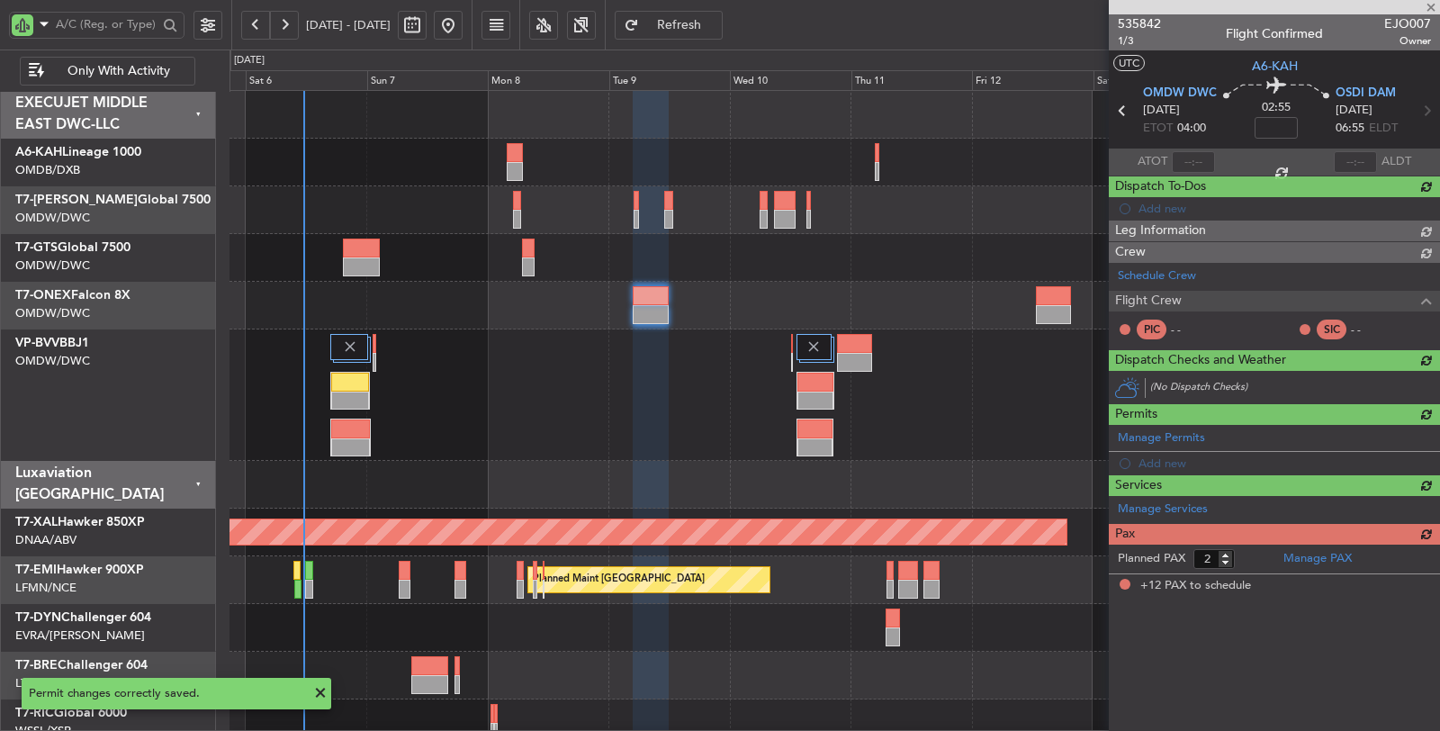
type input "+00:10"
type input "12"
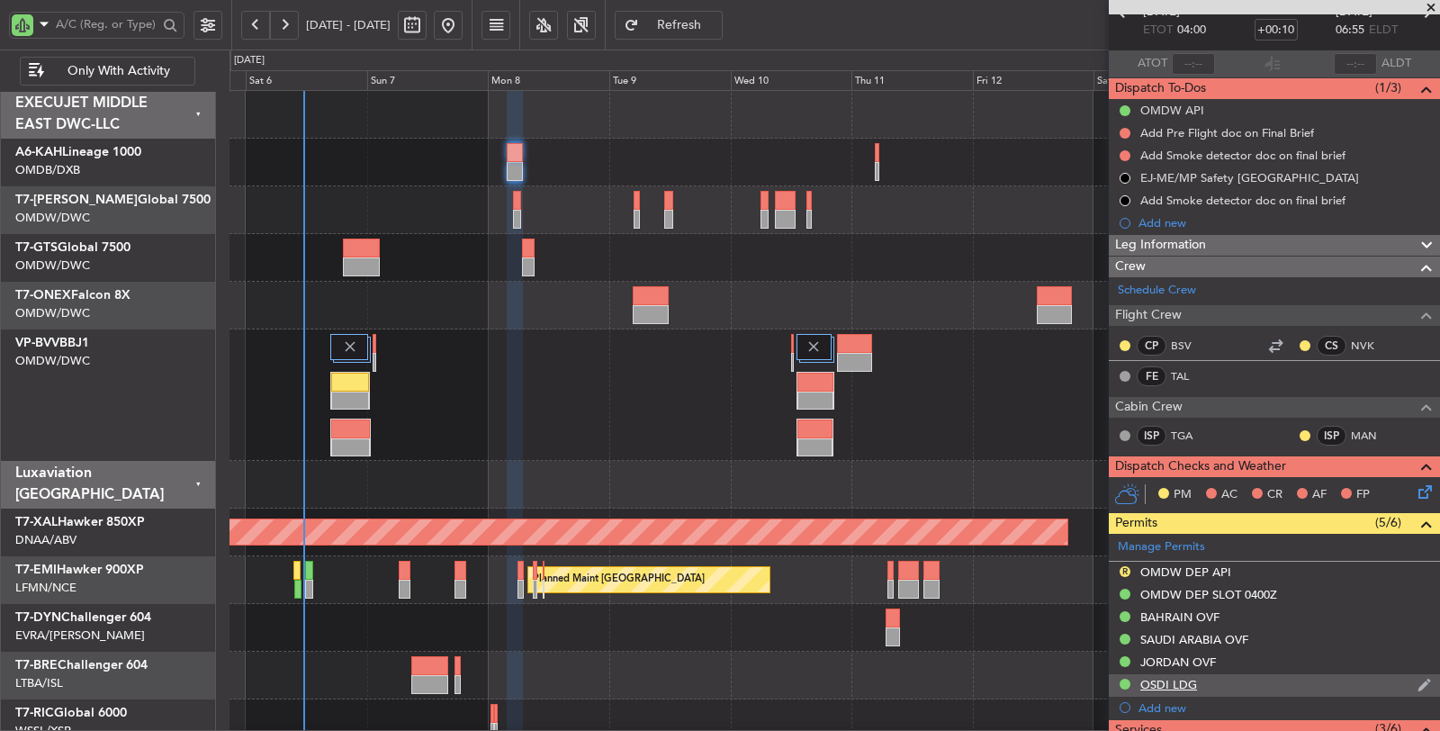
scroll to position [400, 0]
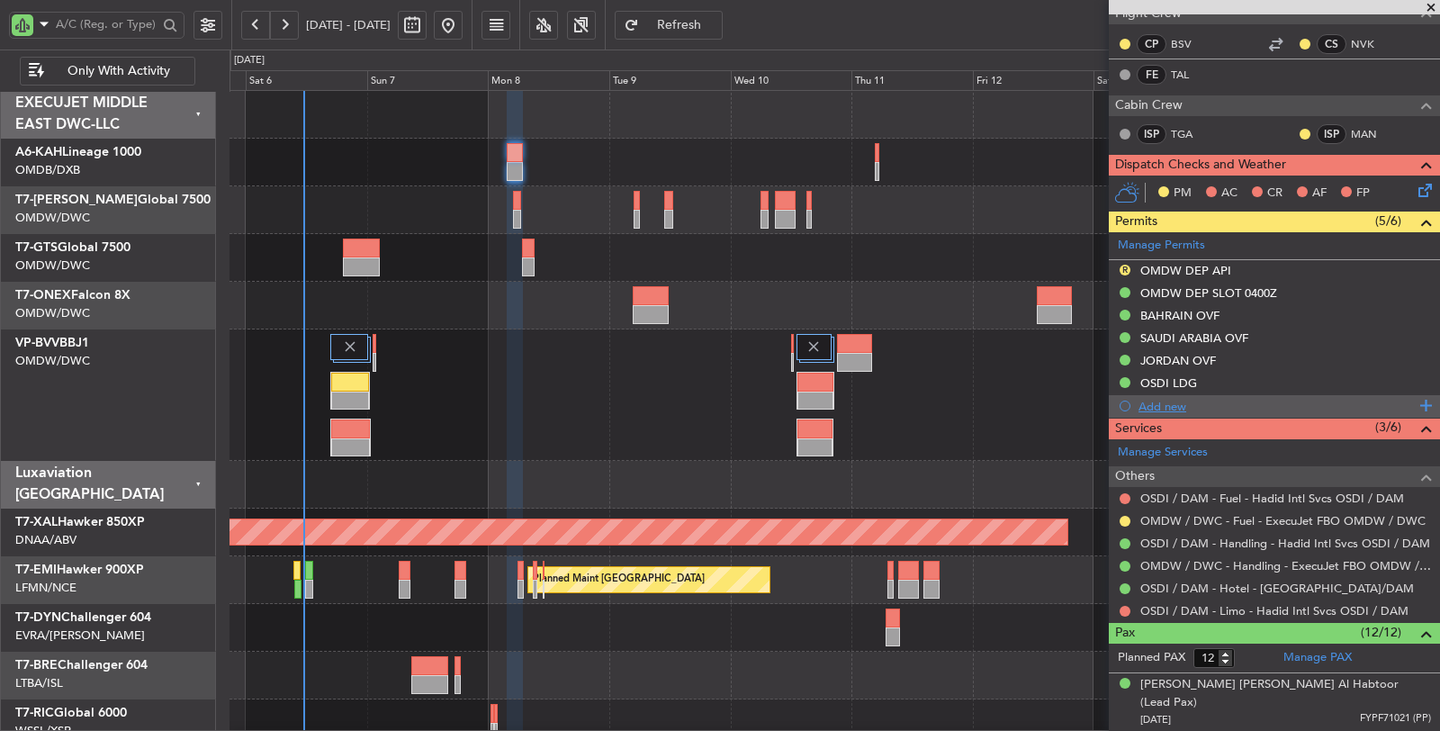
click at [1163, 399] on div "Add new" at bounding box center [1277, 406] width 276 height 15
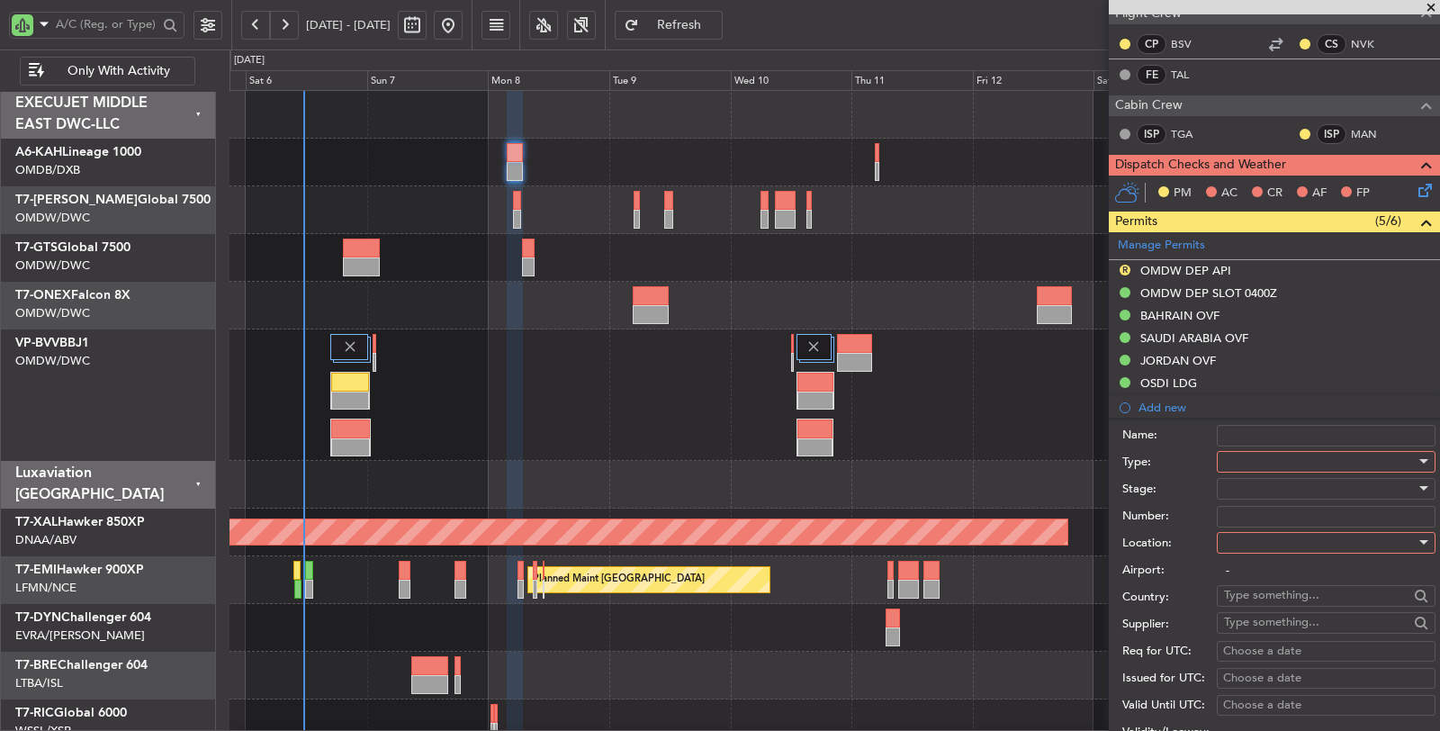
click at [1247, 452] on div at bounding box center [1320, 461] width 192 height 27
click at [1272, 644] on span "Overflight" at bounding box center [1319, 640] width 188 height 27
click at [1267, 487] on div at bounding box center [1320, 488] width 192 height 27
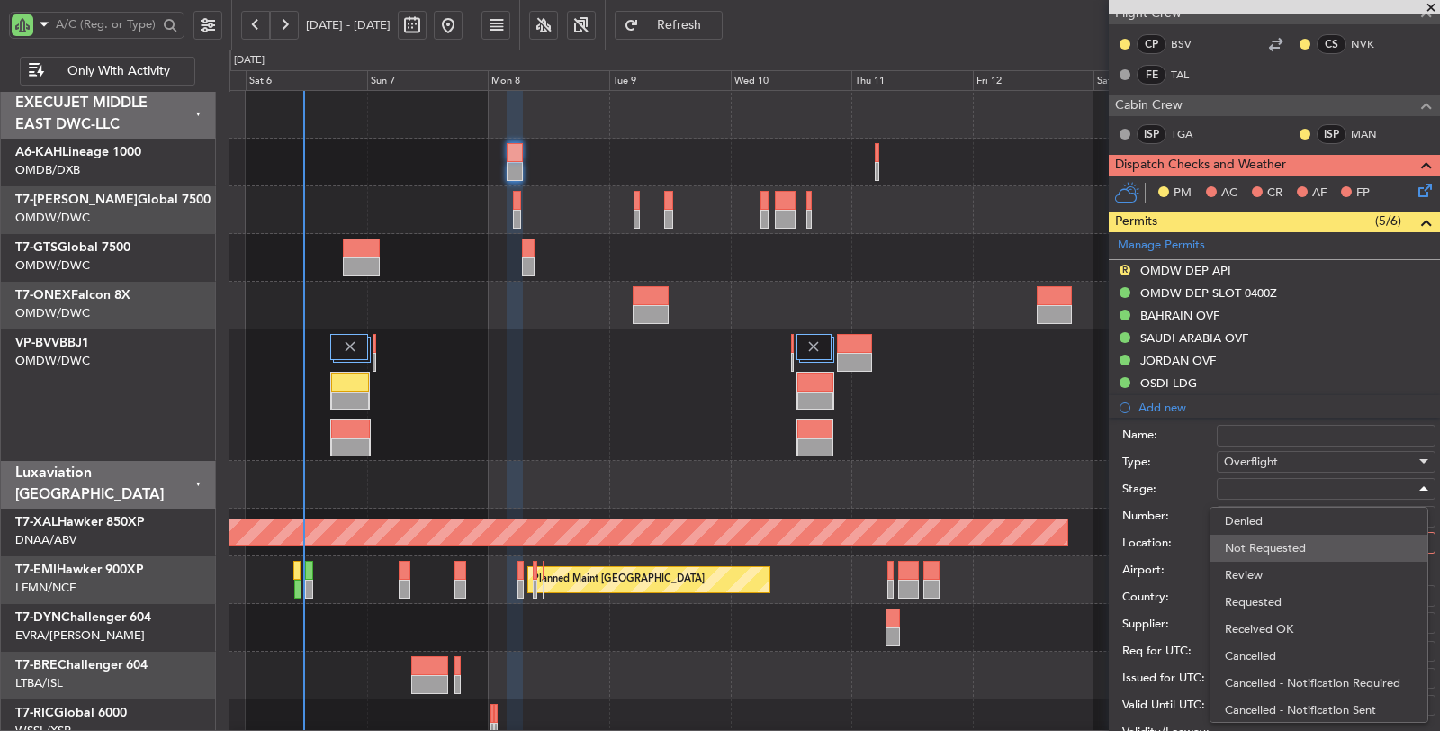
click at [1261, 544] on span "Not Requested" at bounding box center [1319, 548] width 188 height 27
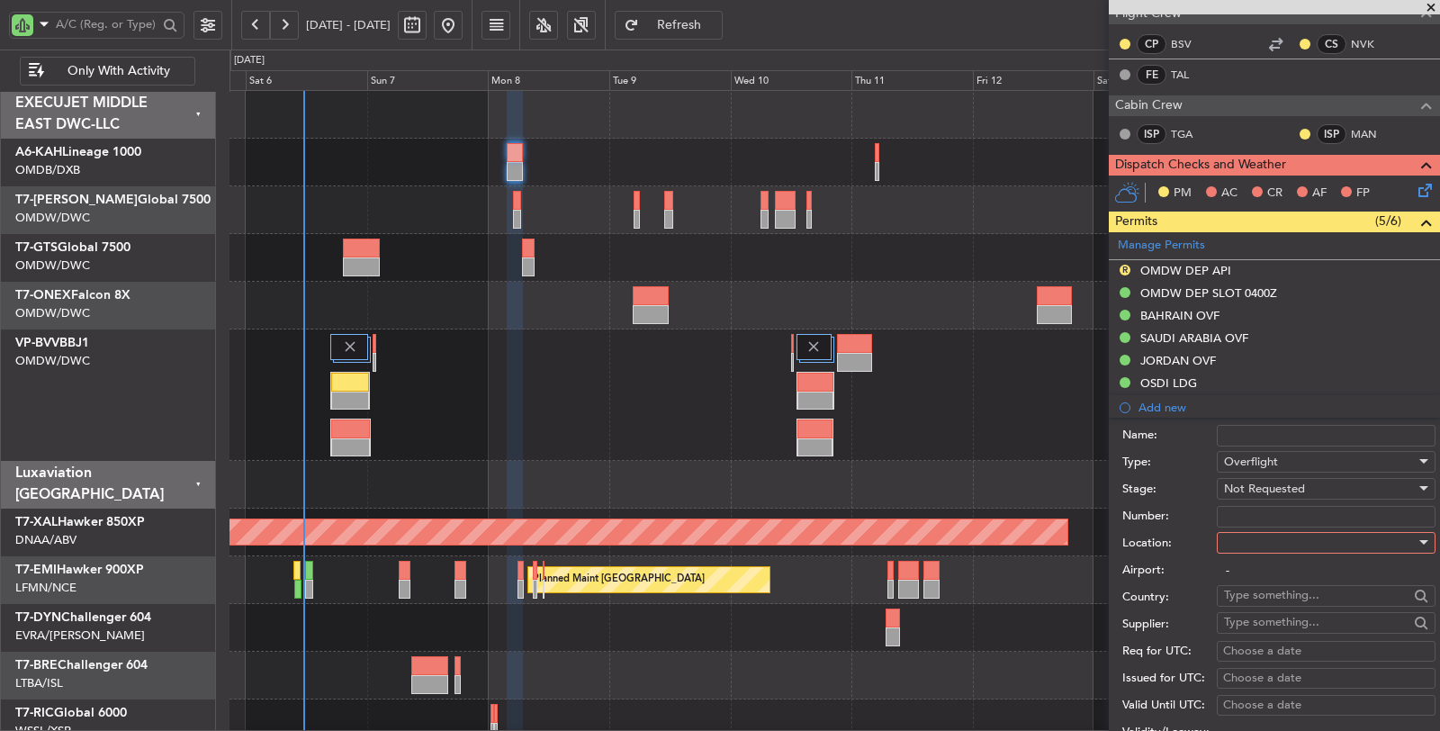
click at [1263, 513] on input "Number:" at bounding box center [1326, 517] width 219 height 22
click at [1260, 545] on div at bounding box center [1320, 542] width 192 height 27
click at [1262, 671] on span "Enroute" at bounding box center [1319, 683] width 188 height 27
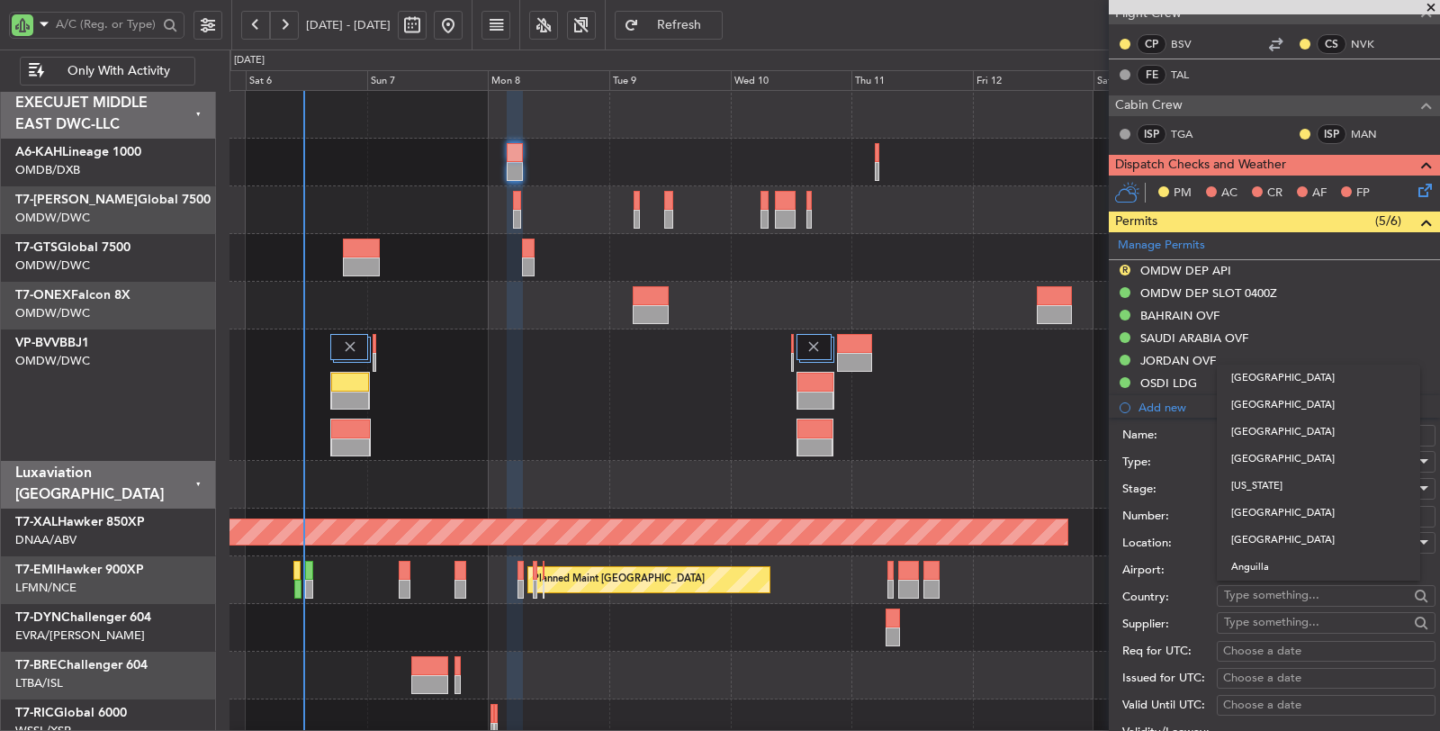
click at [1271, 583] on input "text" at bounding box center [1316, 595] width 185 height 27
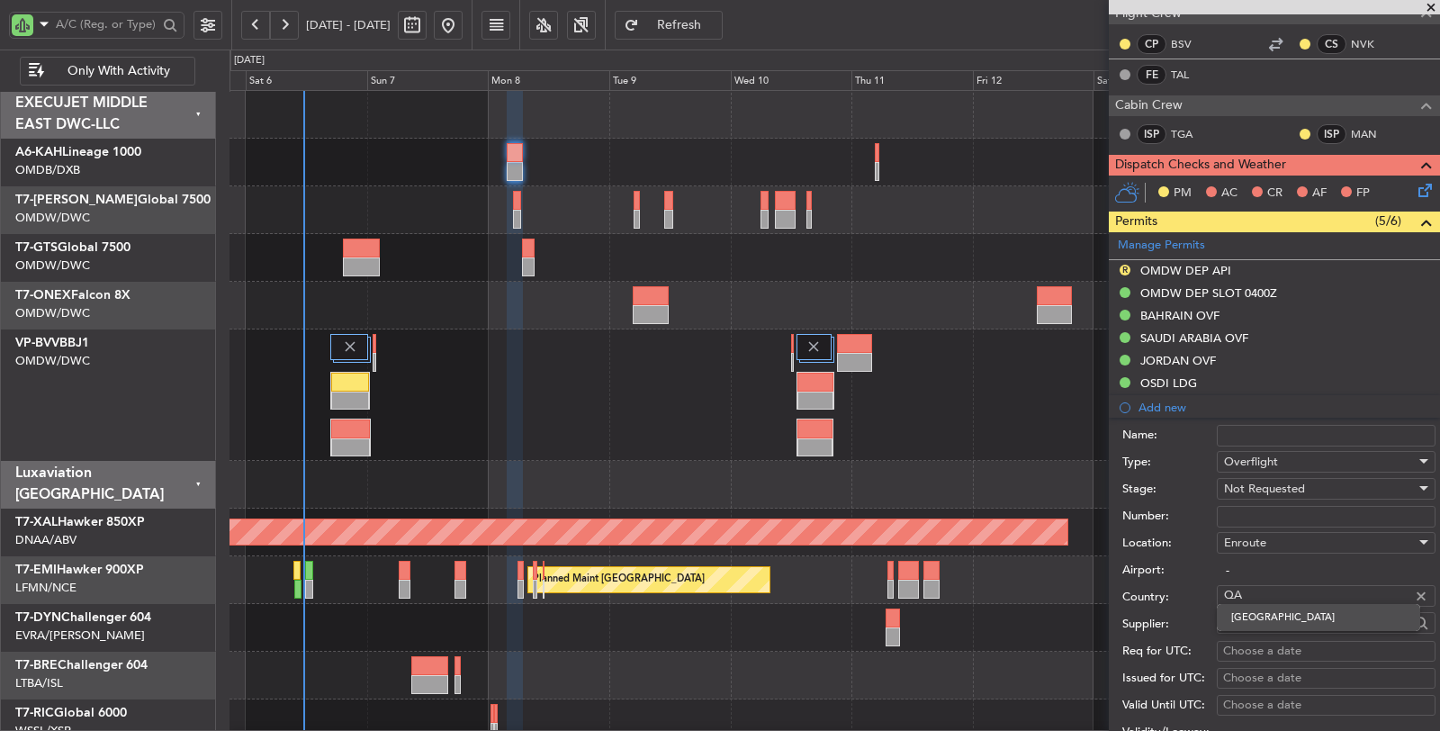
click at [1267, 618] on span "Qatar" at bounding box center [1318, 617] width 175 height 27
type input "Qatar"
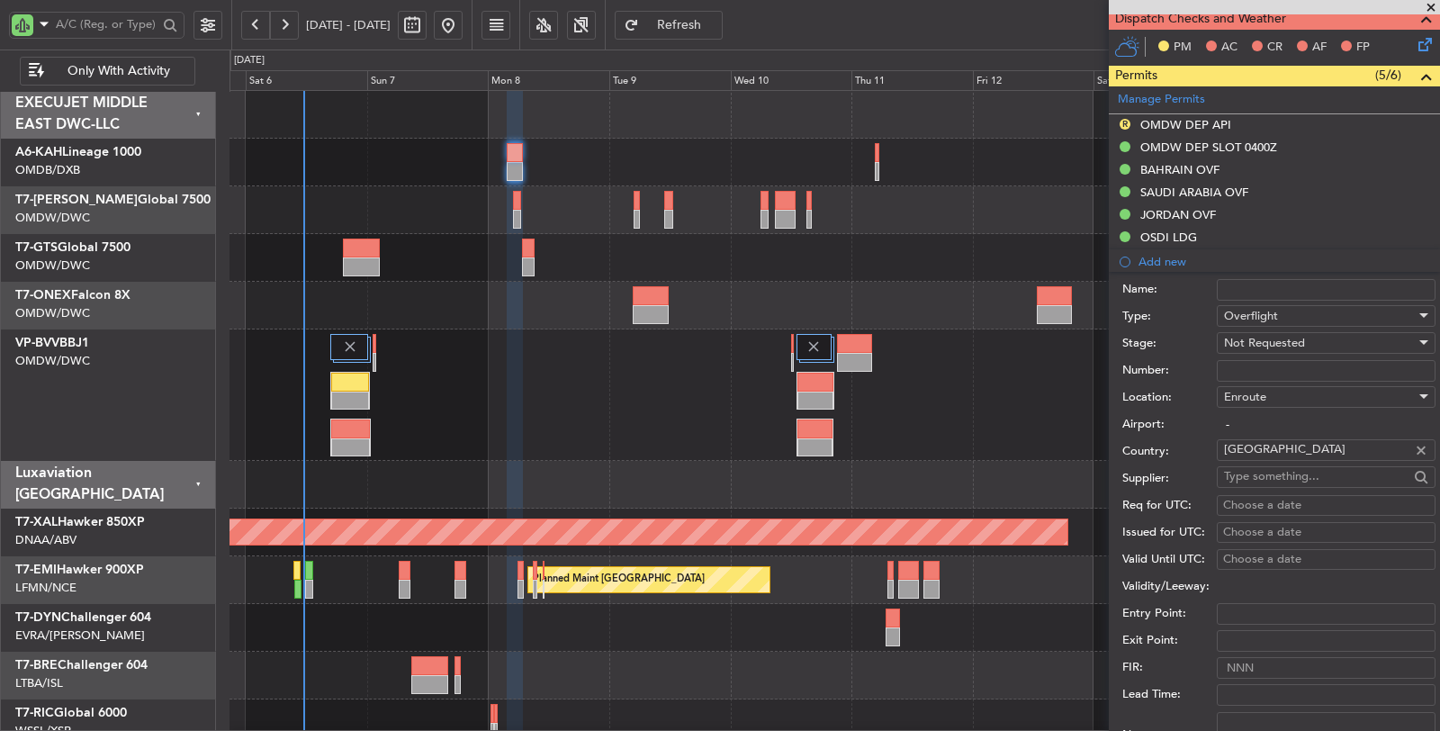
scroll to position [600, 0]
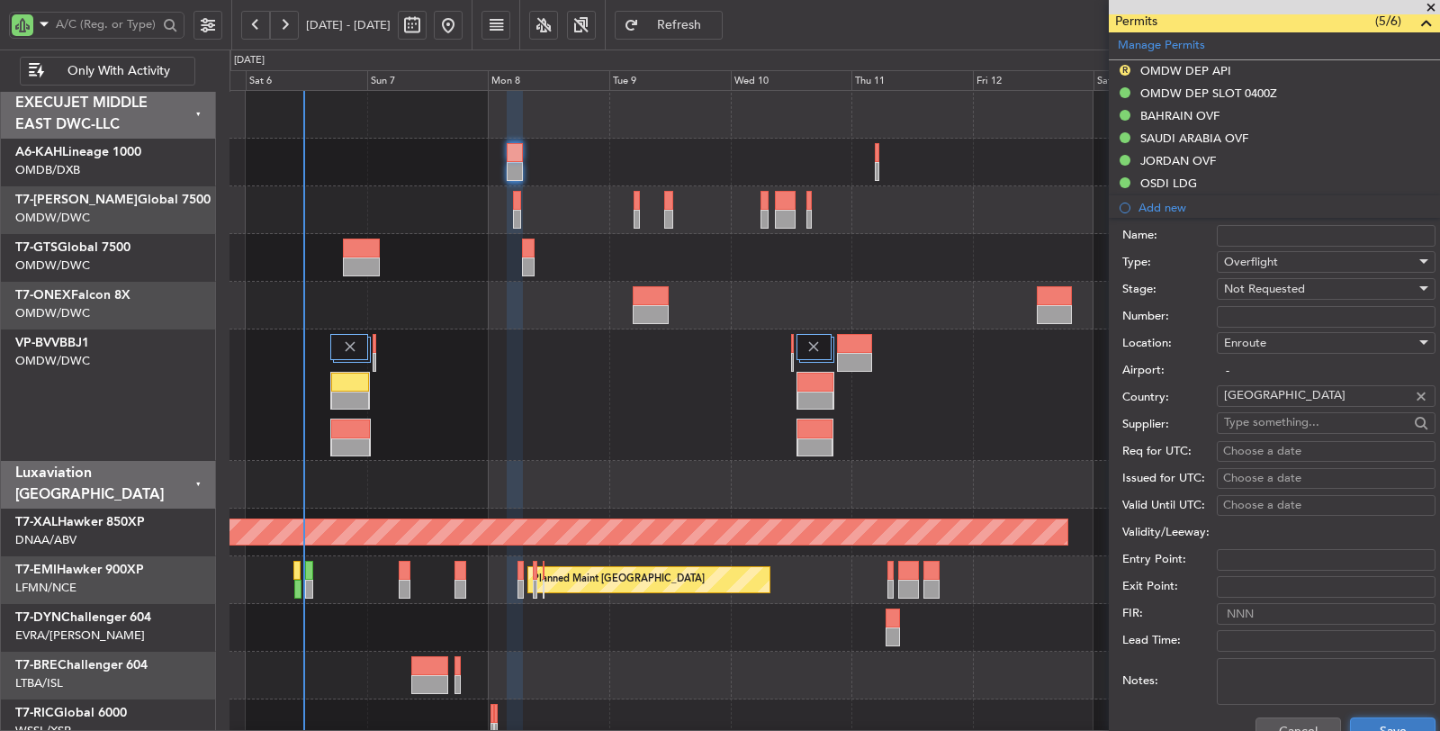
click at [1351, 717] on button "Save" at bounding box center [1393, 731] width 86 height 29
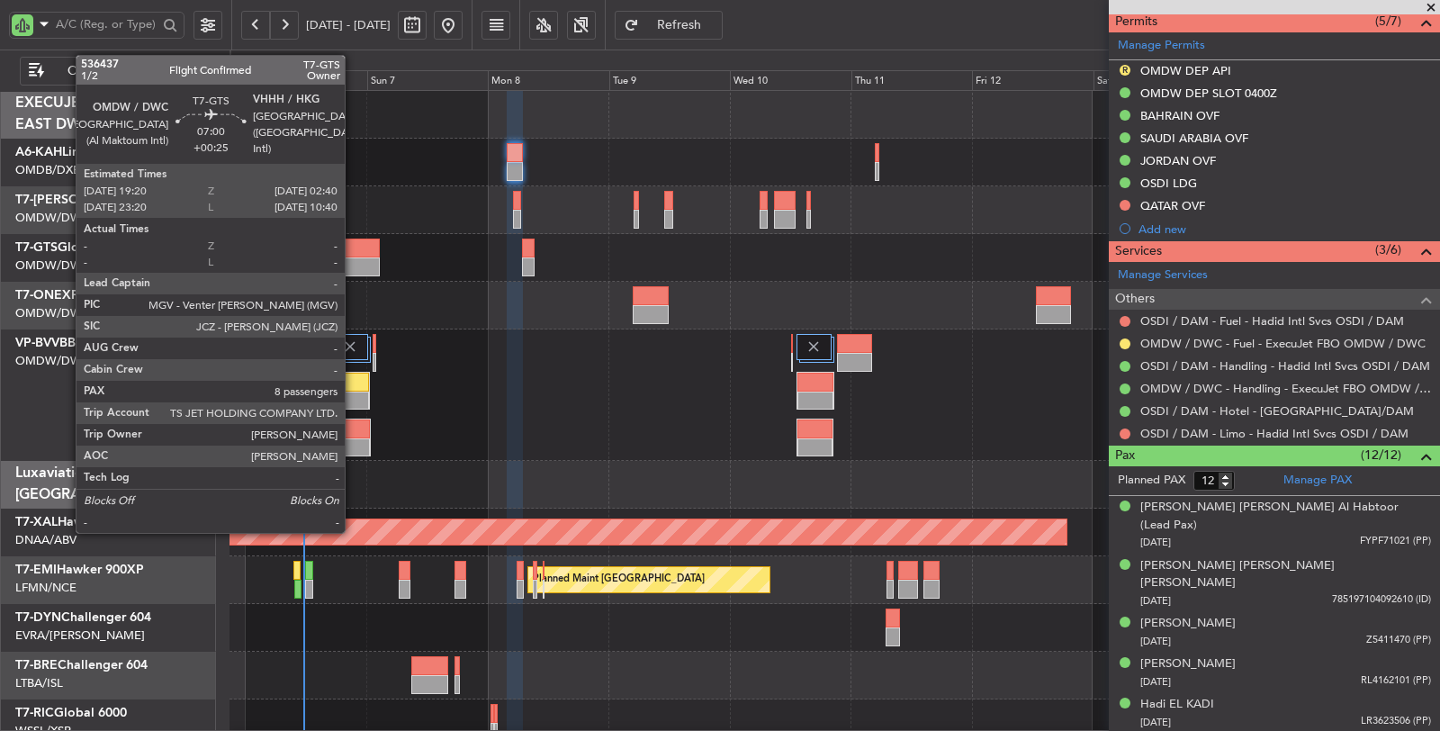
click at [354, 267] on div at bounding box center [362, 266] width 38 height 19
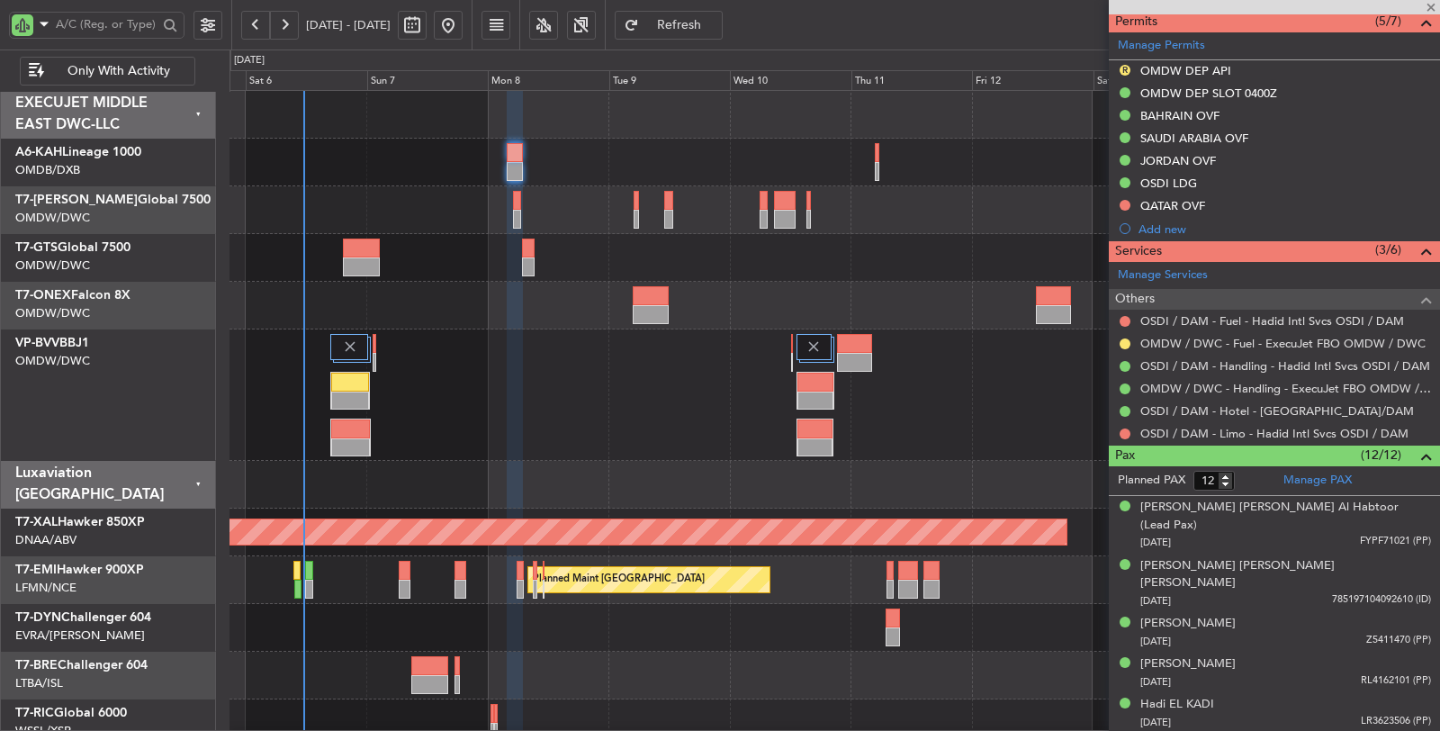
type input "+00:25"
type input "8"
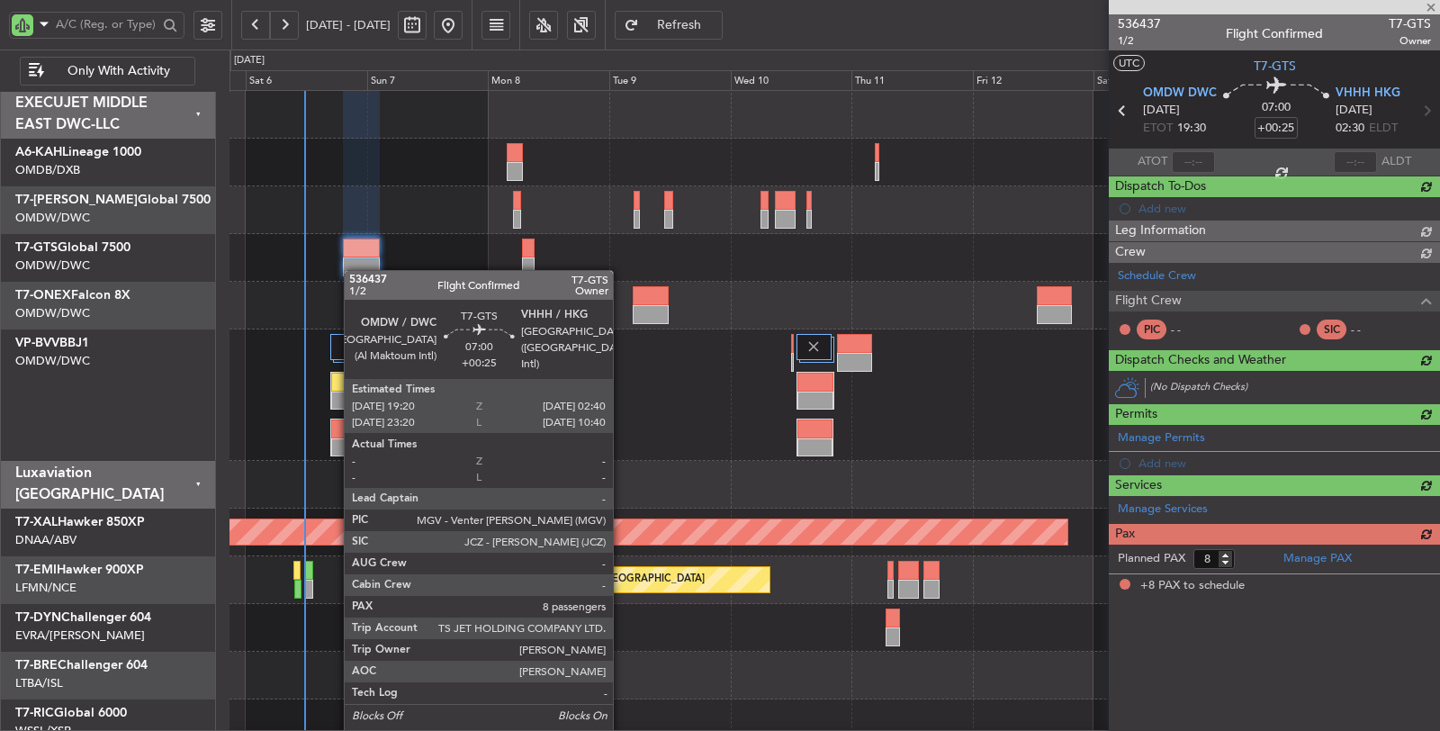
scroll to position [0, 0]
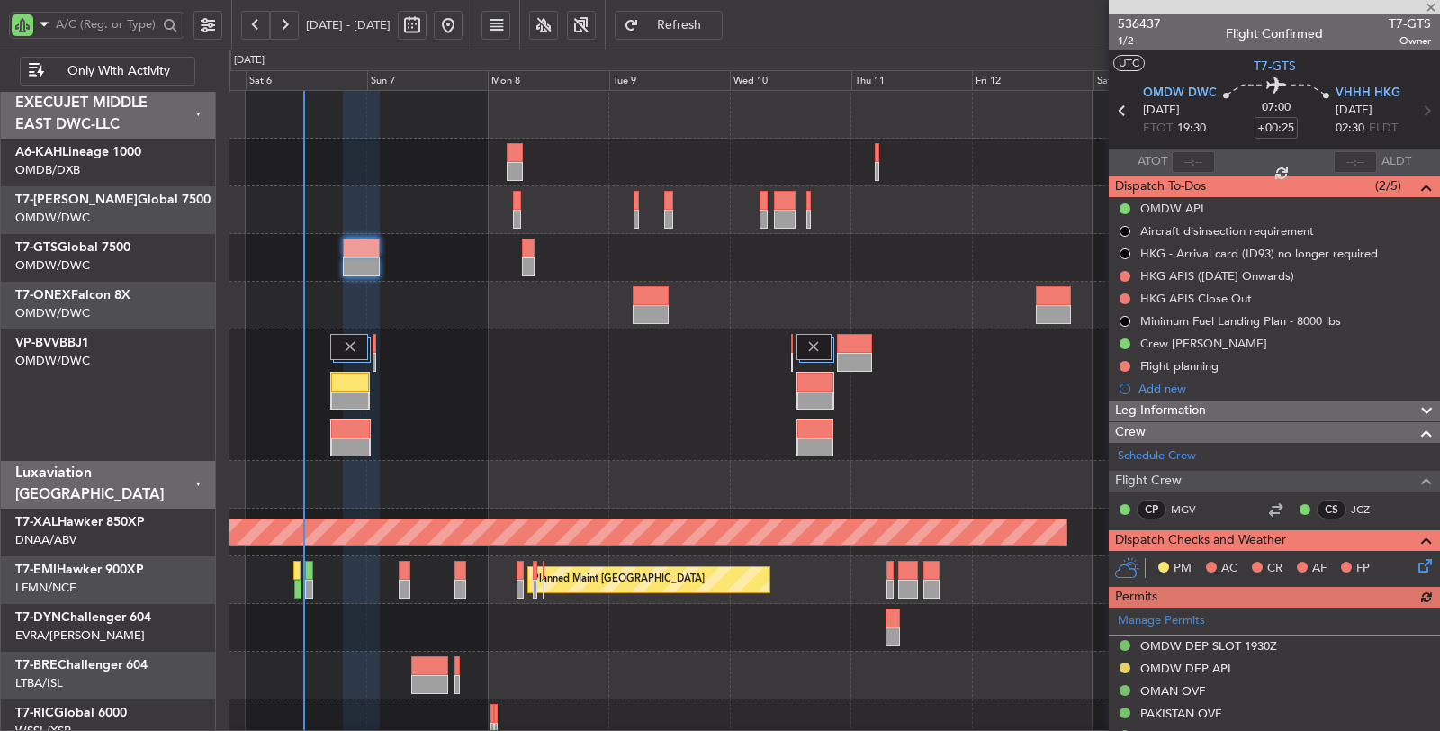
click at [507, 389] on div "Planned Maint Dubai (Al Maktoum Intl)" at bounding box center [835, 394] width 1210 height 131
click at [524, 437] on div "Planned Maint Dubai (Al Maktoum Intl)" at bounding box center [835, 394] width 1210 height 131
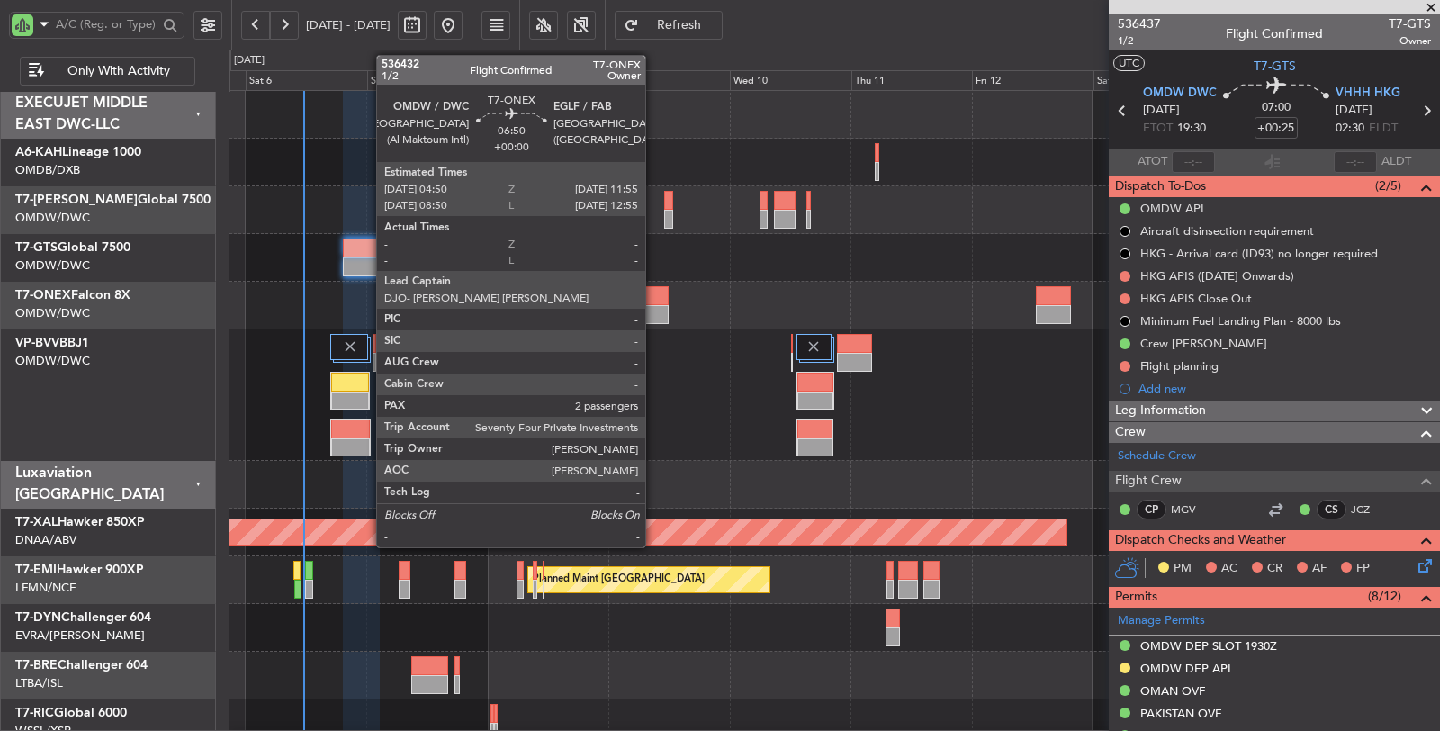
click at [654, 302] on div at bounding box center [651, 295] width 36 height 19
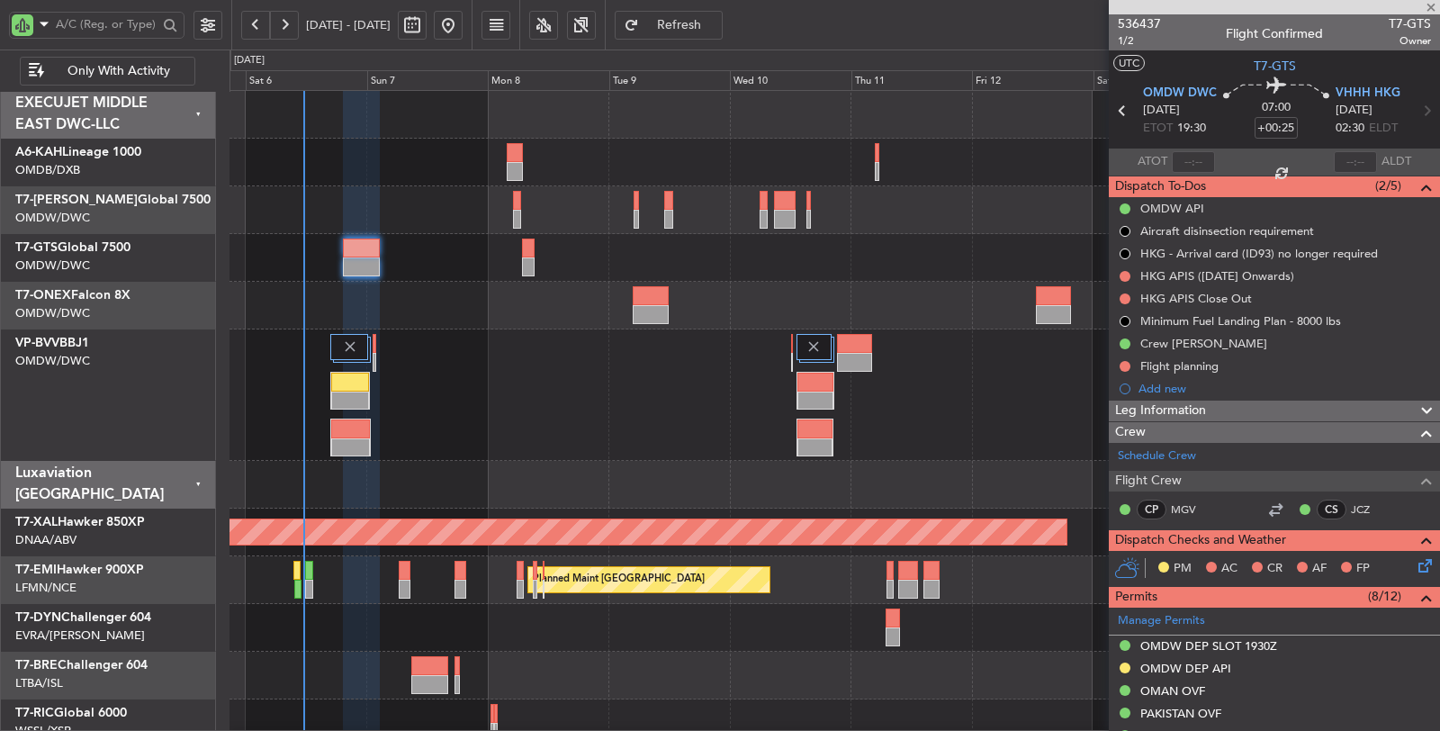
type input "2"
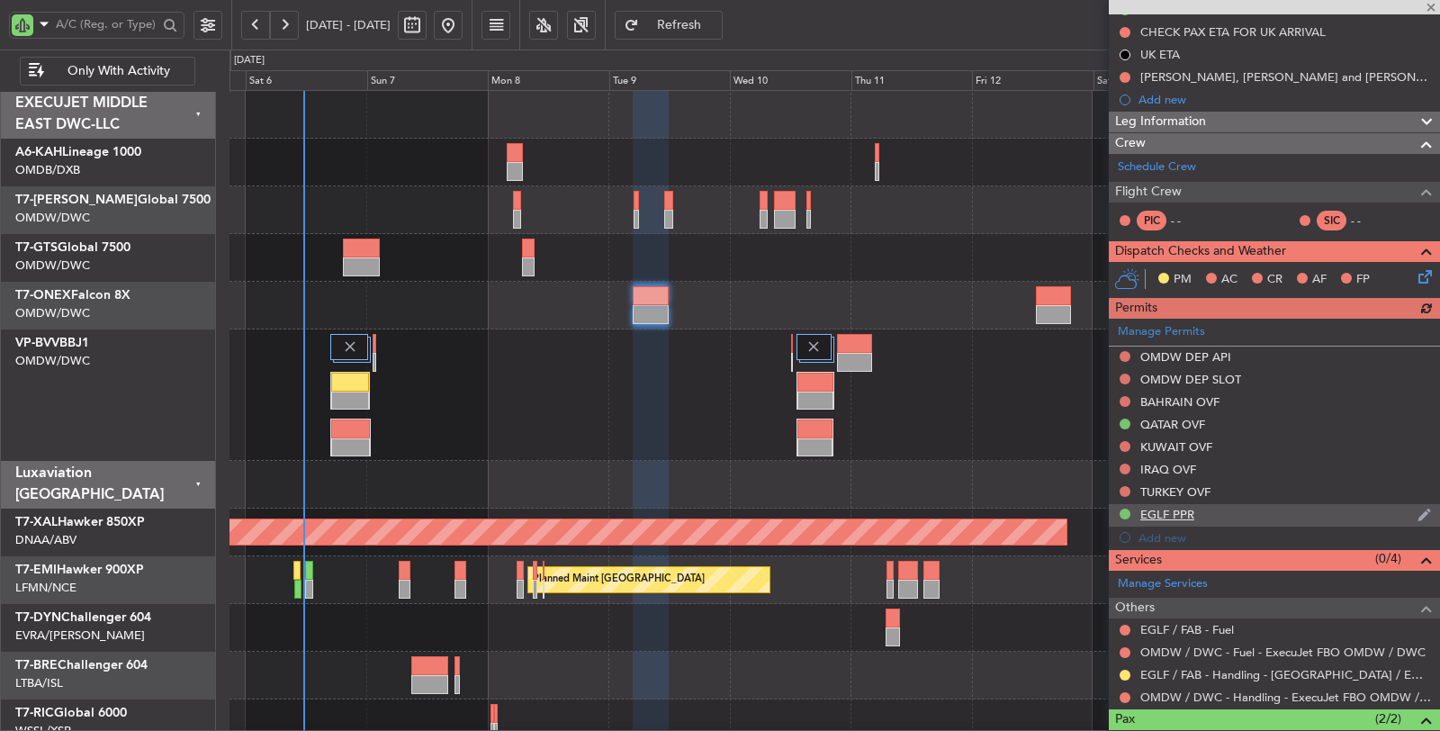
scroll to position [300, 0]
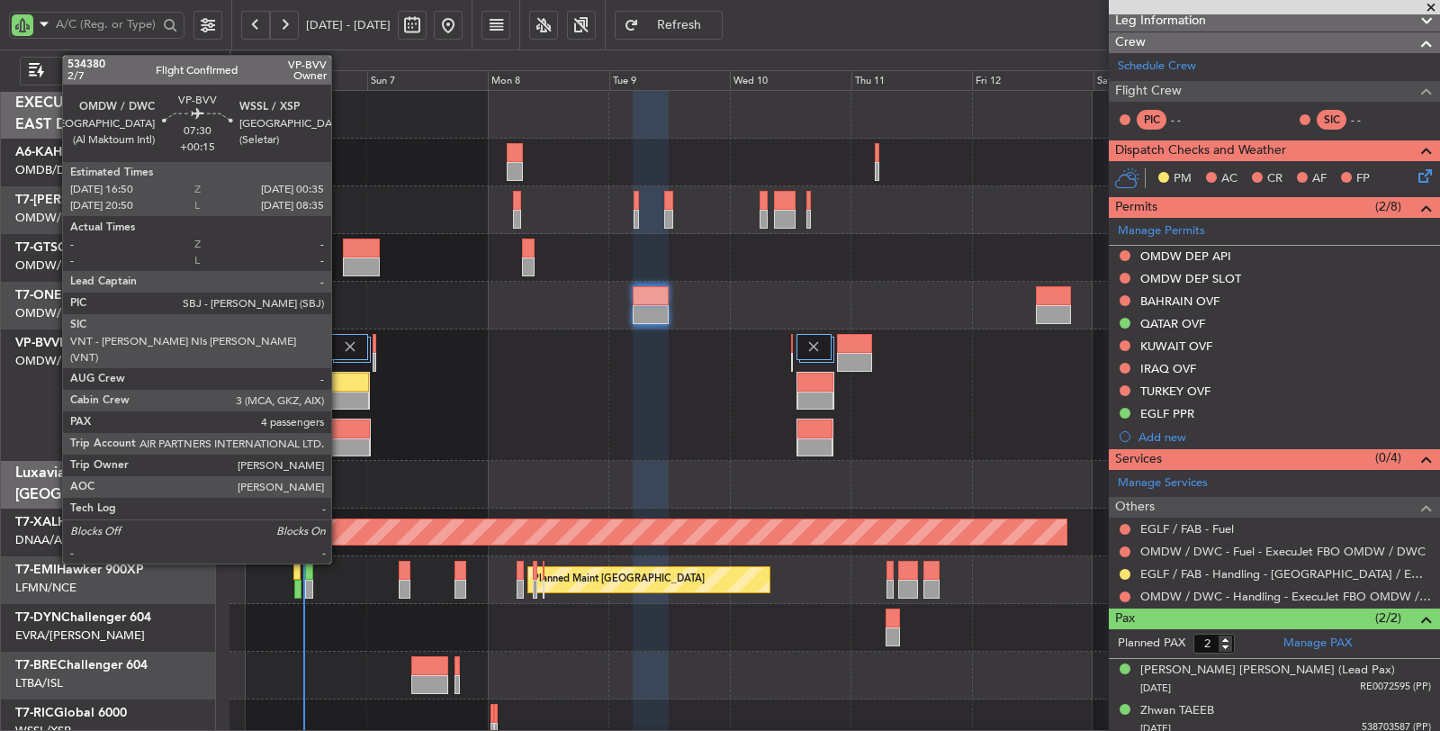
click at [340, 394] on div at bounding box center [350, 401] width 38 height 19
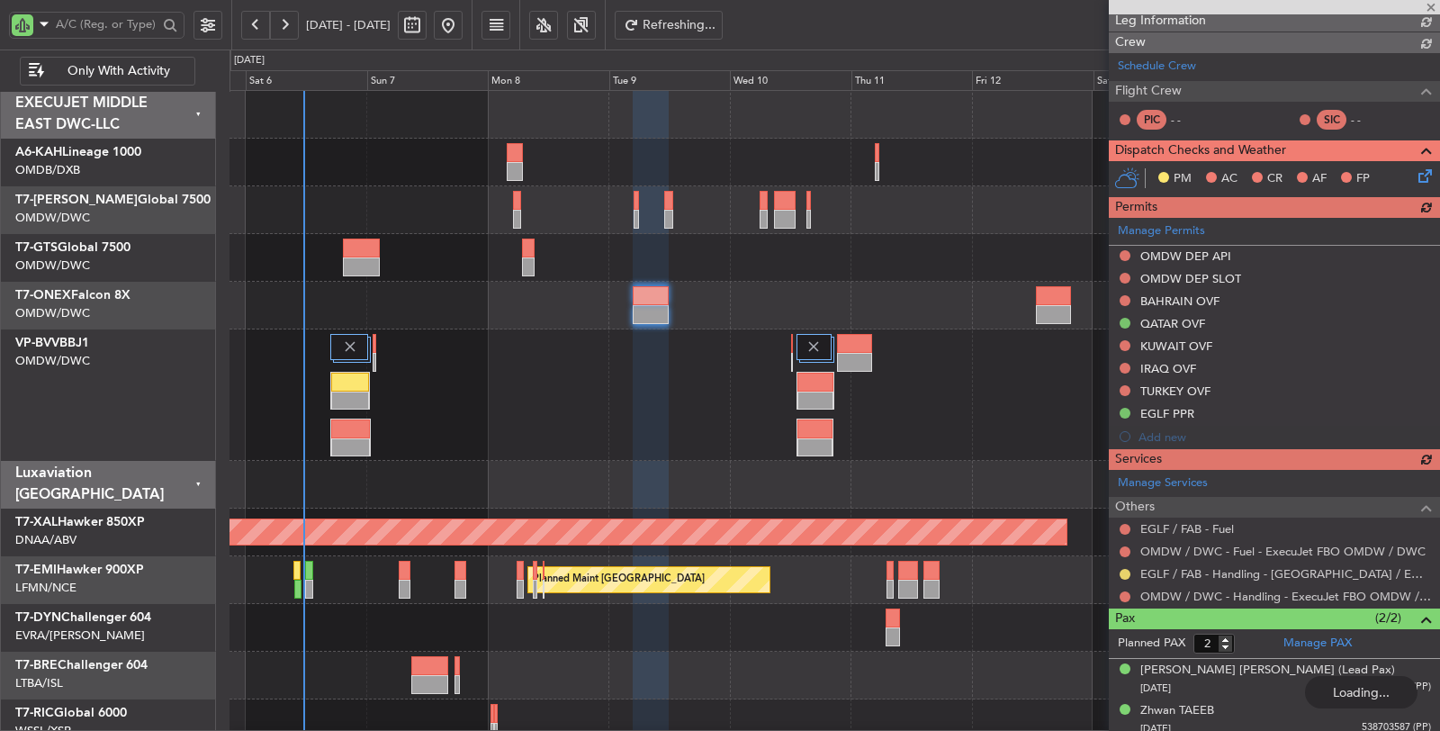
type input "+00:15"
type input "4"
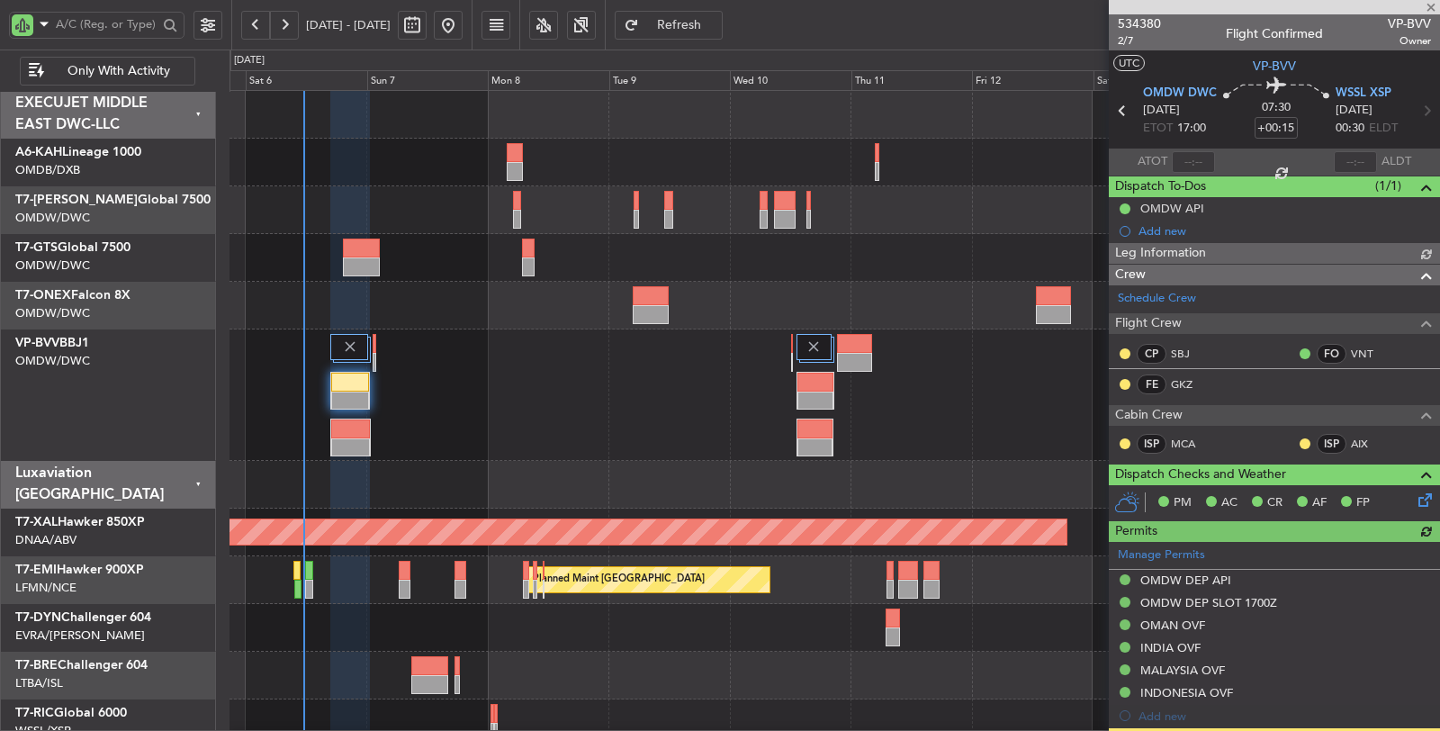
type input "[PERSON_NAME] (SYS)"
type input "7117"
click at [486, 405] on div "Planned Maint Dubai (Al Maktoum Intl)" at bounding box center [835, 394] width 1210 height 131
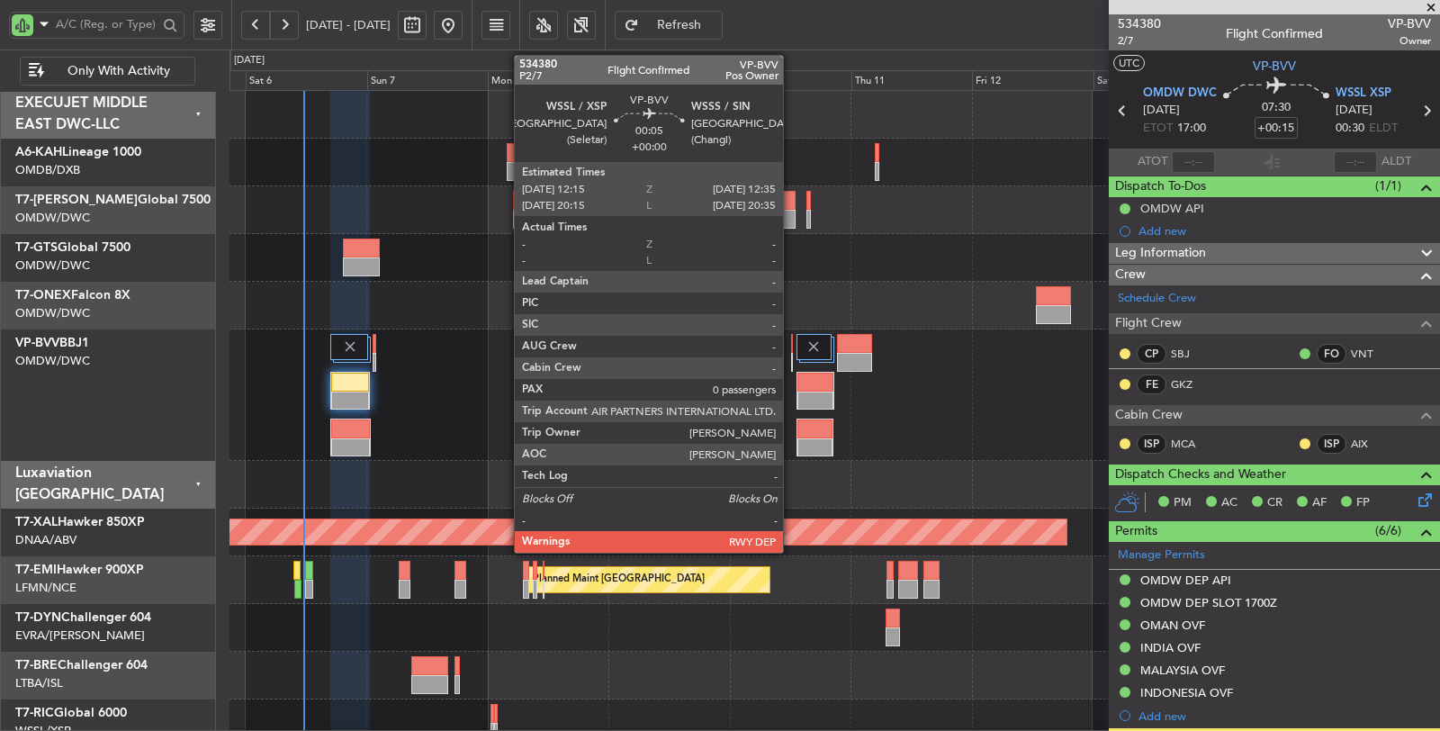
click at [792, 360] on div at bounding box center [792, 362] width 2 height 19
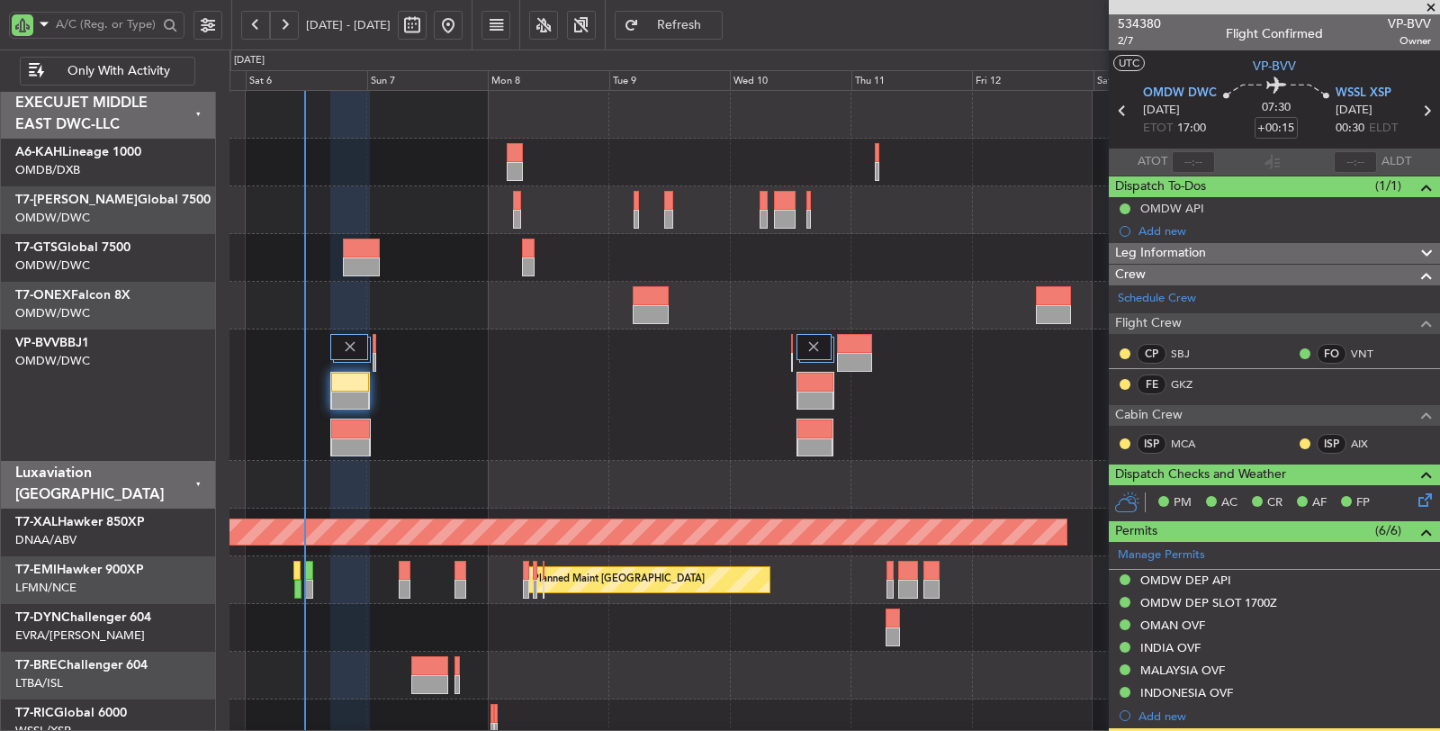
click at [693, 23] on button "Refresh" at bounding box center [669, 25] width 108 height 29
type input "[PERSON_NAME] (SYS)"
type input "7117"
click at [445, 481] on div at bounding box center [835, 485] width 1210 height 48
click at [528, 418] on div "Planned Maint Dubai (Al Maktoum Intl)" at bounding box center [835, 394] width 1210 height 131
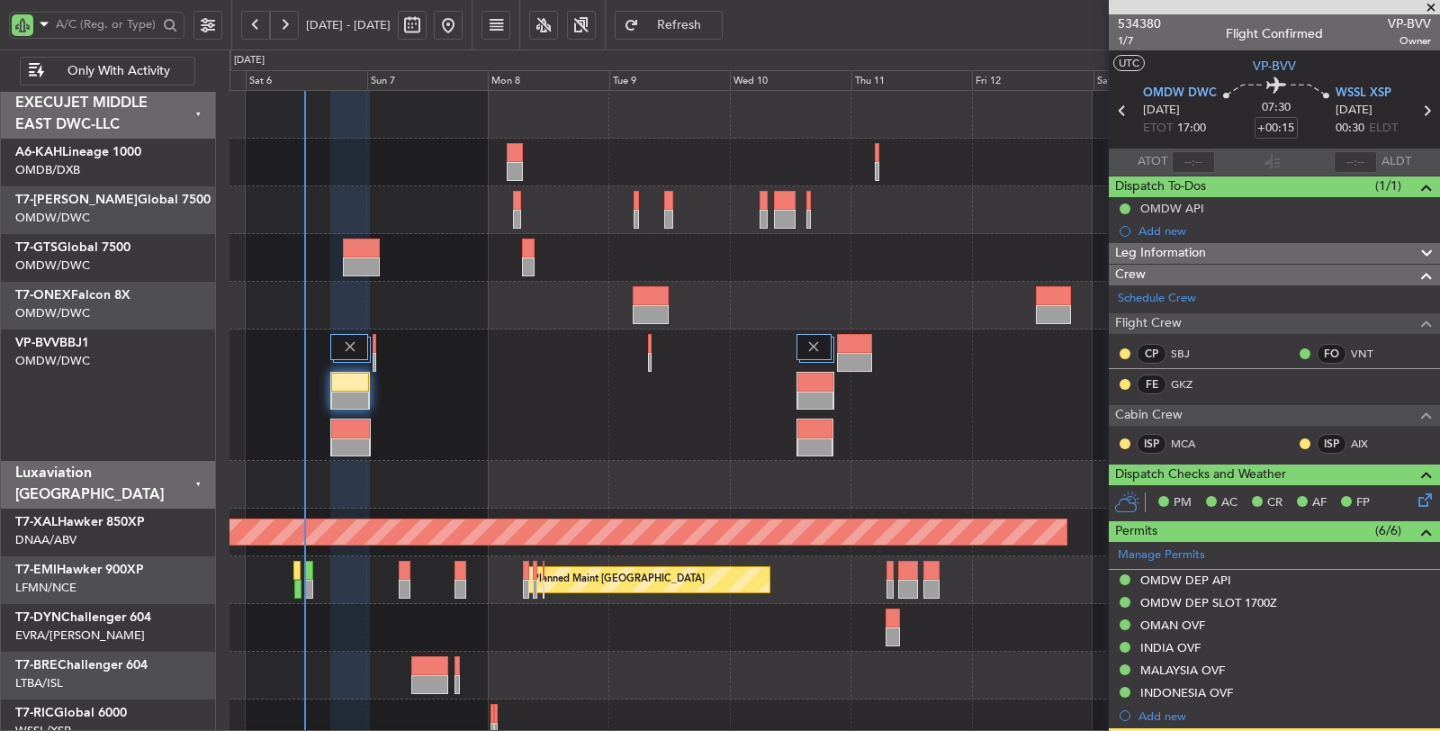
type input "[PERSON_NAME] (SYS)"
type input "7117"
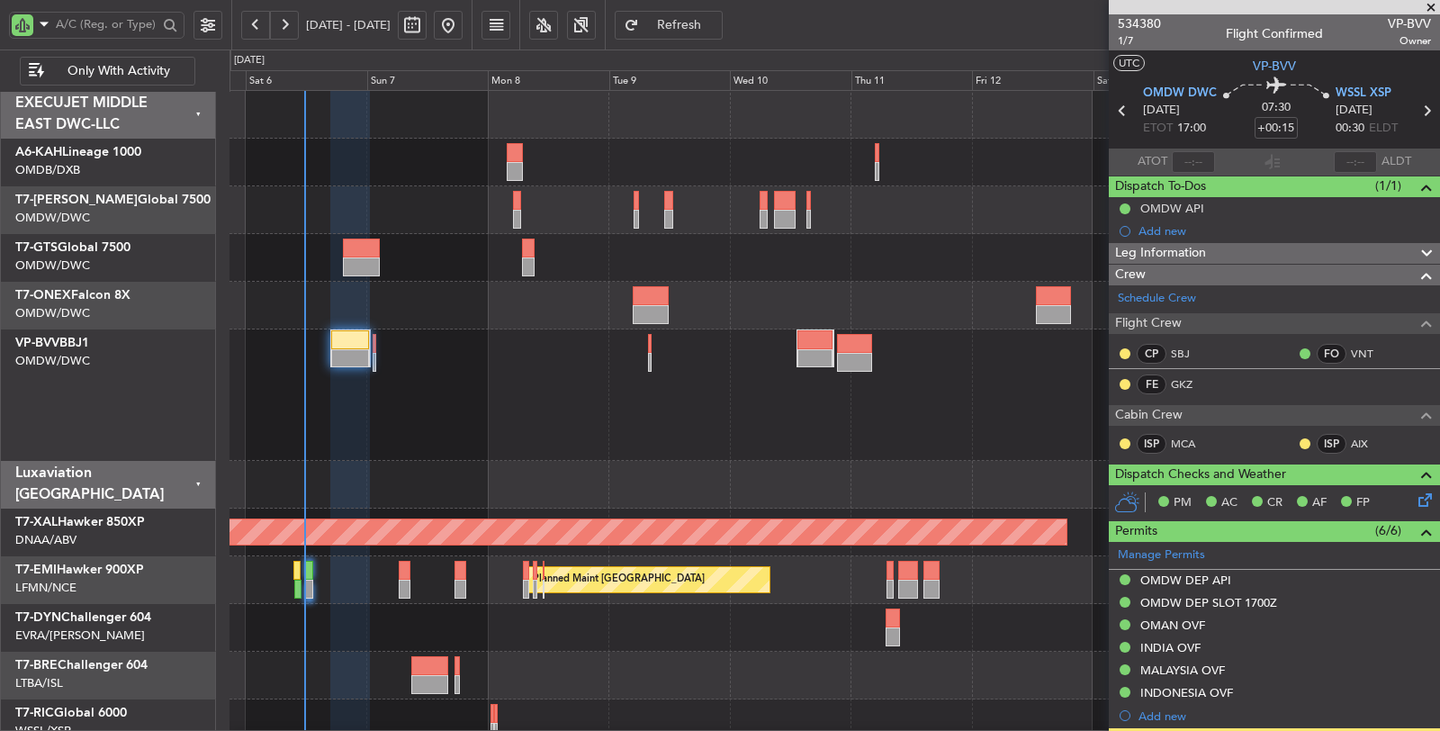
type input "[PERSON_NAME] (SYS)"
type input "7117"
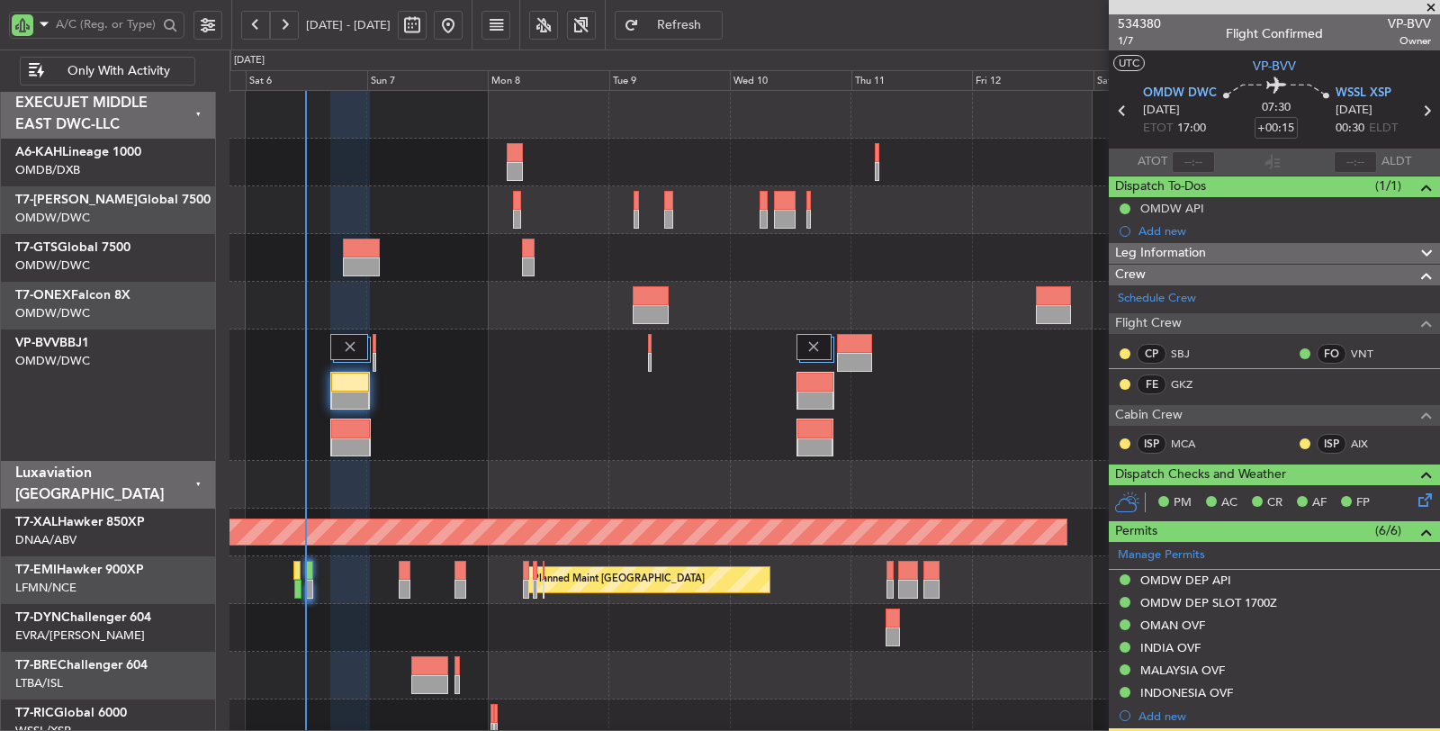
click at [424, 349] on div "Planned Maint Dubai (Al Maktoum Intl)" at bounding box center [835, 394] width 1210 height 131
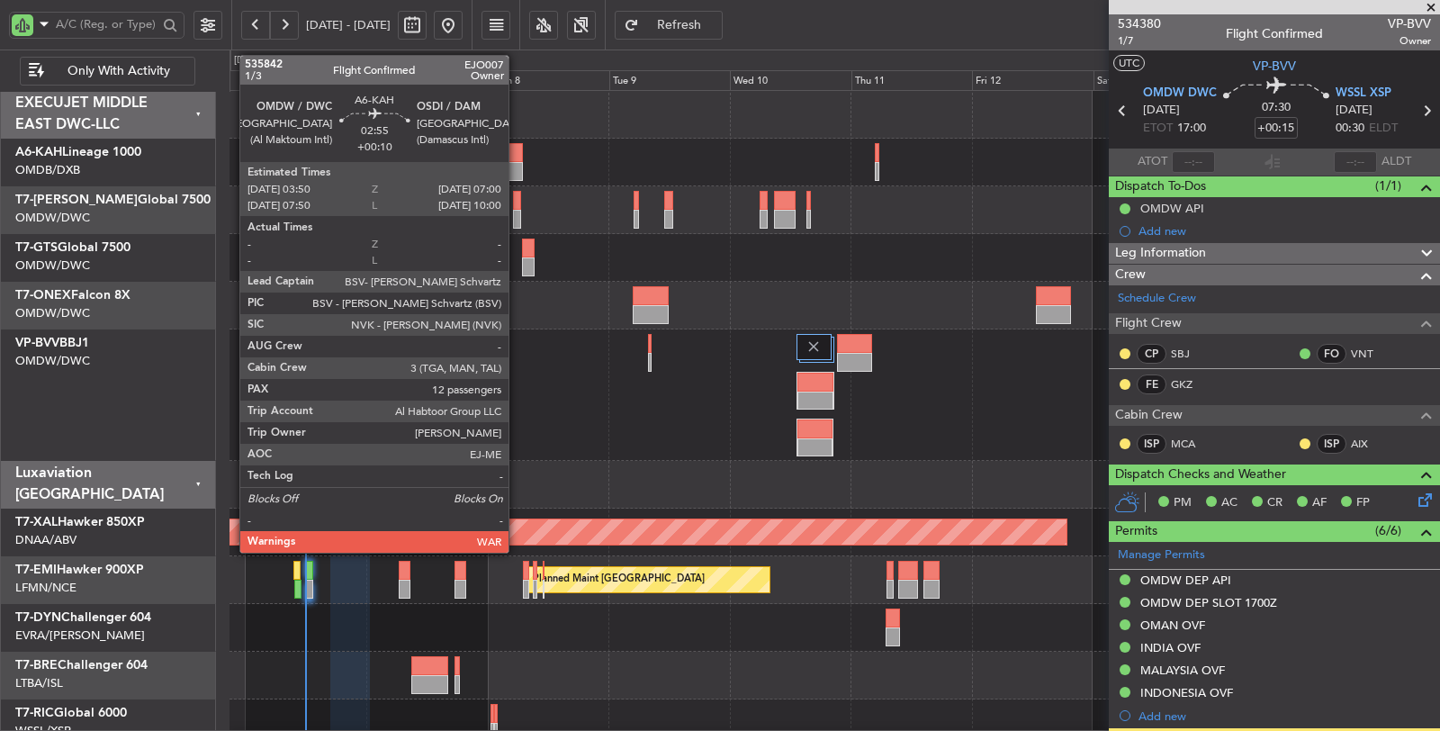
click at [518, 162] on div at bounding box center [515, 171] width 16 height 19
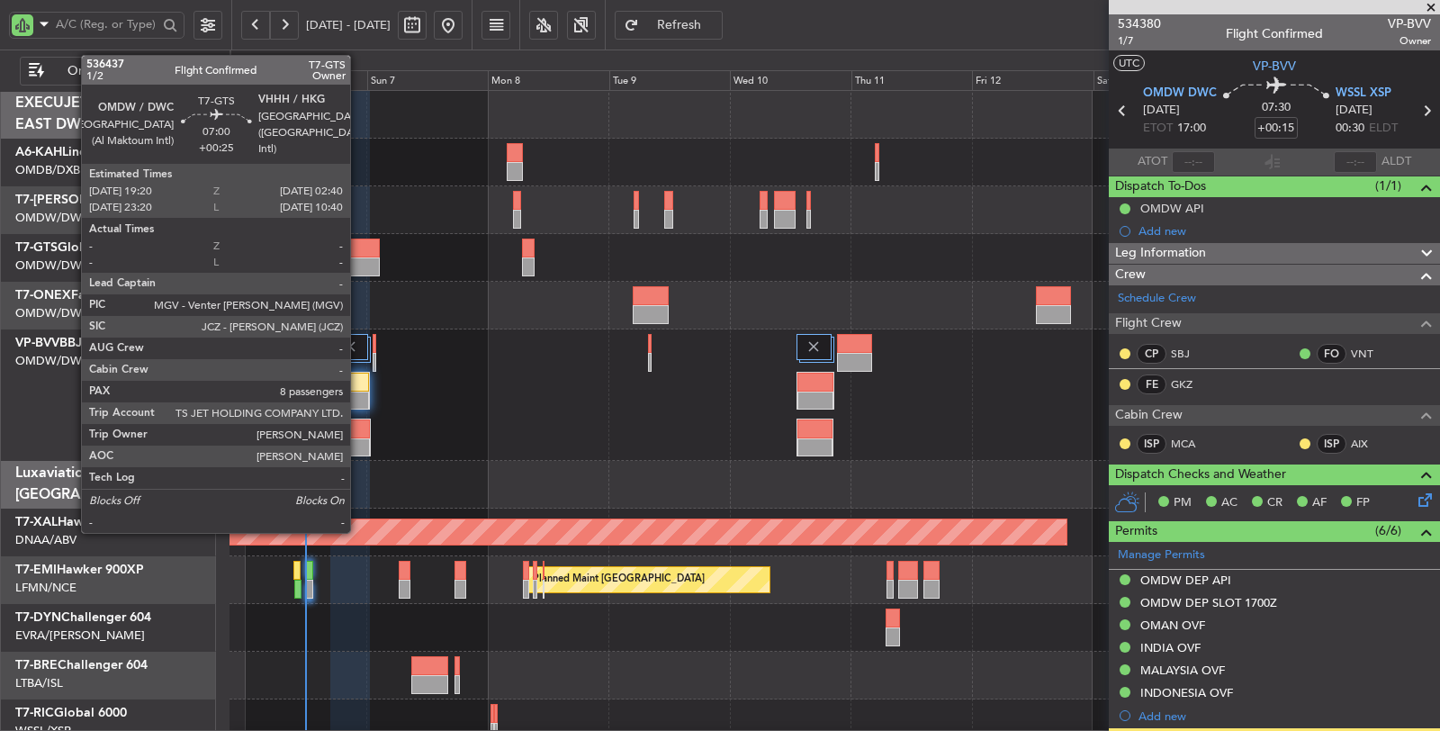
click at [359, 258] on div at bounding box center [362, 266] width 38 height 19
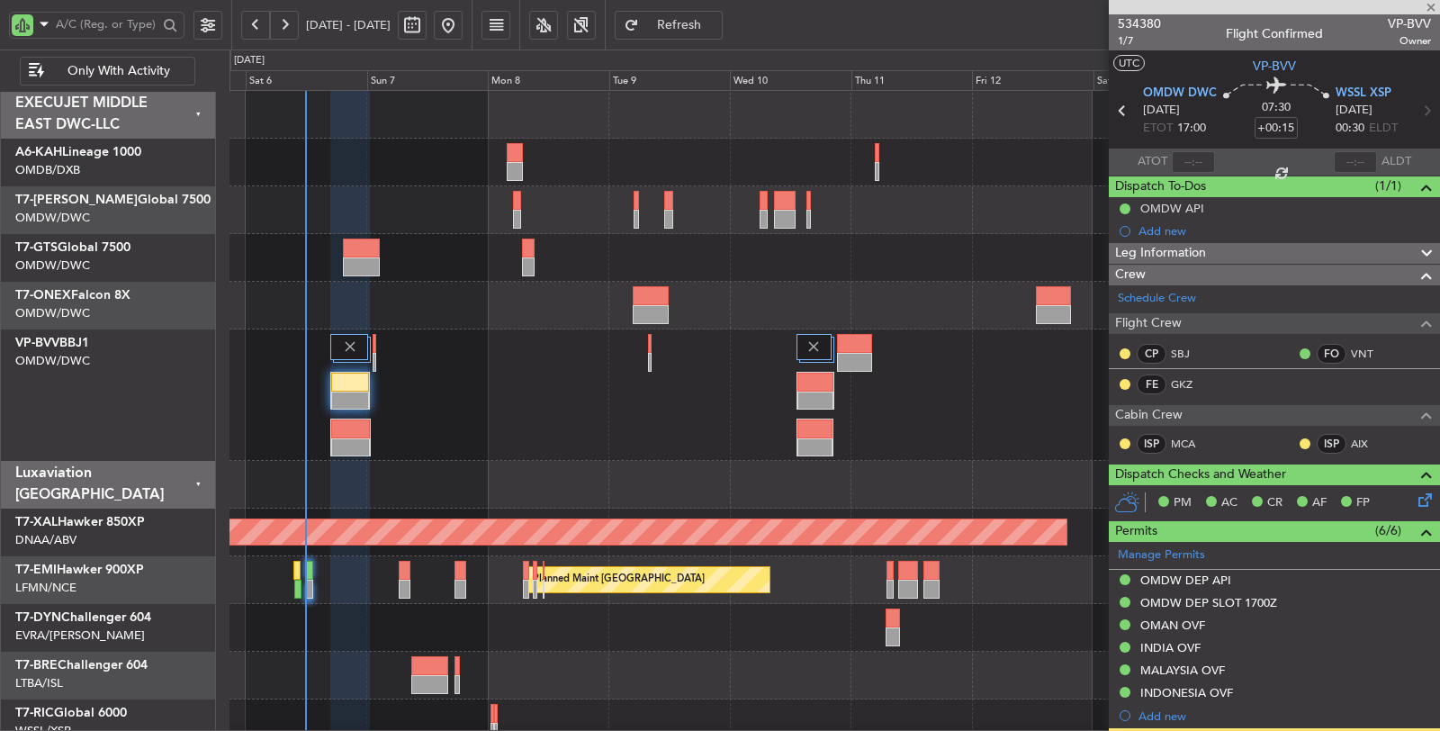
type input "+00:25"
type input "8"
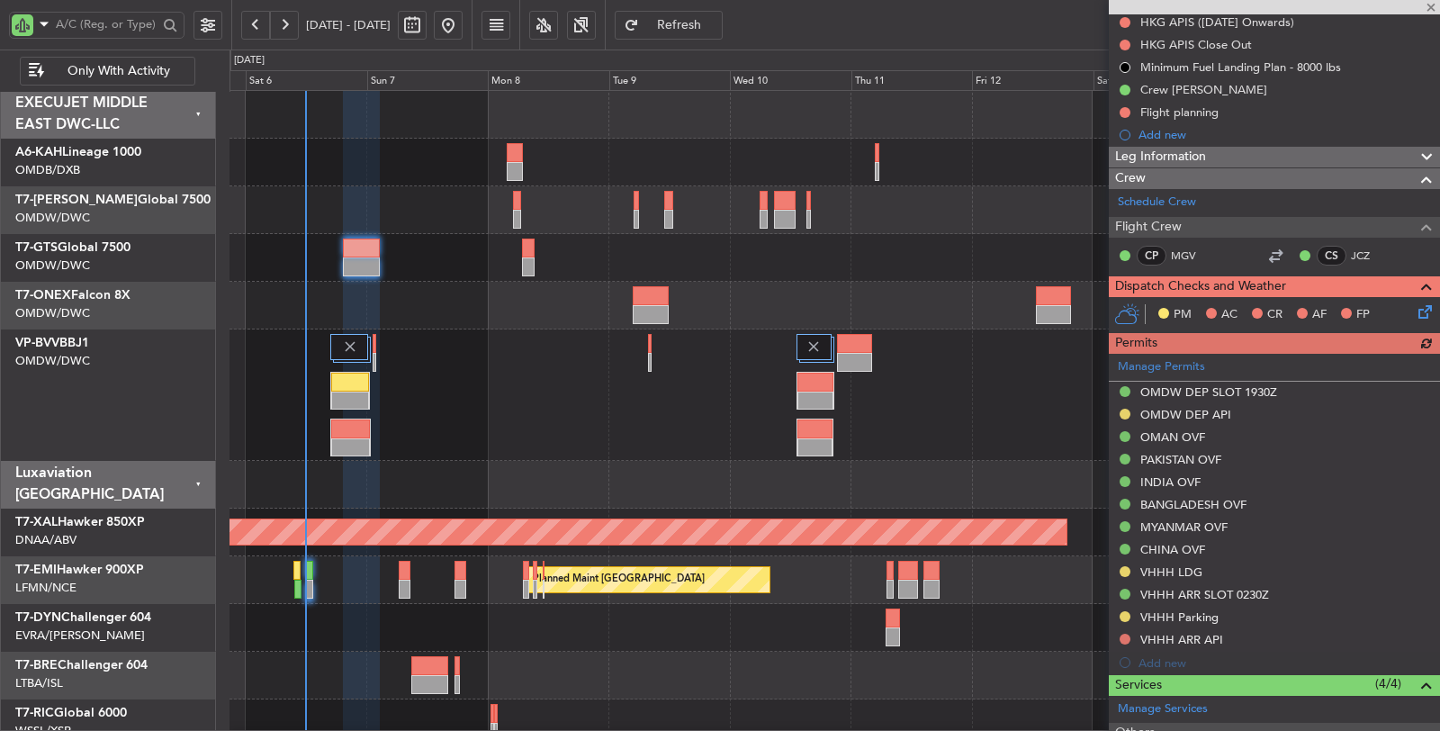
scroll to position [300, 0]
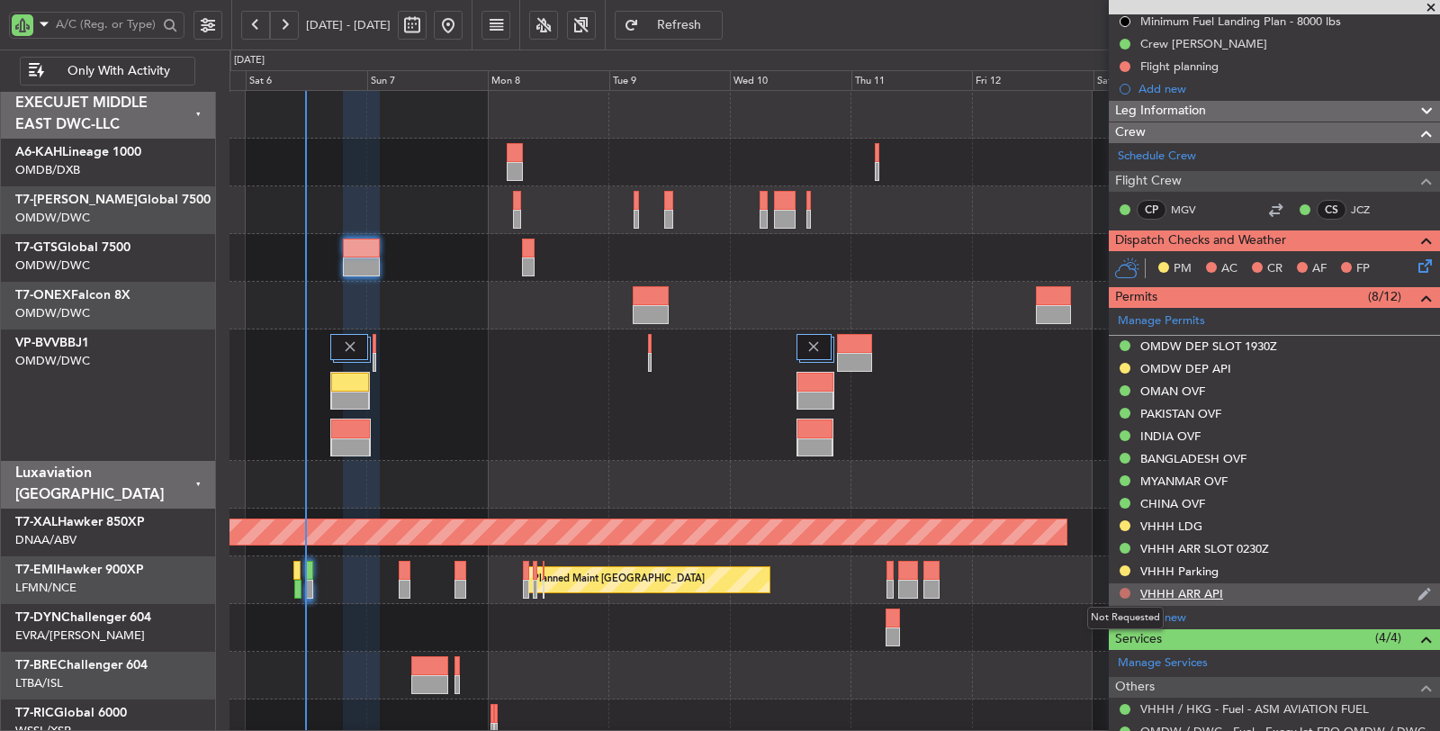
click at [1123, 592] on button at bounding box center [1125, 593] width 11 height 11
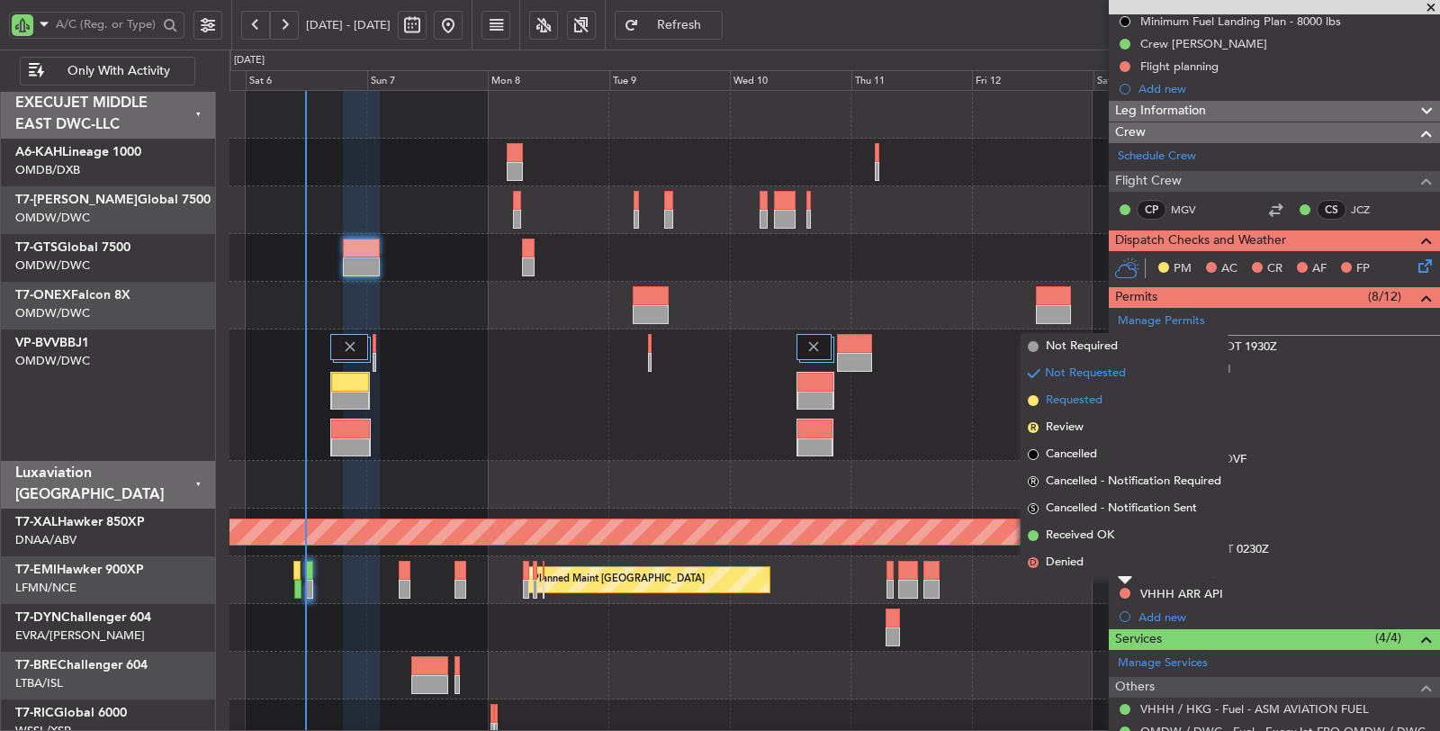
click at [1087, 408] on span "Requested" at bounding box center [1074, 401] width 57 height 18
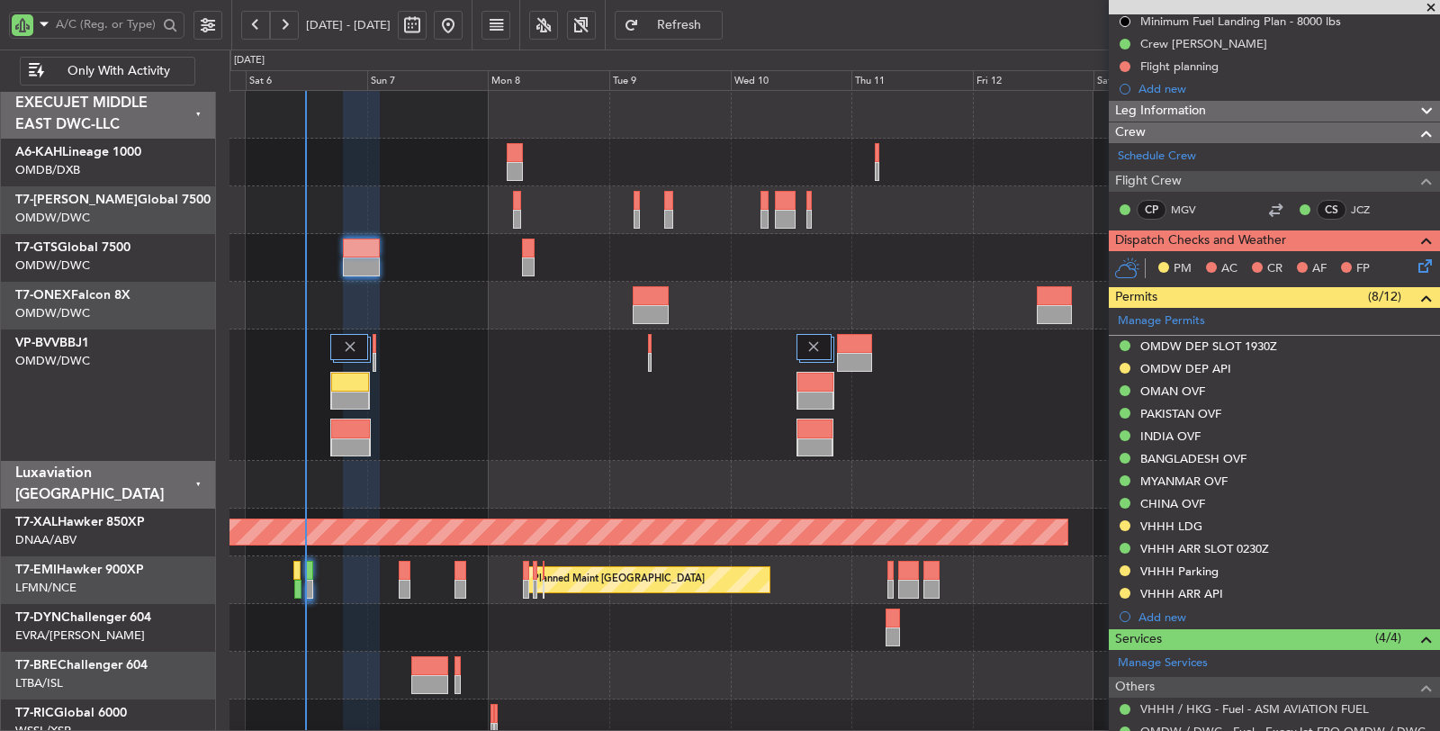
click at [901, 442] on div "Planned Maint Dubai (Al Maktoum Intl)" at bounding box center [835, 394] width 1211 height 131
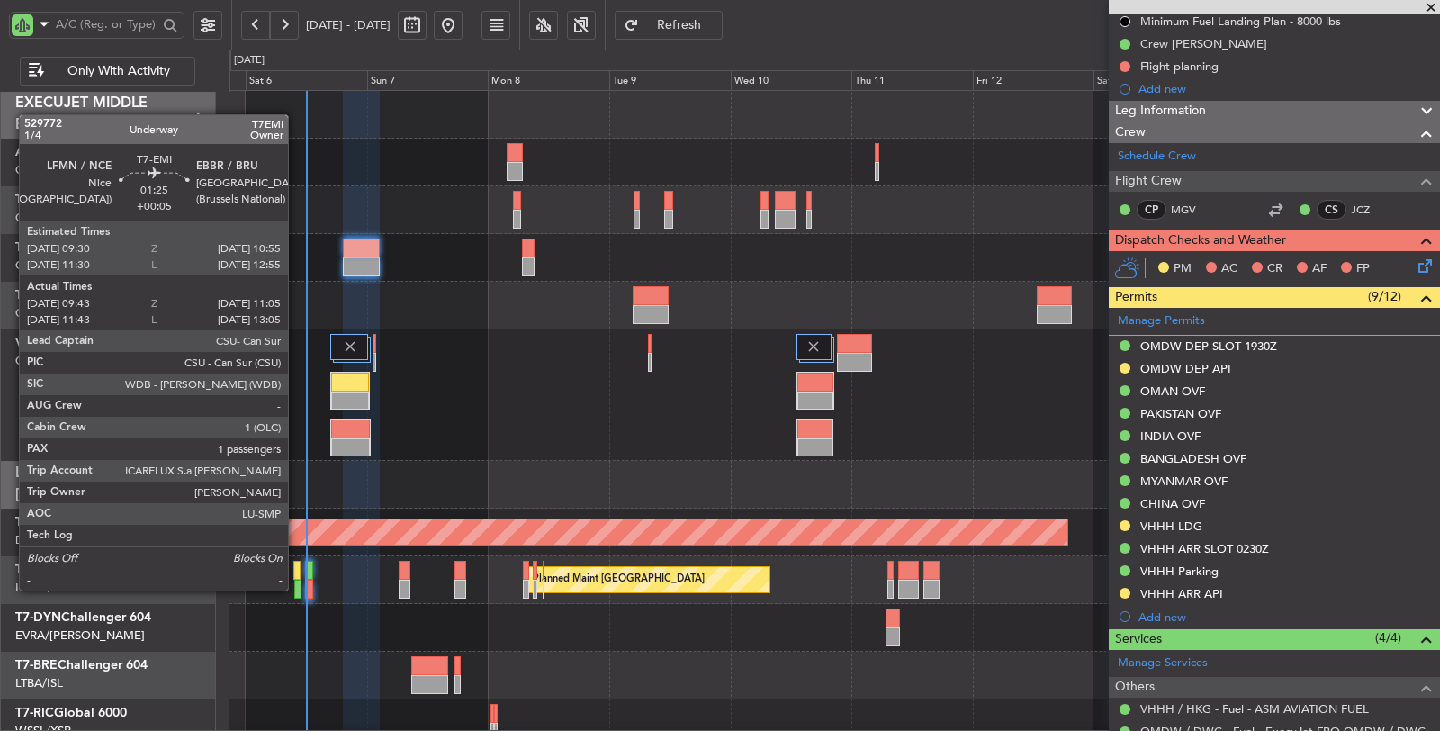
click at [297, 590] on div at bounding box center [297, 589] width 7 height 19
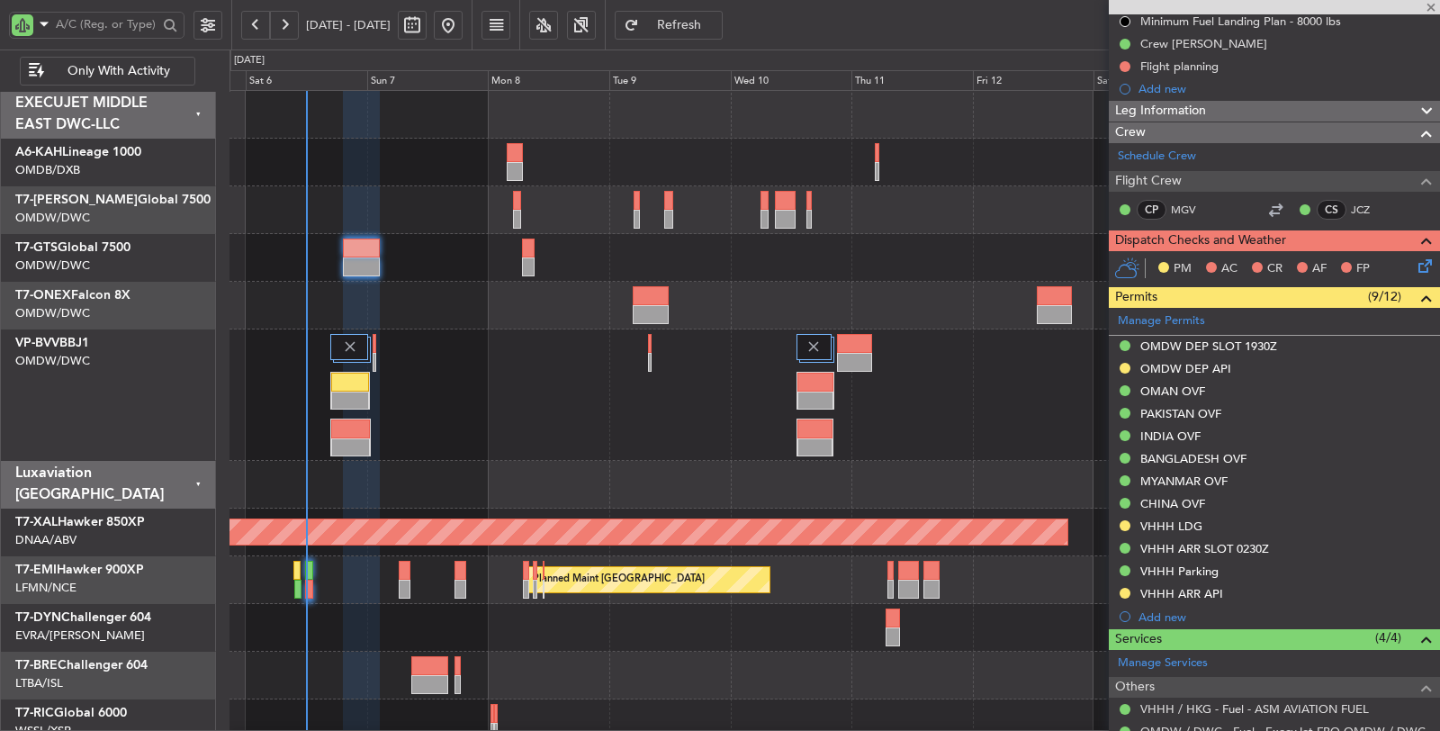
type input "+00:05"
type input "09:43"
type input "11:05"
type input "1"
